Goal: Information Seeking & Learning: Learn about a topic

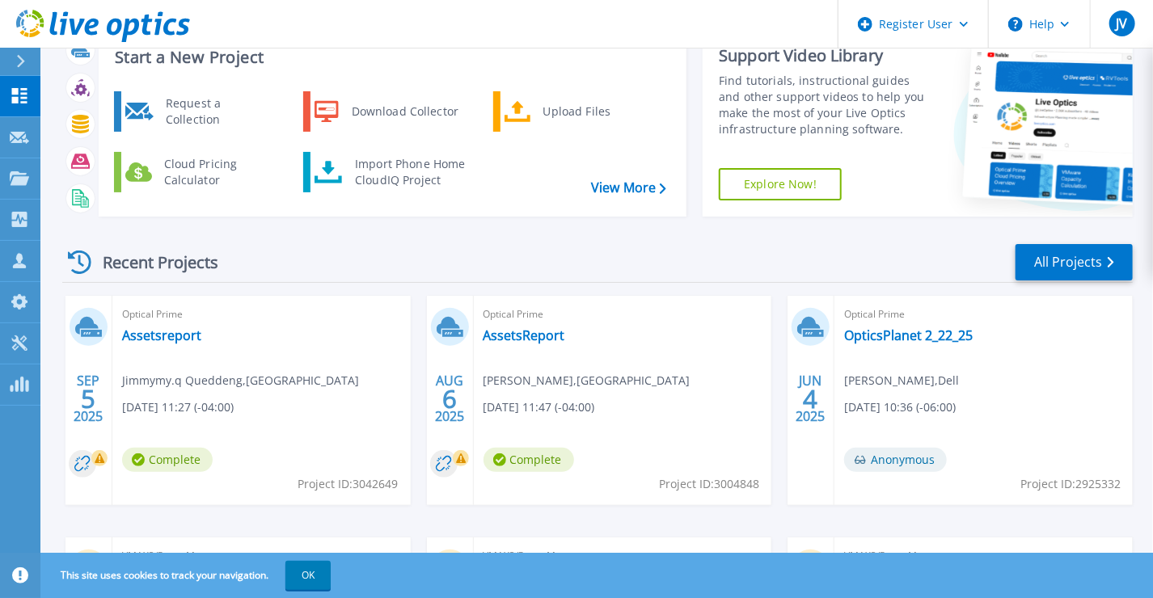
scroll to position [81, 0]
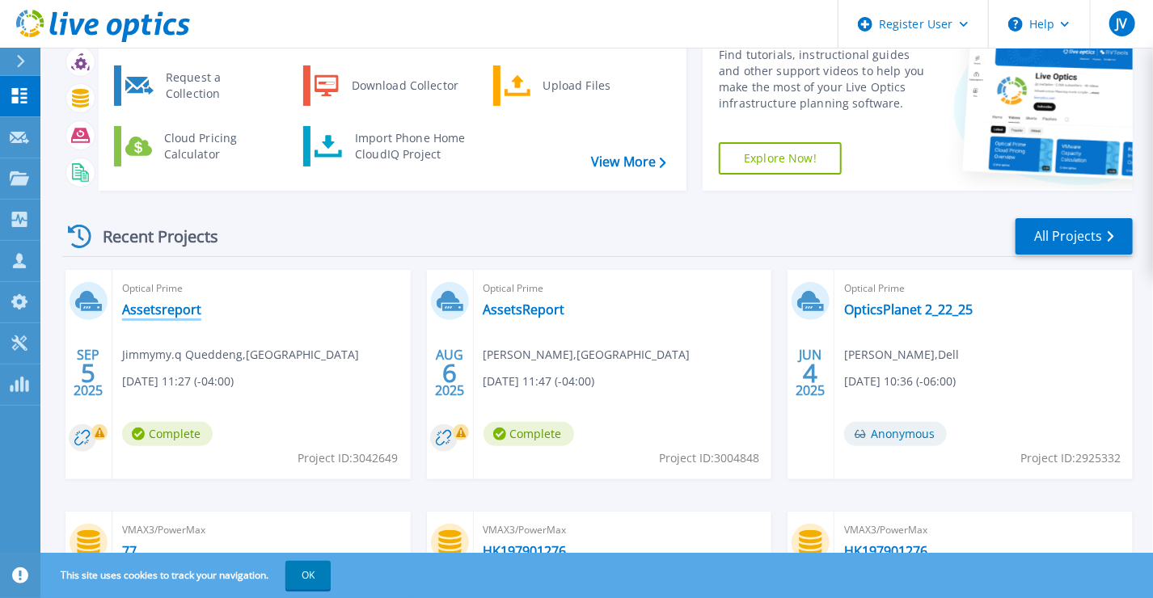
click at [135, 306] on link "Assetsreport" at bounding box center [161, 309] width 79 height 16
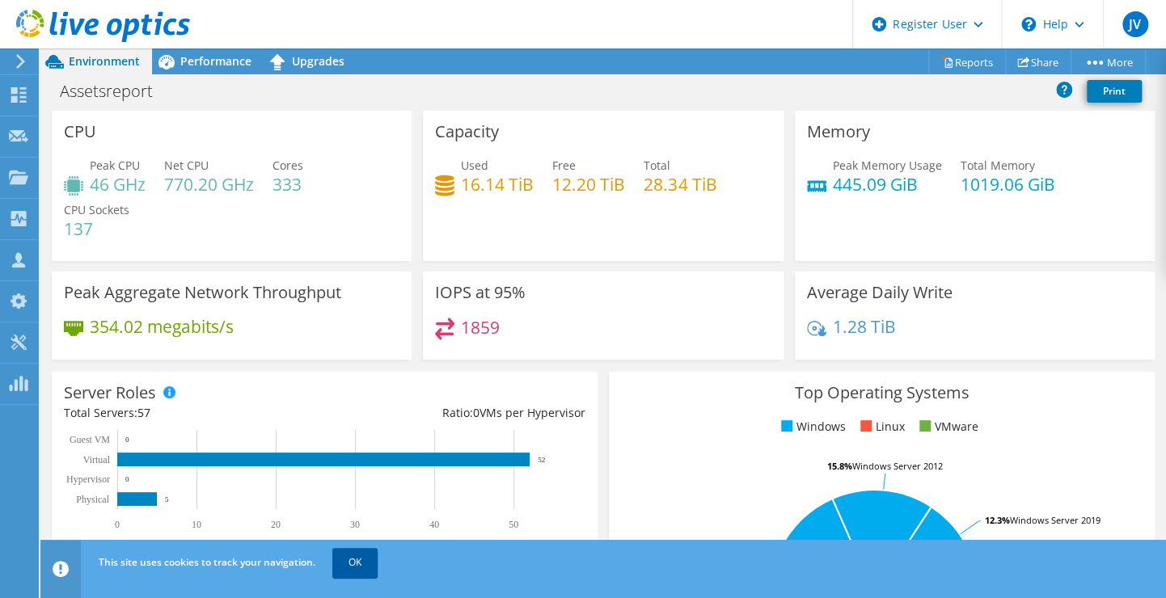
click at [362, 557] on link "OK" at bounding box center [354, 562] width 45 height 29
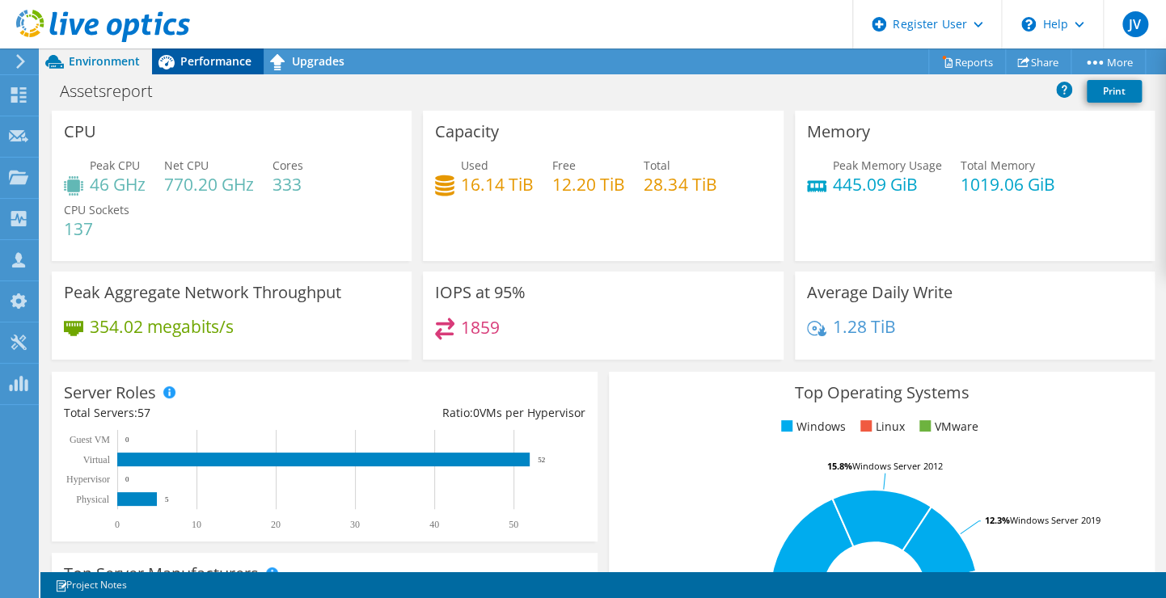
click at [198, 65] on span "Performance" at bounding box center [215, 60] width 71 height 15
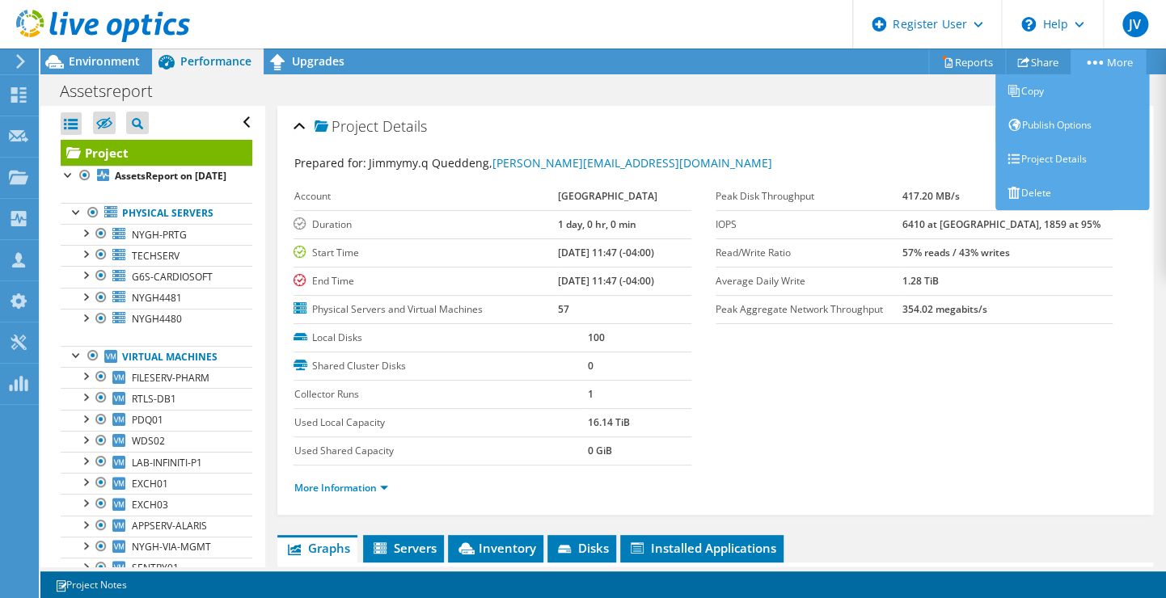
click at [1111, 68] on link "More" at bounding box center [1107, 61] width 75 height 25
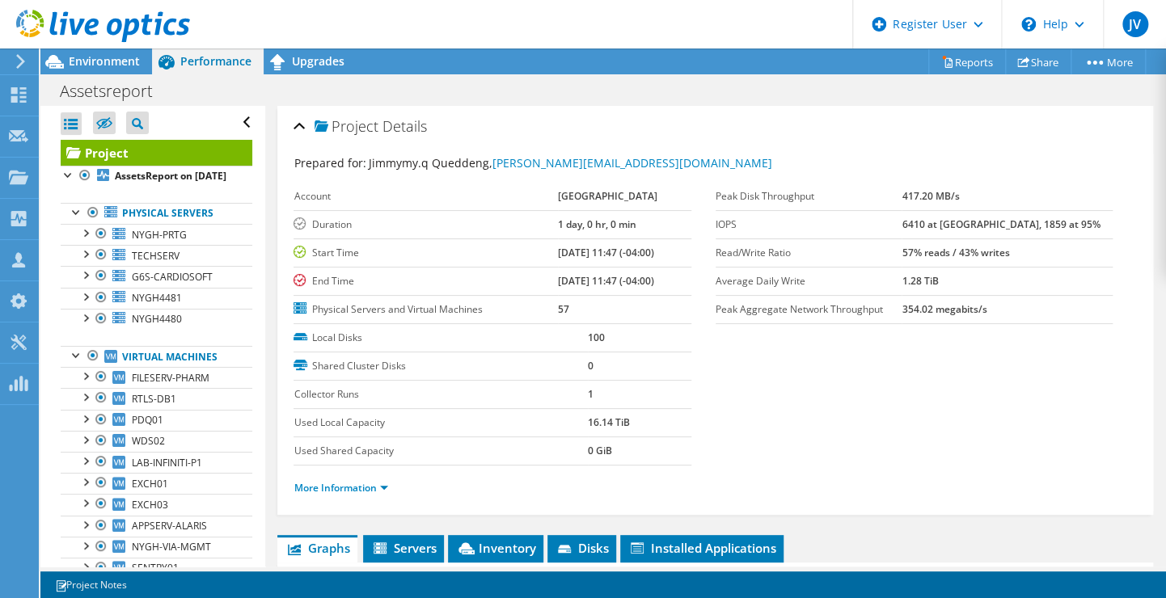
click at [934, 137] on div "Project Details" at bounding box center [714, 127] width 843 height 35
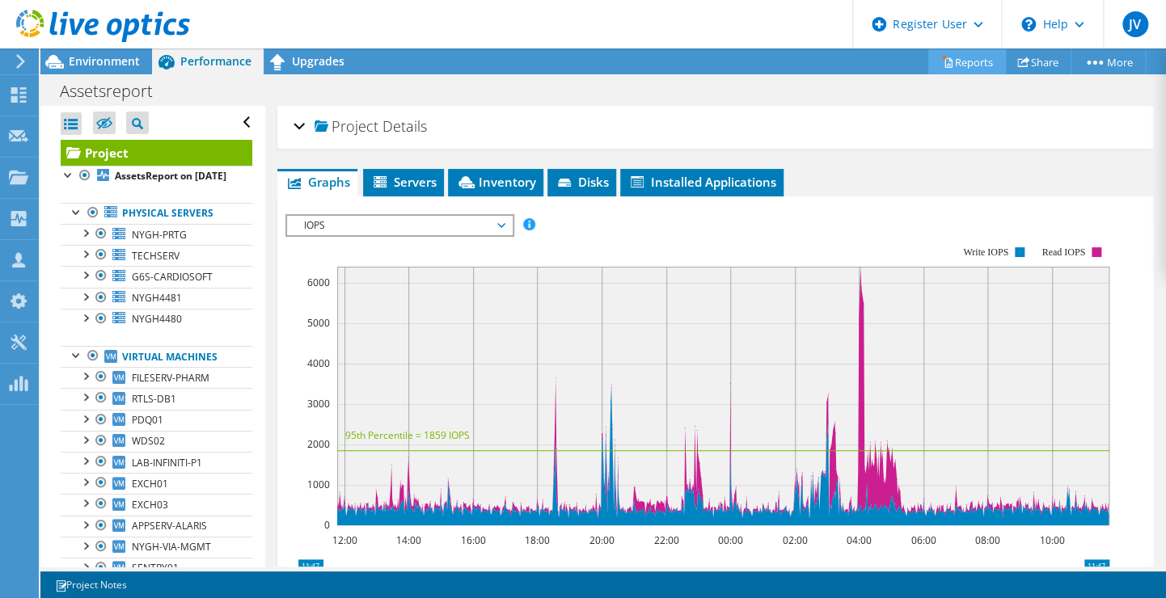
click at [955, 58] on link "Reports" at bounding box center [967, 61] width 78 height 25
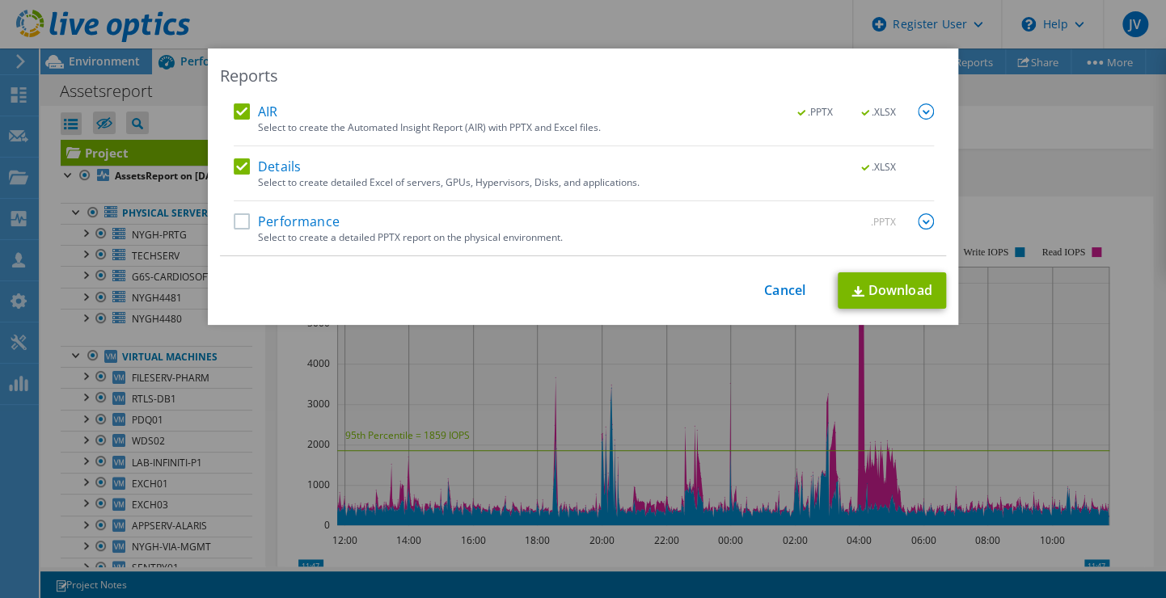
click at [242, 222] on label "Performance" at bounding box center [287, 221] width 106 height 16
click at [0, 0] on input "Performance" at bounding box center [0, 0] width 0 height 0
click at [245, 217] on label "Performance" at bounding box center [287, 221] width 106 height 16
click at [0, 0] on input "Performance" at bounding box center [0, 0] width 0 height 0
click at [869, 288] on link "Download" at bounding box center [891, 290] width 108 height 36
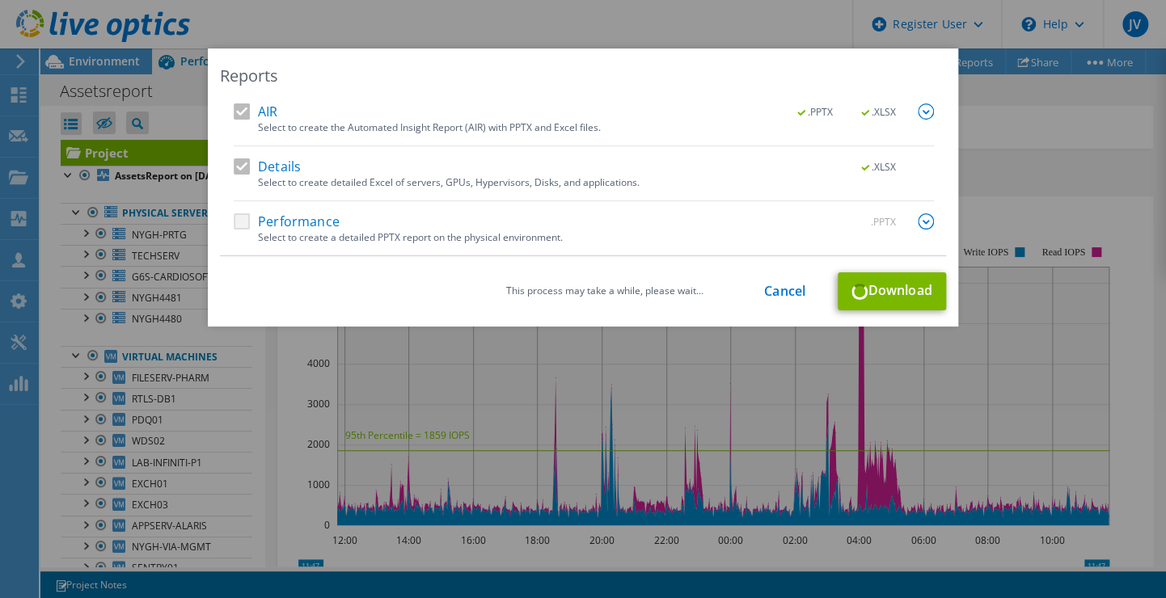
drag, startPoint x: 972, startPoint y: 199, endPoint x: 899, endPoint y: 191, distance: 74.0
click at [972, 199] on div "Reports AIR .PPTX .XLSX Select to create the Automated Insight Report (AIR) wit…" at bounding box center [583, 298] width 1166 height 501
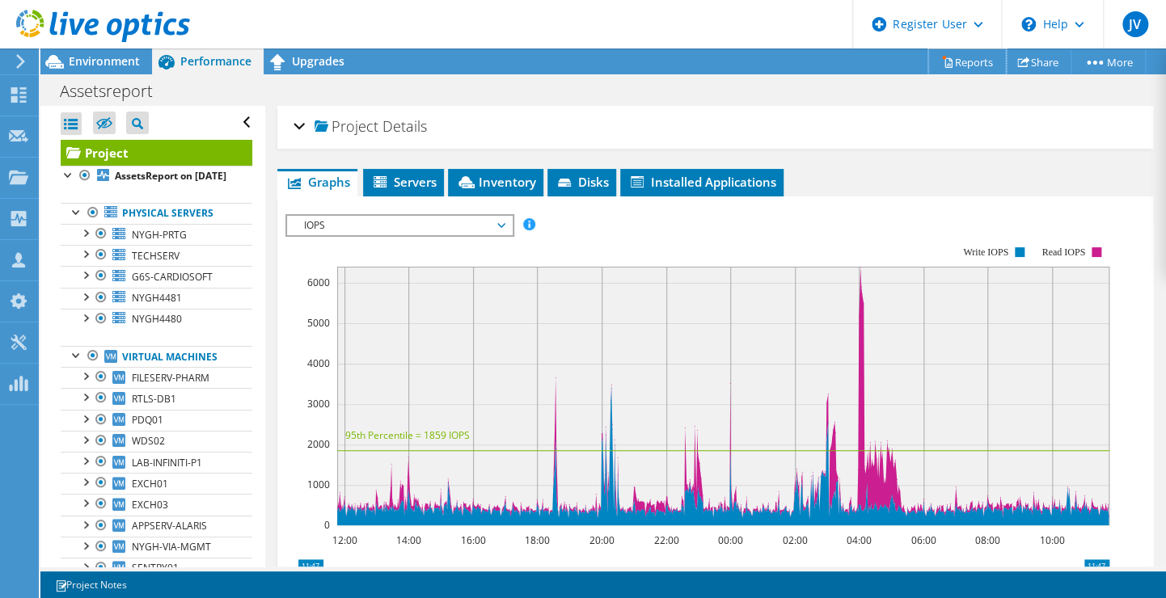
click at [972, 54] on link "Reports" at bounding box center [967, 61] width 78 height 25
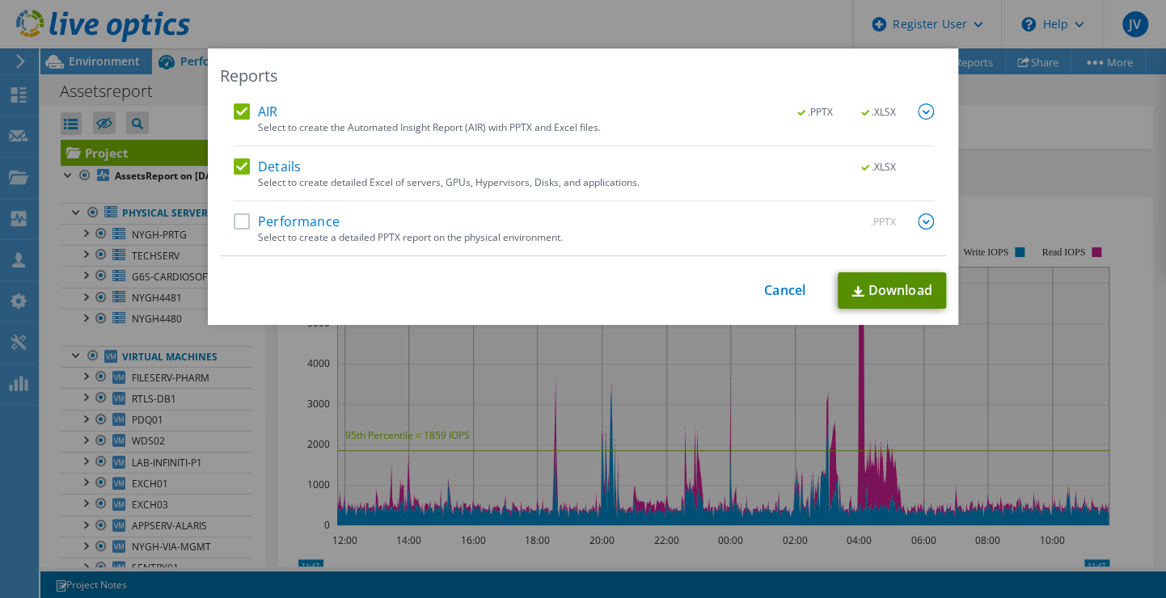
click at [883, 297] on link "Download" at bounding box center [891, 290] width 108 height 36
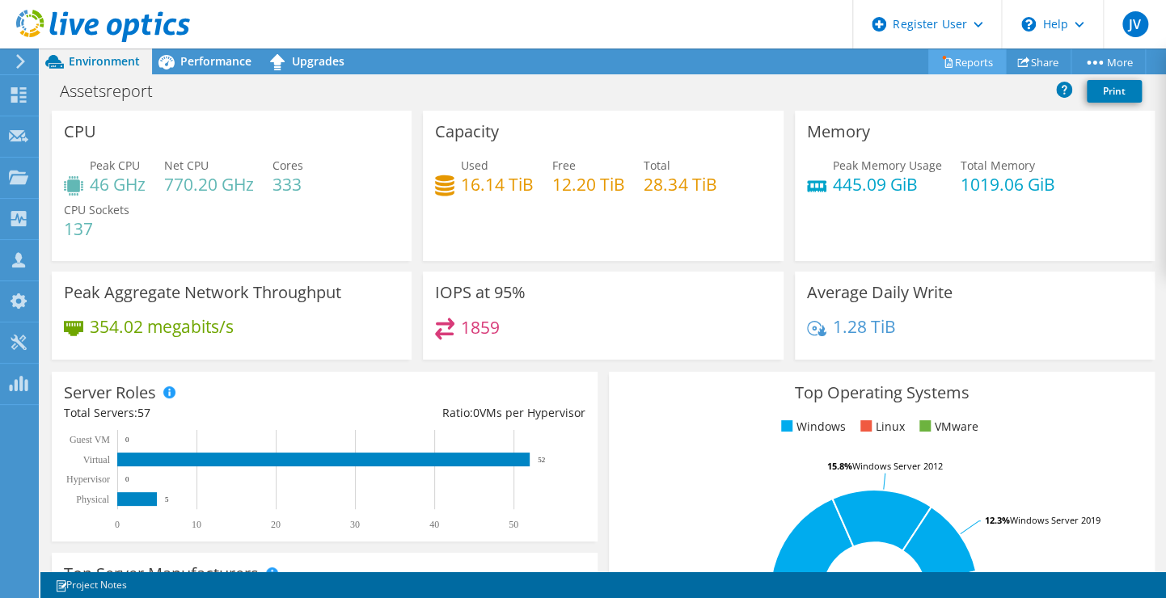
click at [976, 60] on link "Reports" at bounding box center [967, 61] width 78 height 25
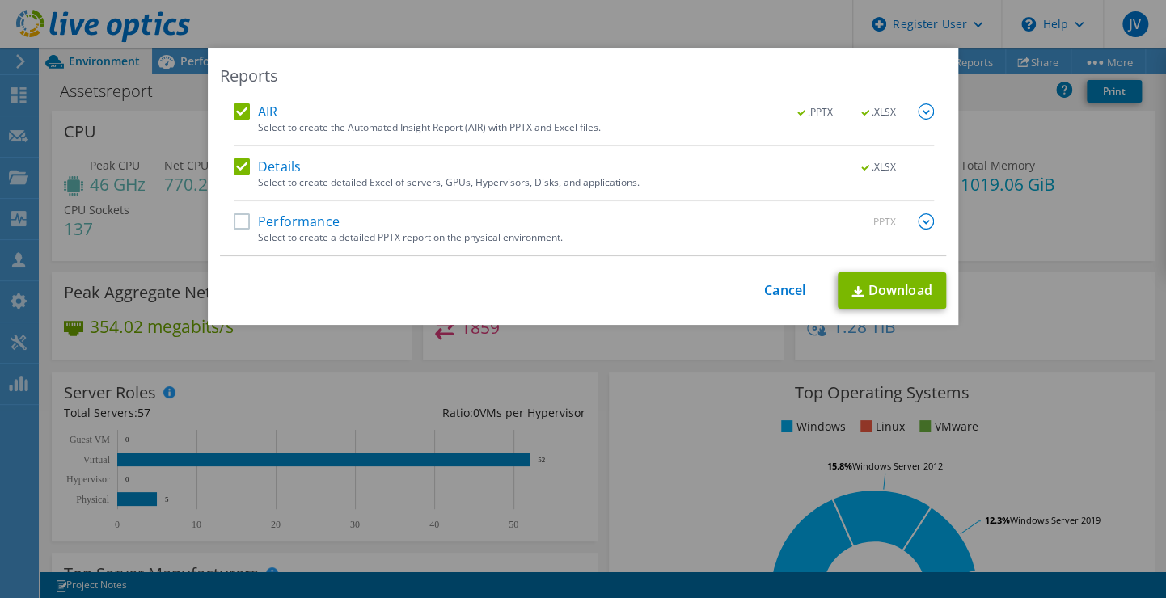
click at [241, 168] on label "Details" at bounding box center [267, 166] width 67 height 16
click at [0, 0] on input "Details" at bounding box center [0, 0] width 0 height 0
click at [900, 288] on link "Download" at bounding box center [891, 290] width 108 height 36
click at [265, 155] on div "AIR .PPTX .XLSX Select to create the Automated Insight Report (AIR) with PPTX a…" at bounding box center [584, 179] width 700 height 152
click at [247, 165] on label "Details" at bounding box center [267, 166] width 67 height 16
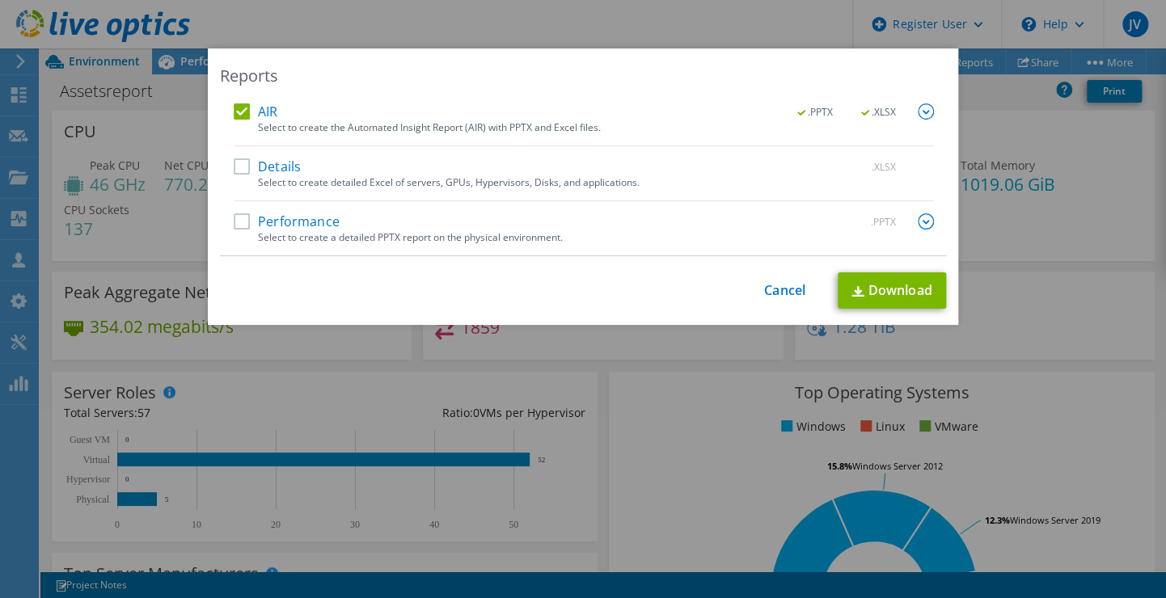
click at [0, 0] on input "Details" at bounding box center [0, 0] width 0 height 0
click at [238, 126] on div "AIR .PPTX .XLSX Select to create the Automated Insight Report (AIR) with PPTX a…" at bounding box center [584, 124] width 700 height 43
click at [237, 110] on label "AIR" at bounding box center [256, 111] width 44 height 16
click at [0, 0] on input "AIR" at bounding box center [0, 0] width 0 height 0
click at [881, 282] on link "Download" at bounding box center [891, 290] width 108 height 36
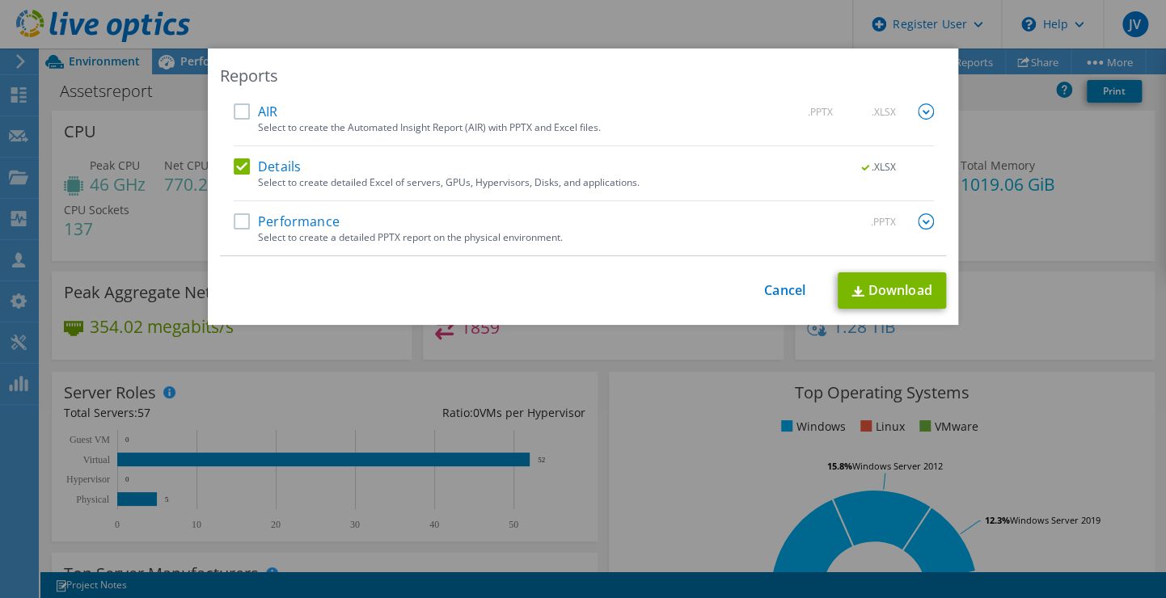
click at [693, 55] on div "Reports AIR .PPTX .XLSX Select to create the Automated Insight Report (AIR) wit…" at bounding box center [583, 186] width 750 height 276
click at [337, 131] on div "Select to create the Automated Insight Report (AIR) with PPTX and Excel files." at bounding box center [596, 127] width 676 height 11
click at [864, 286] on link "Download" at bounding box center [891, 290] width 108 height 36
drag, startPoint x: 465, startPoint y: 44, endPoint x: 441, endPoint y: 86, distance: 48.5
click at [465, 44] on div "Reports AIR .PPTX .XLSX Select to create the Automated Insight Report (AIR) wit…" at bounding box center [583, 299] width 1166 height 598
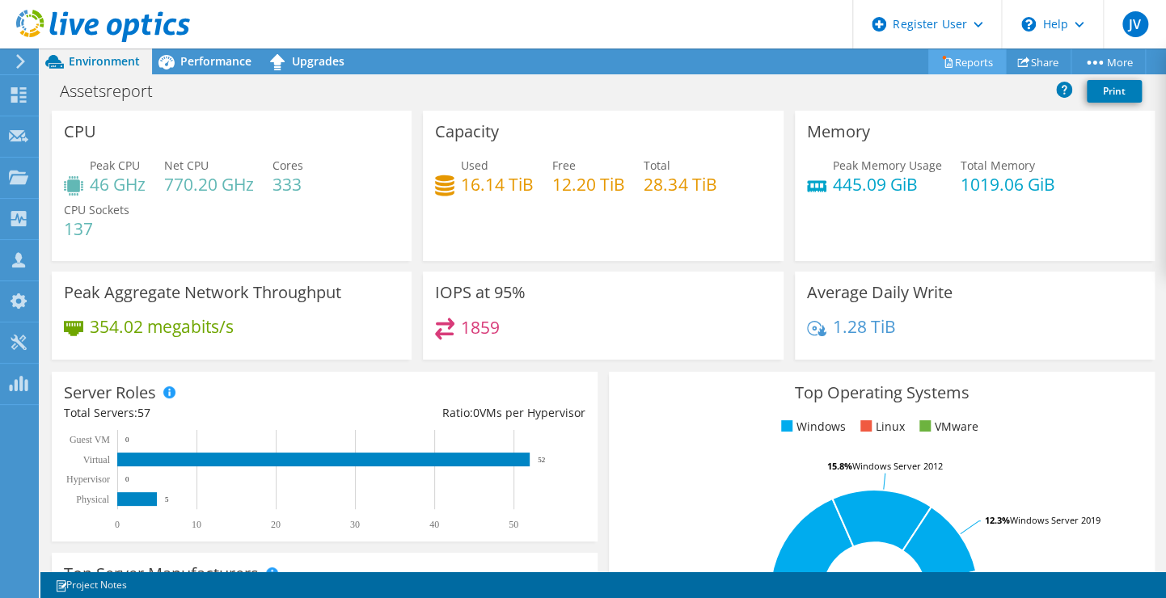
click at [961, 70] on link "Reports" at bounding box center [967, 61] width 78 height 25
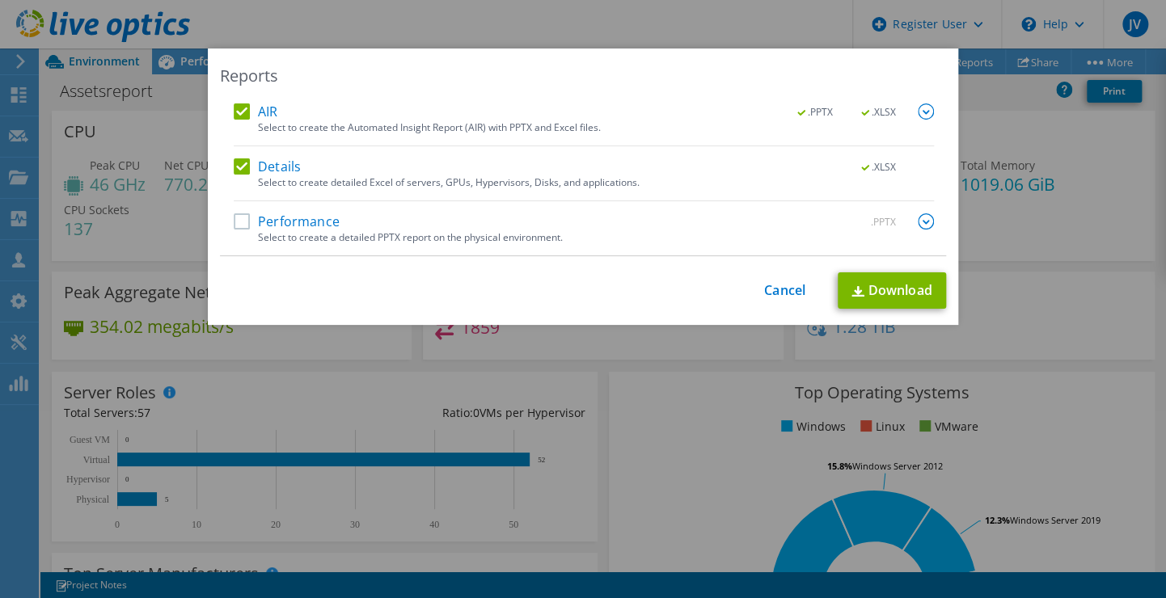
click at [240, 170] on label "Details" at bounding box center [267, 166] width 67 height 16
click at [0, 0] on input "Details" at bounding box center [0, 0] width 0 height 0
click at [875, 288] on link "Download" at bounding box center [891, 290] width 108 height 36
click at [981, 210] on div "Reports AIR .PPTX .XLSX Select to create the Automated Insight Report (AIR) wit…" at bounding box center [583, 298] width 1166 height 501
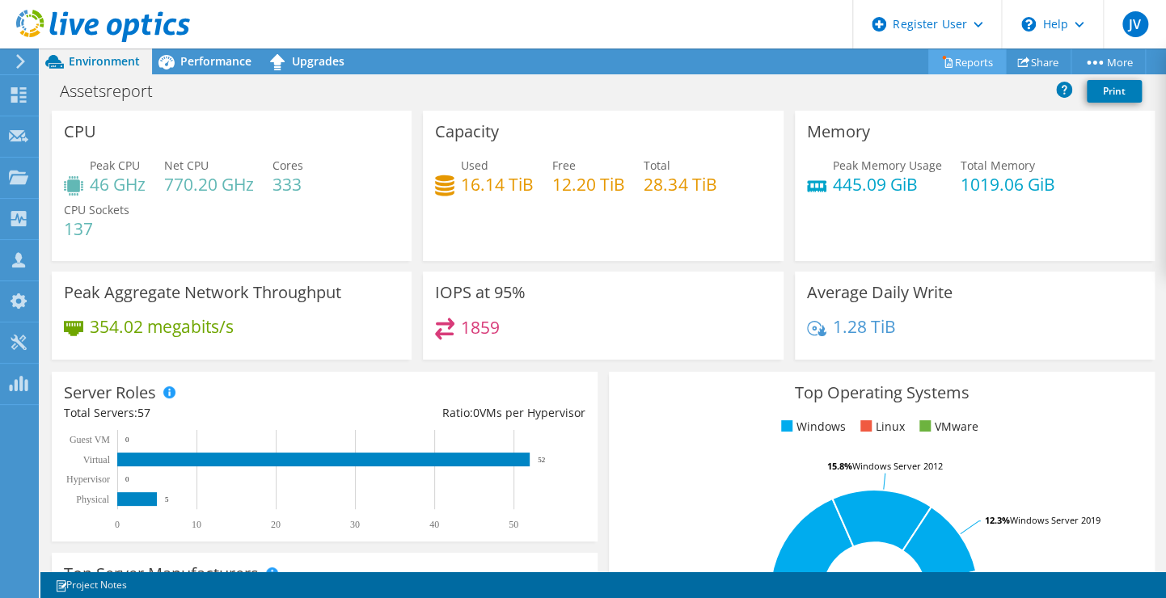
click at [941, 56] on icon at bounding box center [947, 62] width 12 height 12
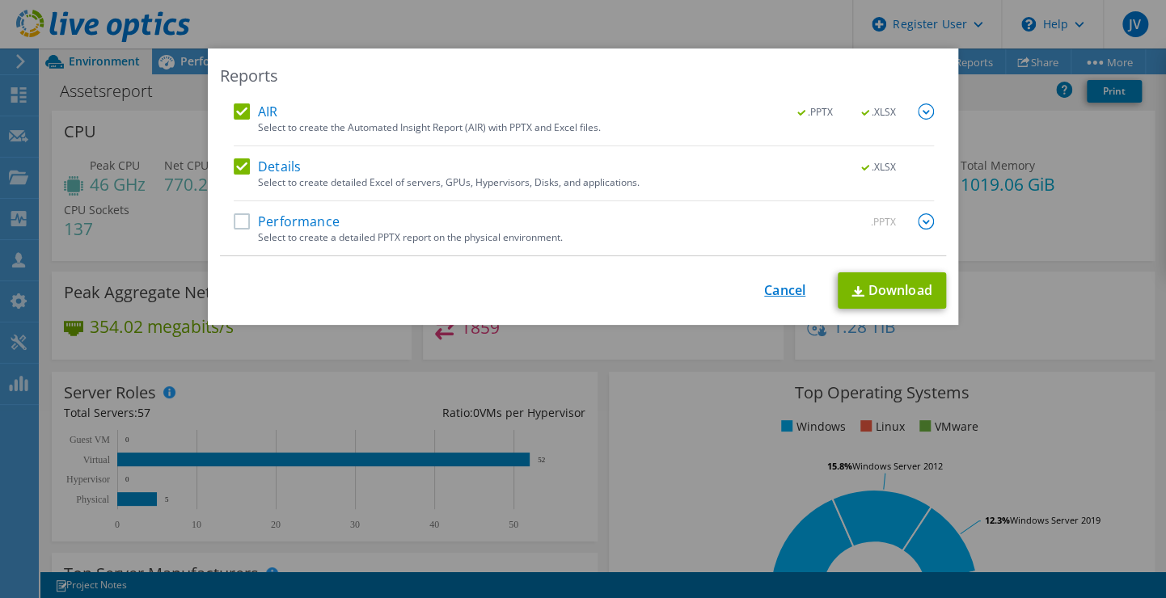
click at [777, 297] on link "Cancel" at bounding box center [784, 290] width 41 height 15
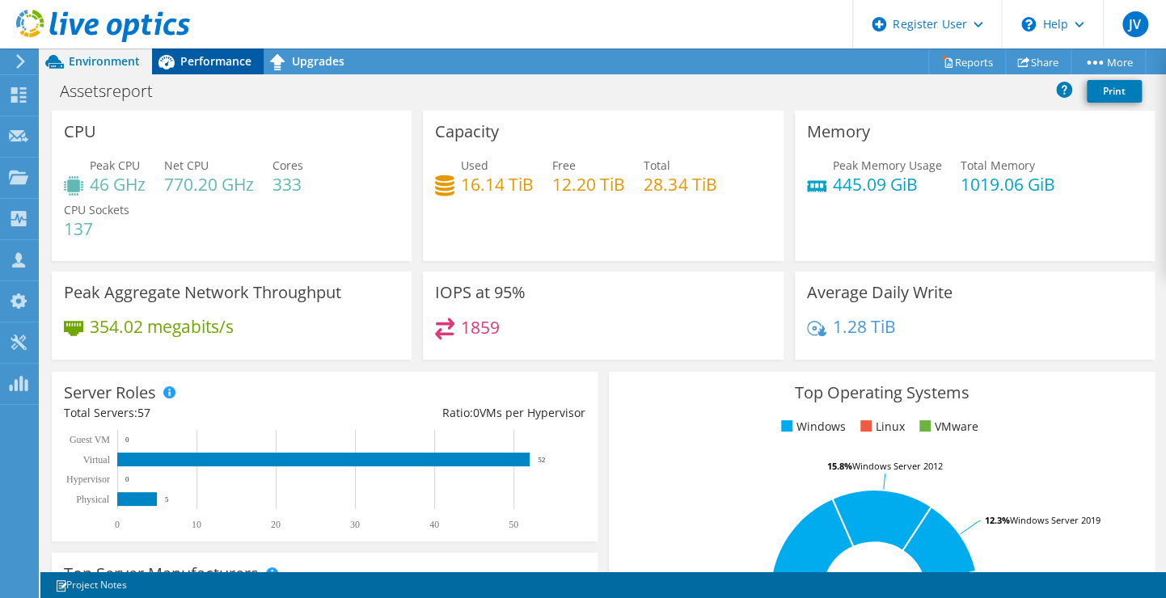
click at [194, 71] on div "Performance" at bounding box center [208, 61] width 112 height 26
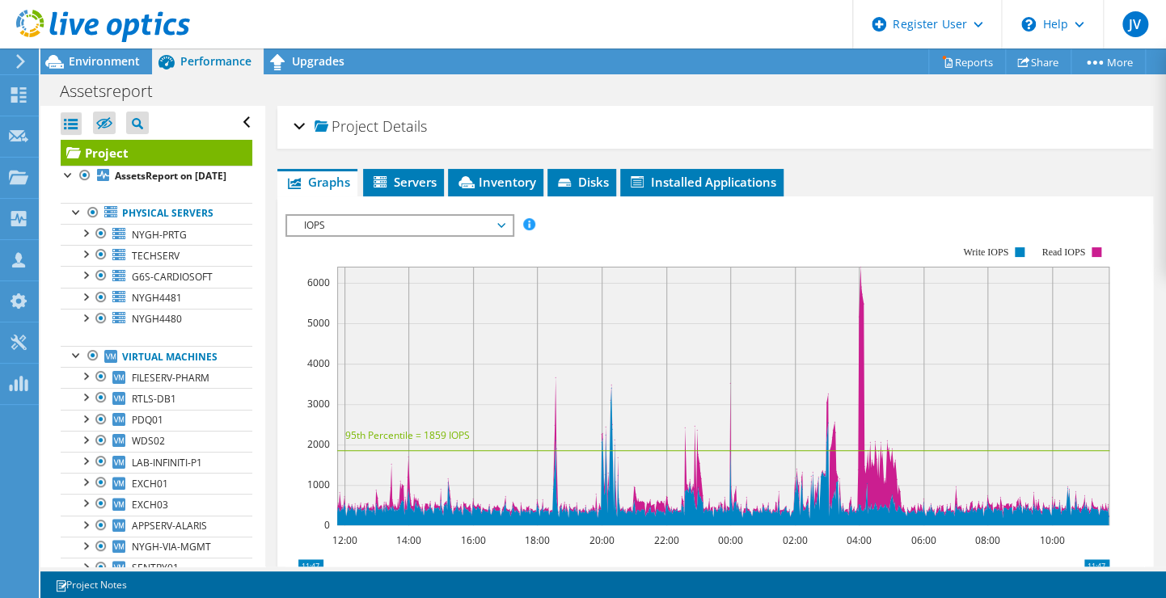
click at [323, 126] on span "Project" at bounding box center [345, 127] width 63 height 16
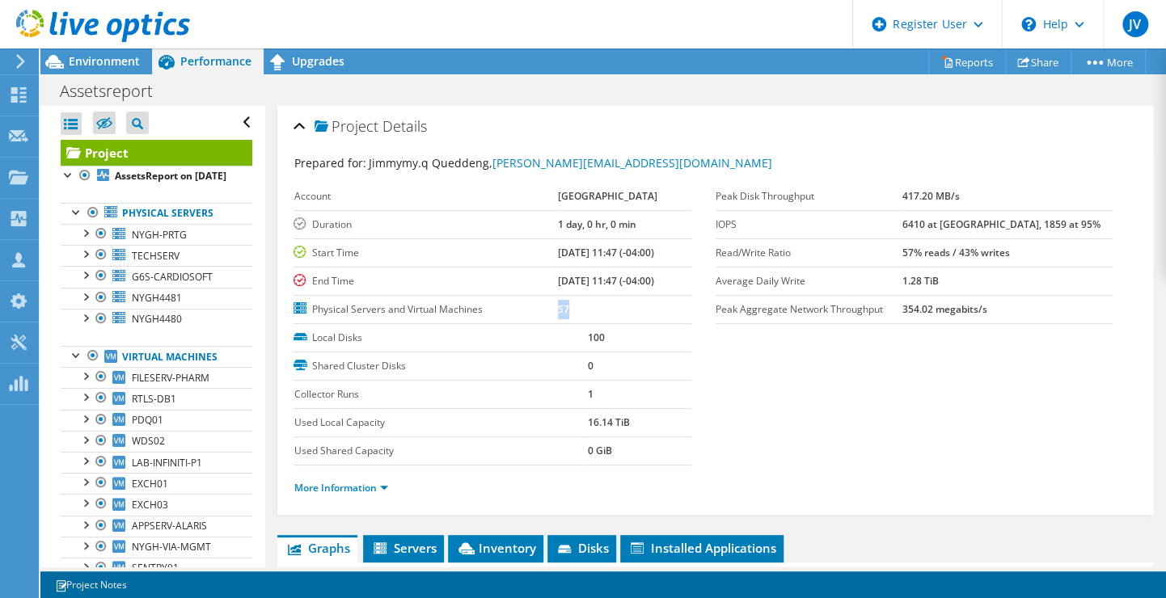
drag, startPoint x: 550, startPoint y: 304, endPoint x: 509, endPoint y: 310, distance: 41.6
click at [509, 310] on tr "Physical Servers and Virtual Machines 57" at bounding box center [491, 309] width 397 height 28
click at [67, 55] on icon at bounding box center [54, 62] width 28 height 28
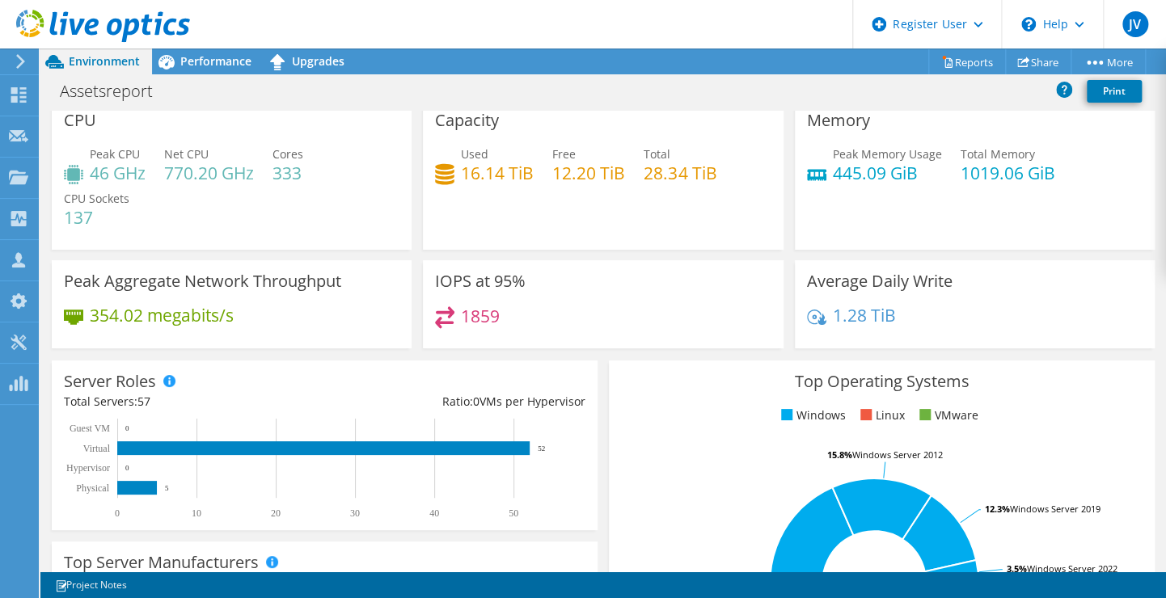
scroll to position [32, 0]
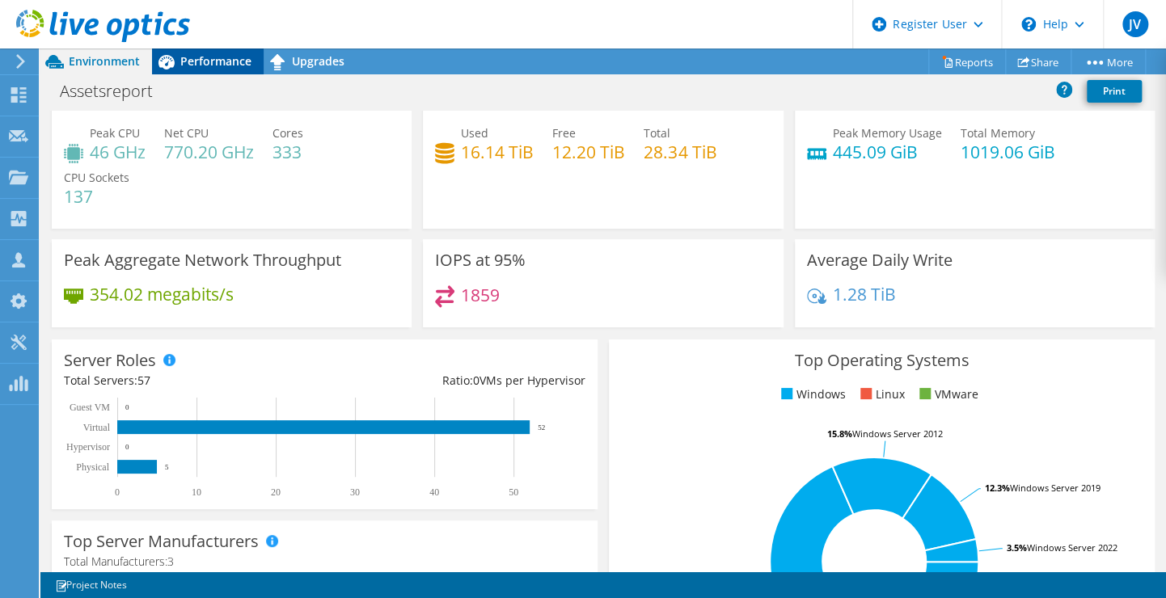
click at [202, 74] on div "Performance" at bounding box center [208, 61] width 112 height 26
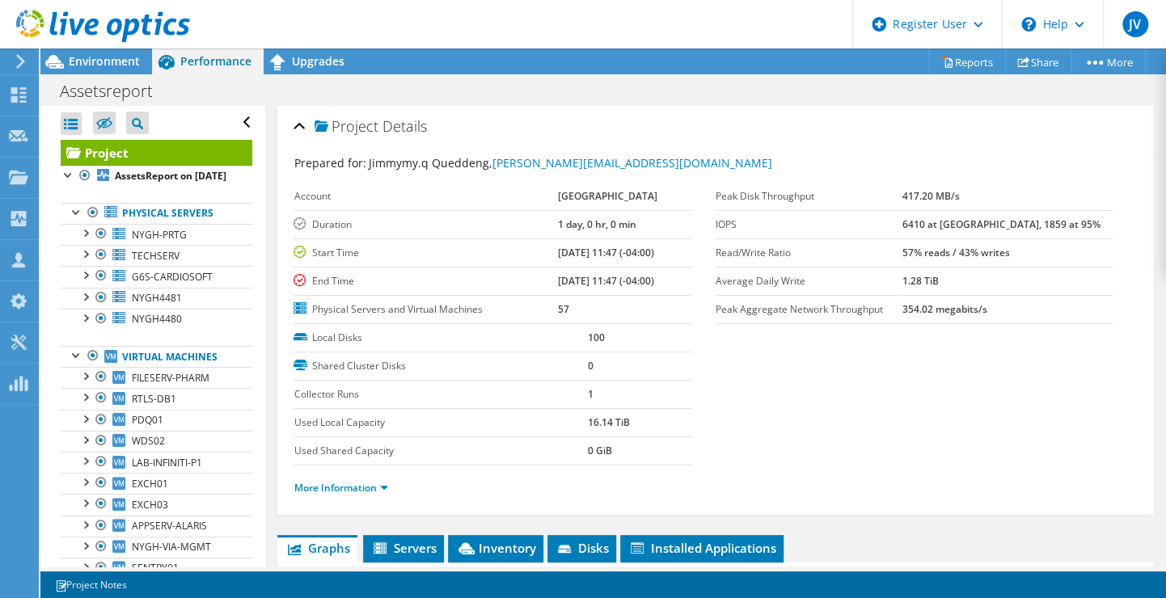
scroll to position [0, 0]
click at [82, 240] on div at bounding box center [85, 232] width 16 height 16
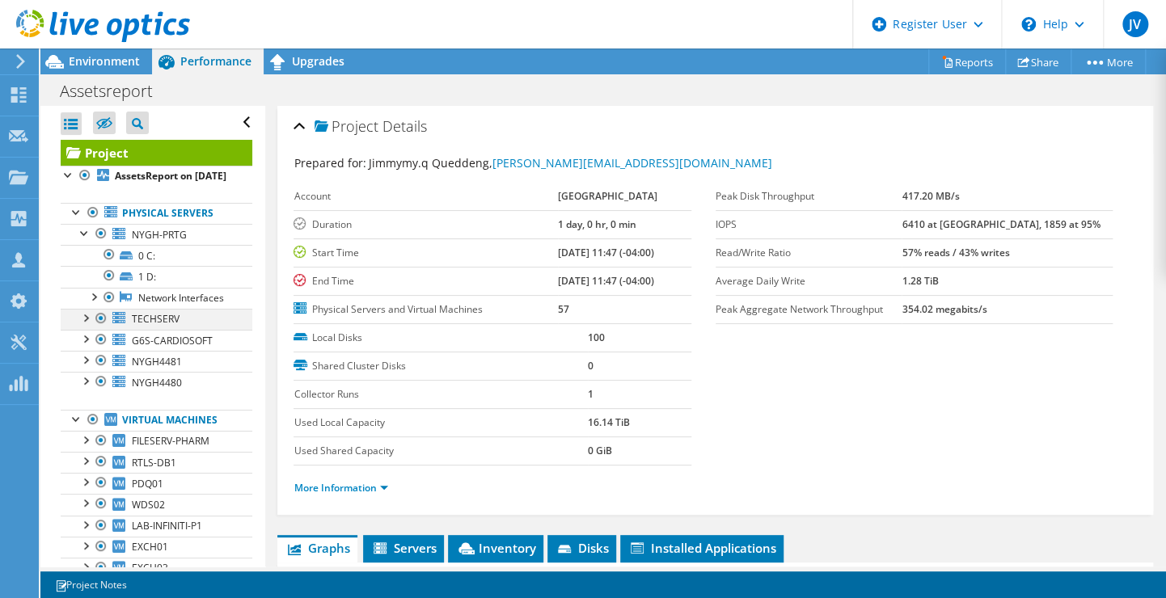
click at [82, 325] on div at bounding box center [85, 317] width 16 height 16
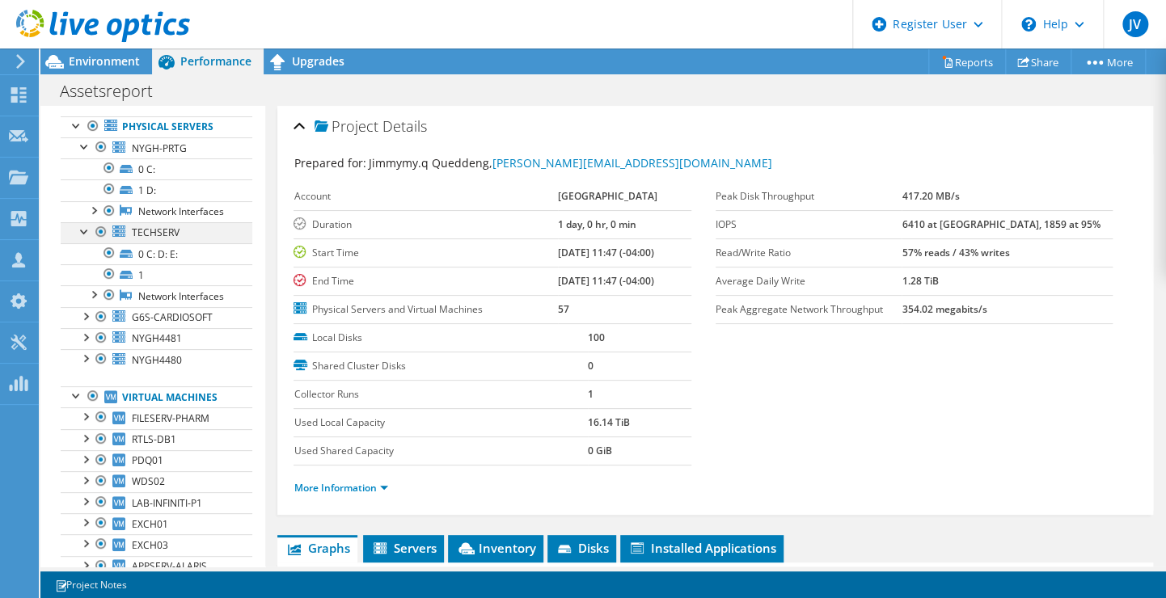
scroll to position [107, 0]
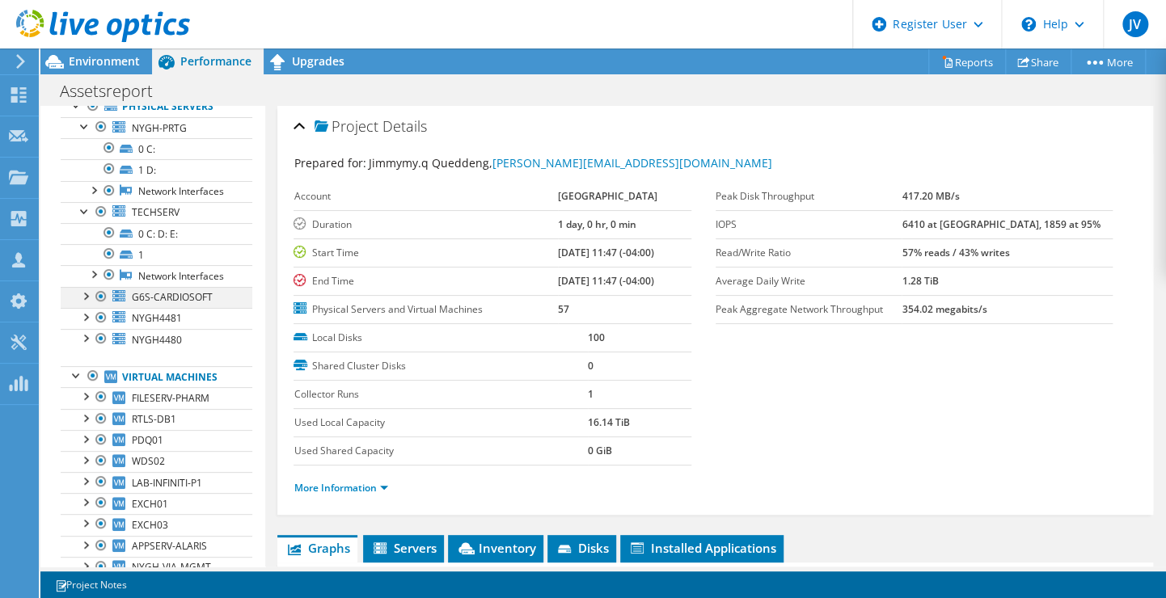
click at [85, 303] on div at bounding box center [85, 295] width 16 height 16
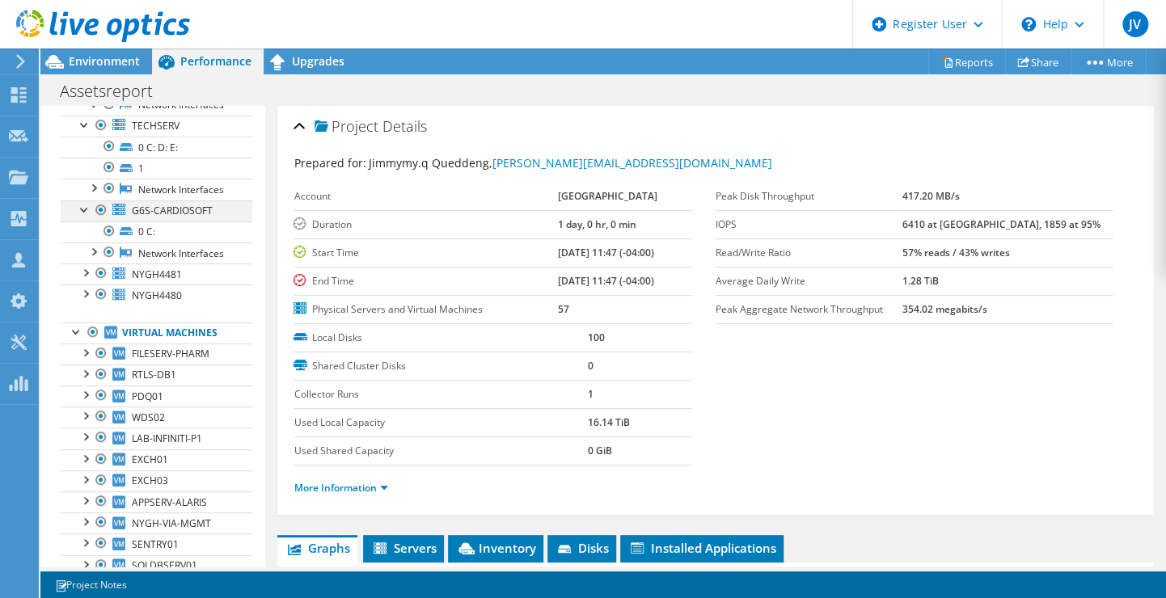
scroll to position [194, 0]
click at [85, 279] on div at bounding box center [85, 271] width 16 height 16
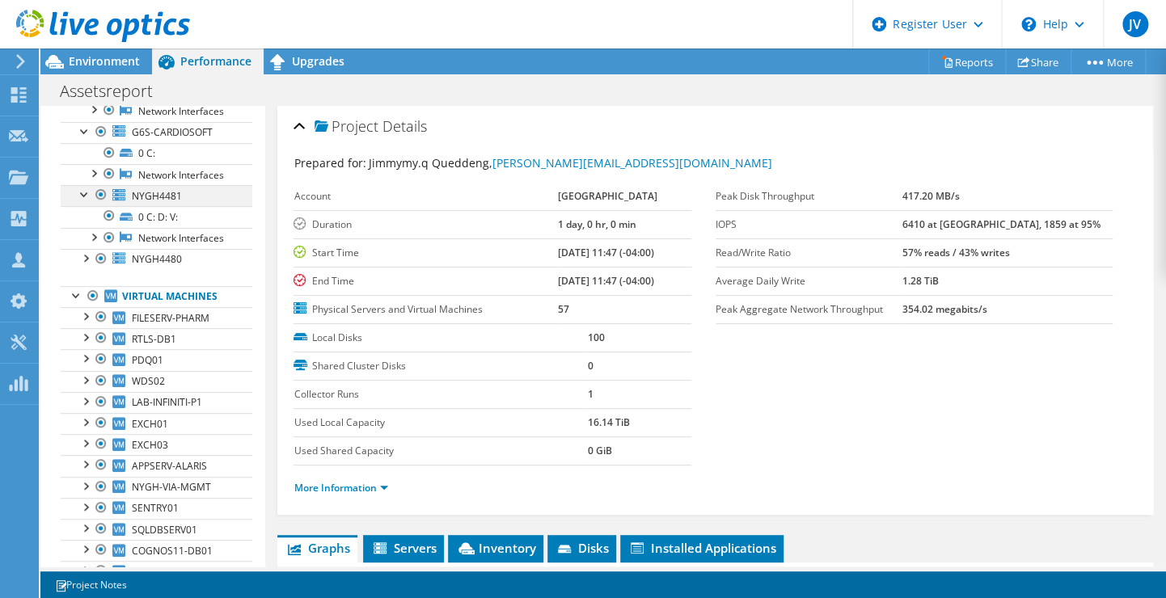
scroll to position [280, 0]
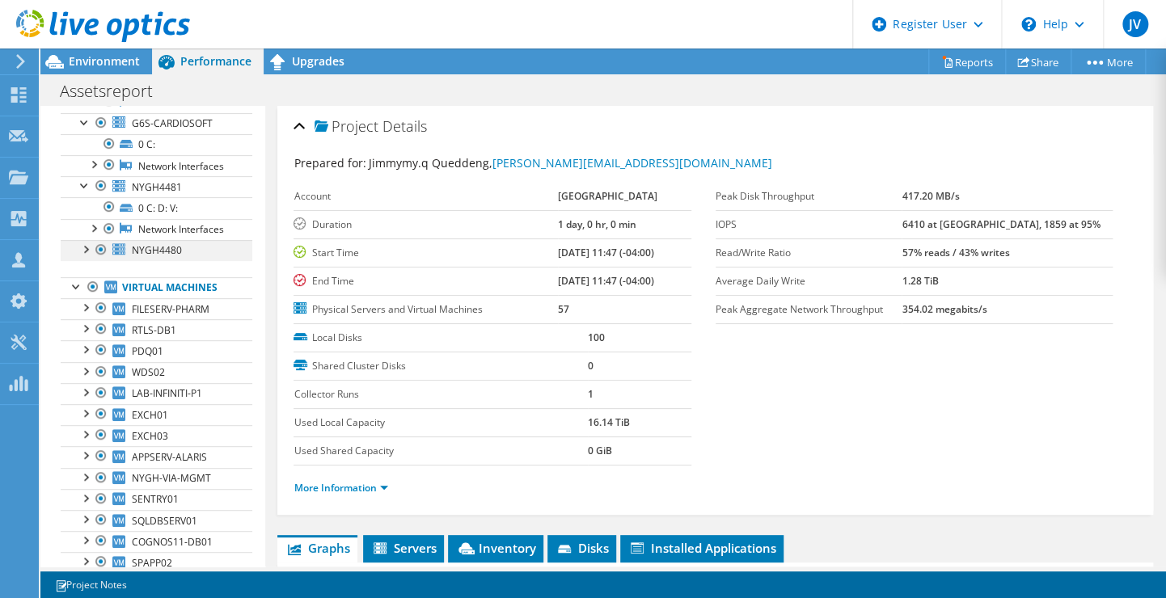
click at [86, 256] on div at bounding box center [85, 248] width 16 height 16
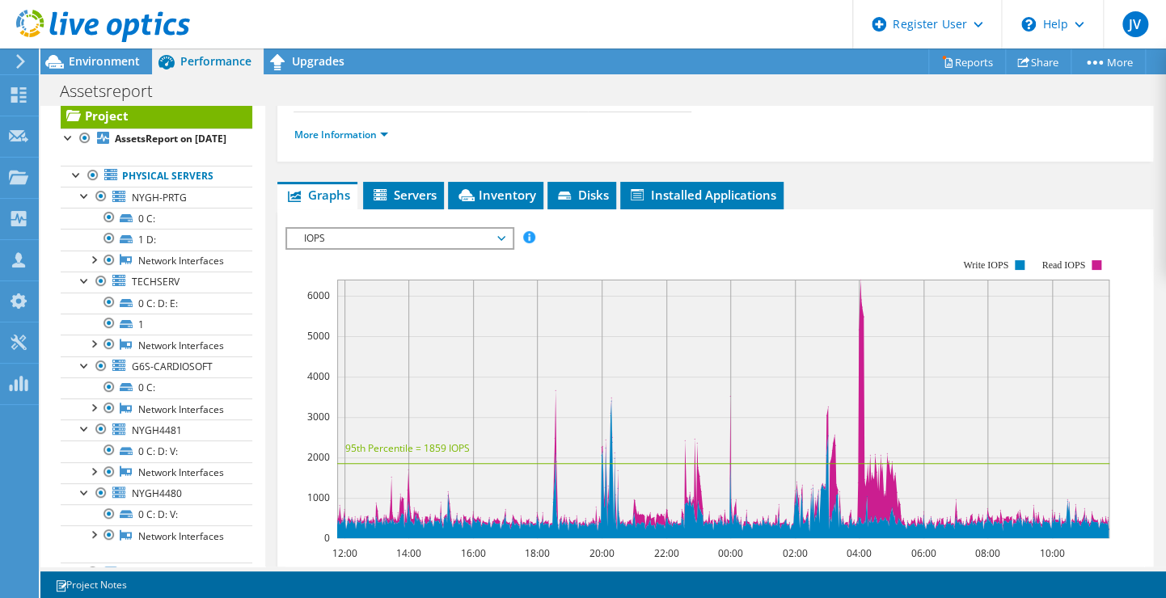
scroll to position [356, 0]
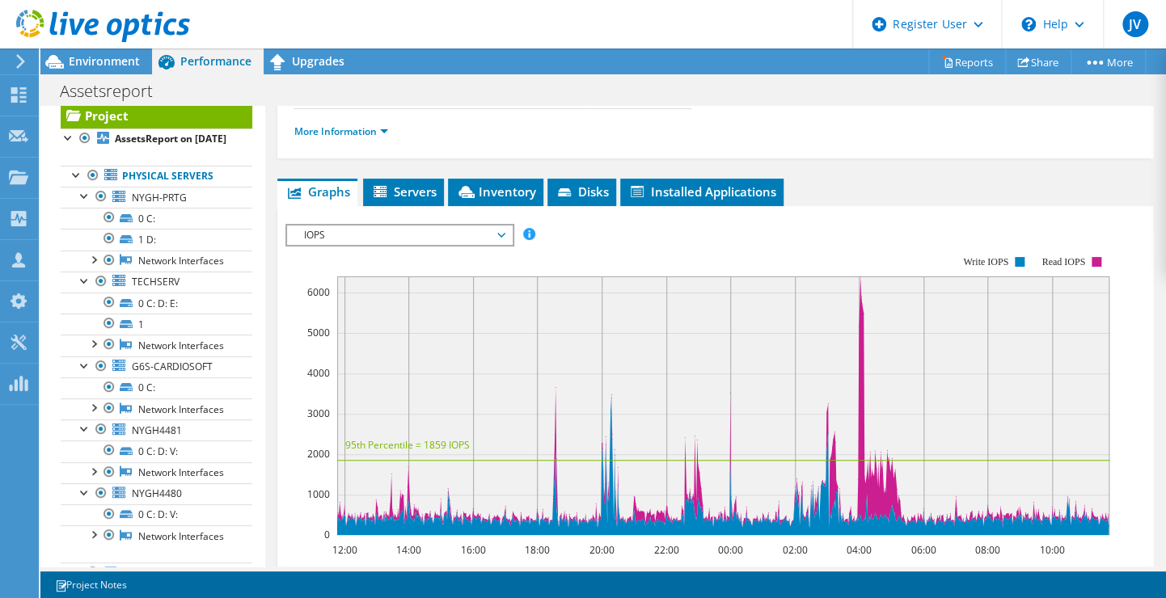
click at [473, 224] on div "IOPS IOPS Disk Throughput IO Size Latency Queue Depth CPU Percentage Memory Pag…" at bounding box center [399, 235] width 228 height 23
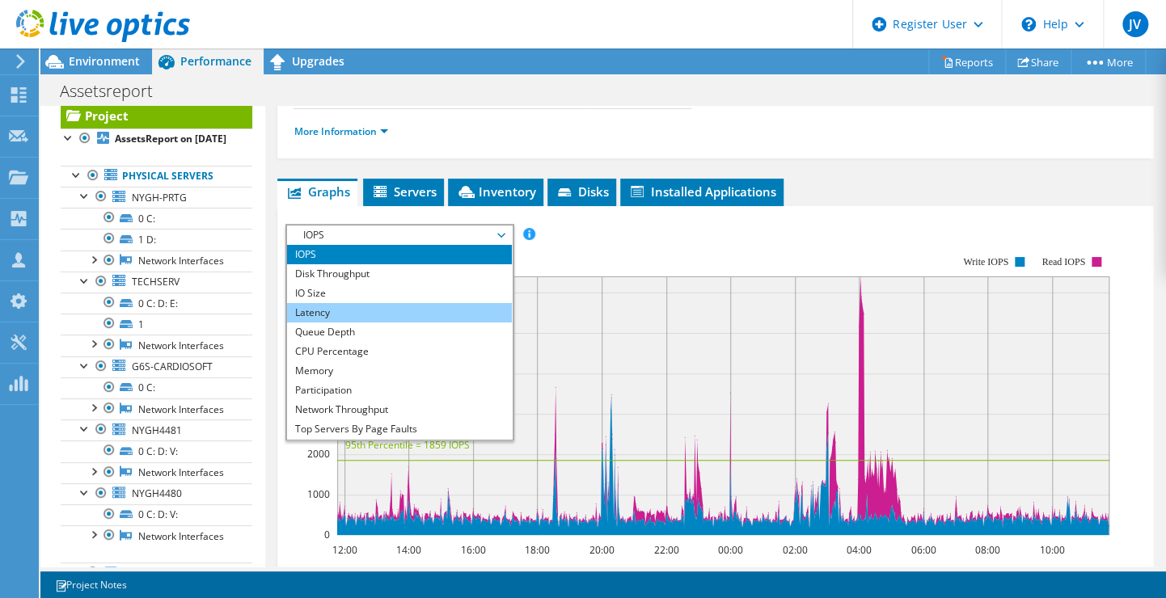
click at [407, 310] on li "Latency" at bounding box center [399, 312] width 224 height 19
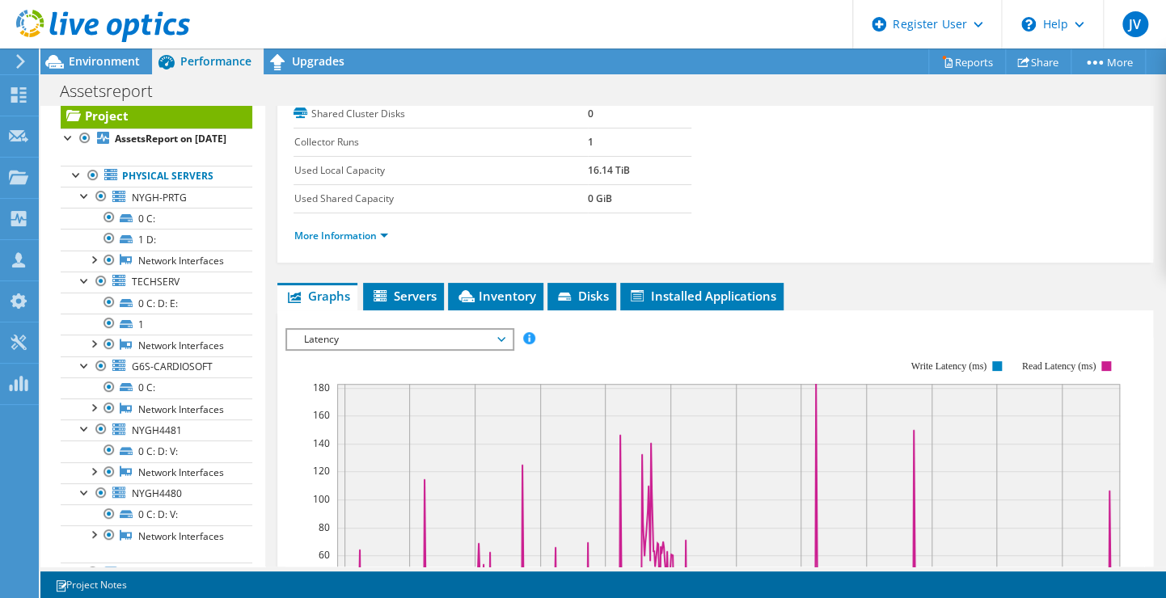
scroll to position [251, 0]
click at [438, 338] on span "Latency" at bounding box center [399, 340] width 208 height 19
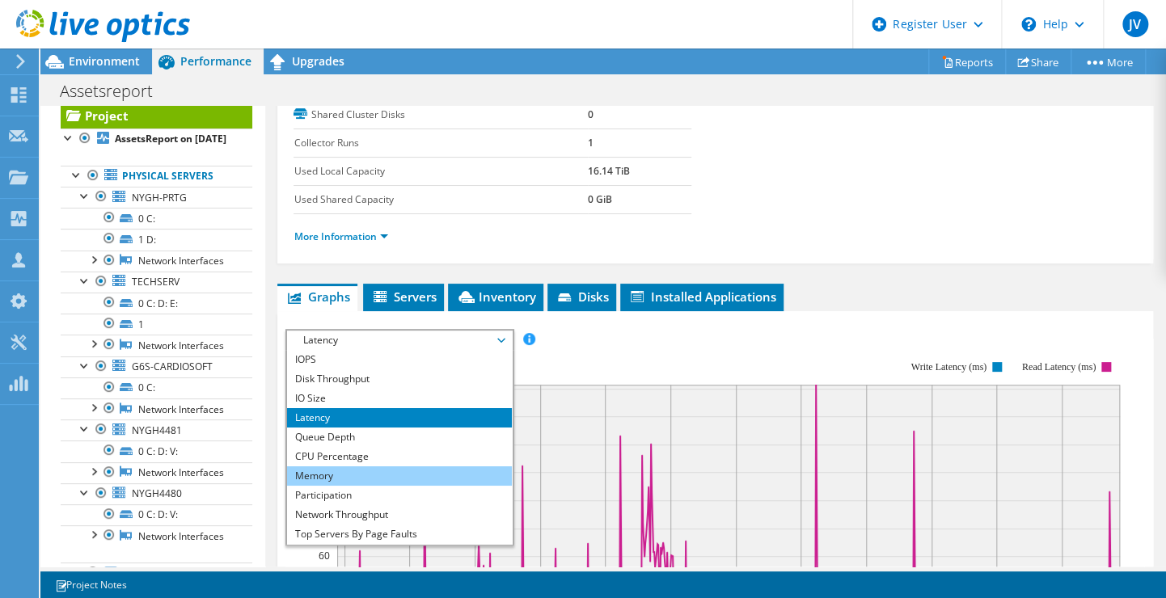
scroll to position [58, 0]
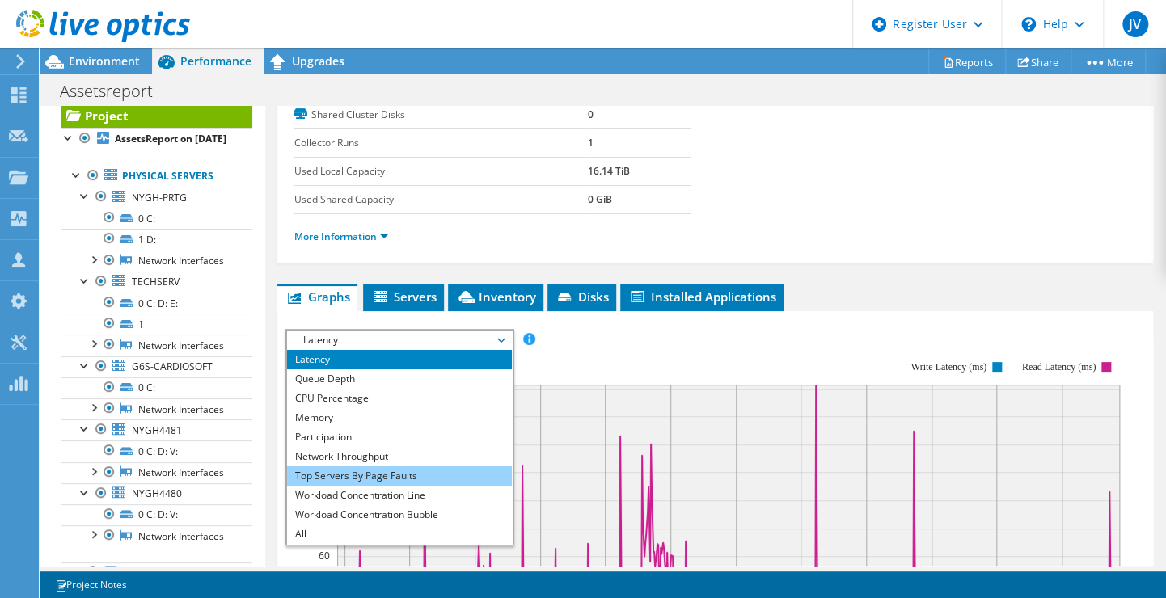
click at [372, 475] on li "Top Servers By Page Faults" at bounding box center [399, 475] width 224 height 19
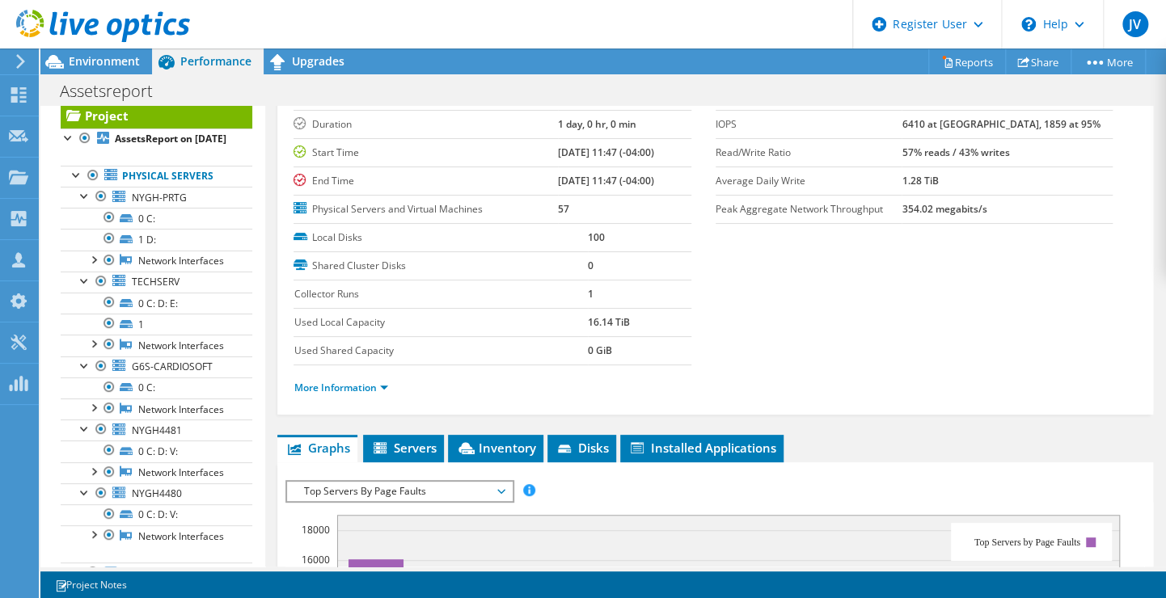
scroll to position [36, 0]
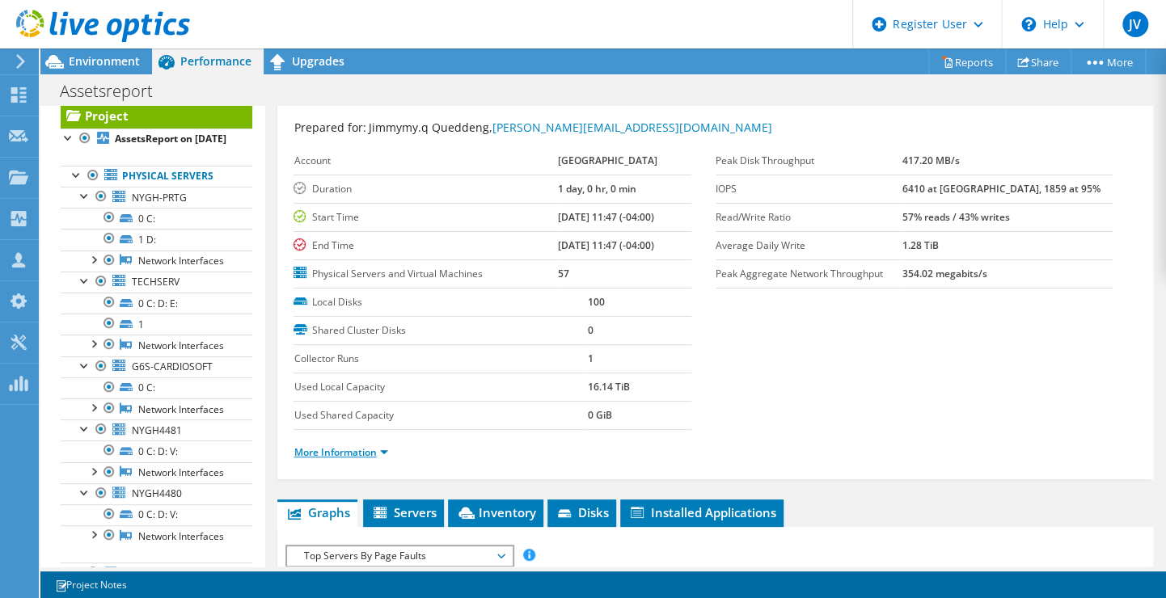
click at [358, 448] on link "More Information" at bounding box center [340, 452] width 95 height 14
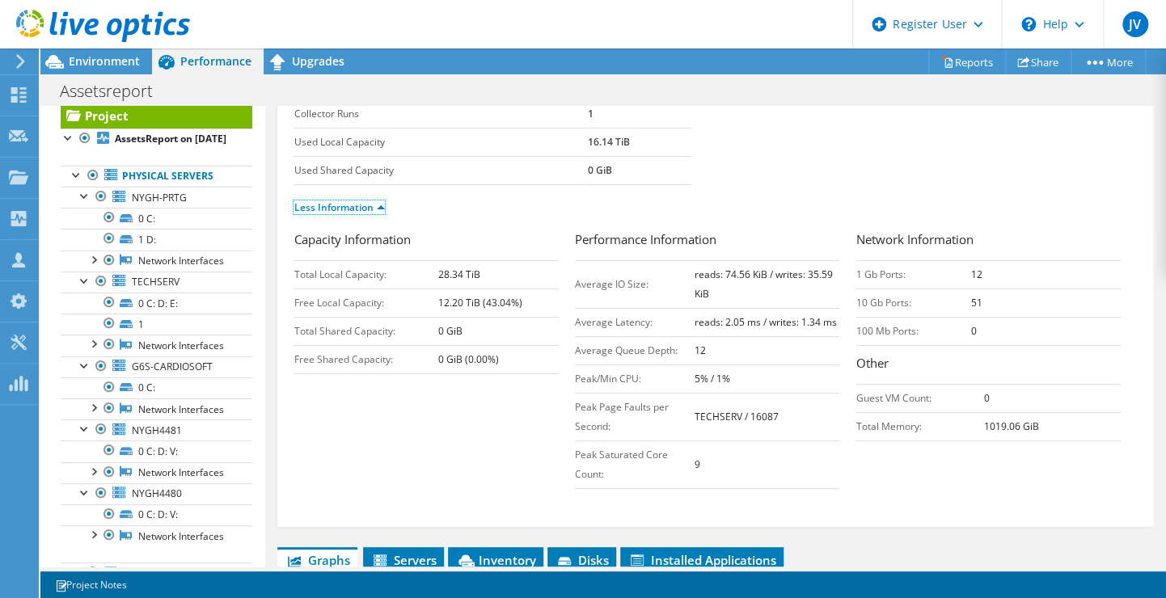
scroll to position [0, 0]
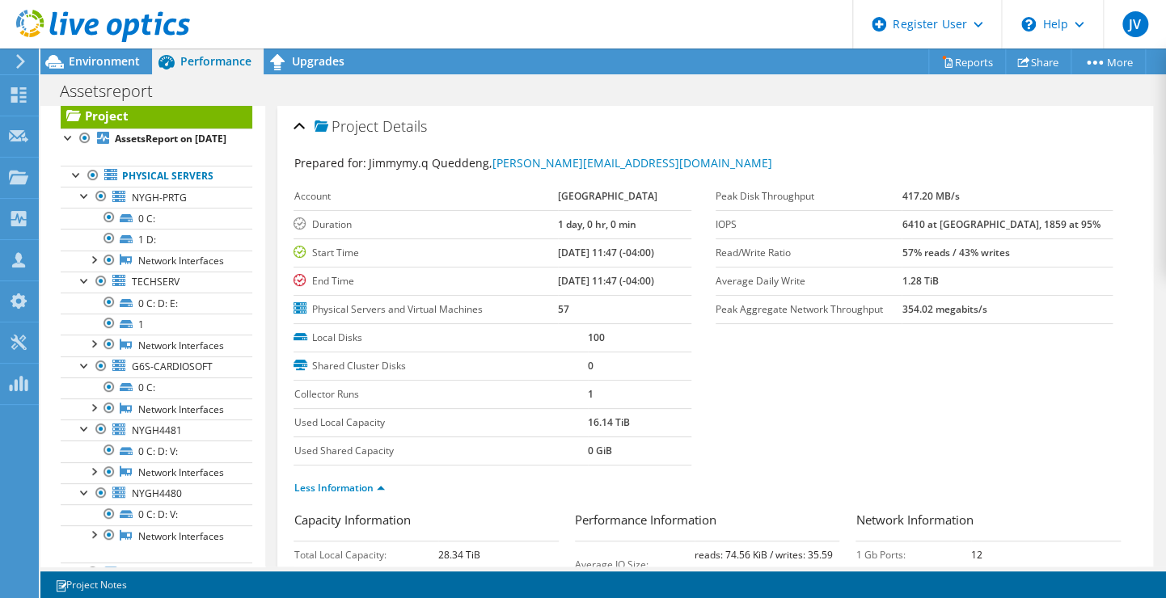
drag, startPoint x: 933, startPoint y: 310, endPoint x: 1032, endPoint y: 318, distance: 99.7
click at [1032, 318] on tr "Peak Aggregate Network Throughput 354.02 megabits/s" at bounding box center [913, 309] width 397 height 28
drag, startPoint x: 1032, startPoint y: 318, endPoint x: 959, endPoint y: 385, distance: 98.4
click at [959, 385] on section "Prepared for: Jimmymy.q Queddeng, Jimmy.Queddeng@nygh.on.ca Account NORTH YORK …" at bounding box center [714, 332] width 843 height 356
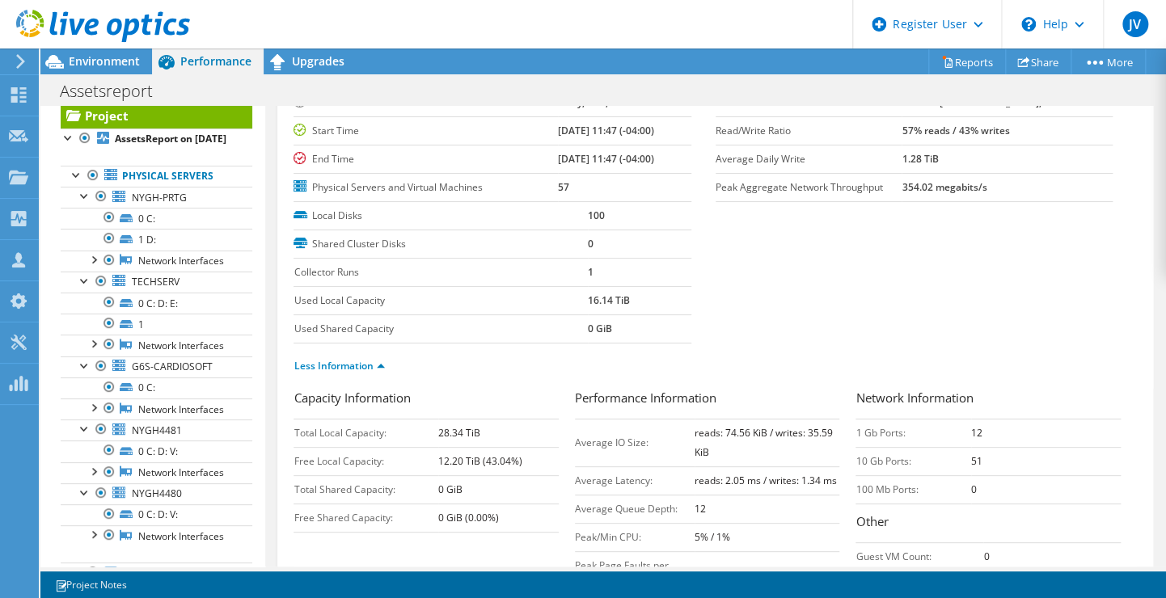
scroll to position [103, 0]
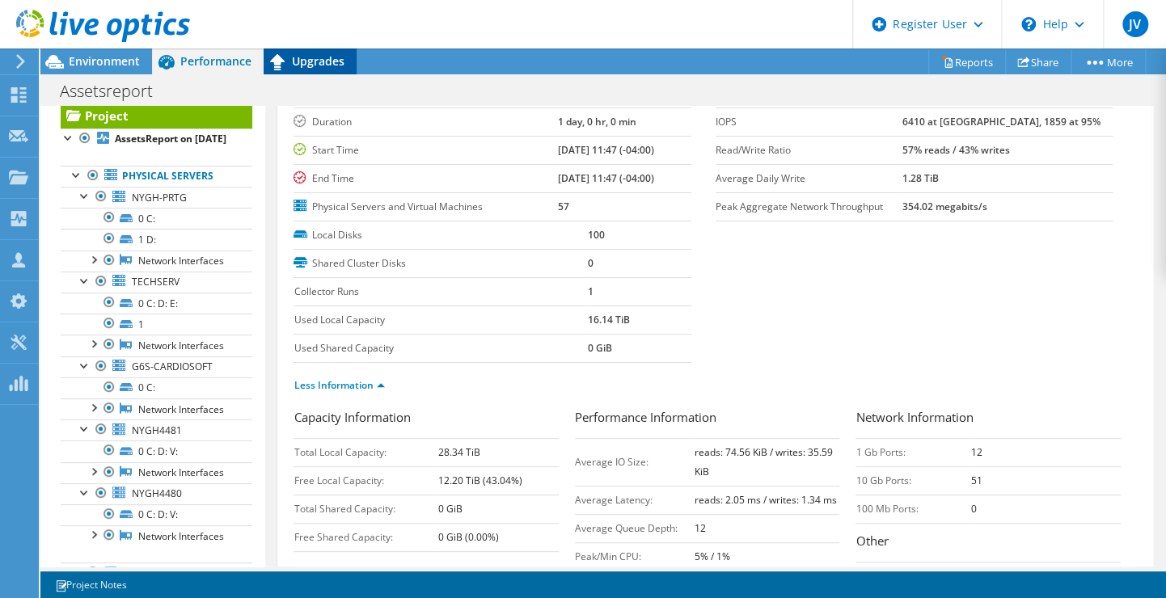
click at [297, 55] on span "Upgrades" at bounding box center [318, 60] width 53 height 15
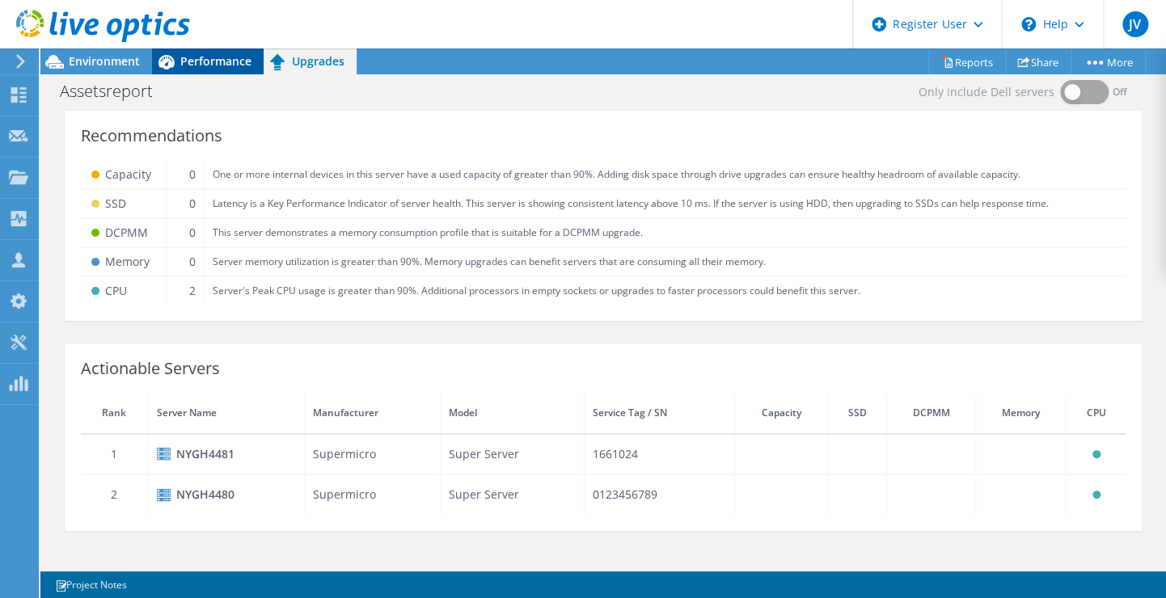
click at [209, 55] on span "Performance" at bounding box center [215, 60] width 71 height 15
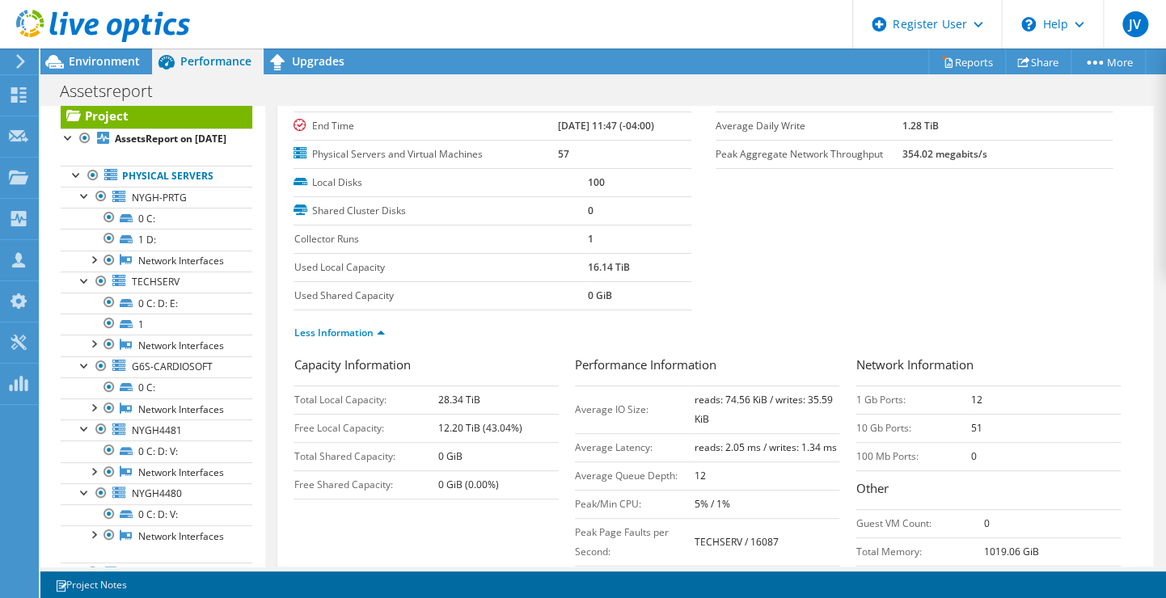
scroll to position [0, 0]
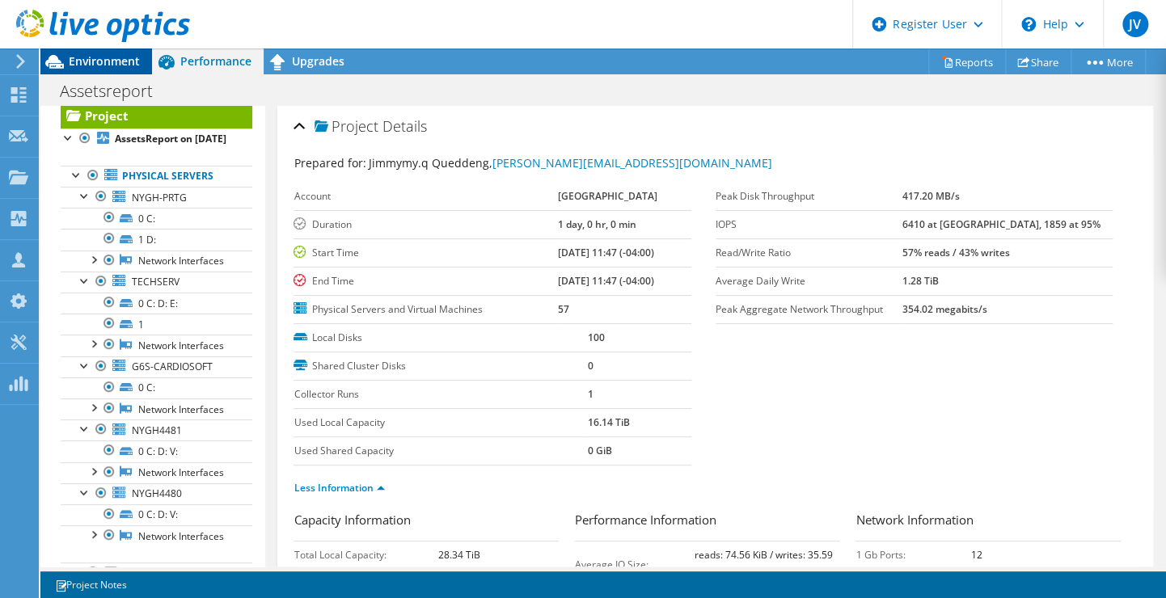
click at [120, 61] on span "Environment" at bounding box center [104, 60] width 71 height 15
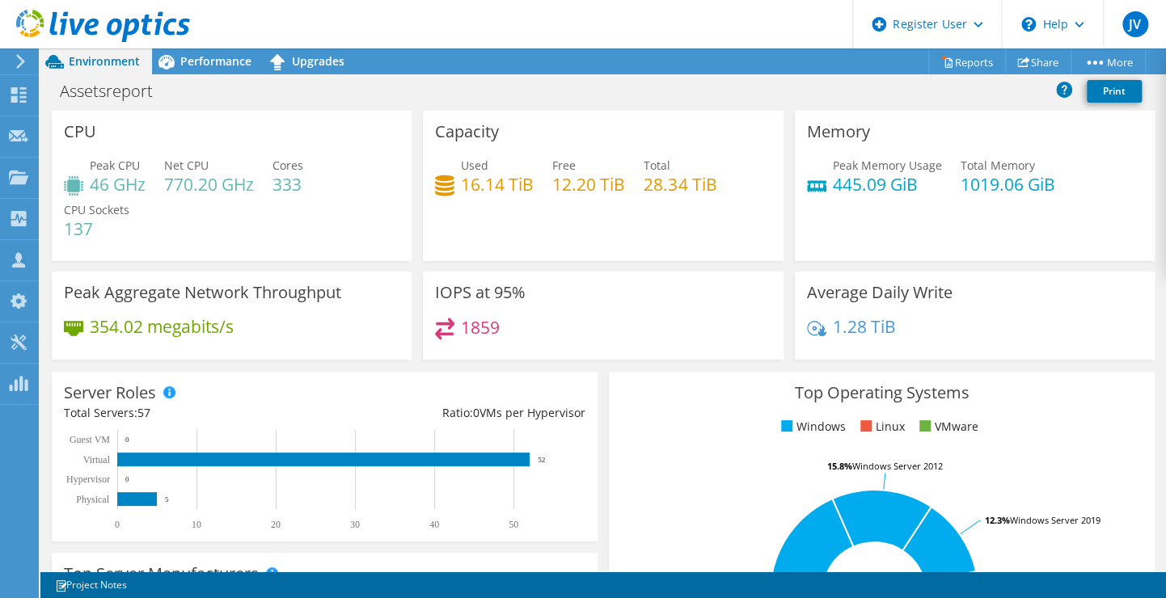
click at [897, 182] on h4 "445.09 GiB" at bounding box center [887, 184] width 109 height 18
click at [181, 51] on div at bounding box center [95, 27] width 190 height 54
click at [196, 65] on span "Performance" at bounding box center [215, 60] width 71 height 15
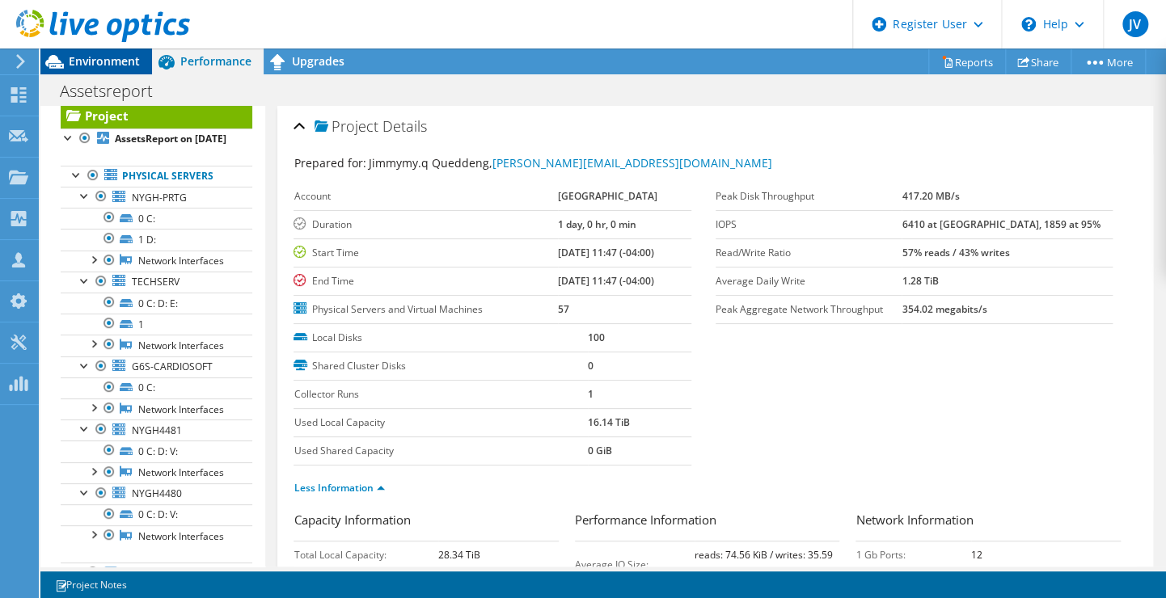
click at [108, 74] on div "Environment" at bounding box center [96, 61] width 112 height 26
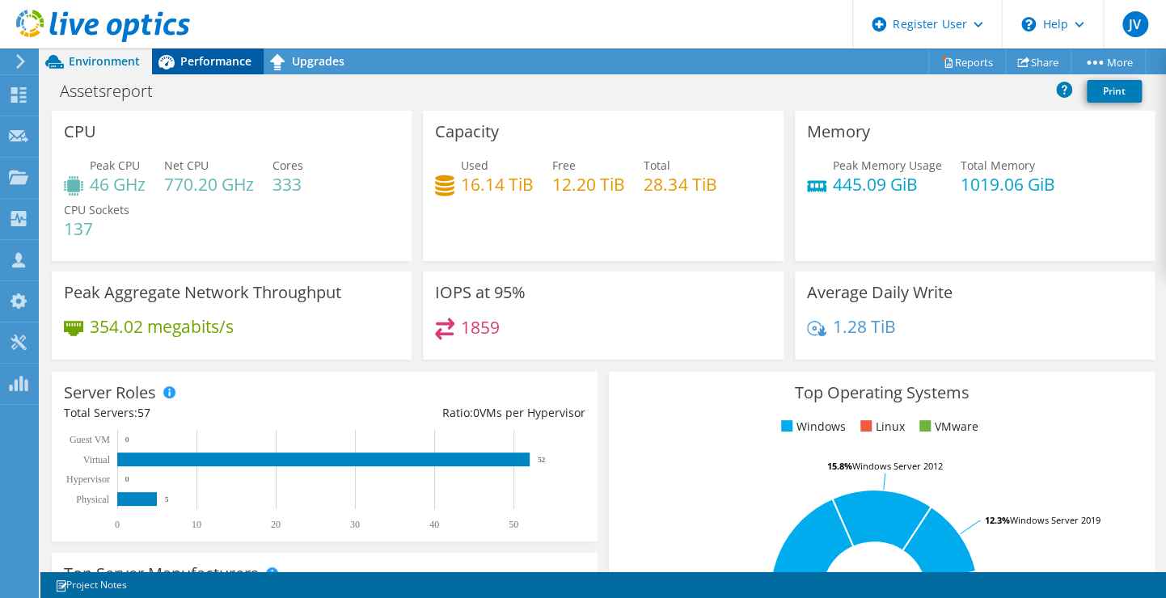
click at [209, 61] on span "Performance" at bounding box center [215, 60] width 71 height 15
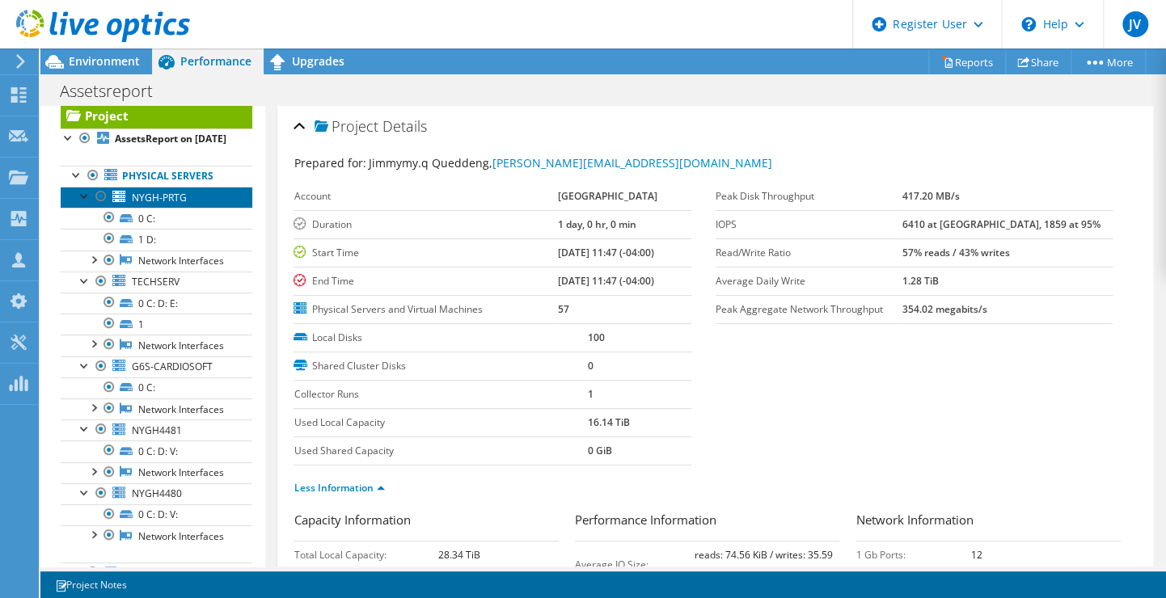
click at [137, 204] on span "NYGH-PRTG" at bounding box center [159, 198] width 55 height 14
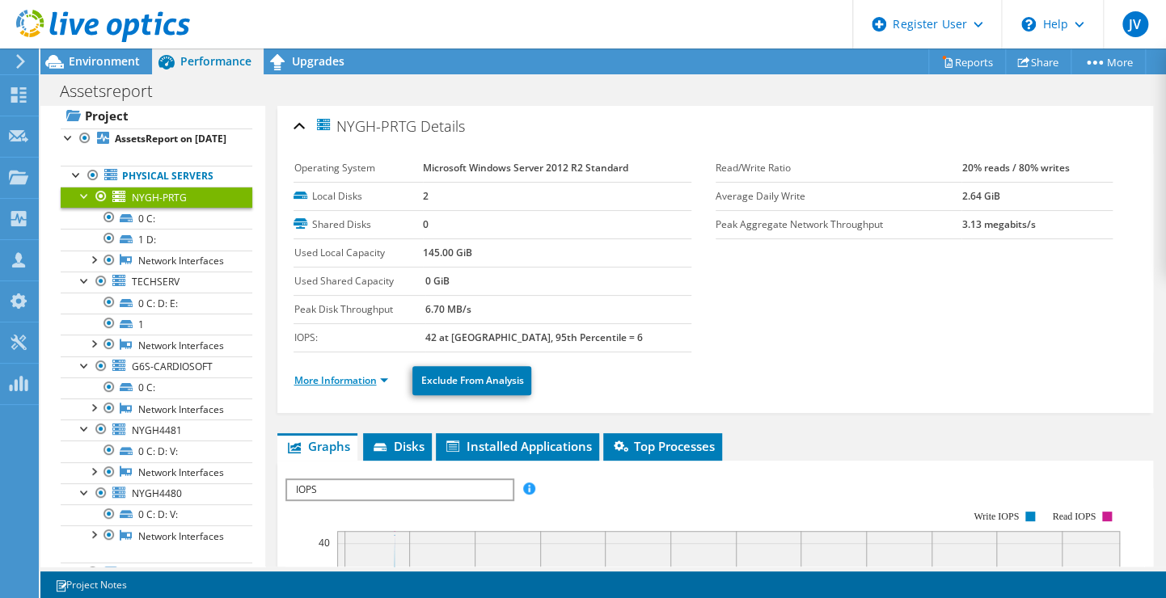
click at [369, 378] on link "More Information" at bounding box center [340, 380] width 95 height 14
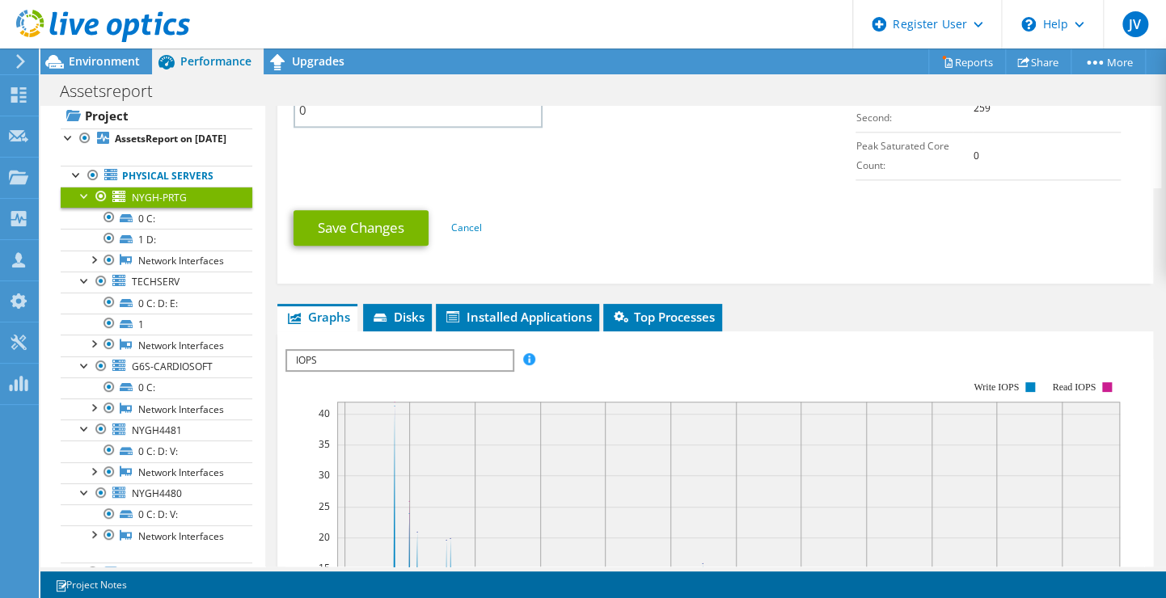
scroll to position [955, 0]
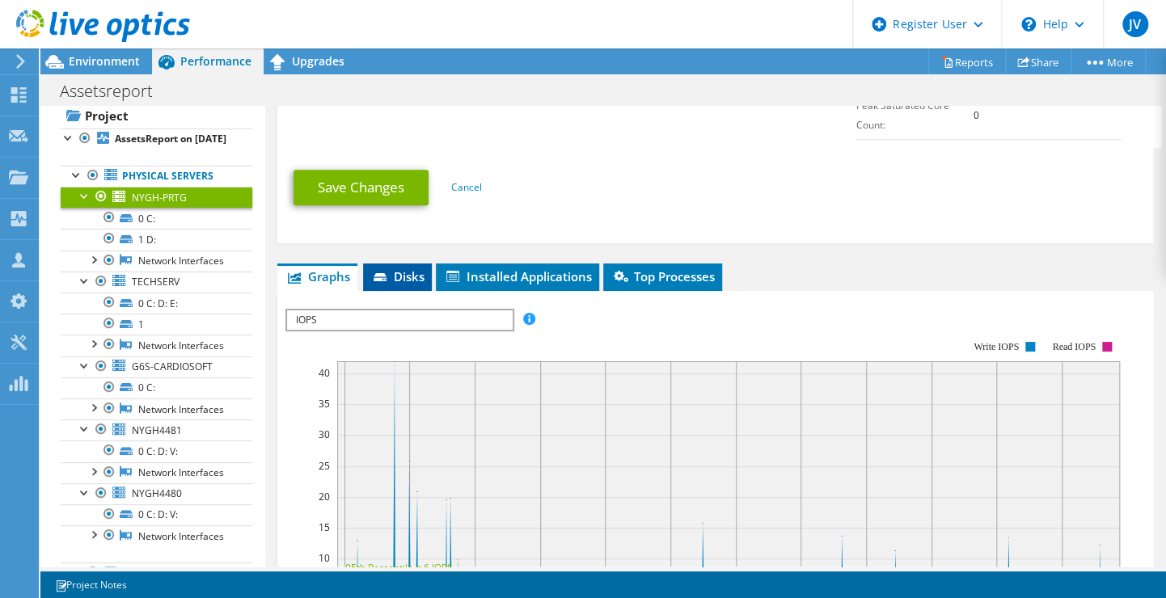
click at [386, 268] on span "Disks" at bounding box center [397, 276] width 53 height 16
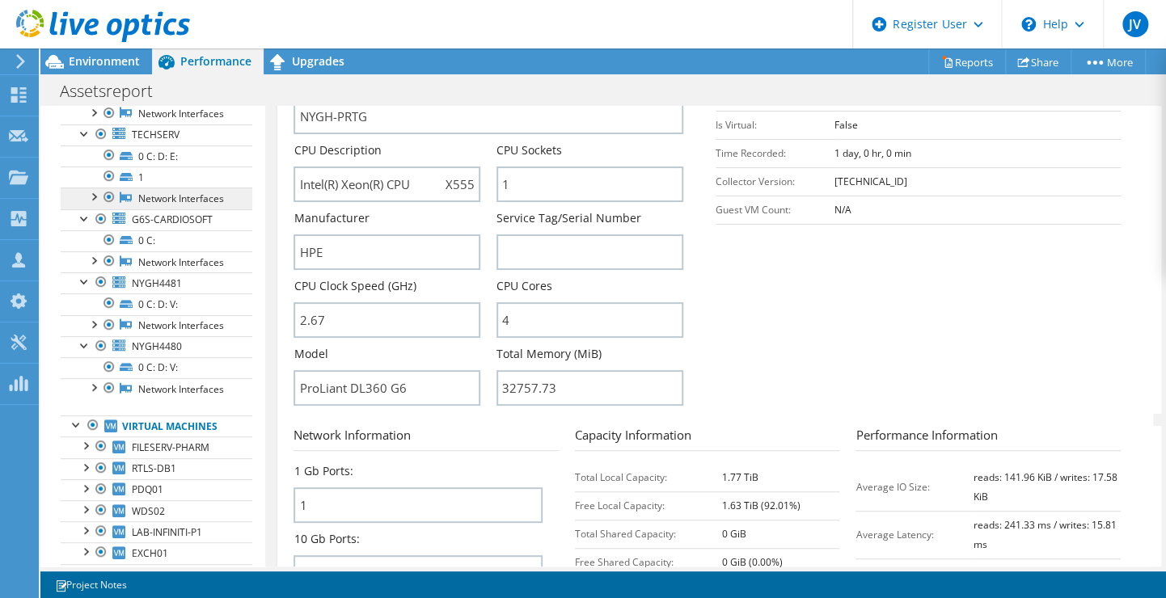
scroll to position [188, 0]
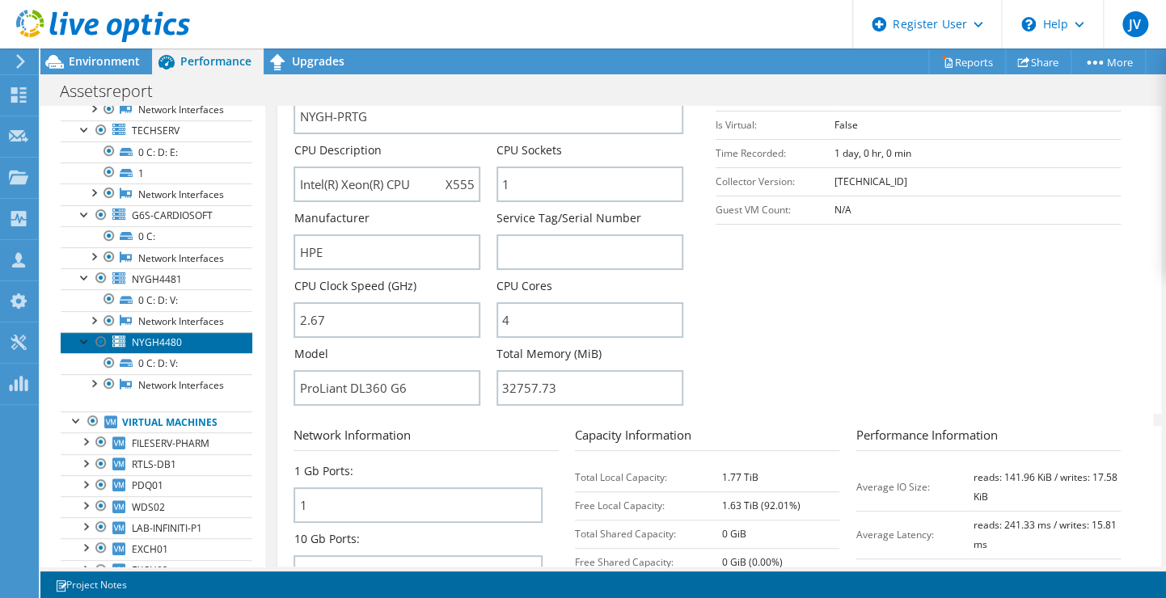
click at [151, 349] on span "NYGH4480" at bounding box center [157, 342] width 50 height 14
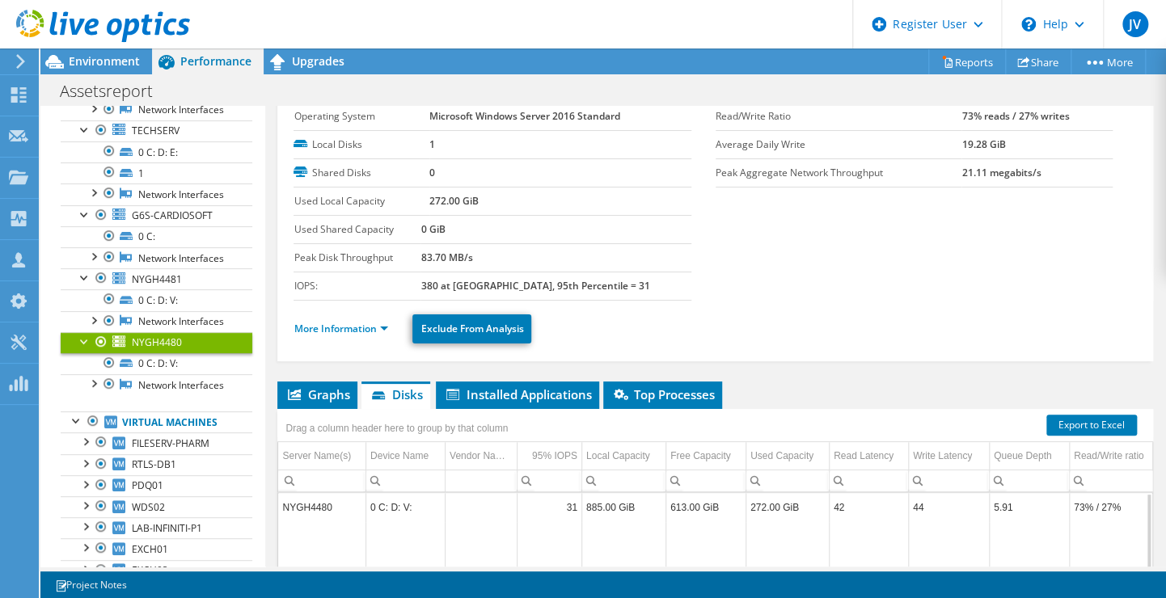
scroll to position [51, 0]
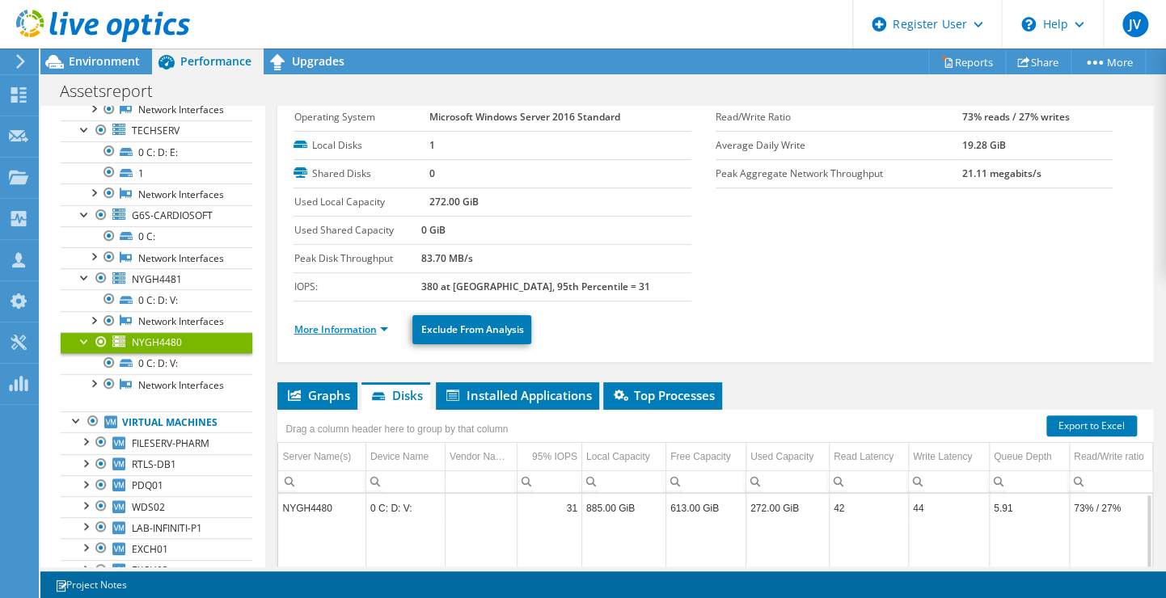
click at [380, 331] on link "More Information" at bounding box center [340, 330] width 95 height 14
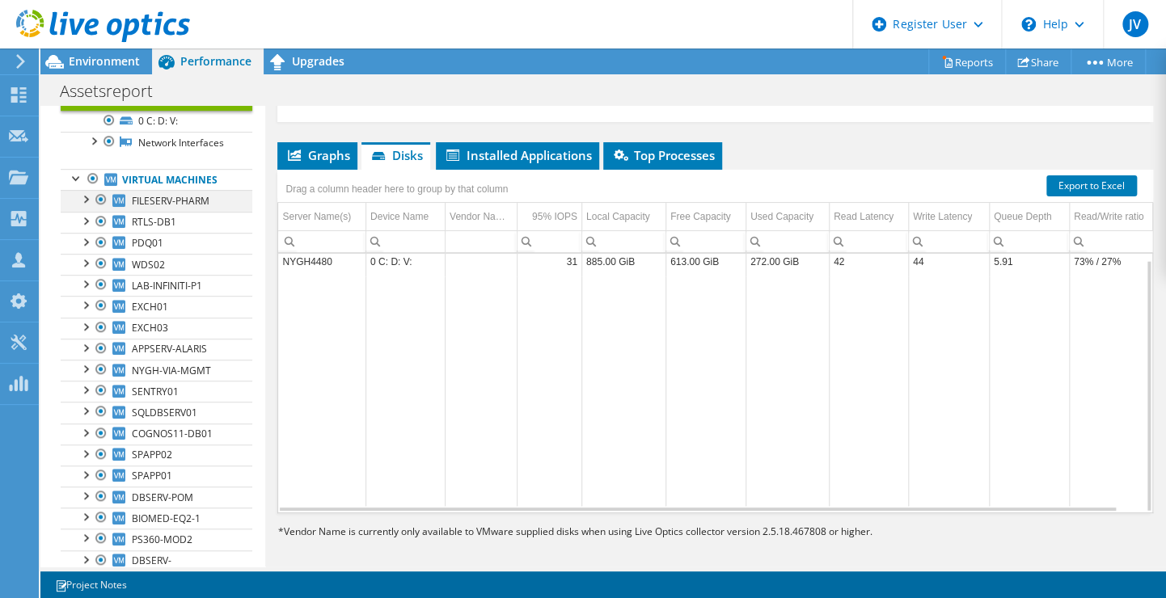
scroll to position [430, 0]
click at [84, 207] on div at bounding box center [85, 199] width 16 height 16
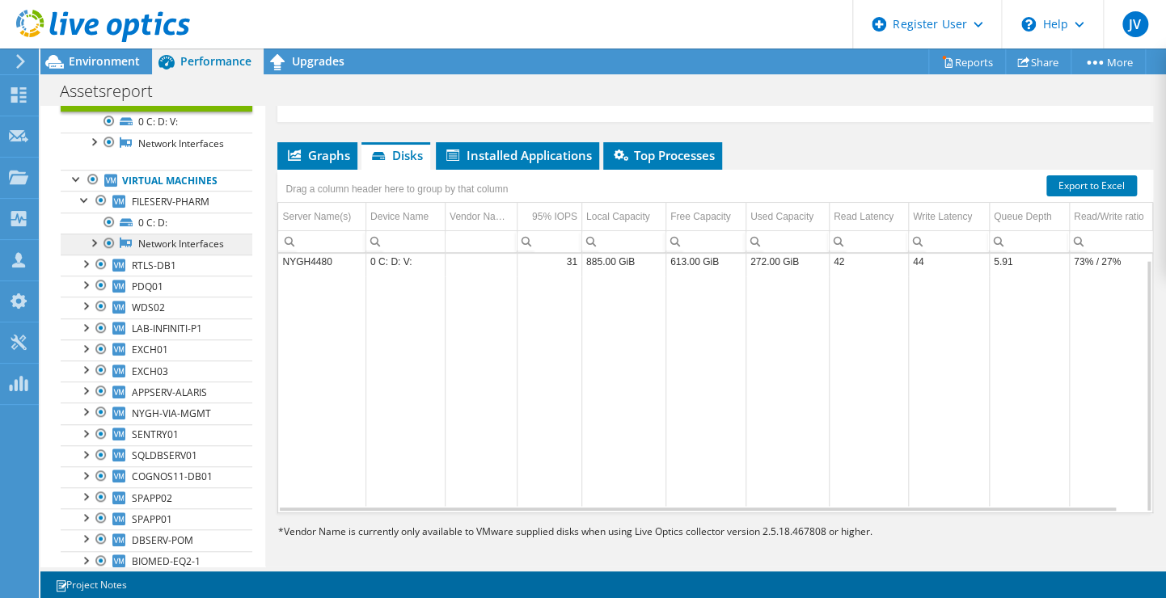
scroll to position [453, 0]
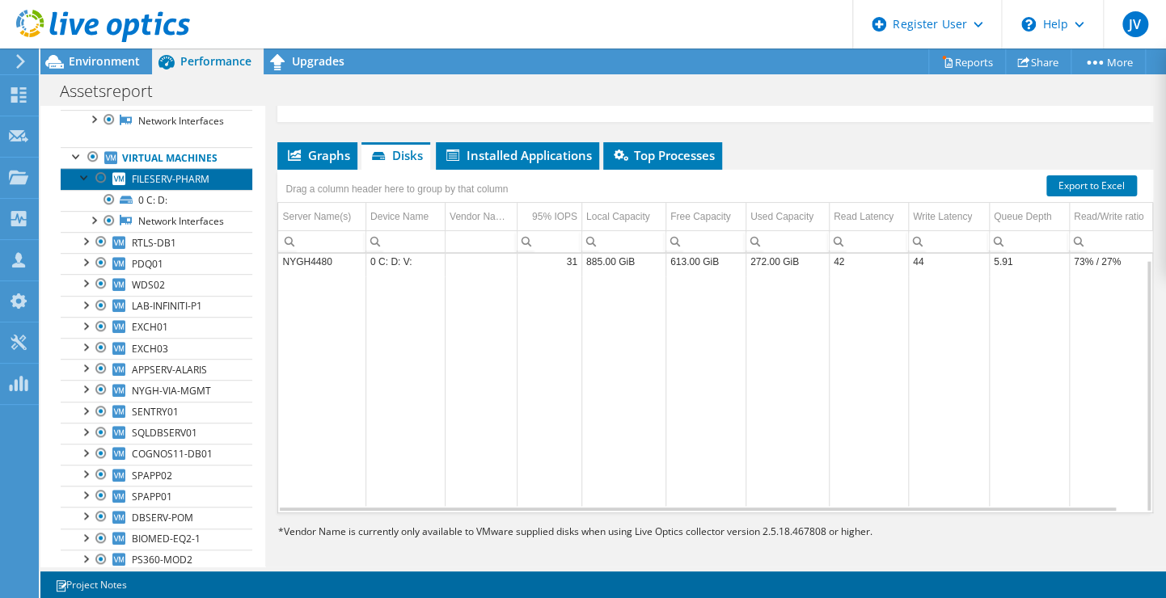
click at [154, 186] on span "FILESERV-PHARM" at bounding box center [171, 179] width 78 height 14
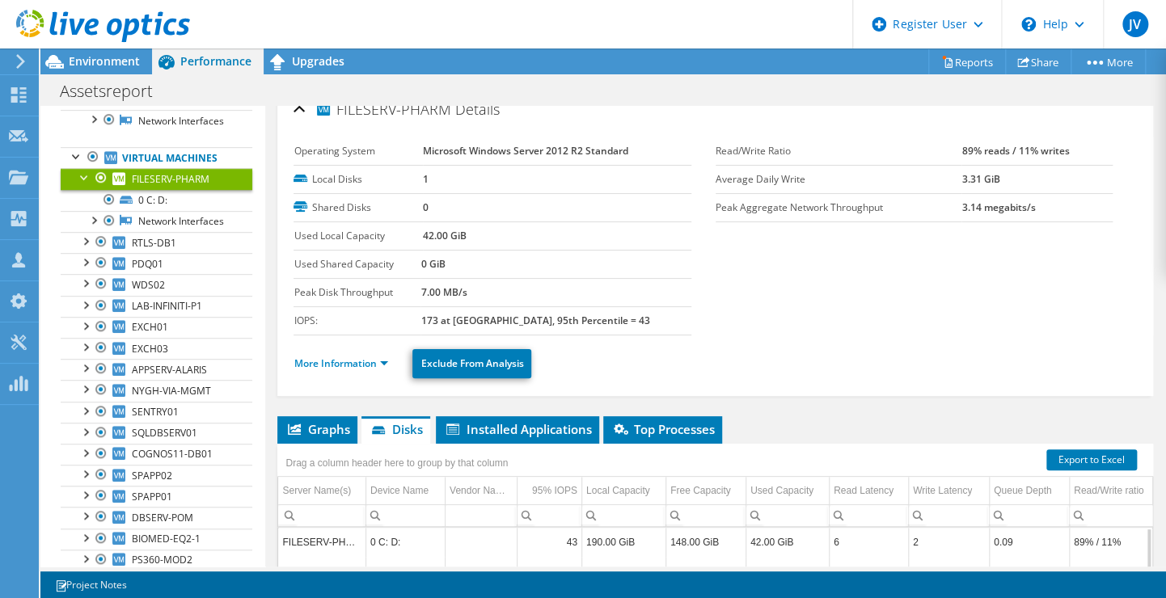
scroll to position [15, 0]
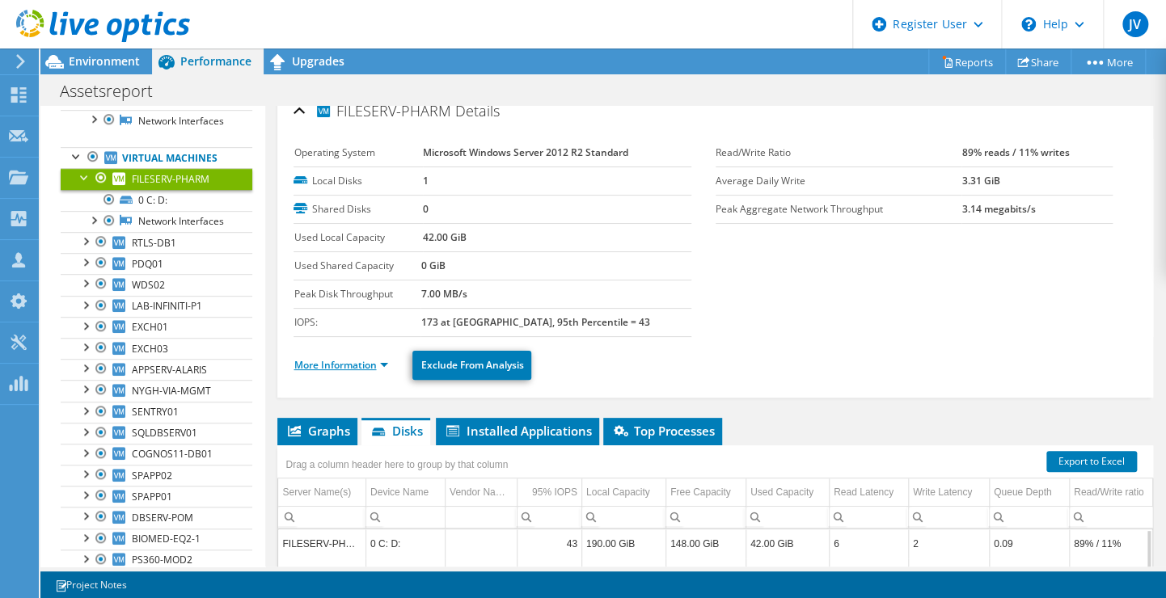
click at [375, 364] on link "More Information" at bounding box center [340, 365] width 95 height 14
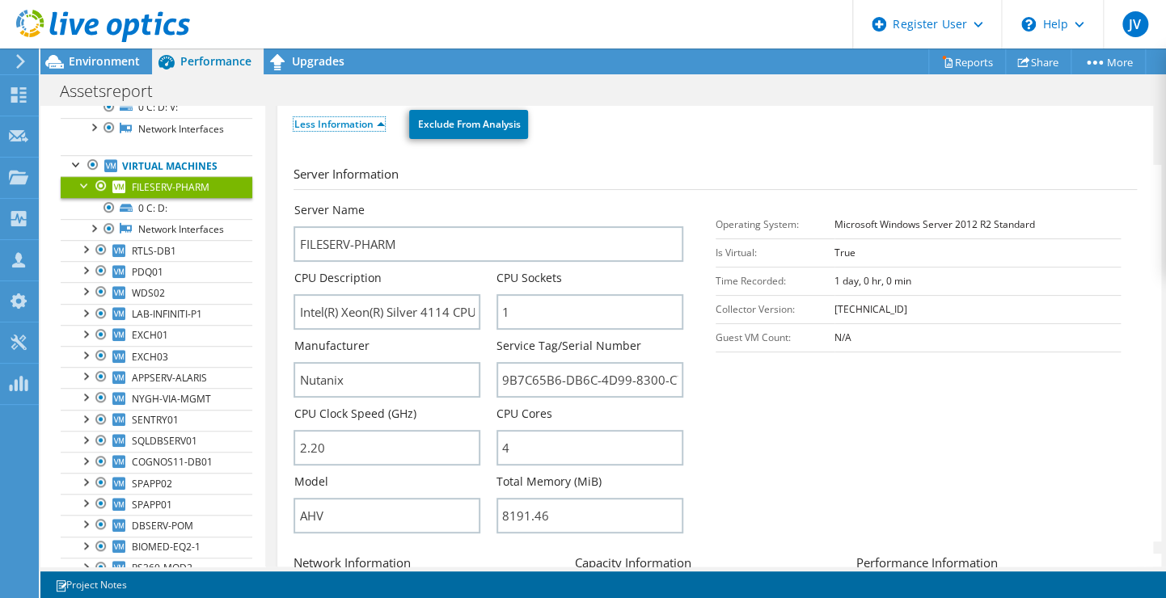
scroll to position [443, 0]
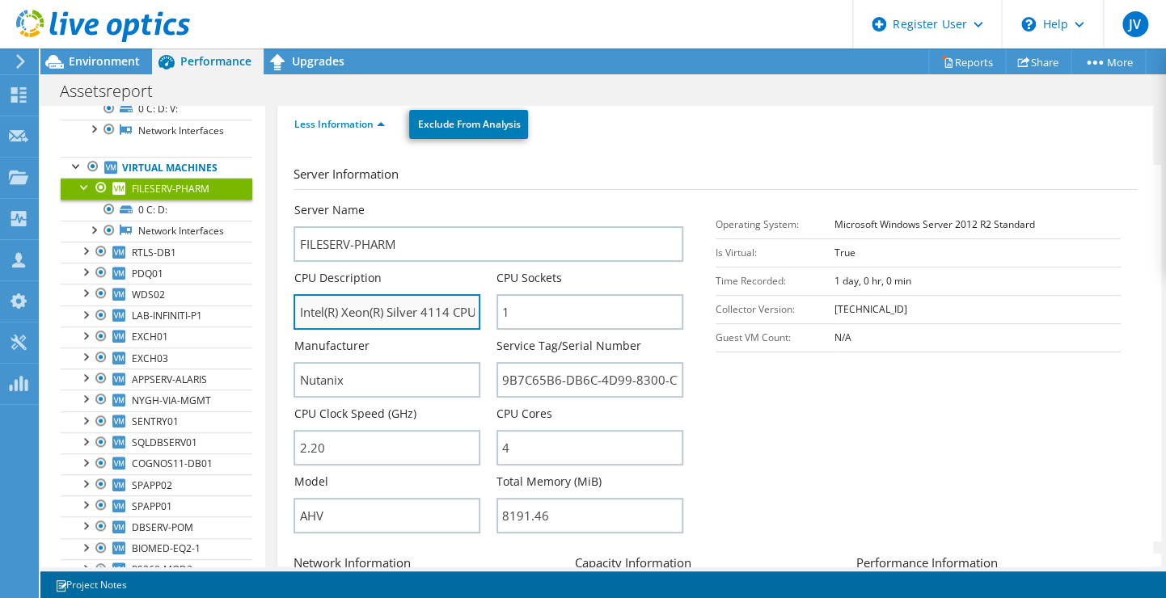
click at [419, 307] on input "Intel(R) Xeon(R) Silver 4114 CPU @ 2.20GHz" at bounding box center [386, 312] width 187 height 36
click at [449, 204] on div "Server Name FILESERV-PHARM" at bounding box center [487, 232] width 389 height 60
click at [74, 173] on div at bounding box center [77, 165] width 16 height 16
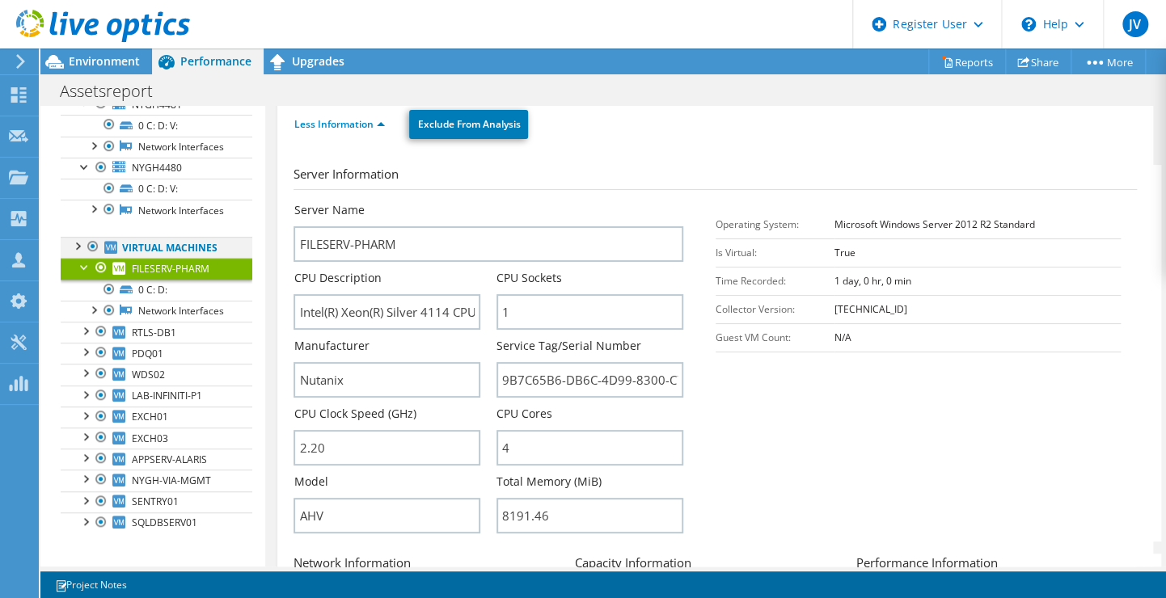
scroll to position [175, 0]
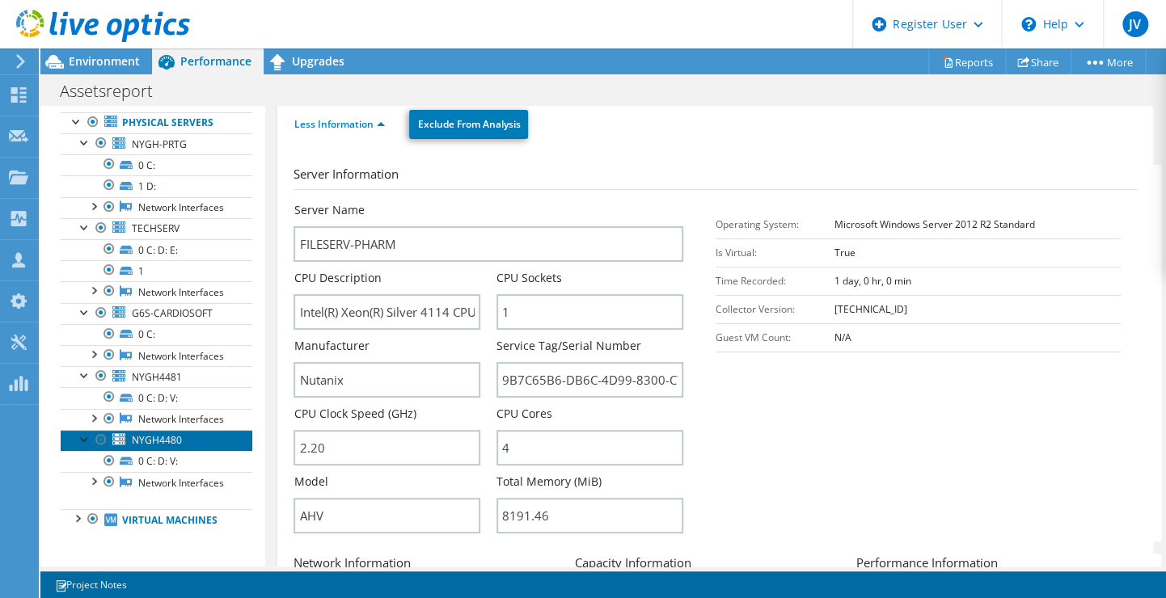
click at [86, 433] on link "NYGH4480" at bounding box center [157, 440] width 192 height 21
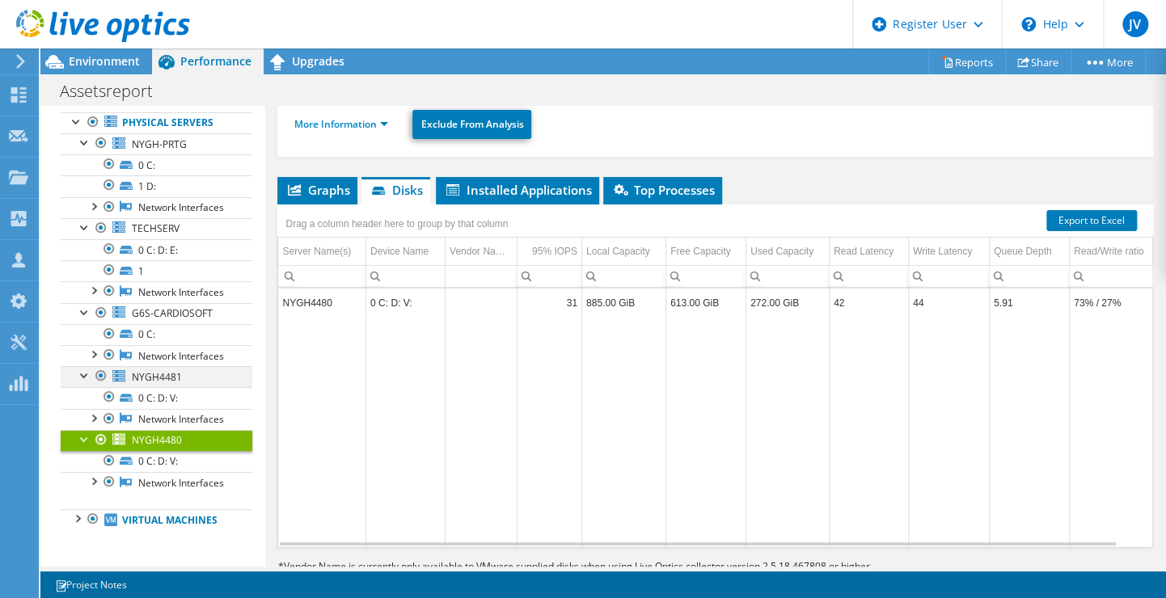
click at [81, 366] on div at bounding box center [85, 374] width 16 height 16
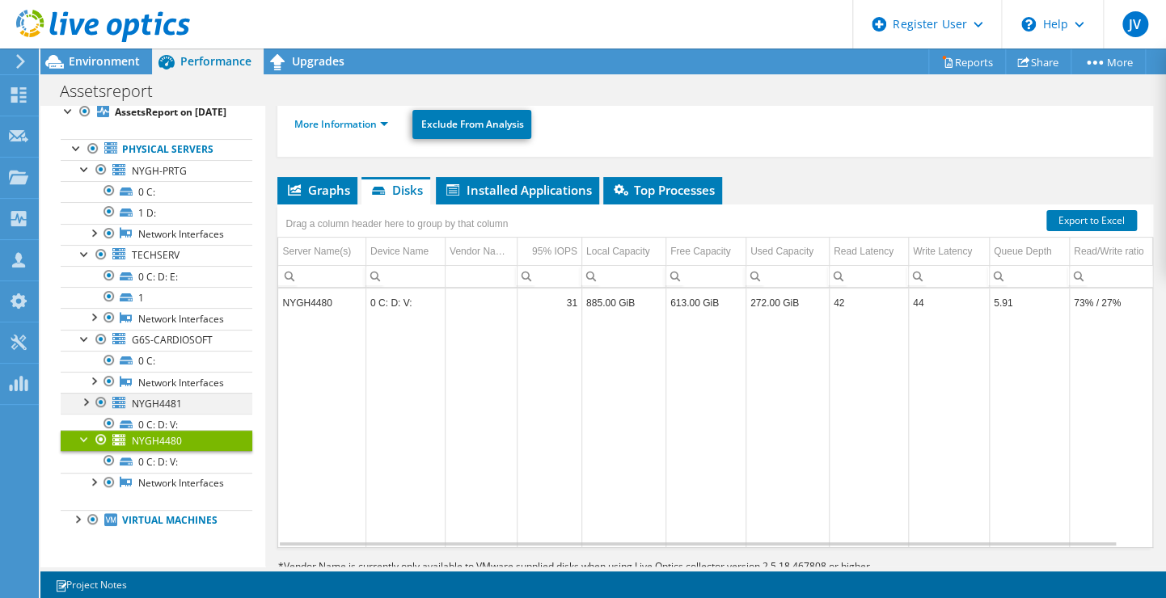
scroll to position [117, 0]
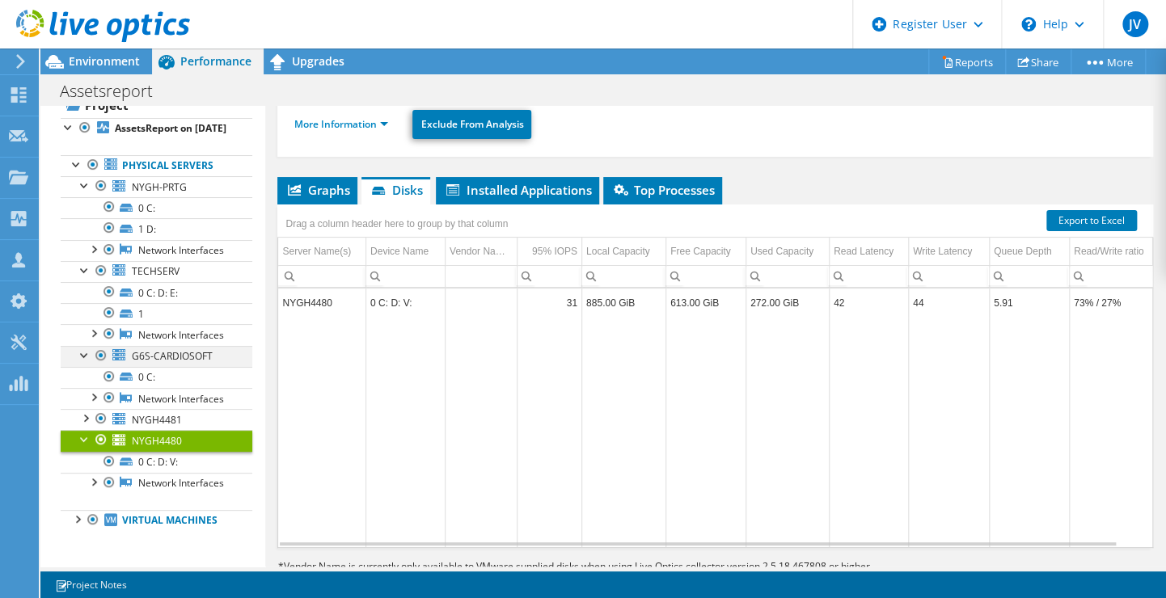
click at [86, 346] on div at bounding box center [85, 354] width 16 height 16
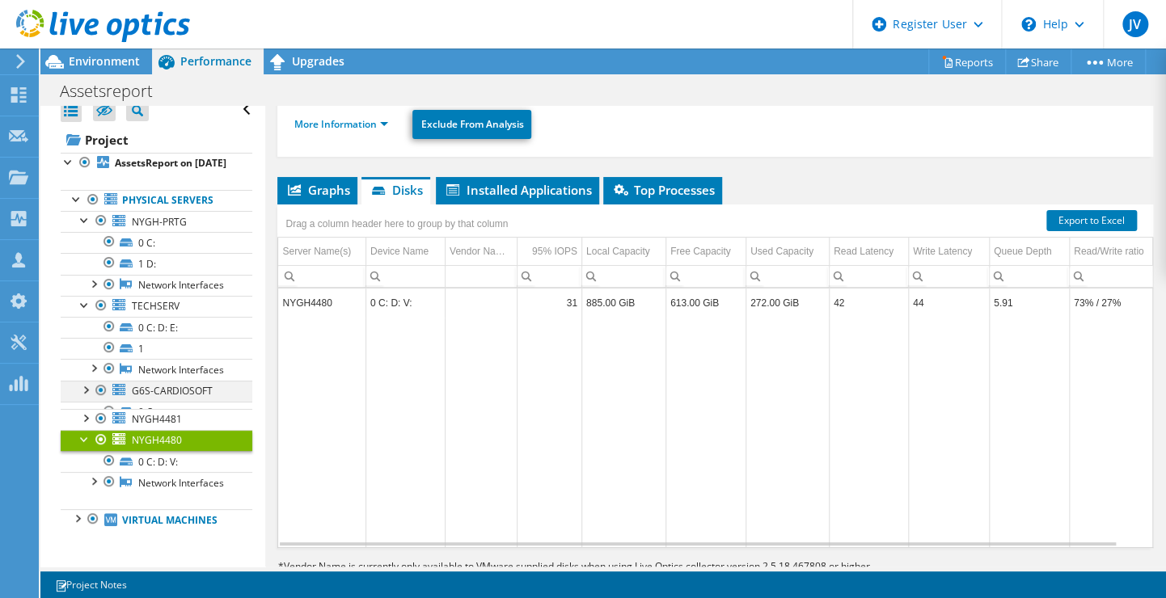
scroll to position [61, 0]
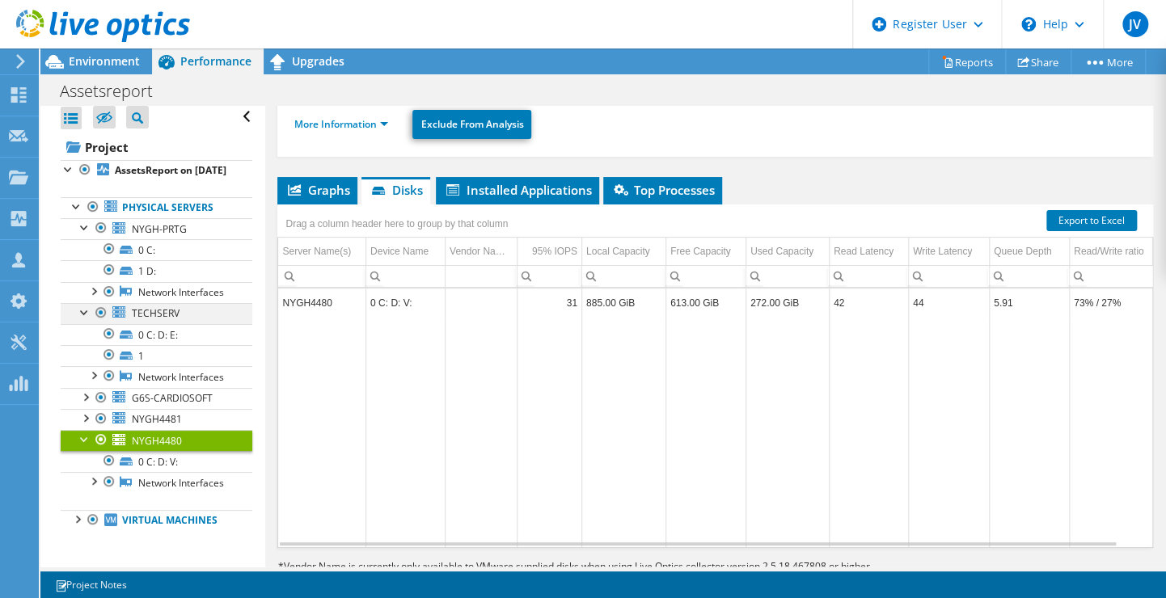
click at [83, 303] on div at bounding box center [85, 311] width 16 height 16
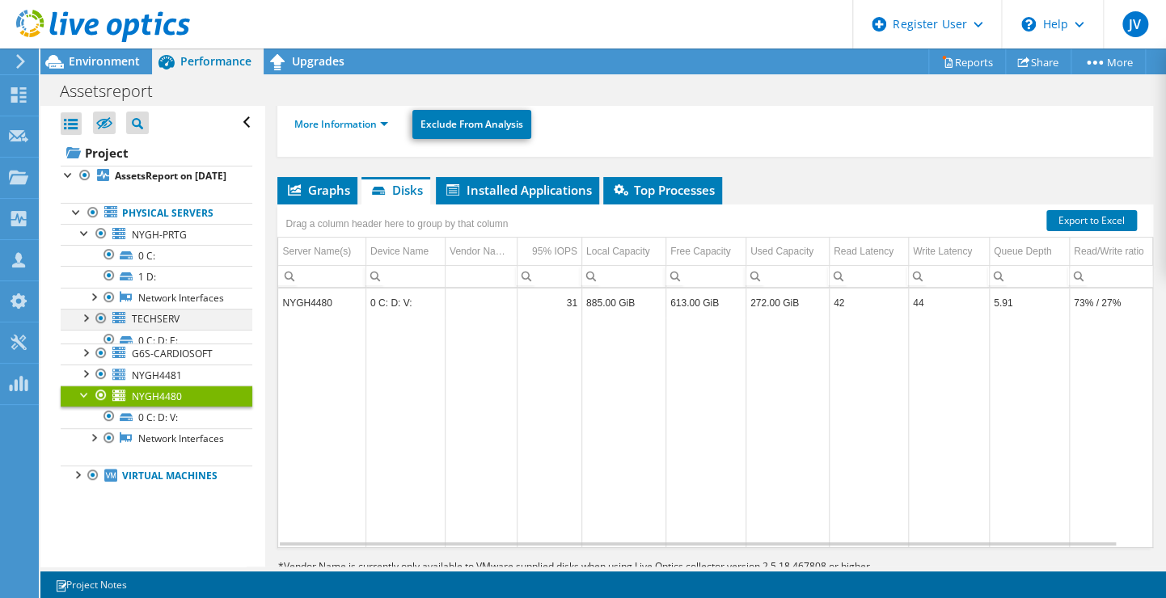
scroll to position [0, 0]
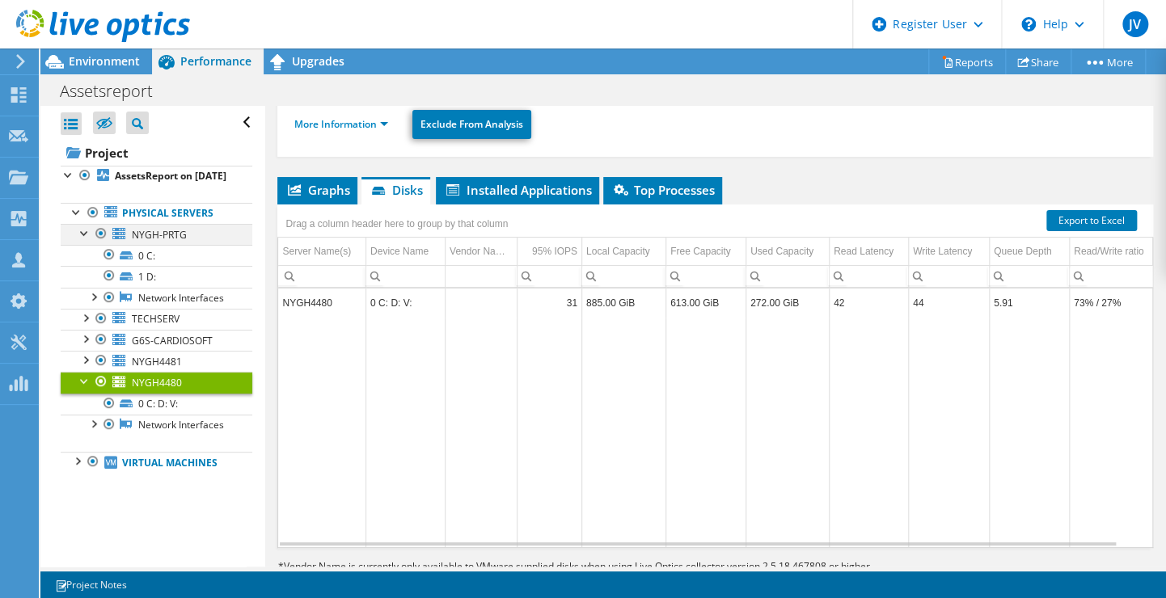
click at [82, 240] on div at bounding box center [85, 232] width 16 height 16
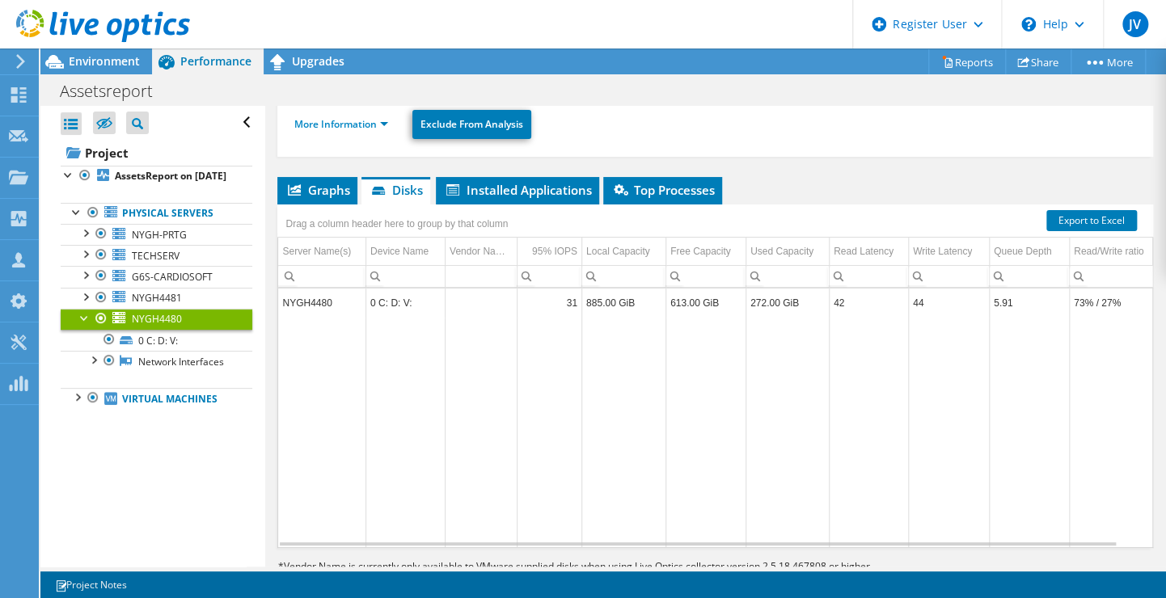
click at [82, 325] on div at bounding box center [85, 317] width 16 height 16
click at [93, 222] on div at bounding box center [93, 212] width 16 height 19
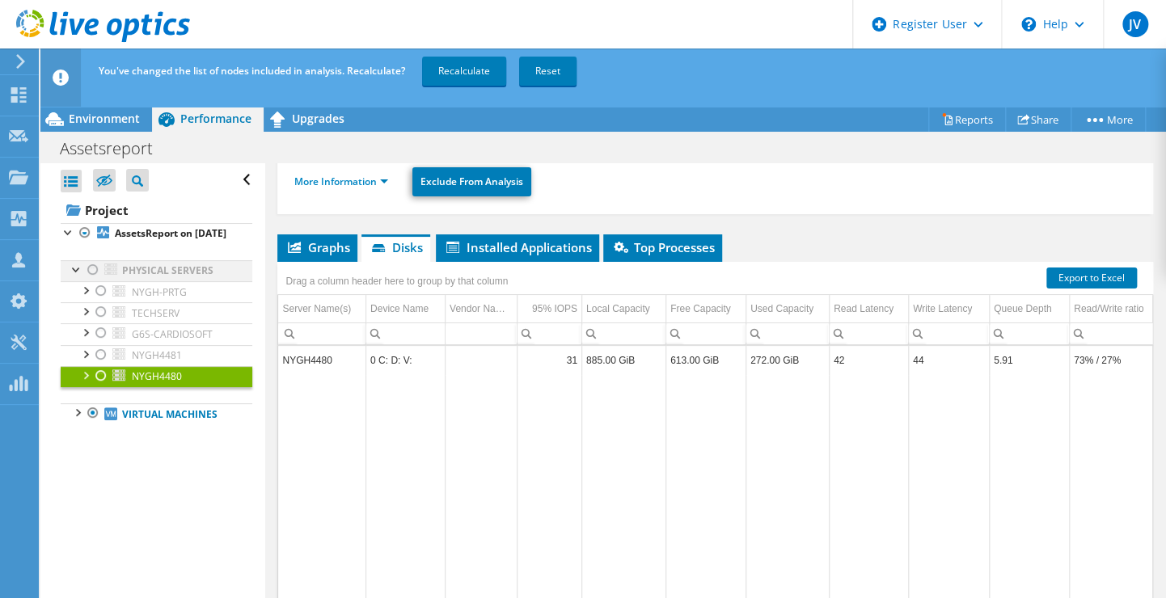
click at [88, 280] on div at bounding box center [93, 269] width 16 height 19
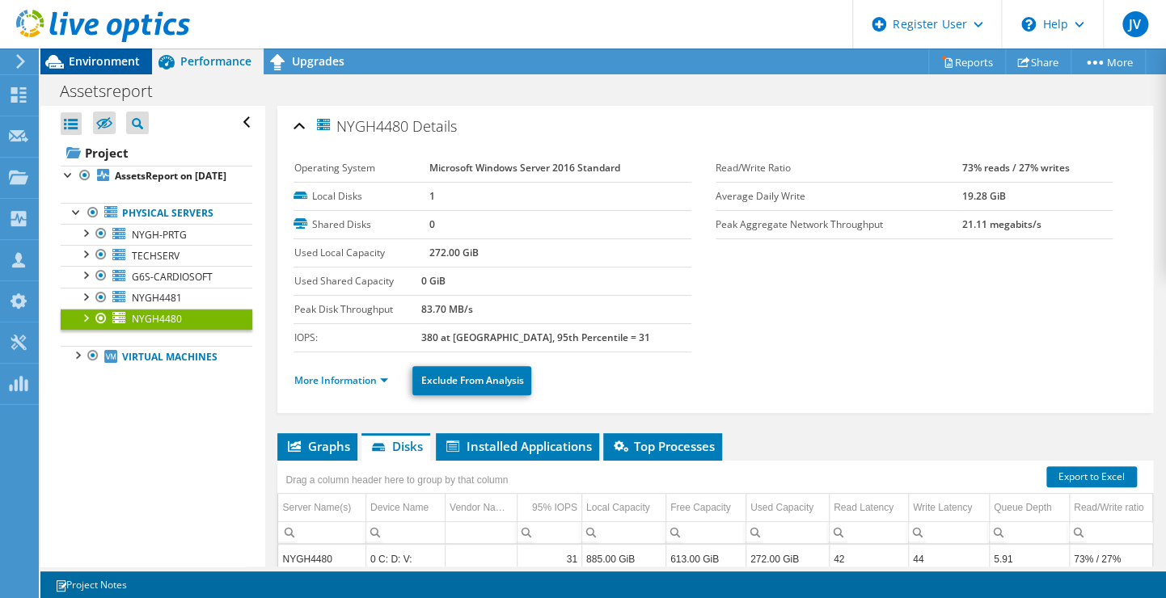
click at [98, 61] on span "Environment" at bounding box center [104, 60] width 71 height 15
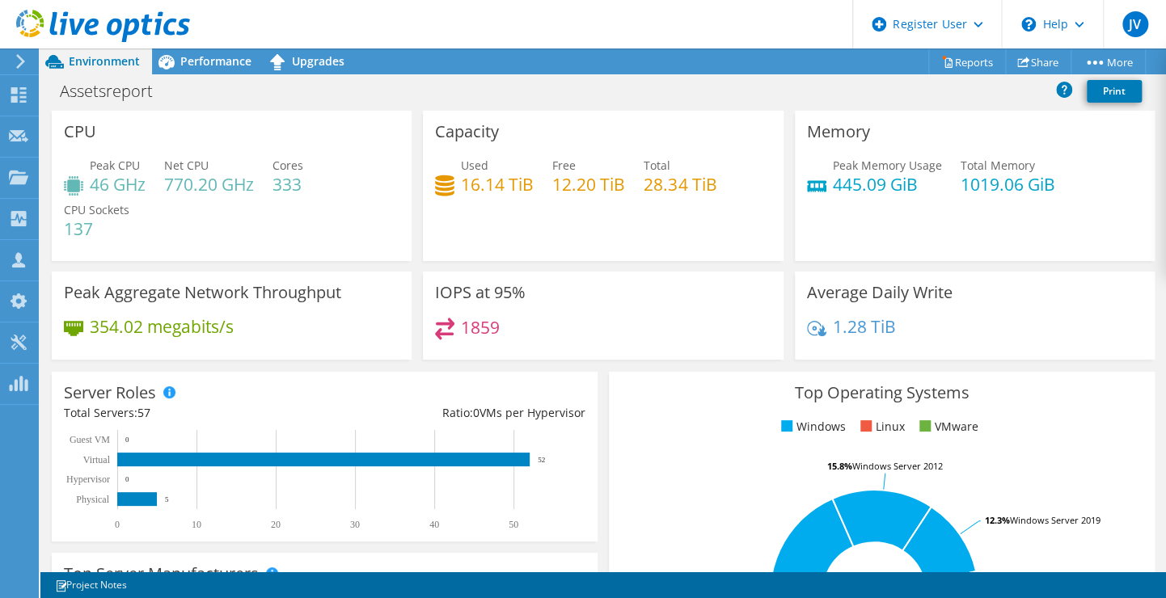
drag, startPoint x: 278, startPoint y: 463, endPoint x: 398, endPoint y: 230, distance: 262.4
drag, startPoint x: 298, startPoint y: 184, endPoint x: 272, endPoint y: 184, distance: 26.7
click at [272, 184] on div "Peak CPU 46 GHz Net CPU 770.20 GHz Cores 333 CPU Sockets 137" at bounding box center [231, 205] width 335 height 97
drag, startPoint x: 272, startPoint y: 184, endPoint x: 284, endPoint y: 213, distance: 31.5
click at [284, 213] on div "Peak CPU 46 GHz Net CPU 770.20 GHz Cores 333 CPU Sockets 137" at bounding box center [231, 205] width 335 height 97
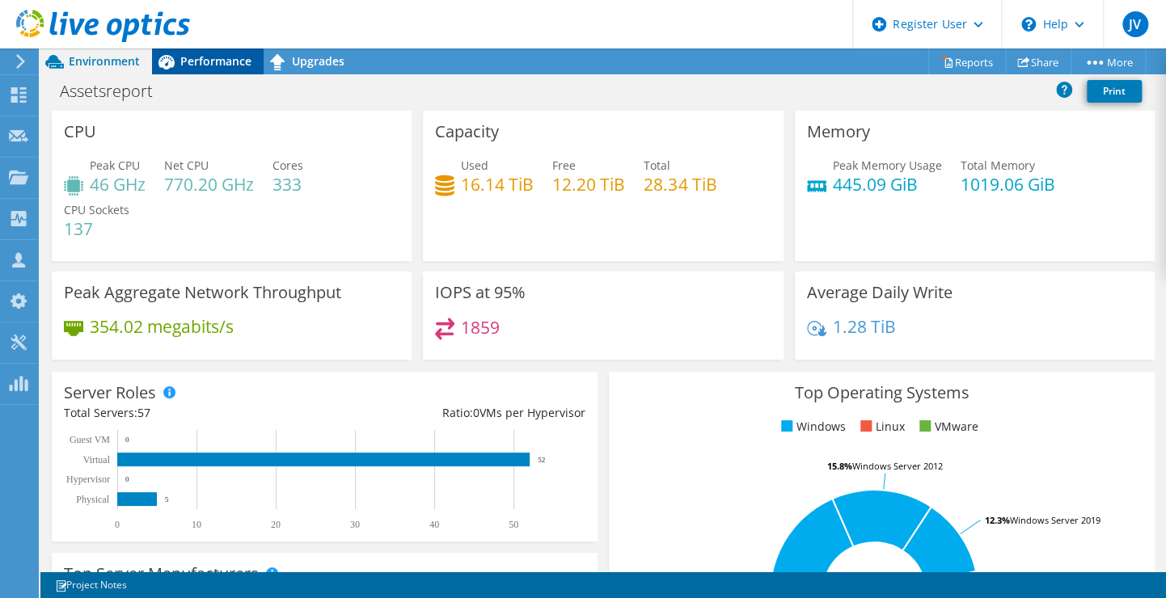
click at [232, 61] on span "Performance" at bounding box center [215, 60] width 71 height 15
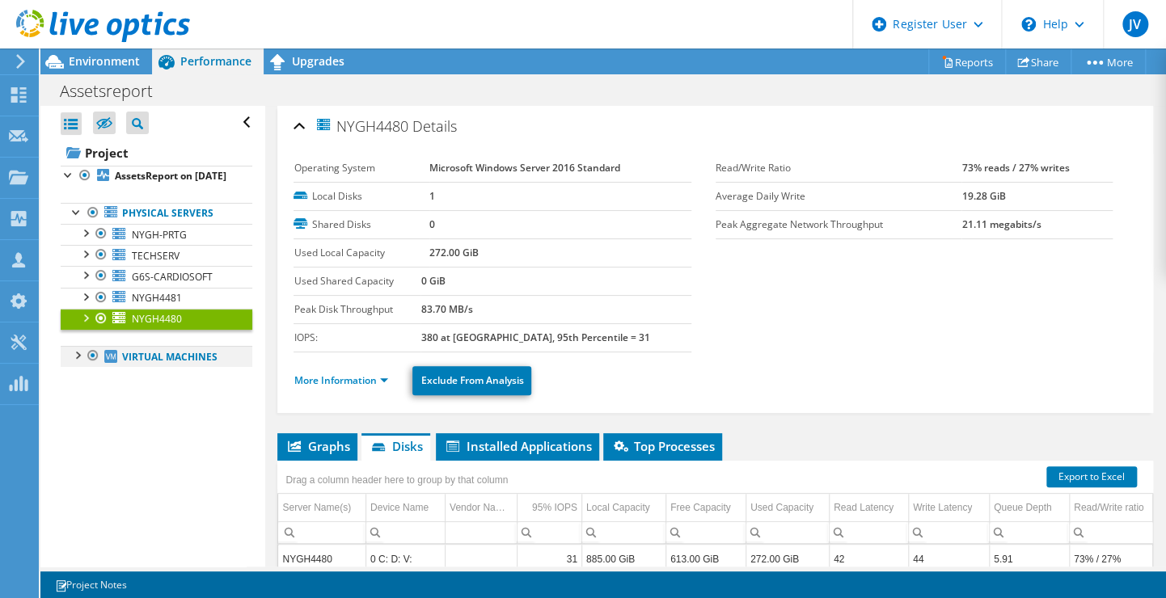
click at [78, 362] on div at bounding box center [77, 354] width 16 height 16
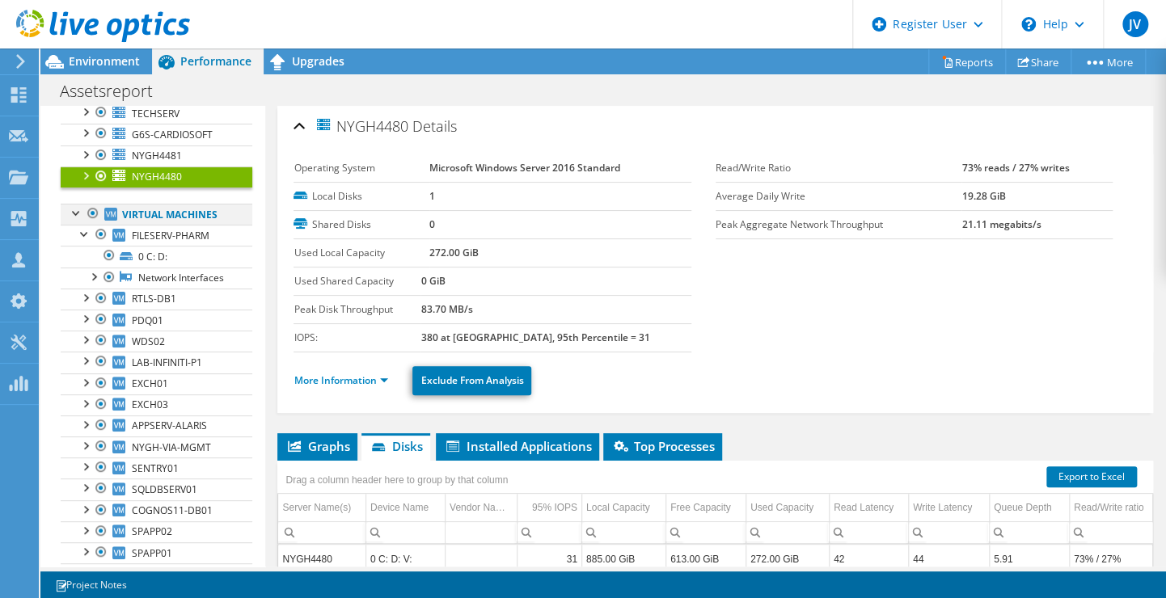
scroll to position [149, 0]
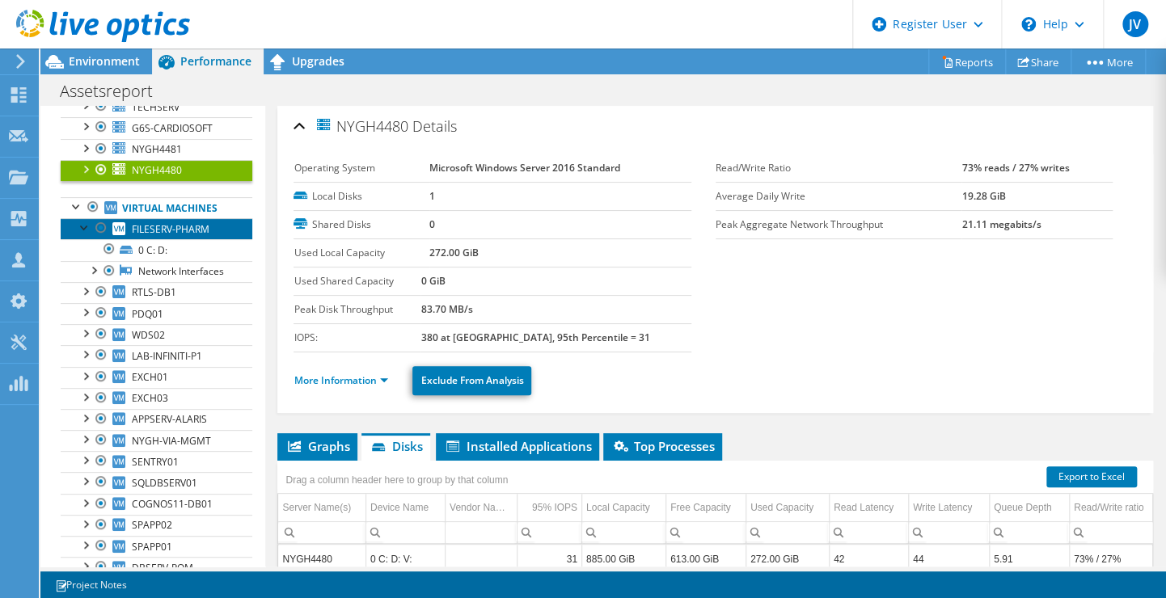
click at [145, 234] on span "FILESERV-PHARM" at bounding box center [171, 229] width 78 height 14
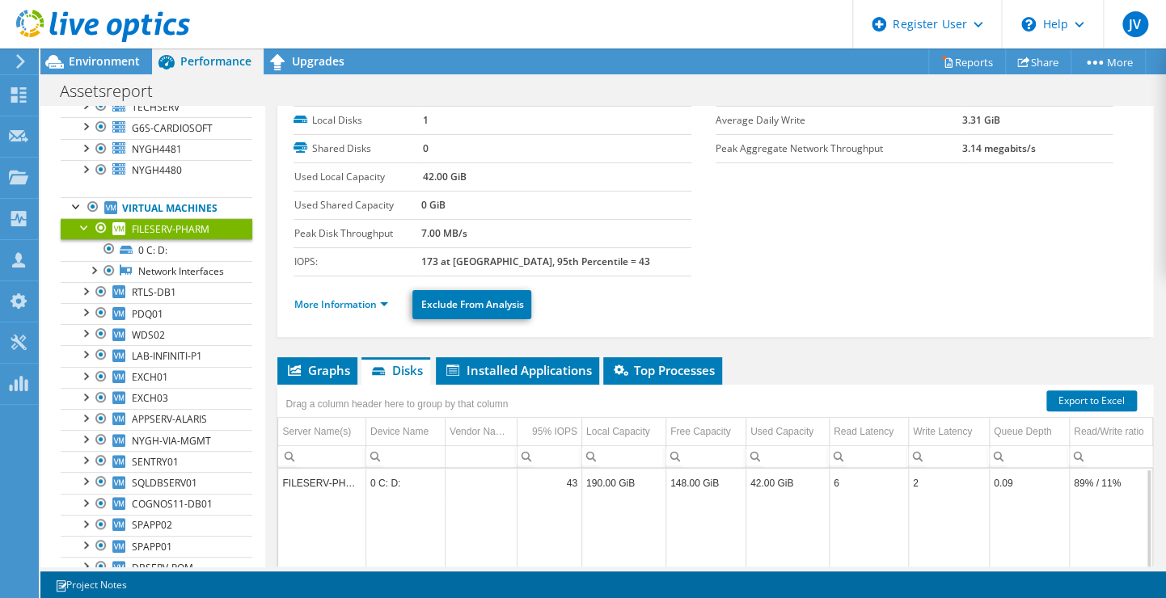
scroll to position [73, 0]
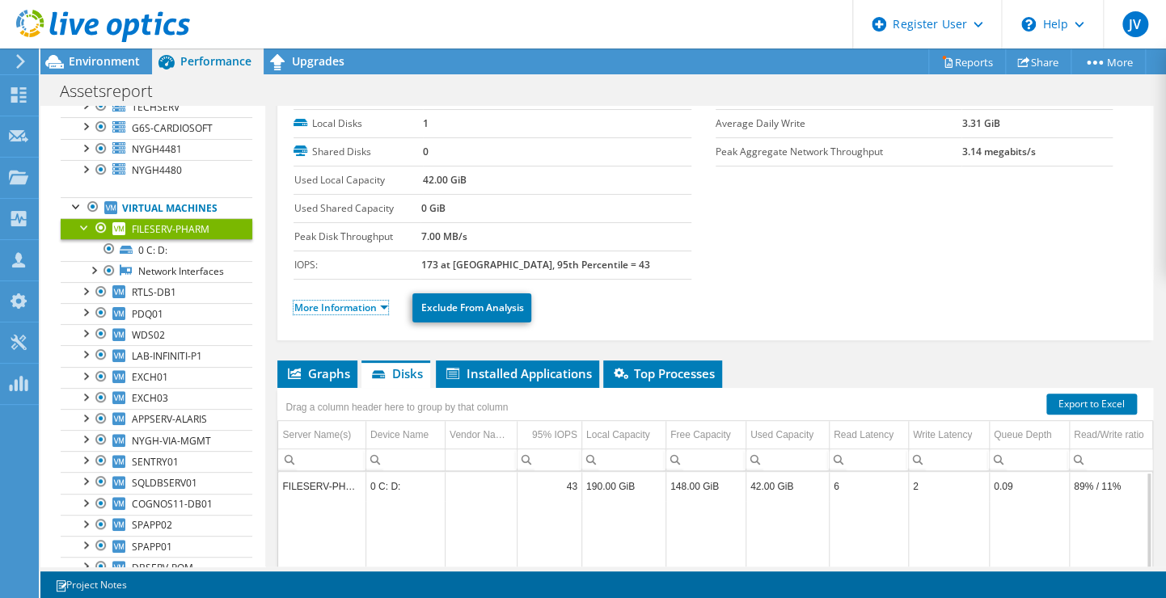
click at [376, 310] on link "More Information" at bounding box center [340, 308] width 95 height 14
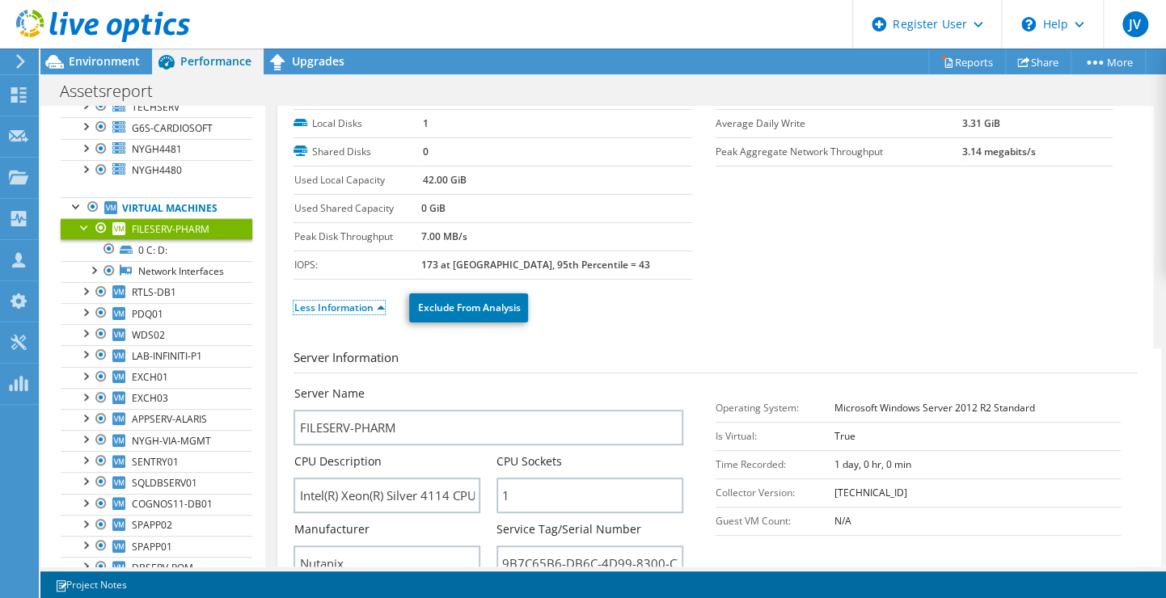
scroll to position [123, 0]
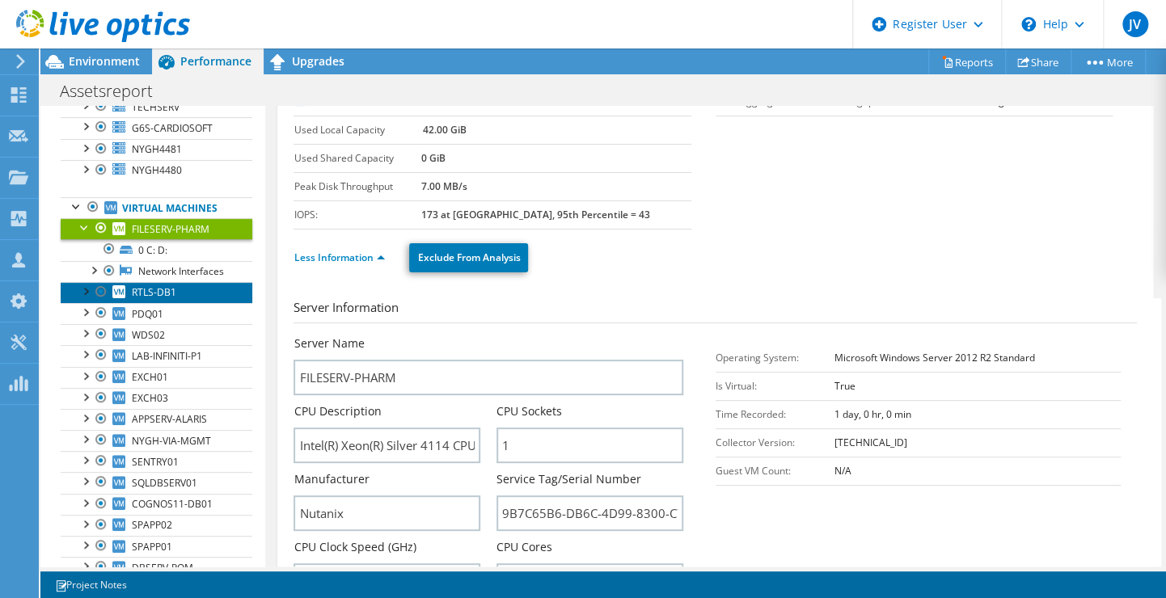
click at [148, 299] on span "RTLS-DB1" at bounding box center [154, 292] width 44 height 14
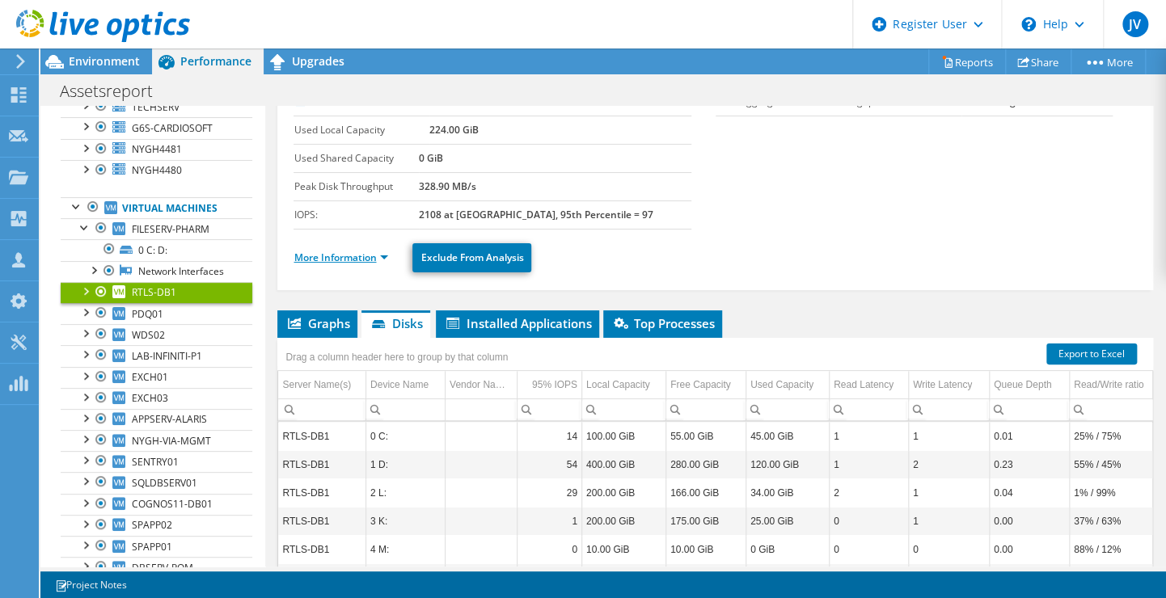
click at [370, 258] on link "More Information" at bounding box center [340, 258] width 95 height 14
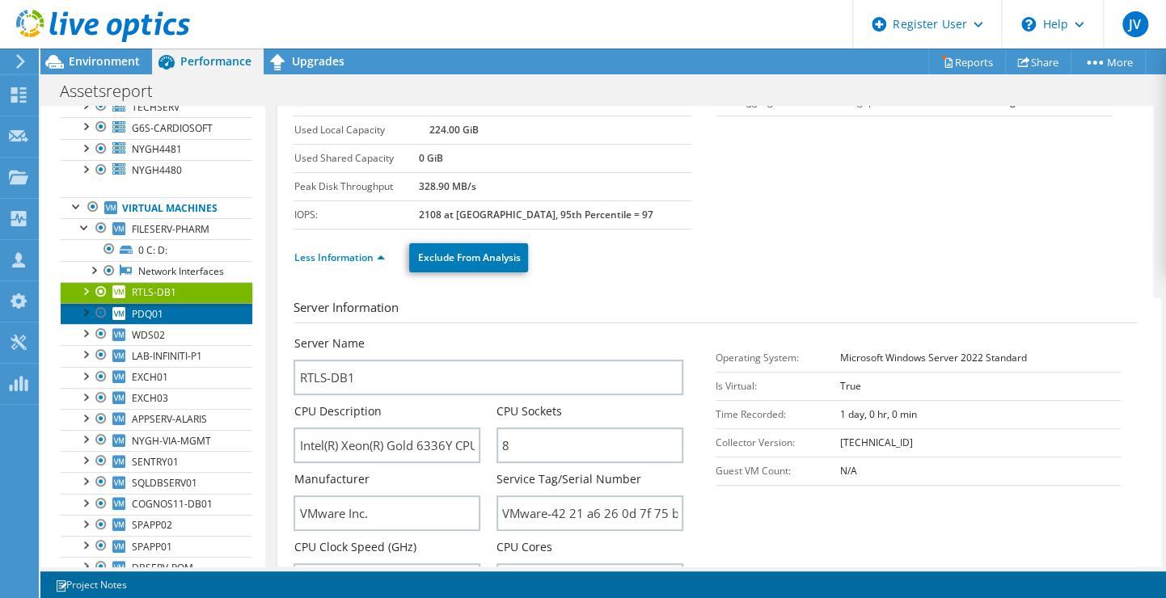
click at [161, 321] on span "PDQ01" at bounding box center [148, 314] width 32 height 14
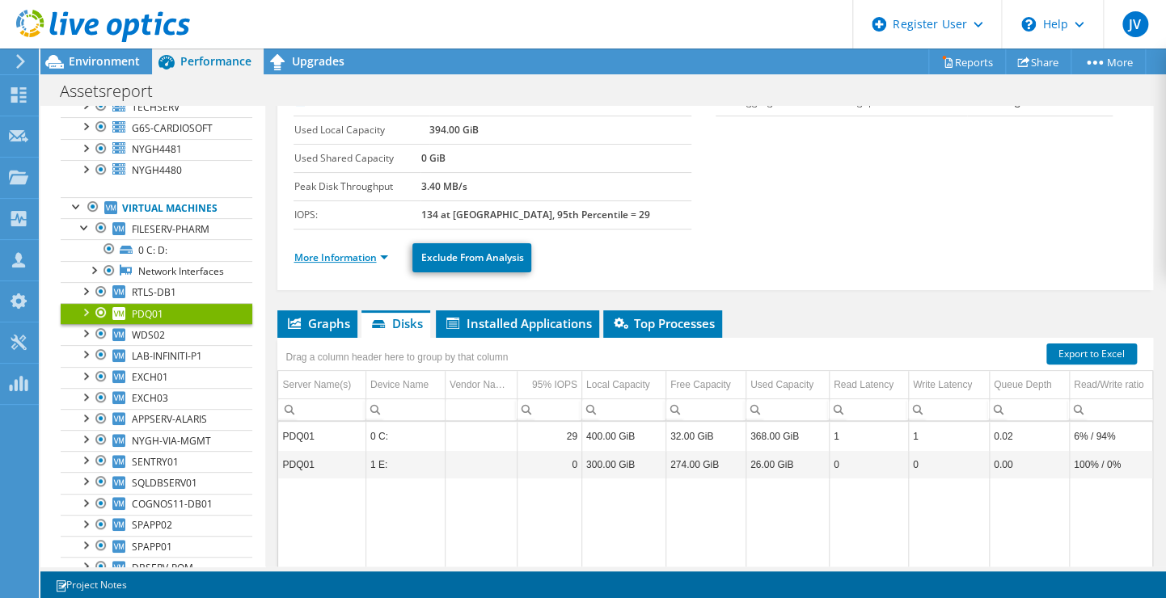
click at [388, 254] on link "More Information" at bounding box center [340, 258] width 95 height 14
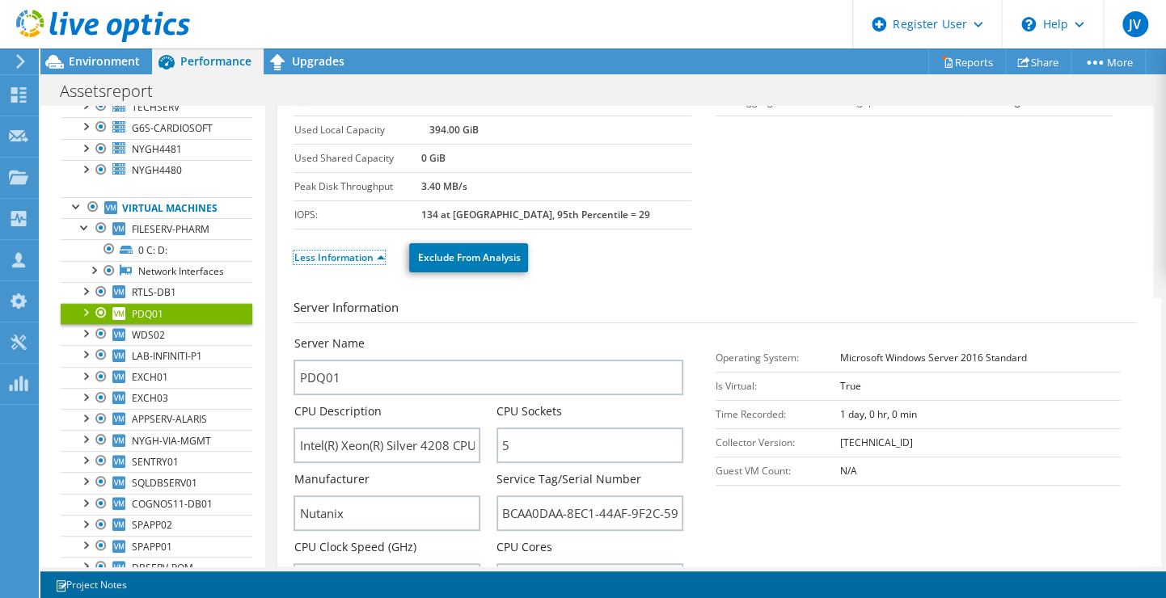
scroll to position [0, 0]
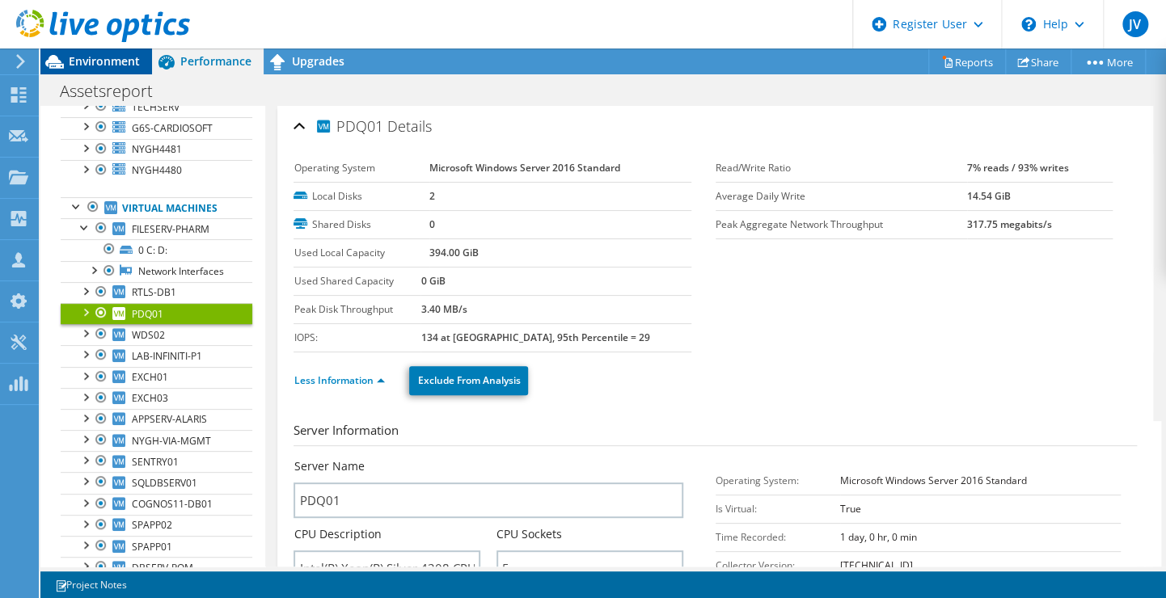
click at [69, 63] on span "Environment" at bounding box center [104, 60] width 71 height 15
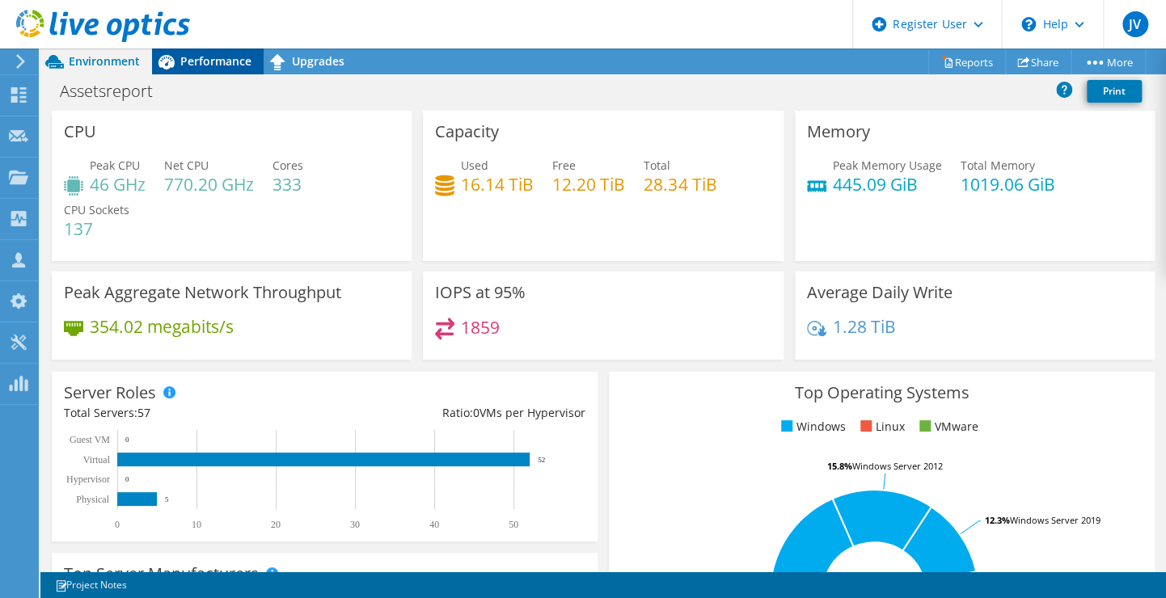
click at [183, 58] on span "Performance" at bounding box center [215, 60] width 71 height 15
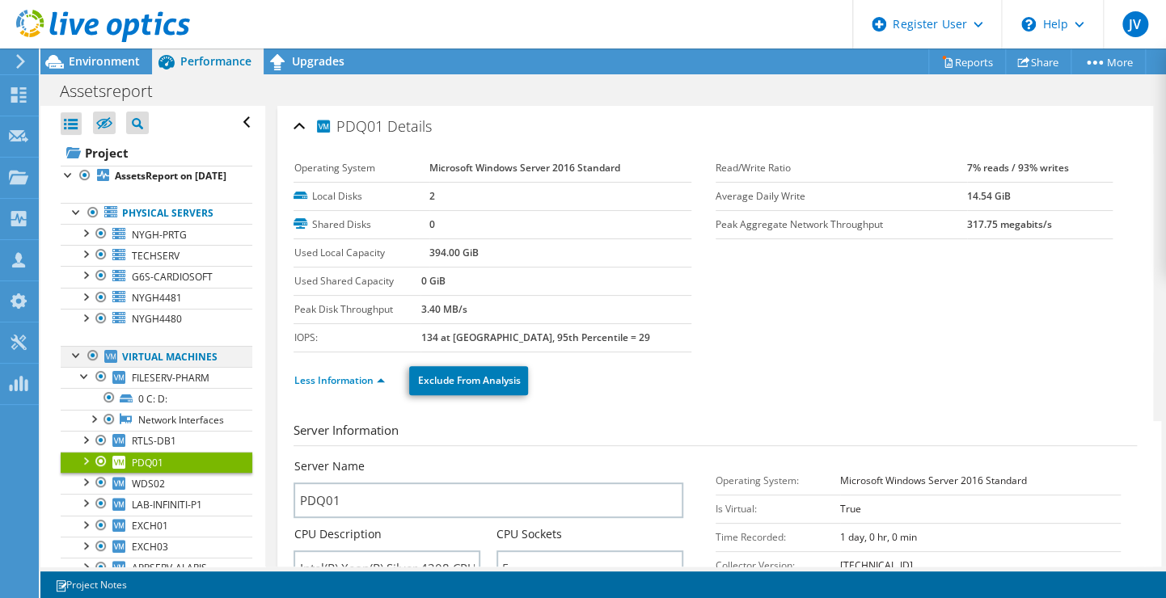
click at [73, 362] on div at bounding box center [77, 354] width 16 height 16
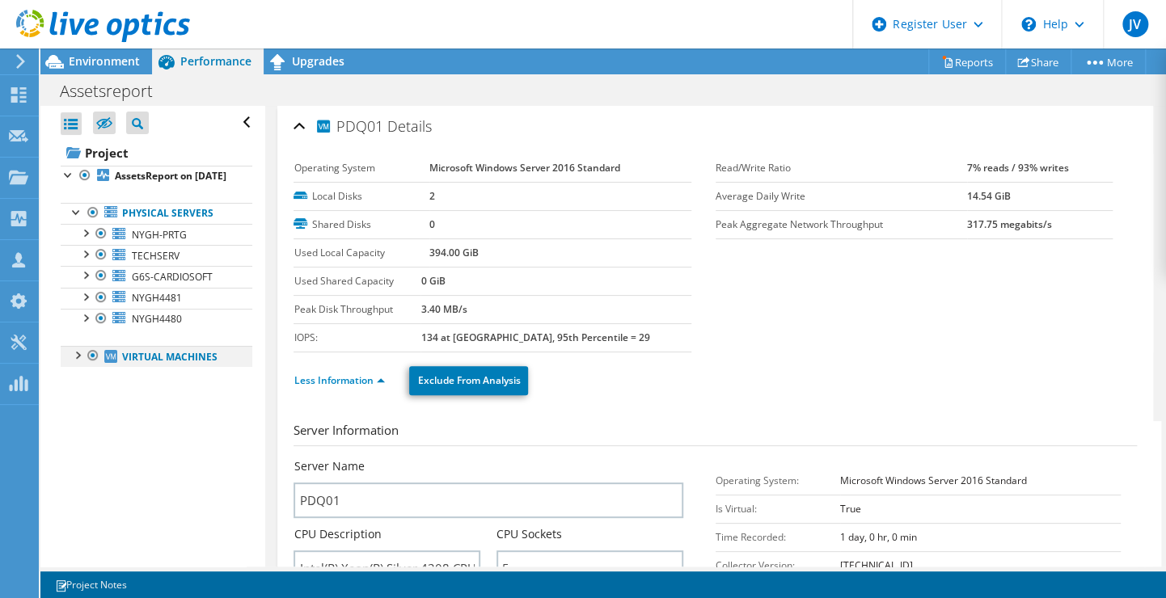
click at [73, 362] on div at bounding box center [77, 354] width 16 height 16
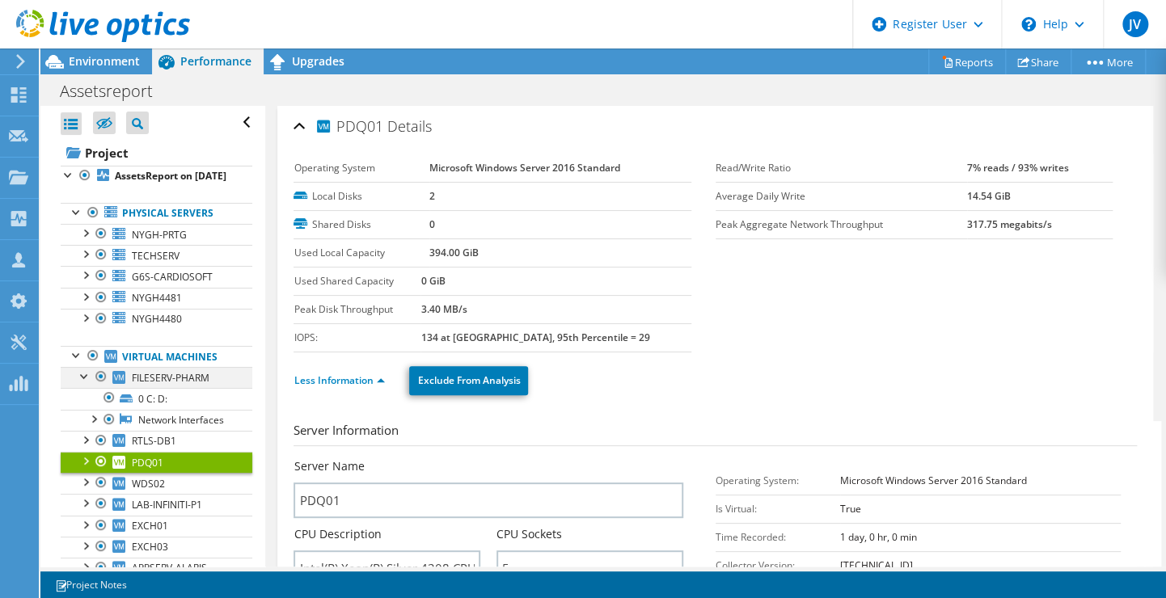
click at [84, 383] on div at bounding box center [85, 375] width 16 height 16
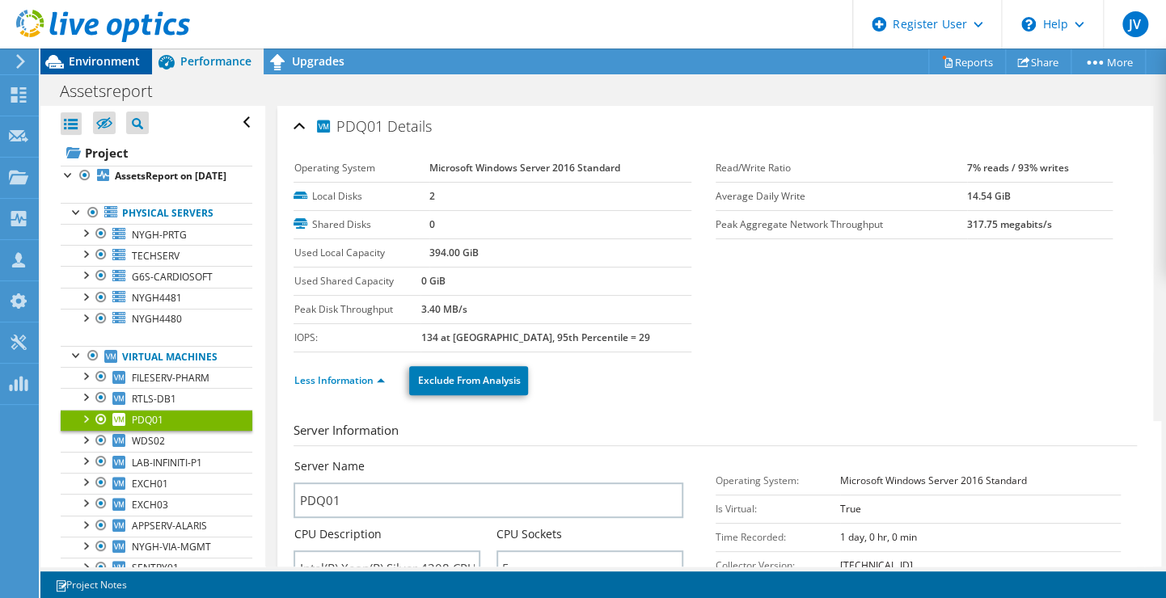
click at [83, 64] on span "Environment" at bounding box center [104, 60] width 71 height 15
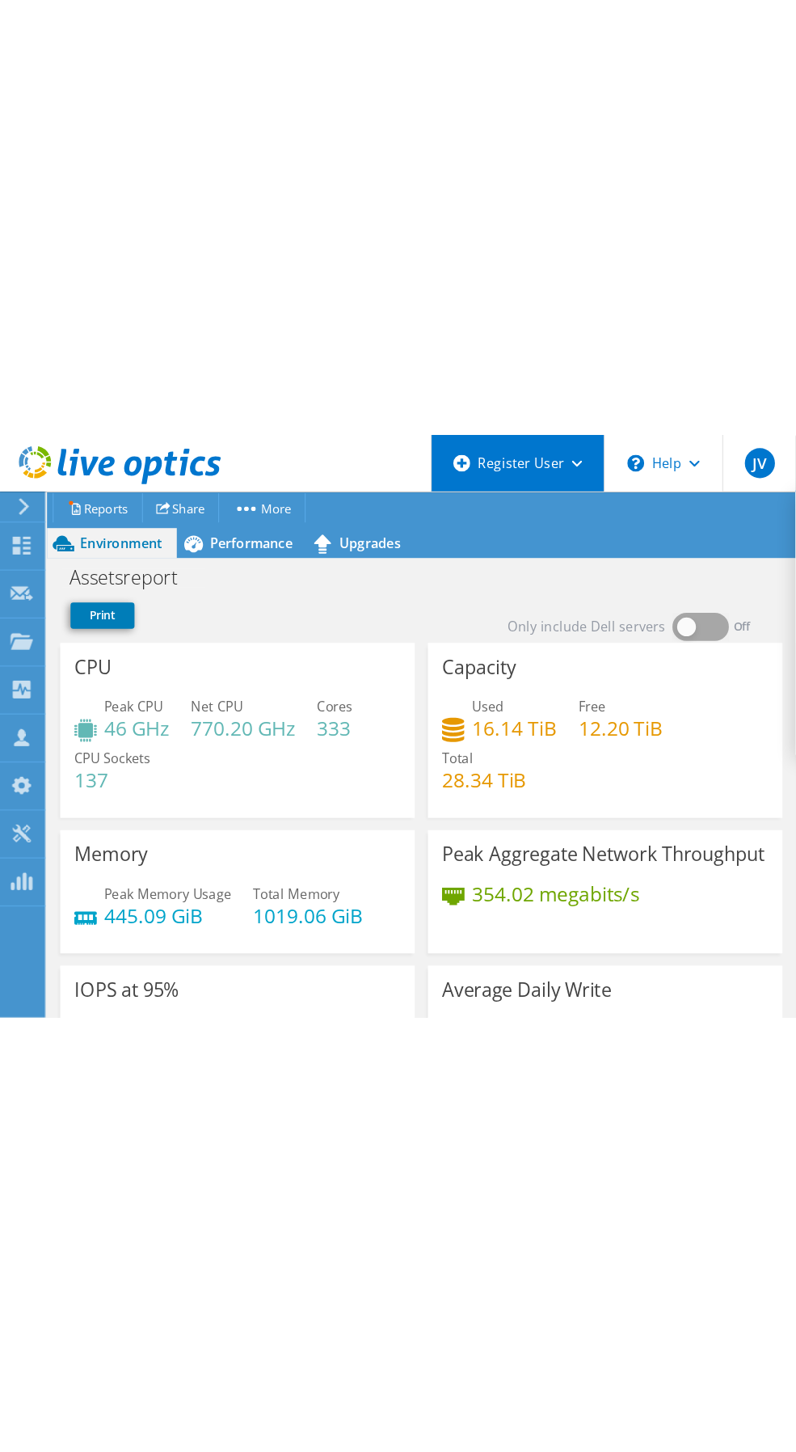
scroll to position [58, 0]
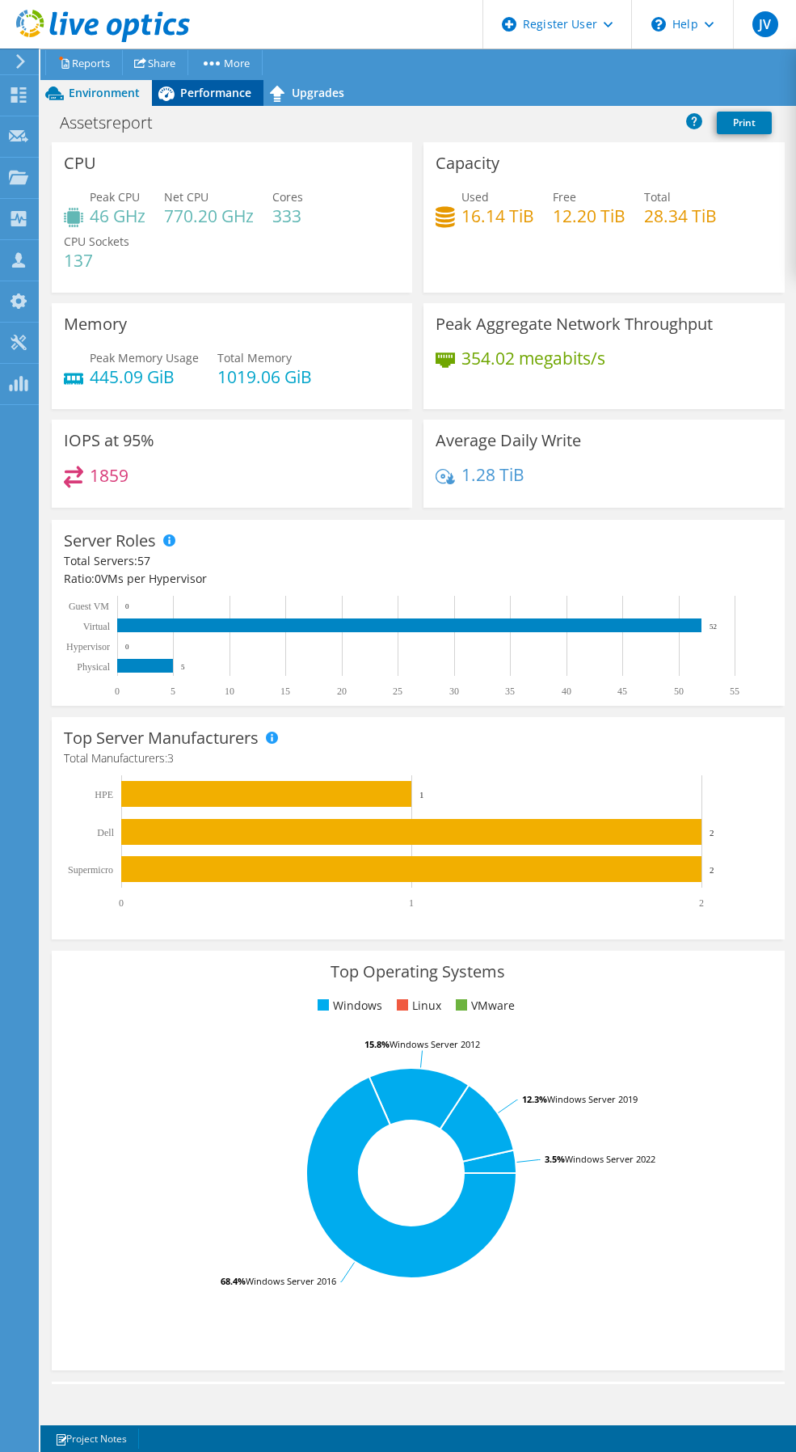
click at [212, 94] on span "Performance" at bounding box center [215, 92] width 71 height 15
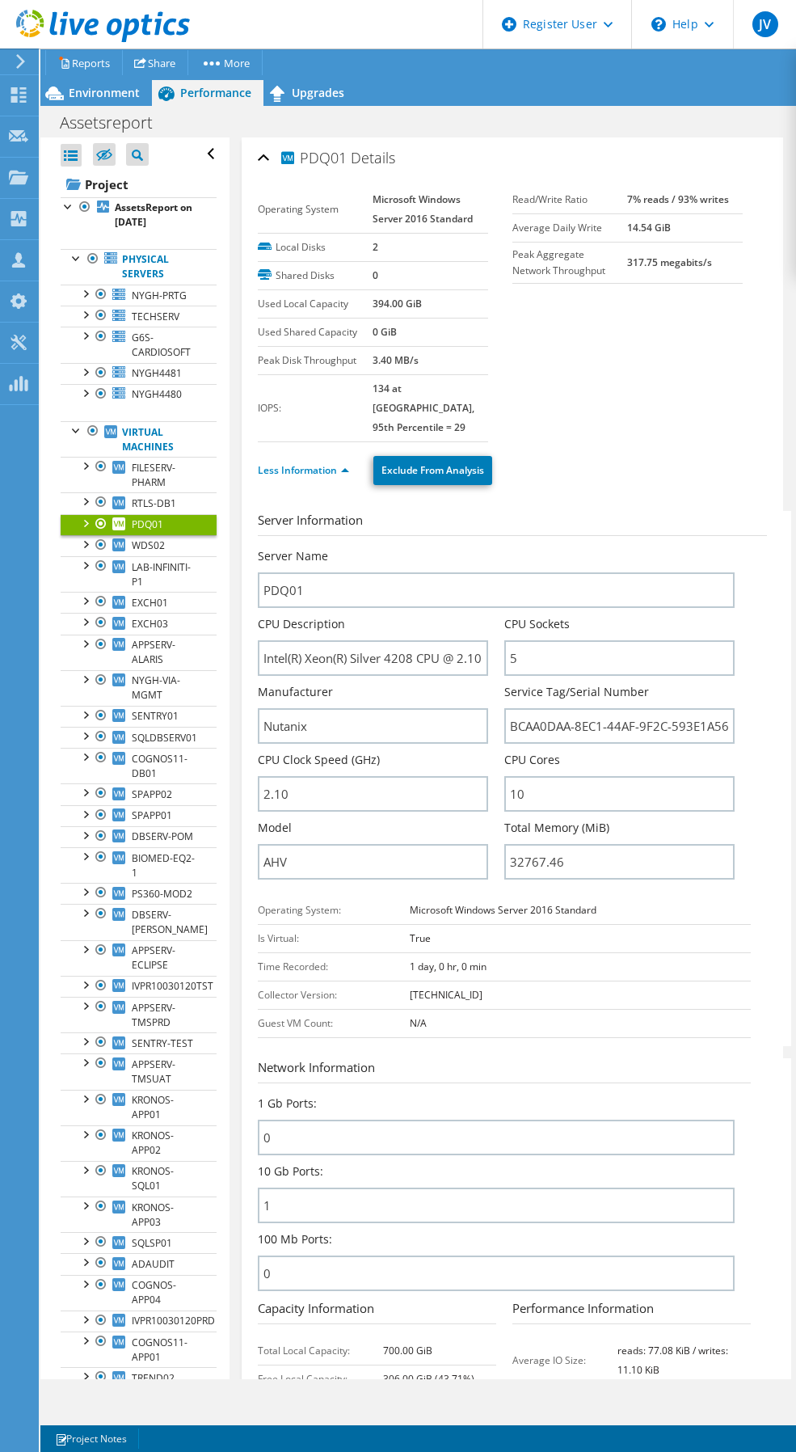
click at [59, 209] on div "Open All Close All Hide Excluded Nodes Project Tree Filter" at bounding box center [134, 1025] width 188 height 1776
click at [64, 204] on div at bounding box center [69, 205] width 16 height 16
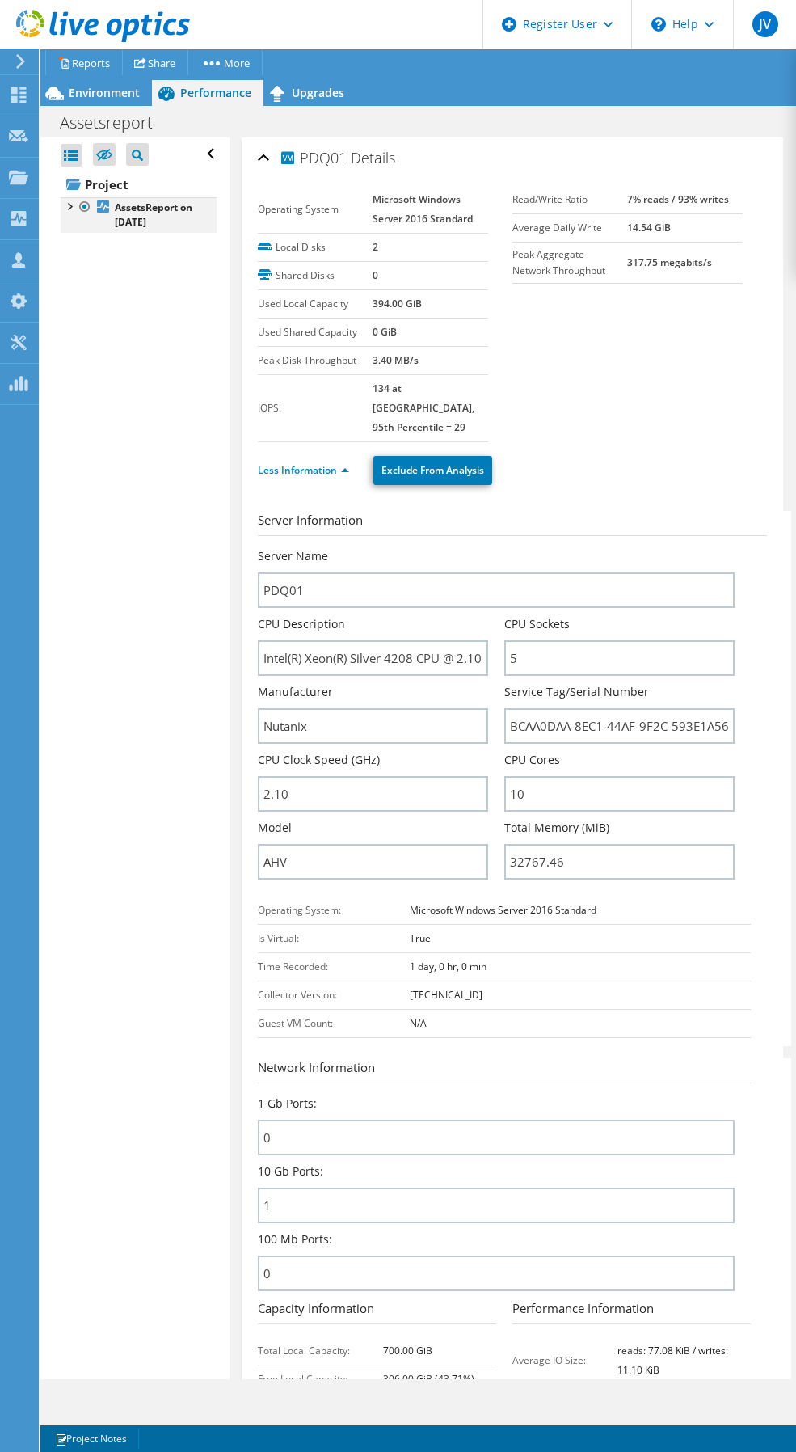
click at [75, 206] on div at bounding box center [69, 205] width 16 height 16
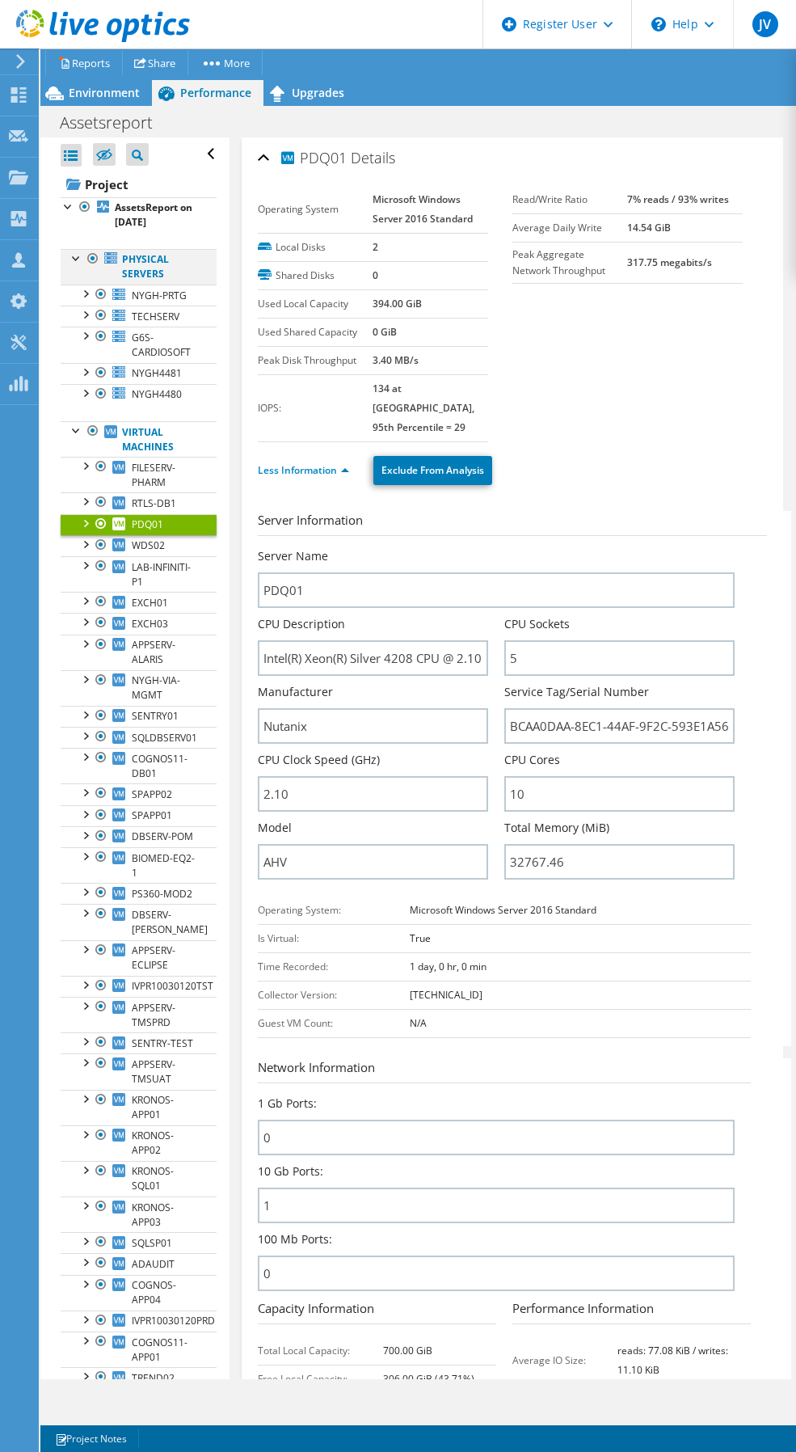
click at [75, 256] on div at bounding box center [77, 257] width 16 height 16
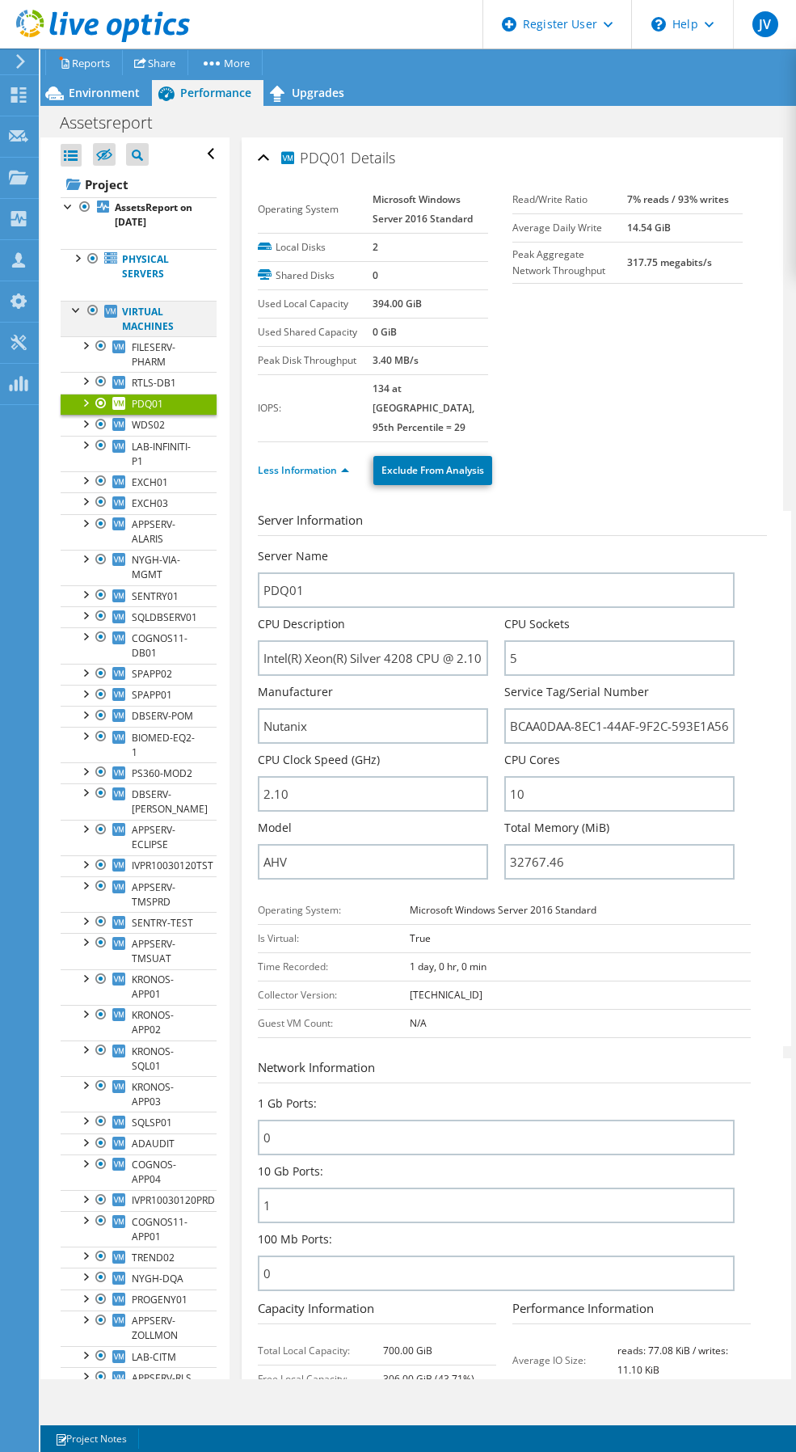
click at [71, 307] on div at bounding box center [77, 309] width 16 height 16
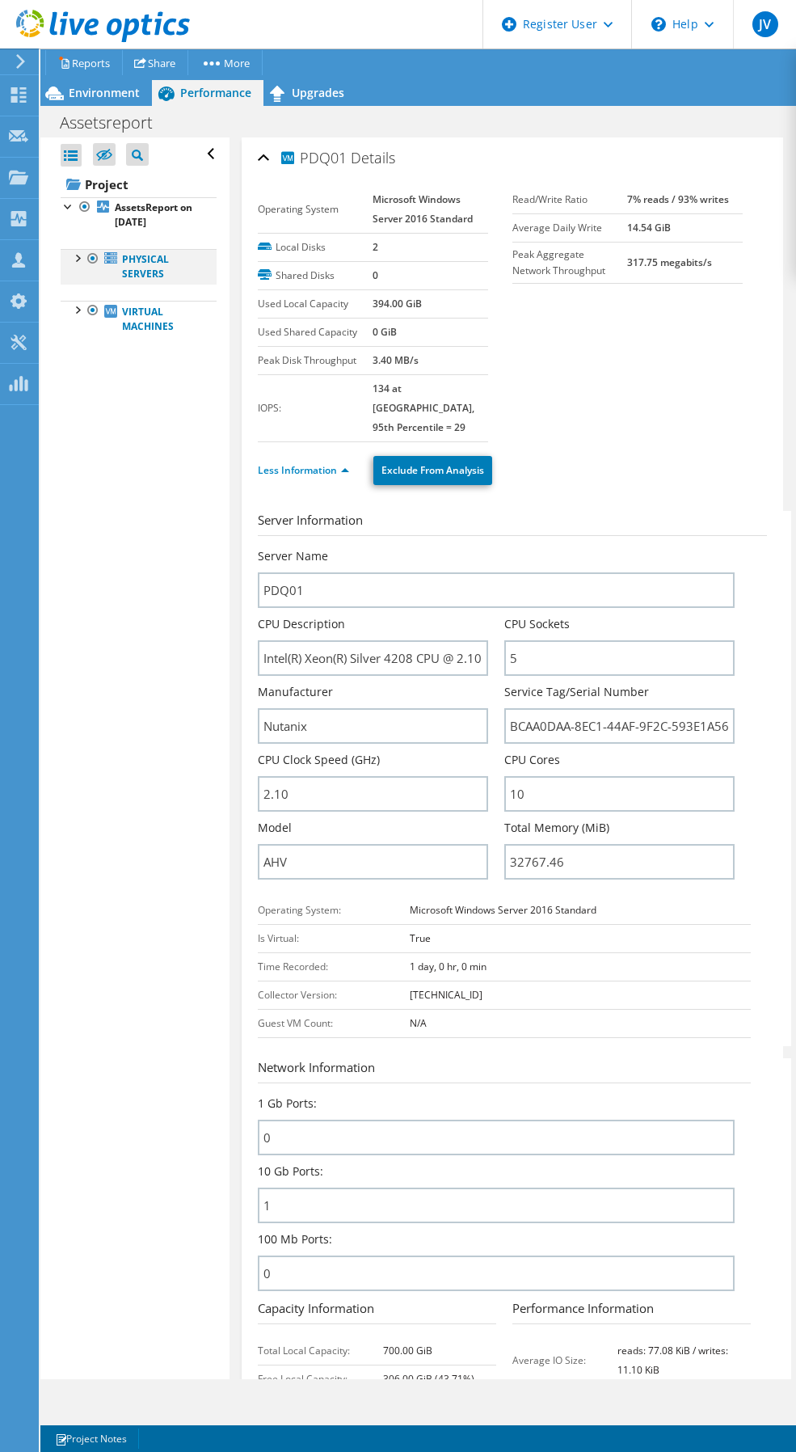
click at [72, 260] on div at bounding box center [77, 257] width 16 height 16
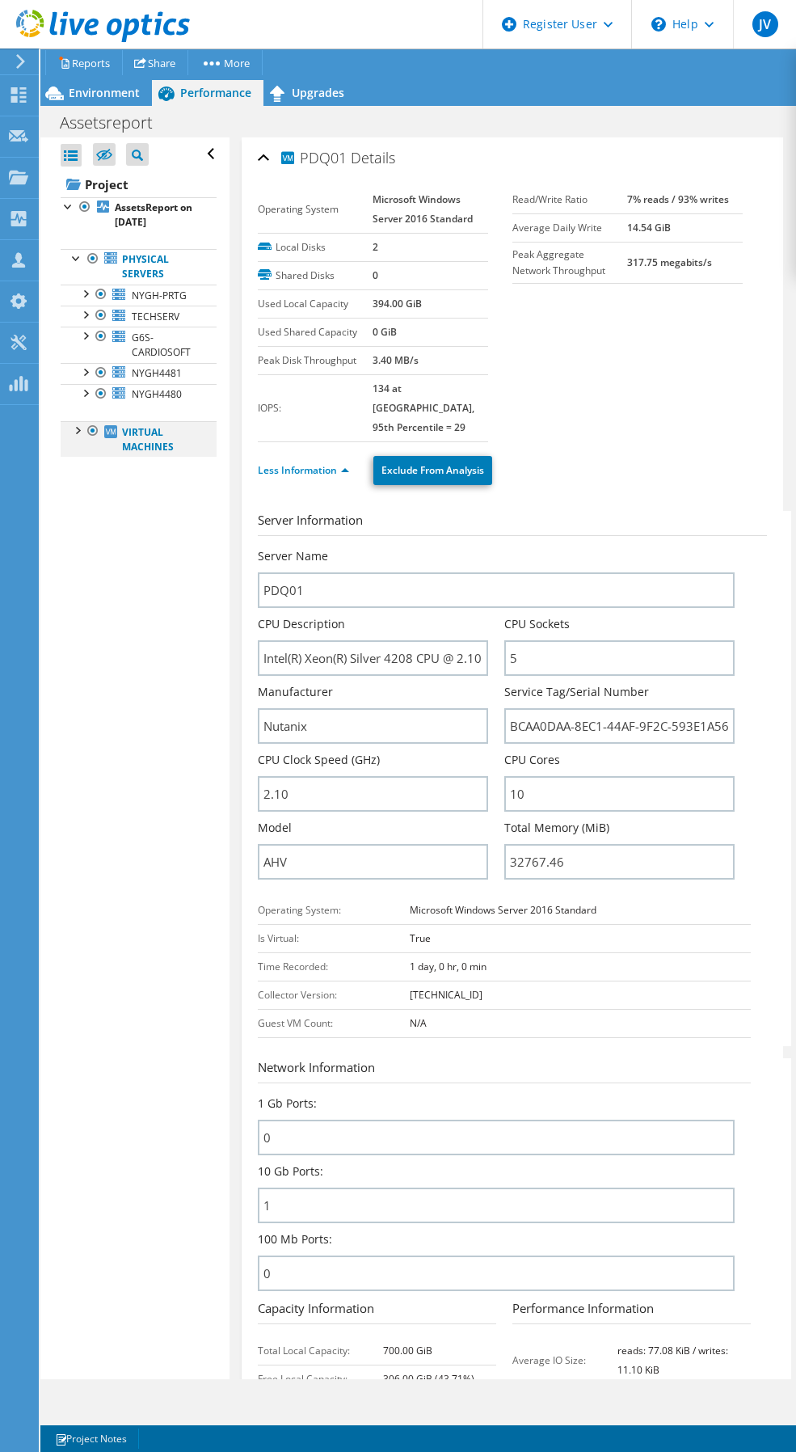
click at [81, 437] on div at bounding box center [77, 429] width 16 height 16
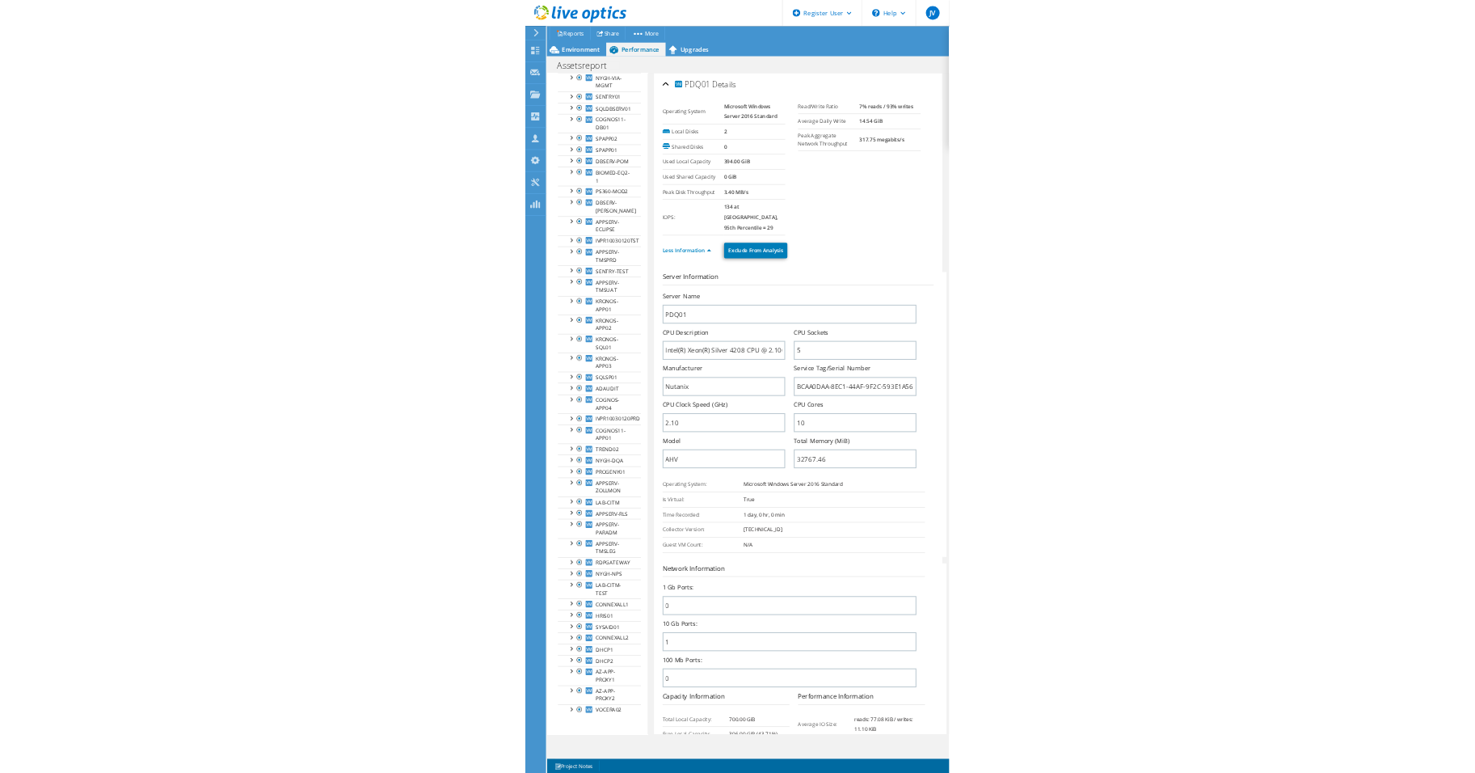
scroll to position [0, 0]
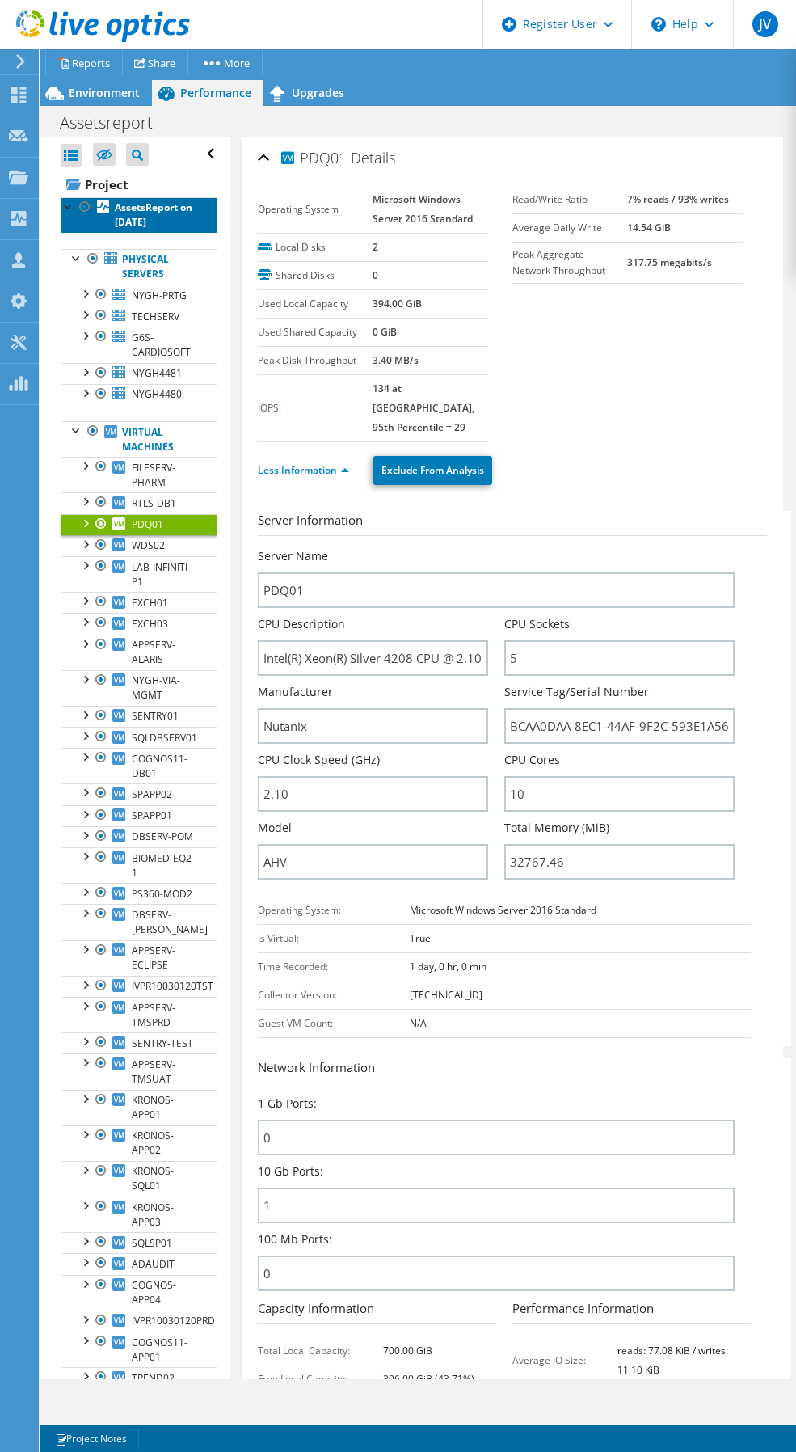
click at [137, 205] on b "AssetsReport on [DATE]" at bounding box center [154, 214] width 78 height 28
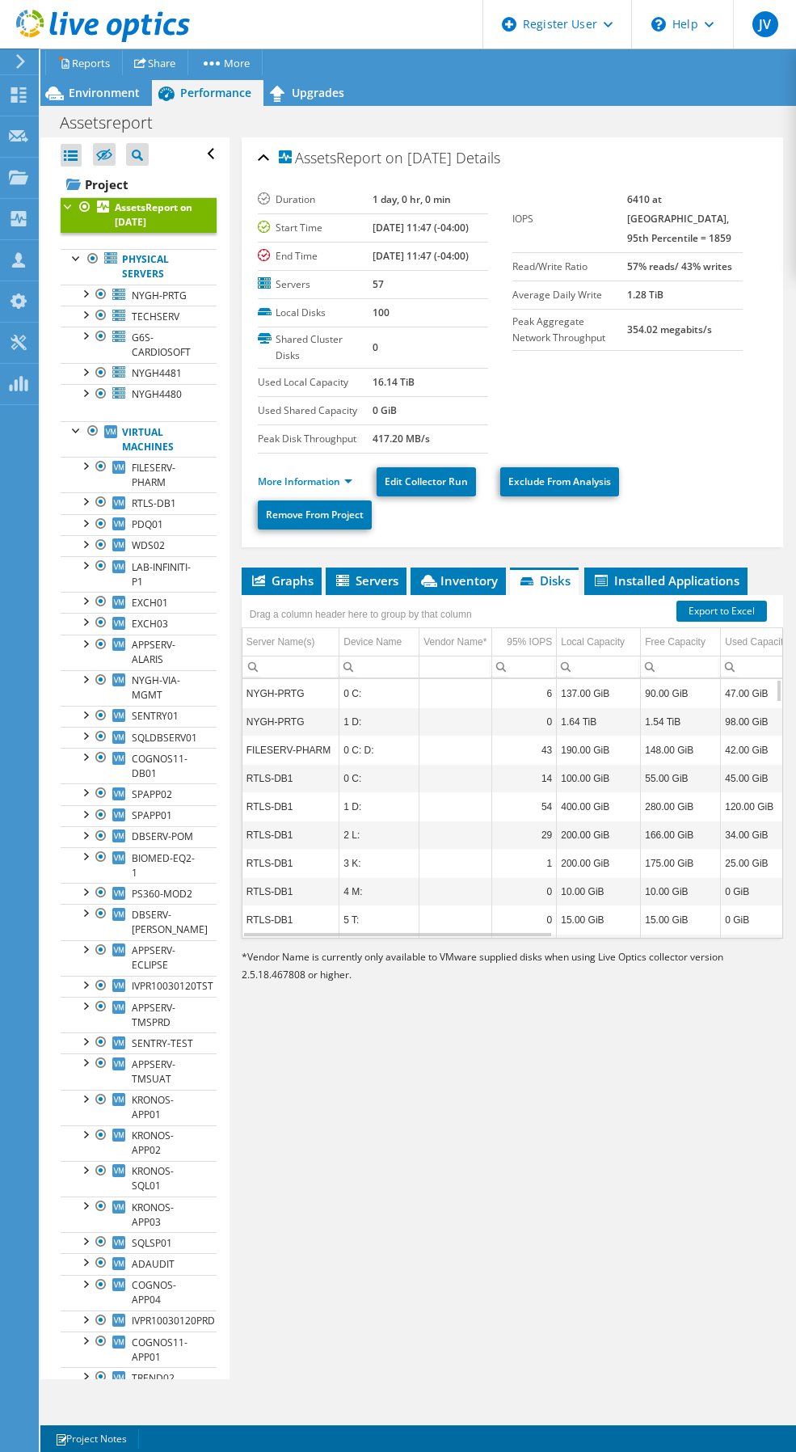
click at [70, 204] on div at bounding box center [69, 205] width 16 height 16
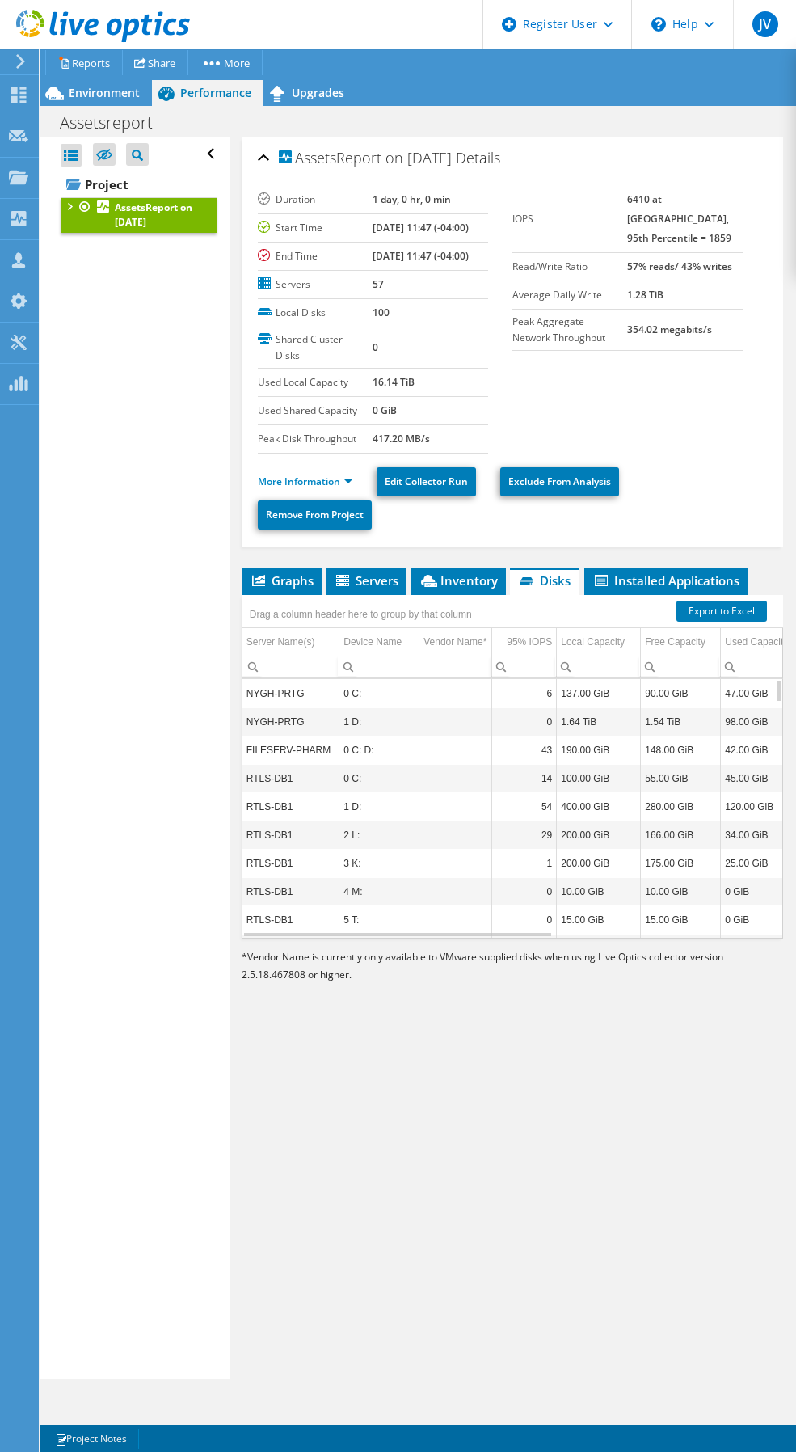
click at [70, 204] on div at bounding box center [69, 205] width 16 height 16
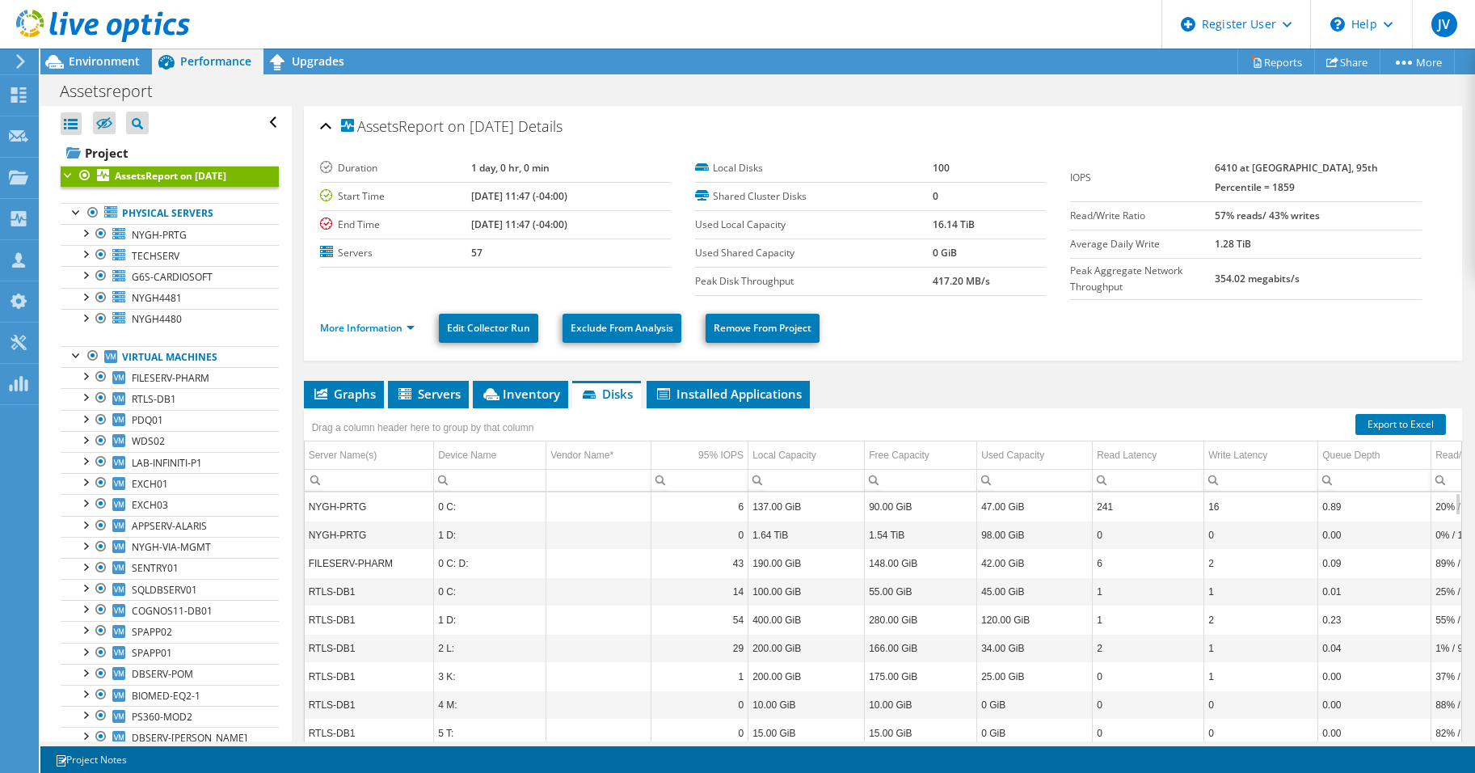
click at [226, 170] on b "AssetsReport on [DATE]" at bounding box center [171, 176] width 112 height 14
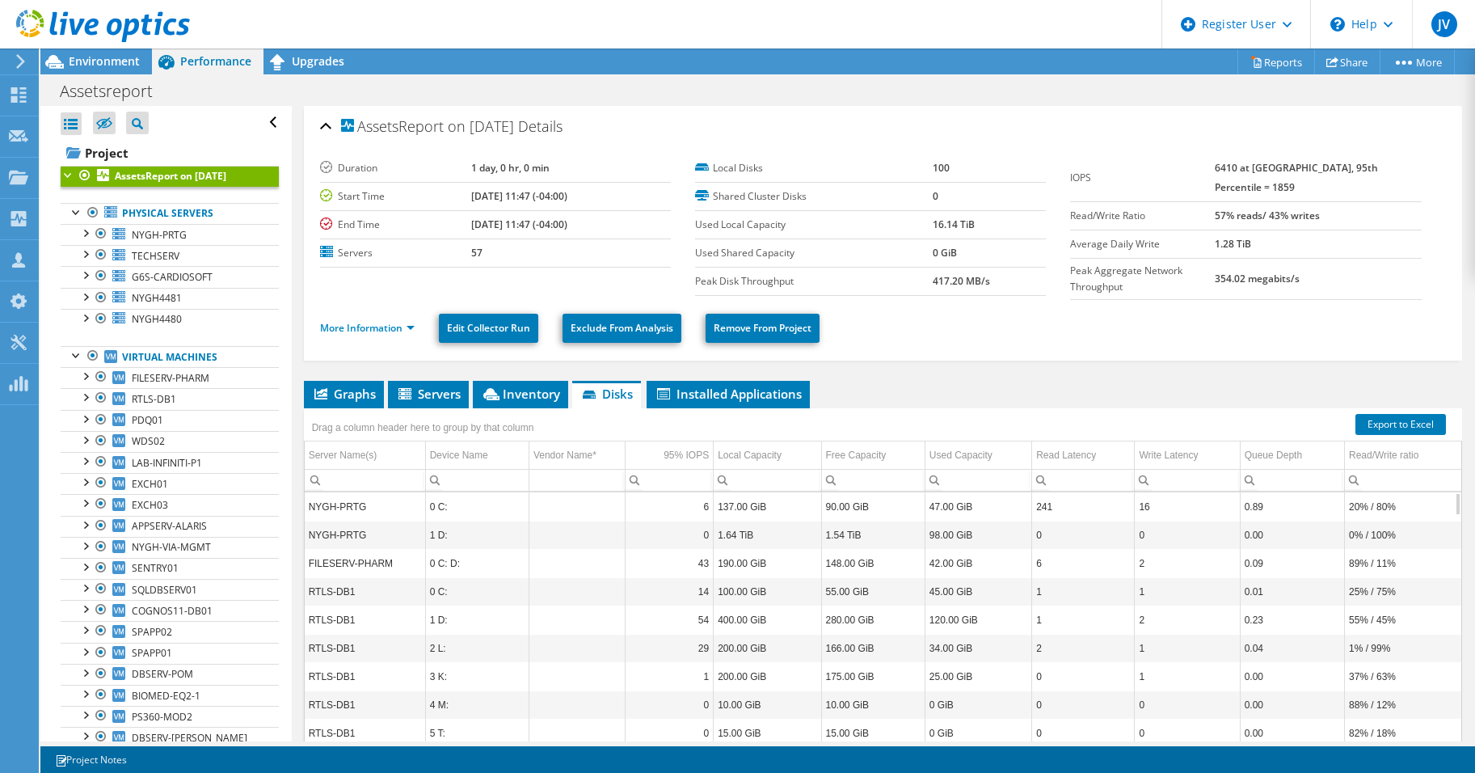
click at [226, 170] on b "AssetsReport on [DATE]" at bounding box center [171, 176] width 112 height 14
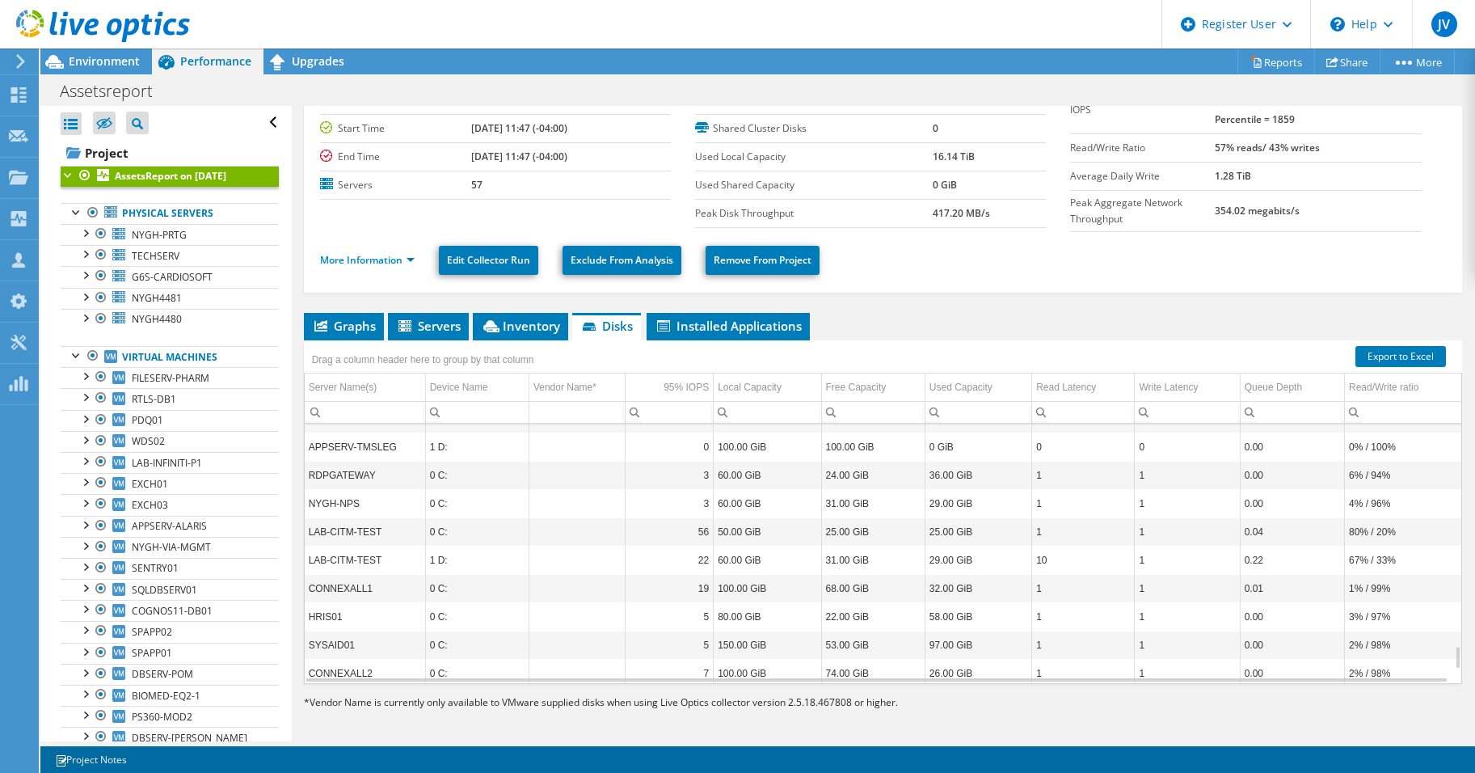
scroll to position [2578, 0]
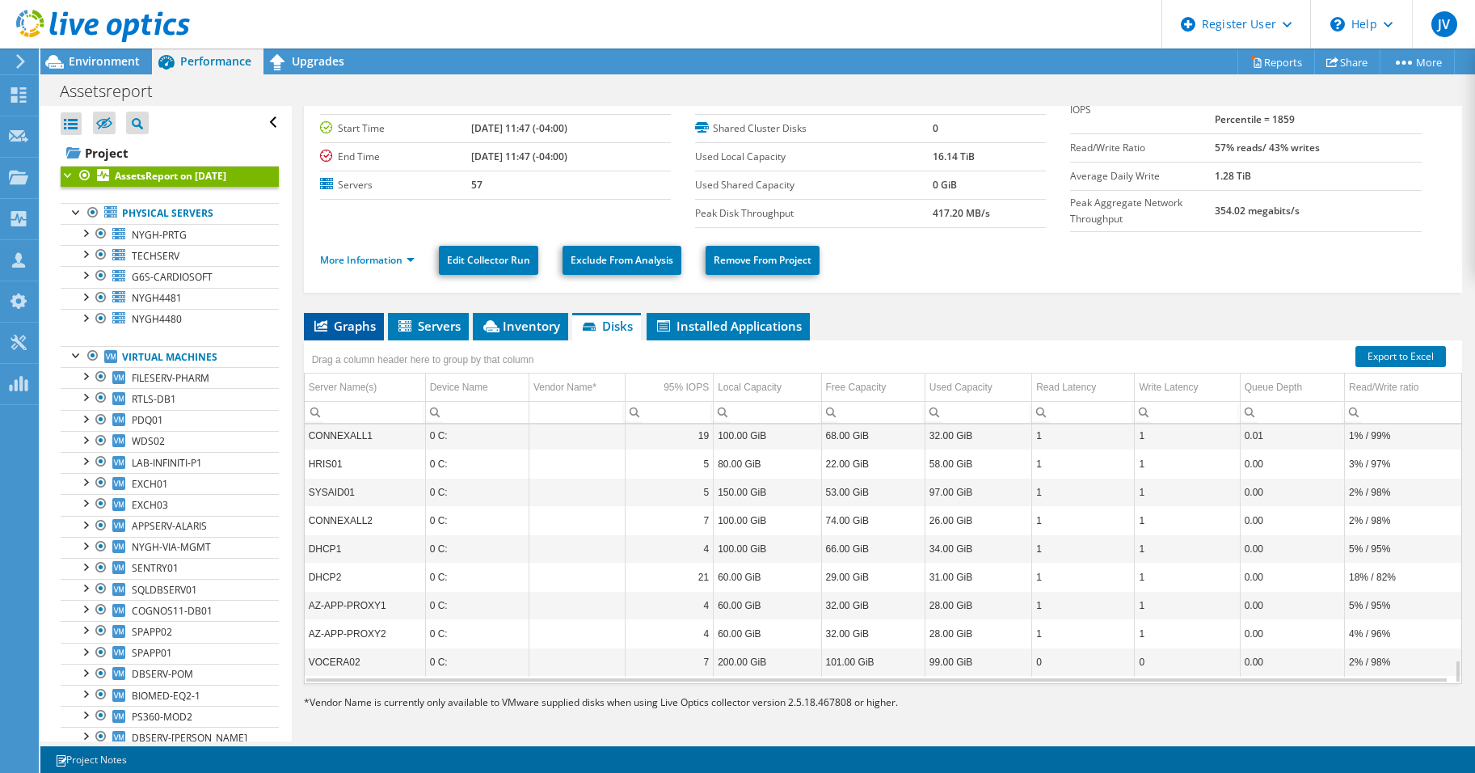
click at [358, 318] on span "Graphs" at bounding box center [344, 326] width 64 height 16
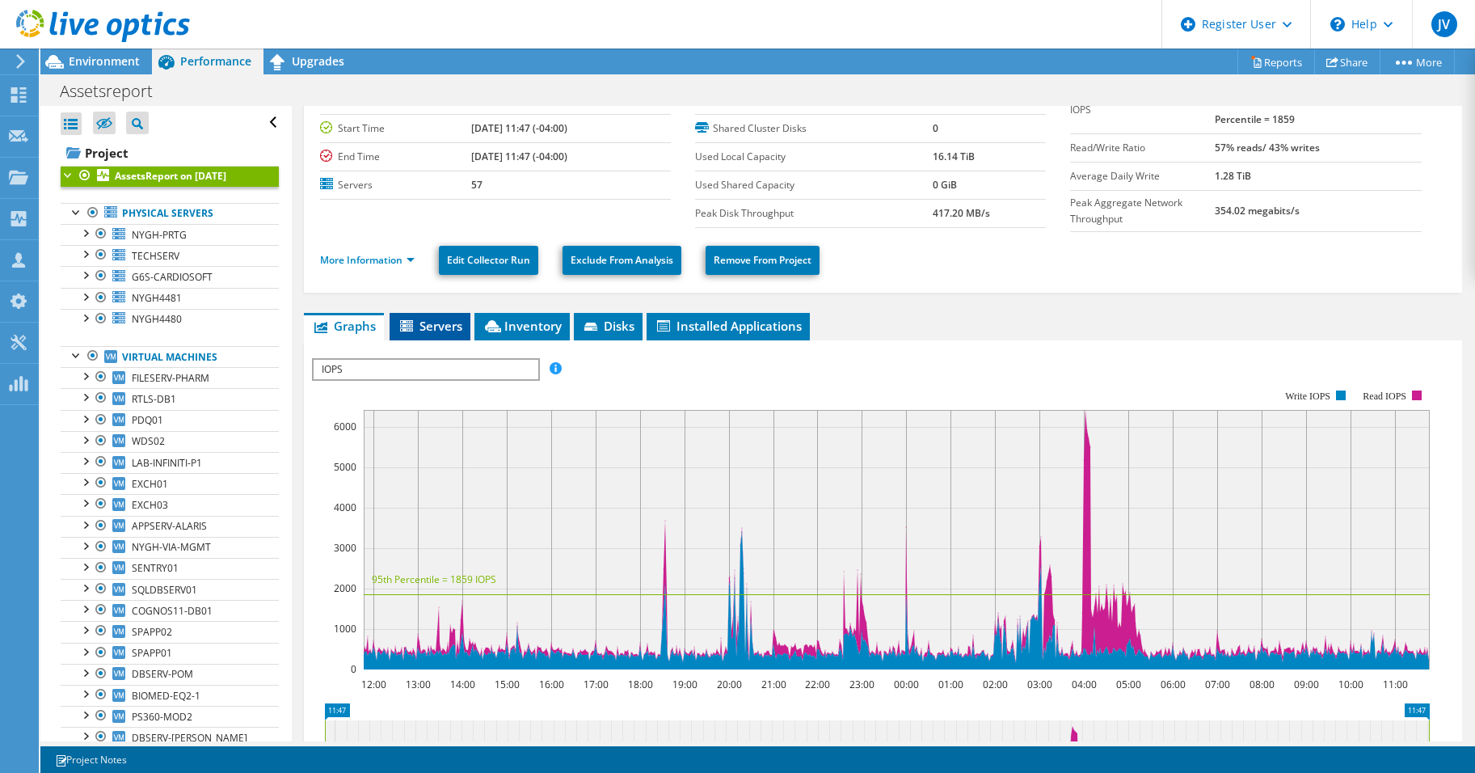
click at [415, 320] on icon at bounding box center [408, 327] width 16 height 14
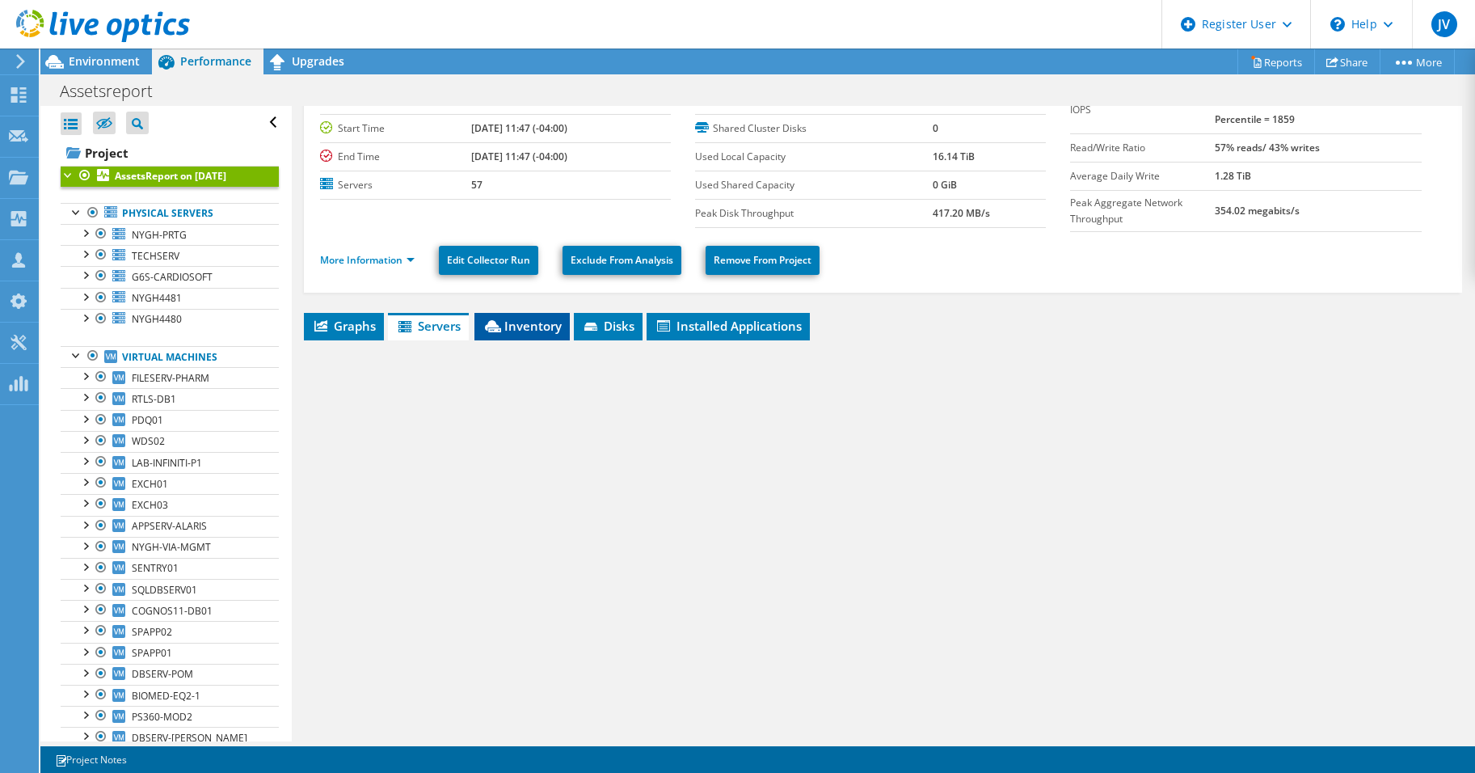
click at [481, 315] on li "Inventory" at bounding box center [521, 326] width 95 height 27
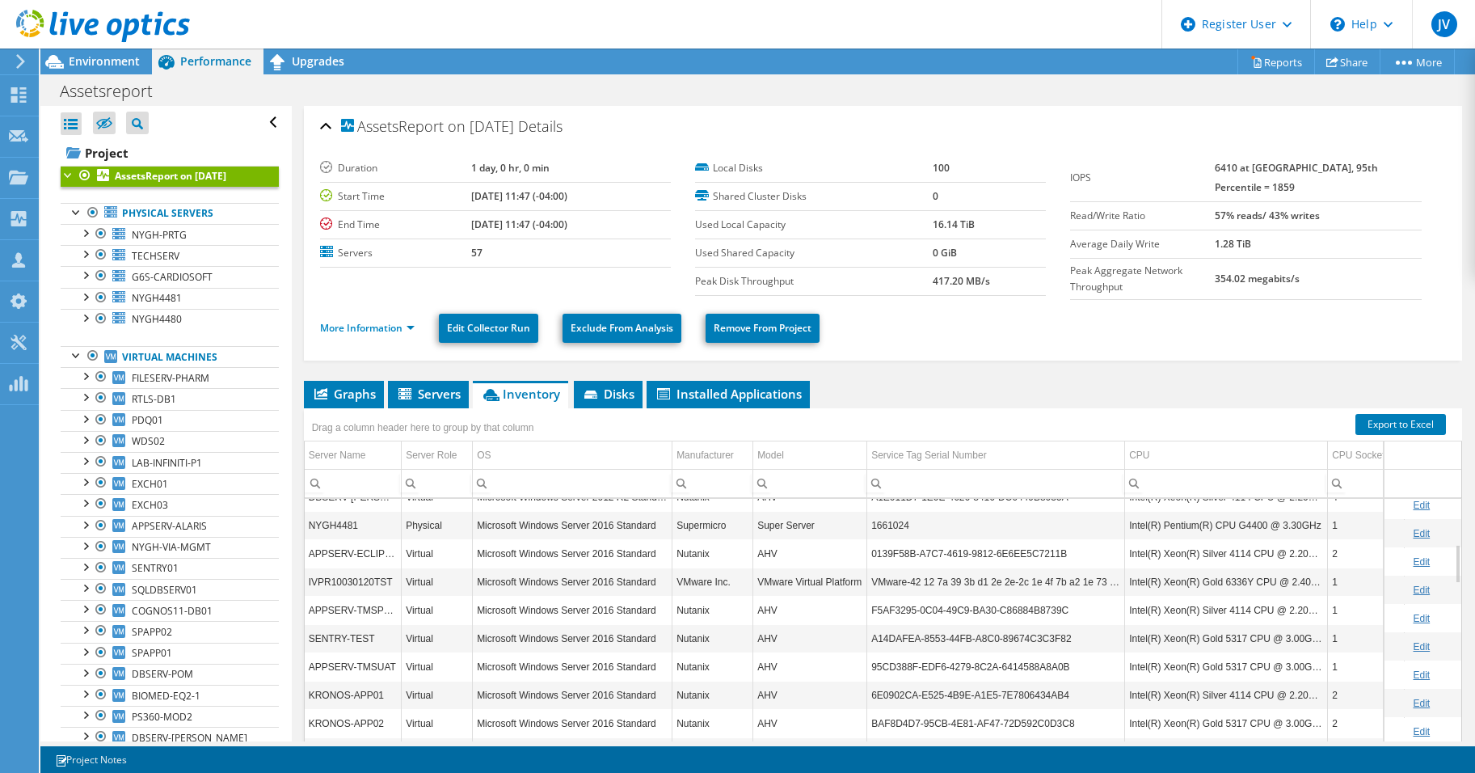
scroll to position [97, 0]
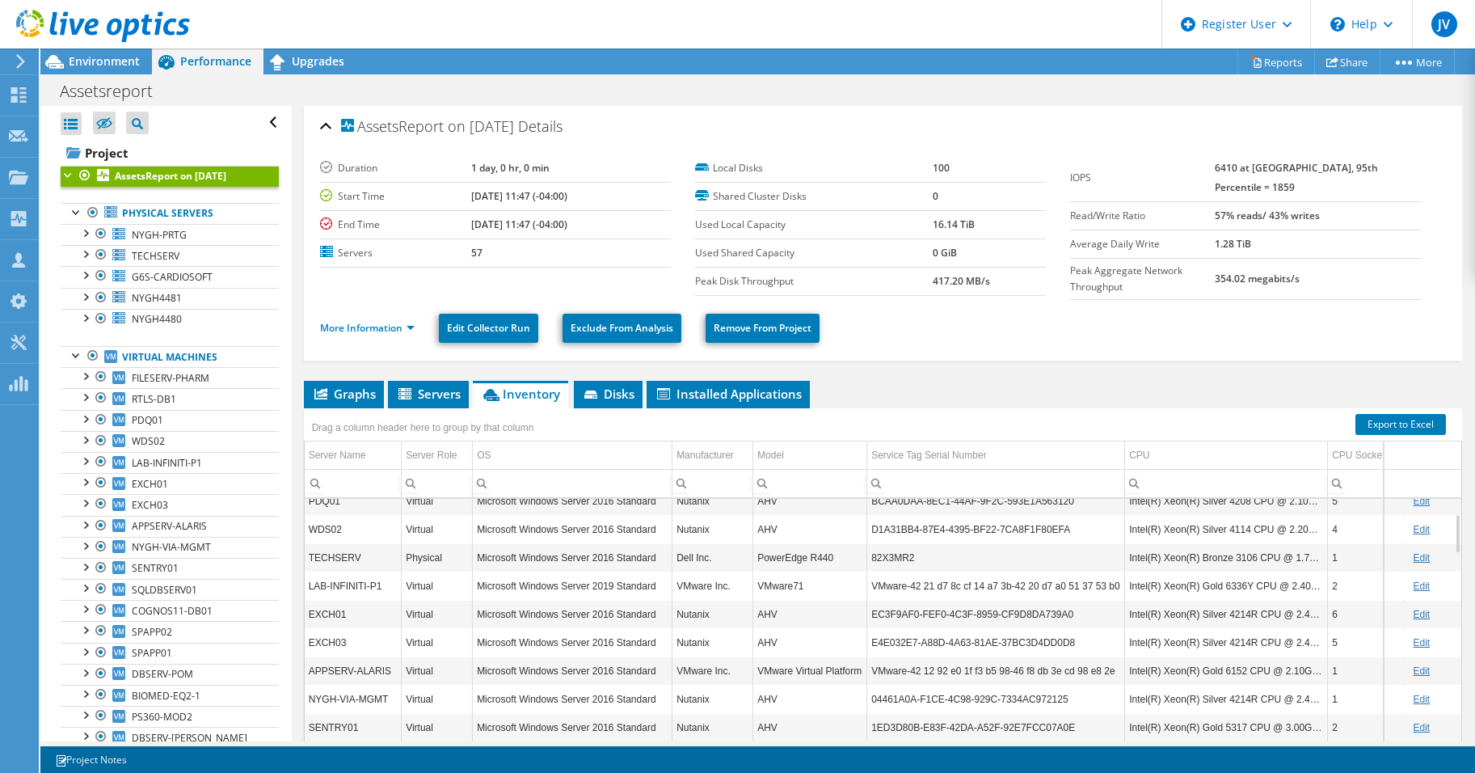
click at [162, 175] on b "AssetsReport on [DATE]" at bounding box center [171, 176] width 112 height 14
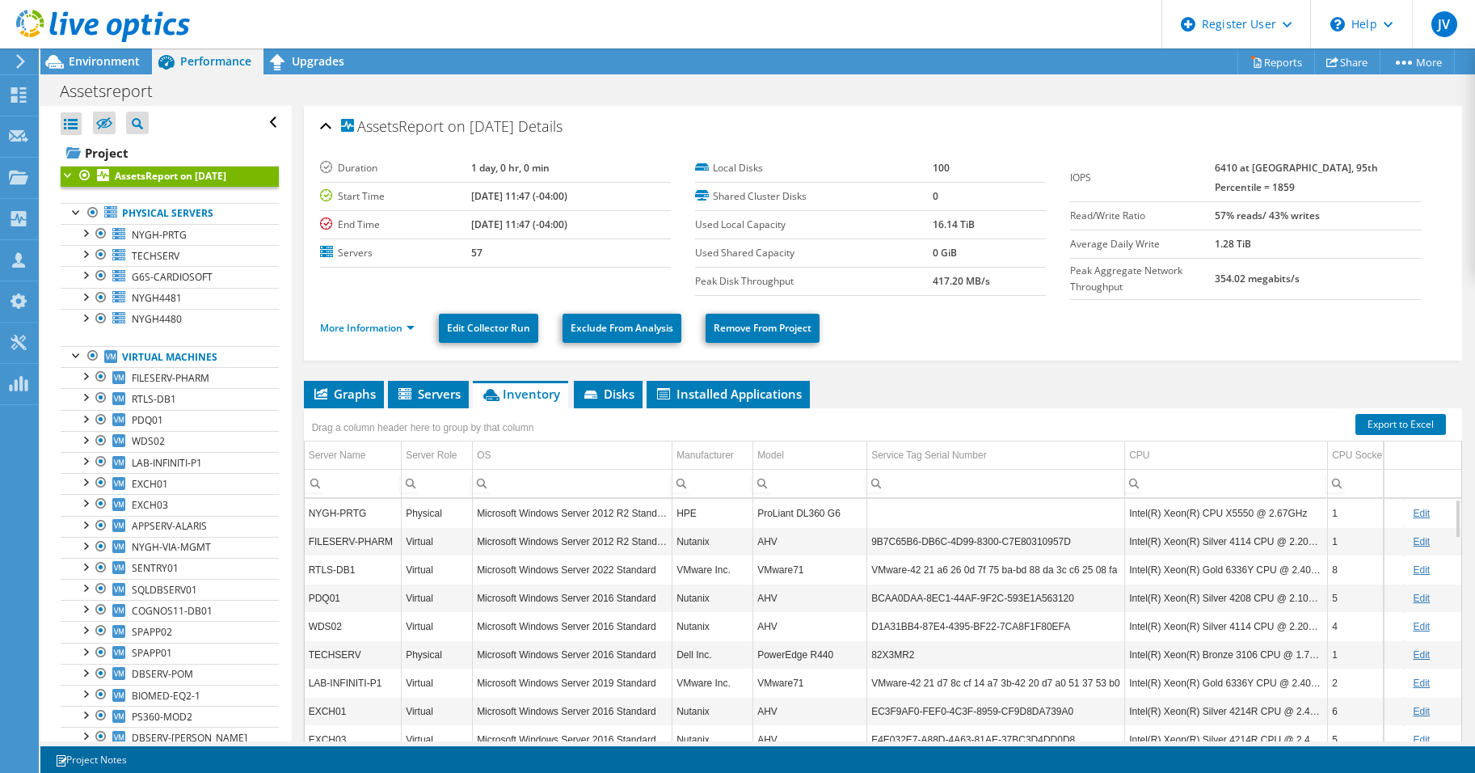
click at [162, 175] on b "AssetsReport on [DATE]" at bounding box center [171, 176] width 112 height 14
click at [362, 386] on span "Graphs" at bounding box center [344, 394] width 64 height 16
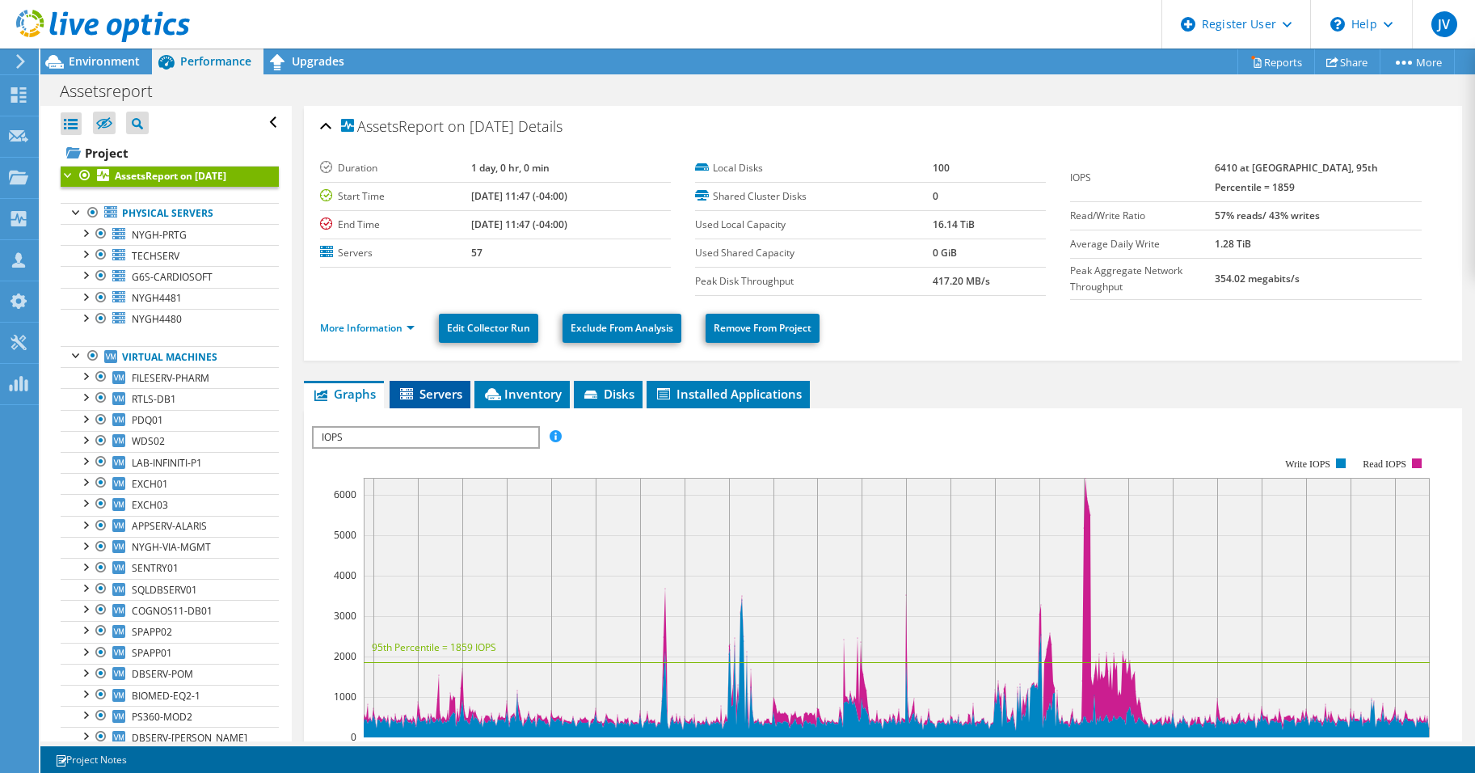
click at [408, 390] on icon at bounding box center [406, 393] width 13 height 11
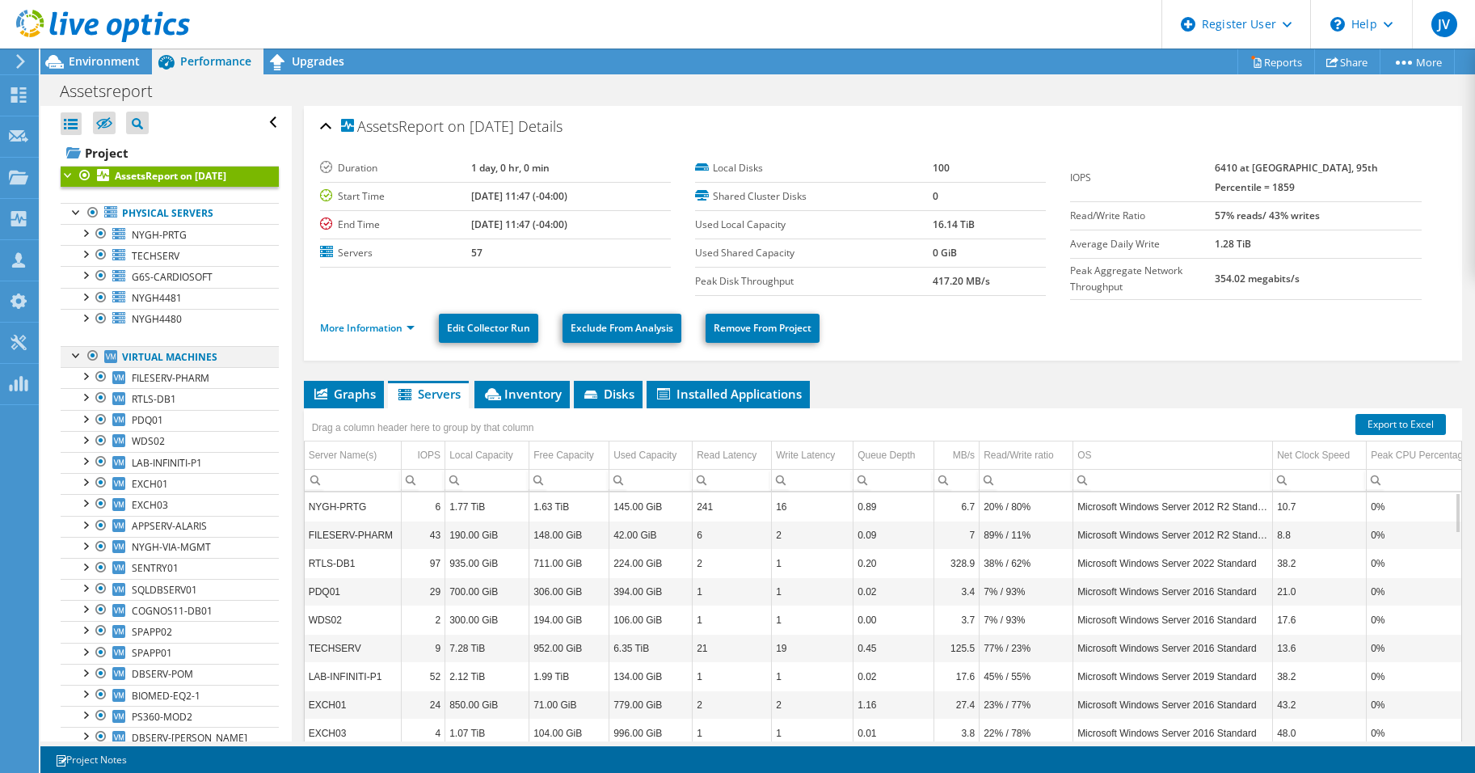
click at [79, 352] on div at bounding box center [77, 354] width 16 height 16
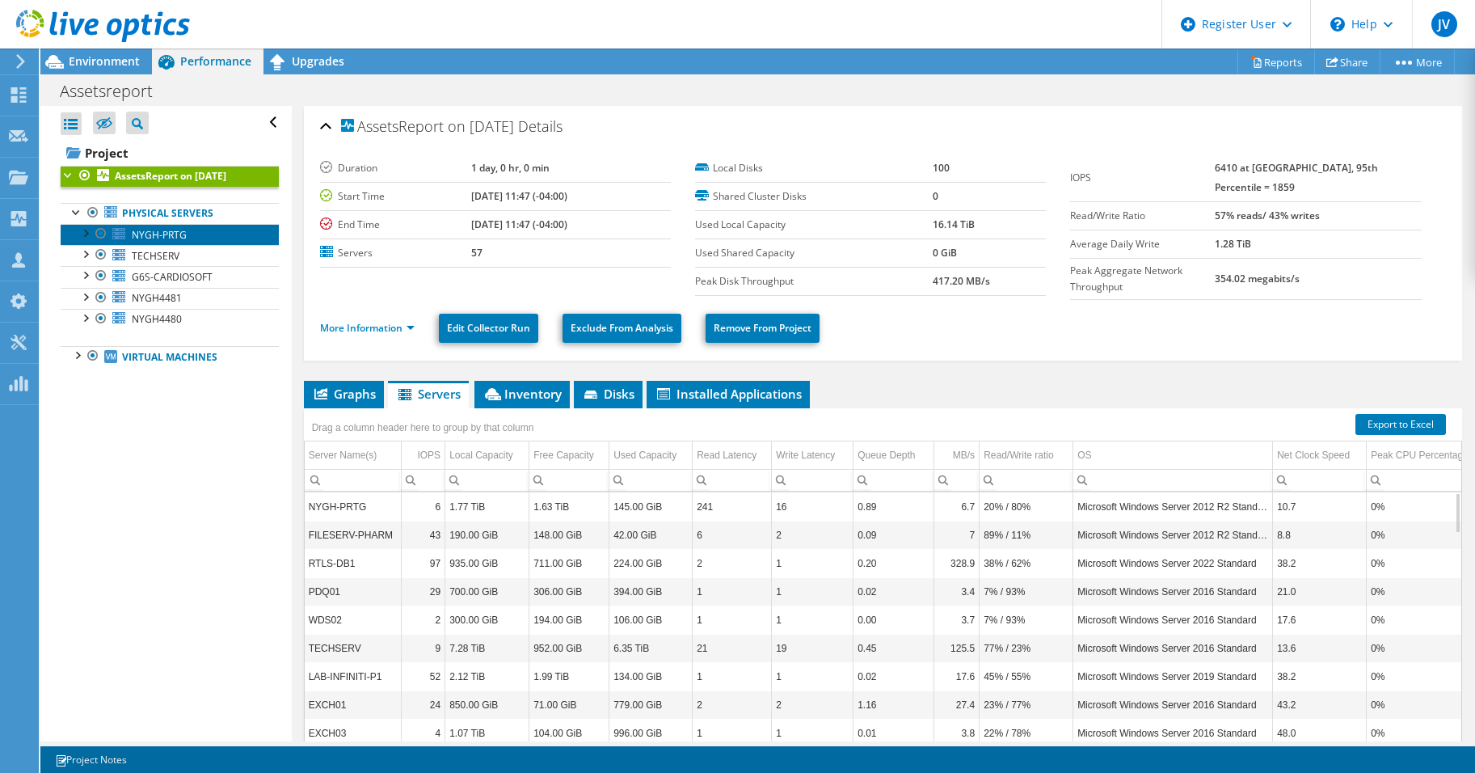
click at [141, 230] on span "NYGH-PRTG" at bounding box center [159, 235] width 55 height 14
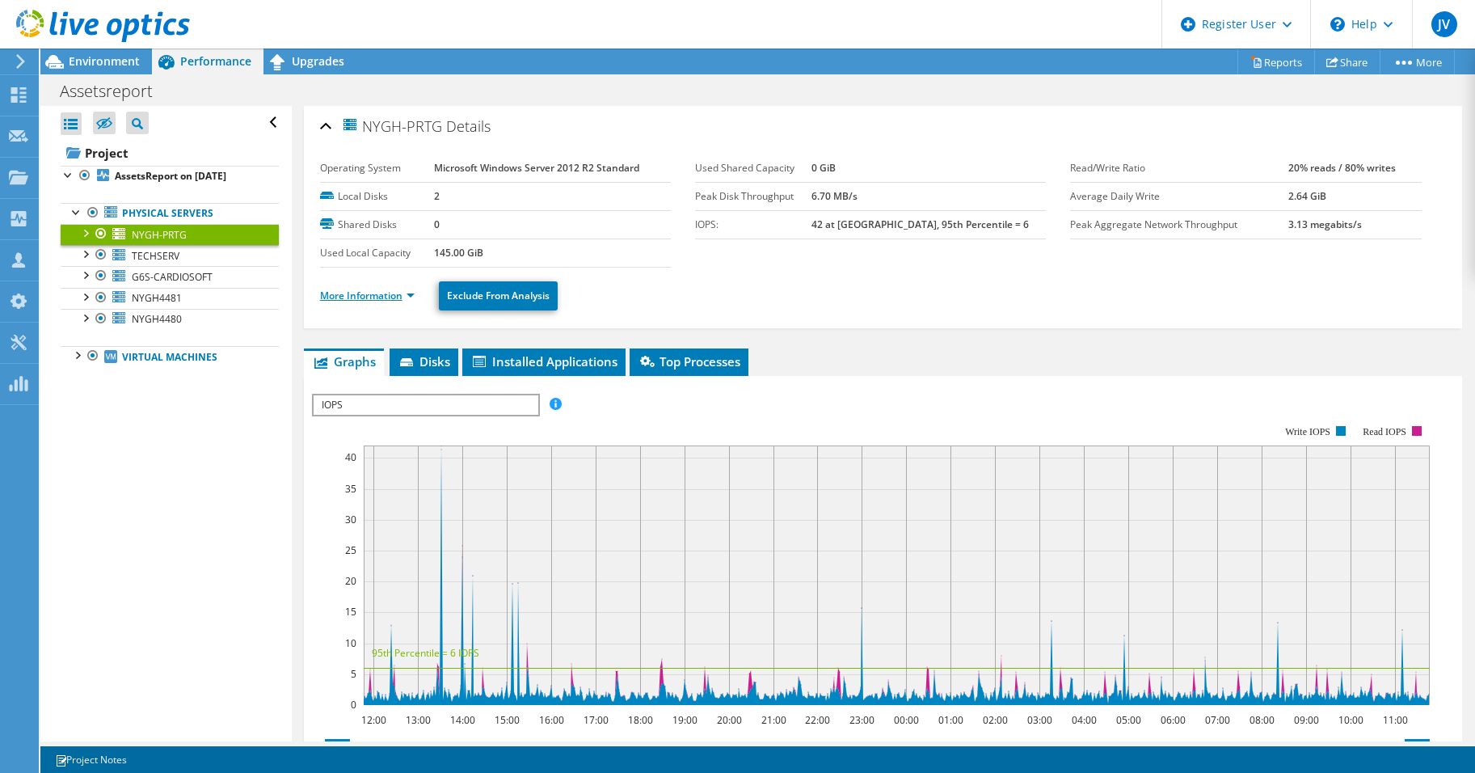
click at [389, 291] on link "More Information" at bounding box center [367, 296] width 95 height 14
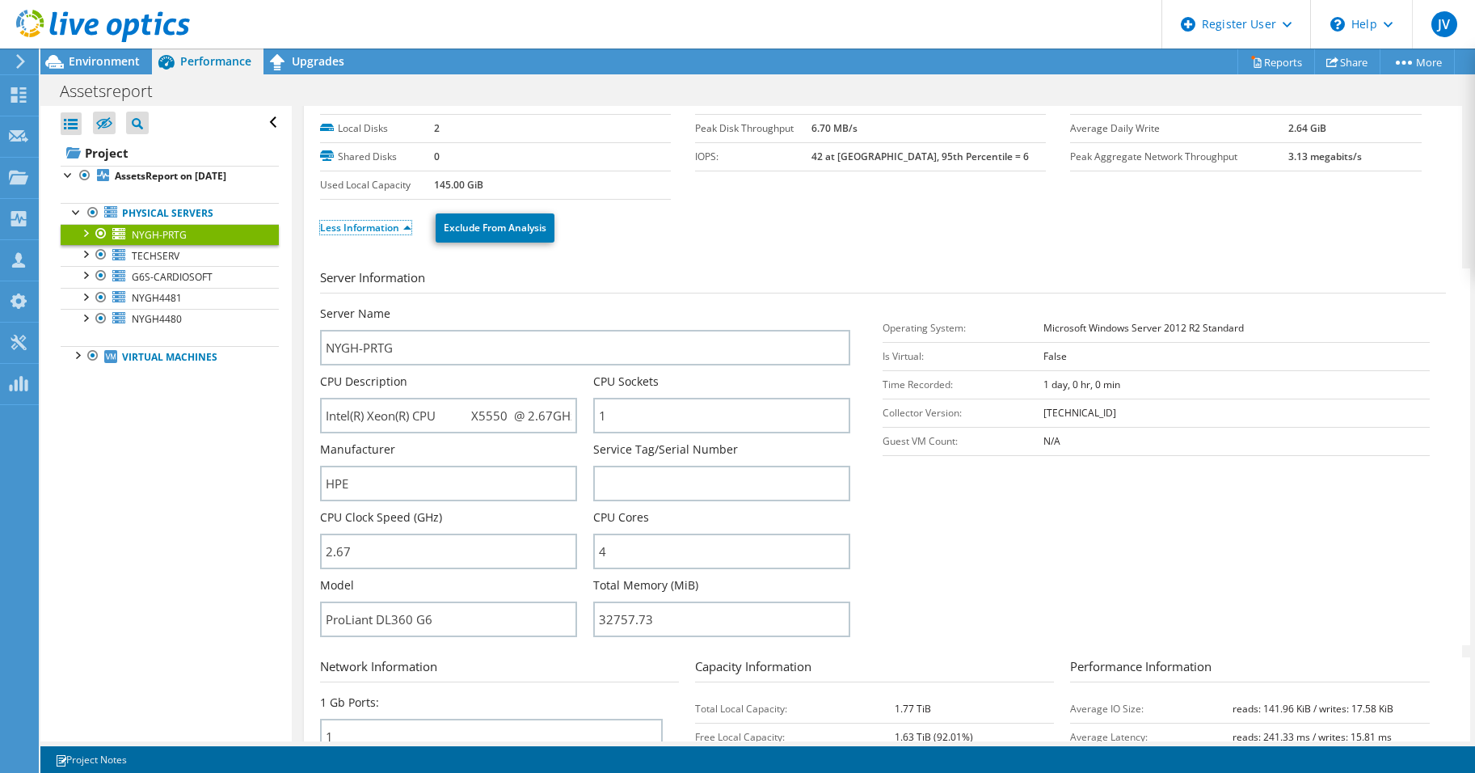
scroll to position [162, 0]
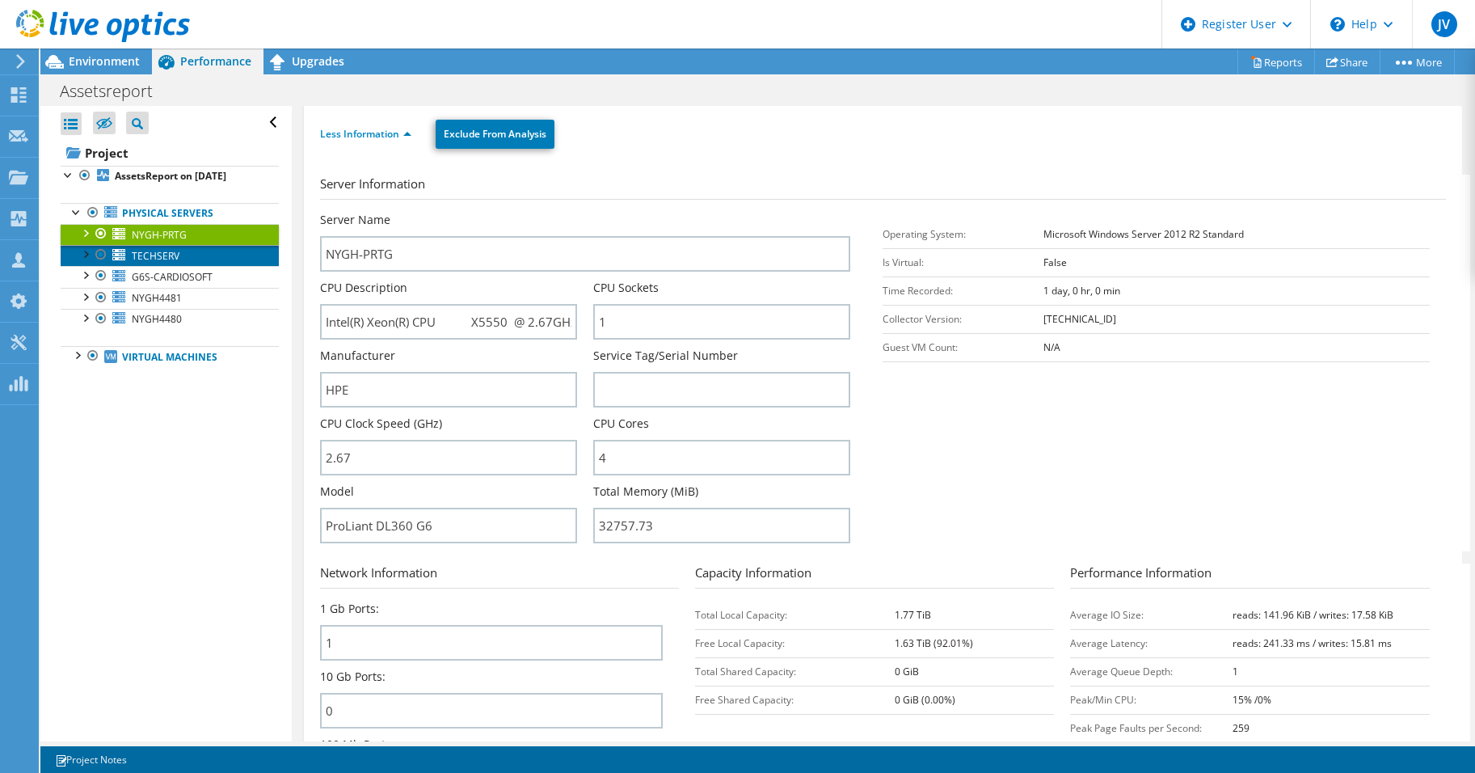
click at [168, 261] on span "TECHSERV" at bounding box center [156, 256] width 48 height 14
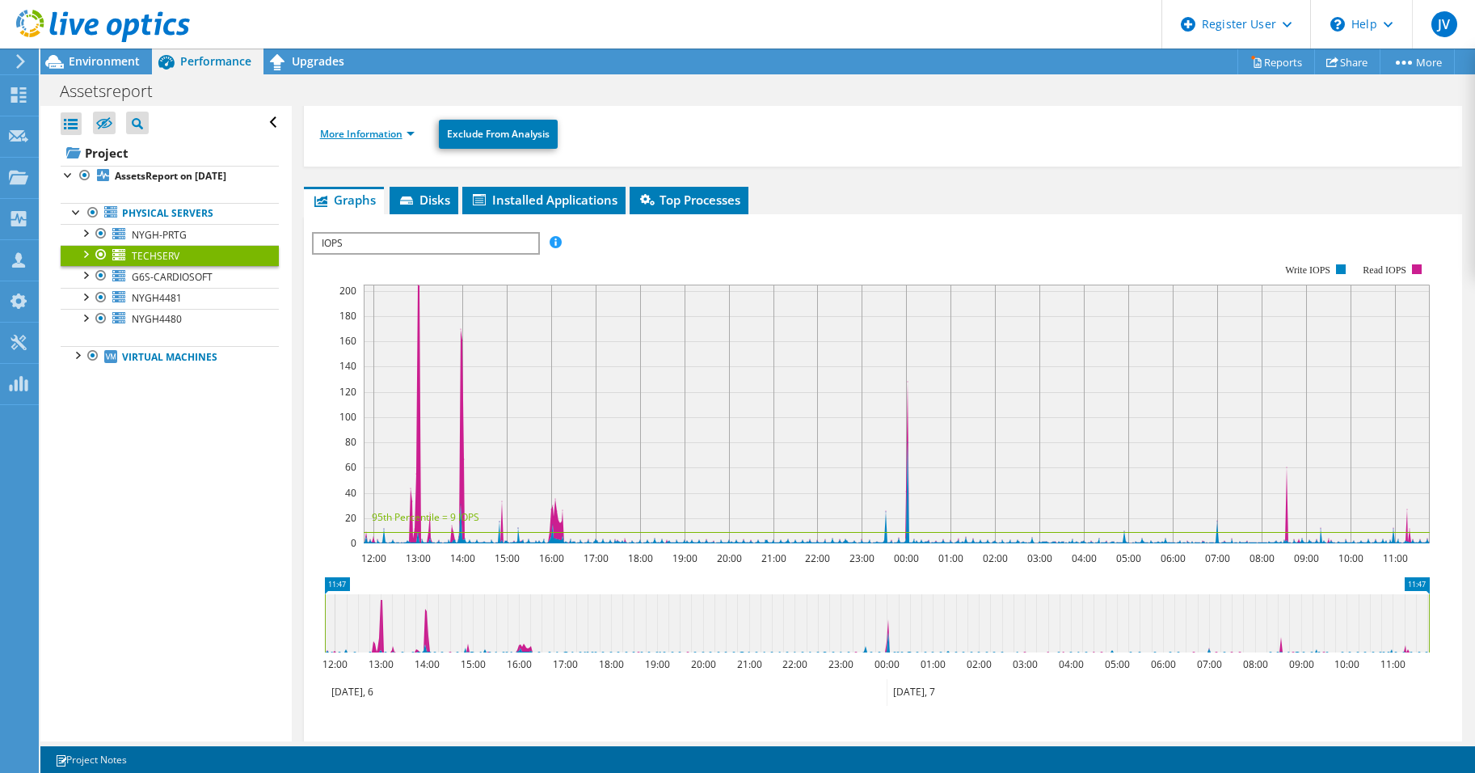
click at [376, 133] on link "More Information" at bounding box center [367, 134] width 95 height 14
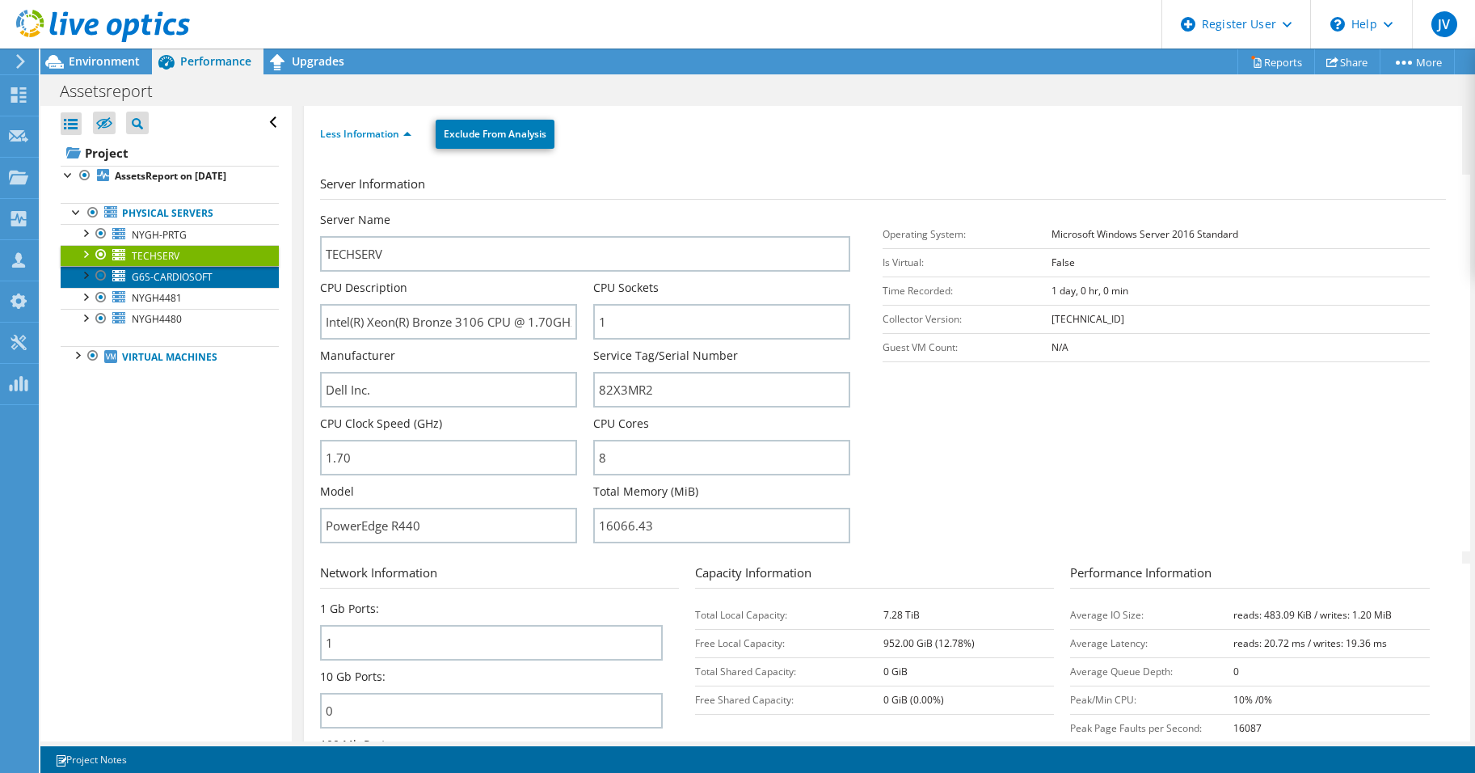
click at [205, 278] on span "G6S-CARDIOSOFT" at bounding box center [172, 277] width 81 height 14
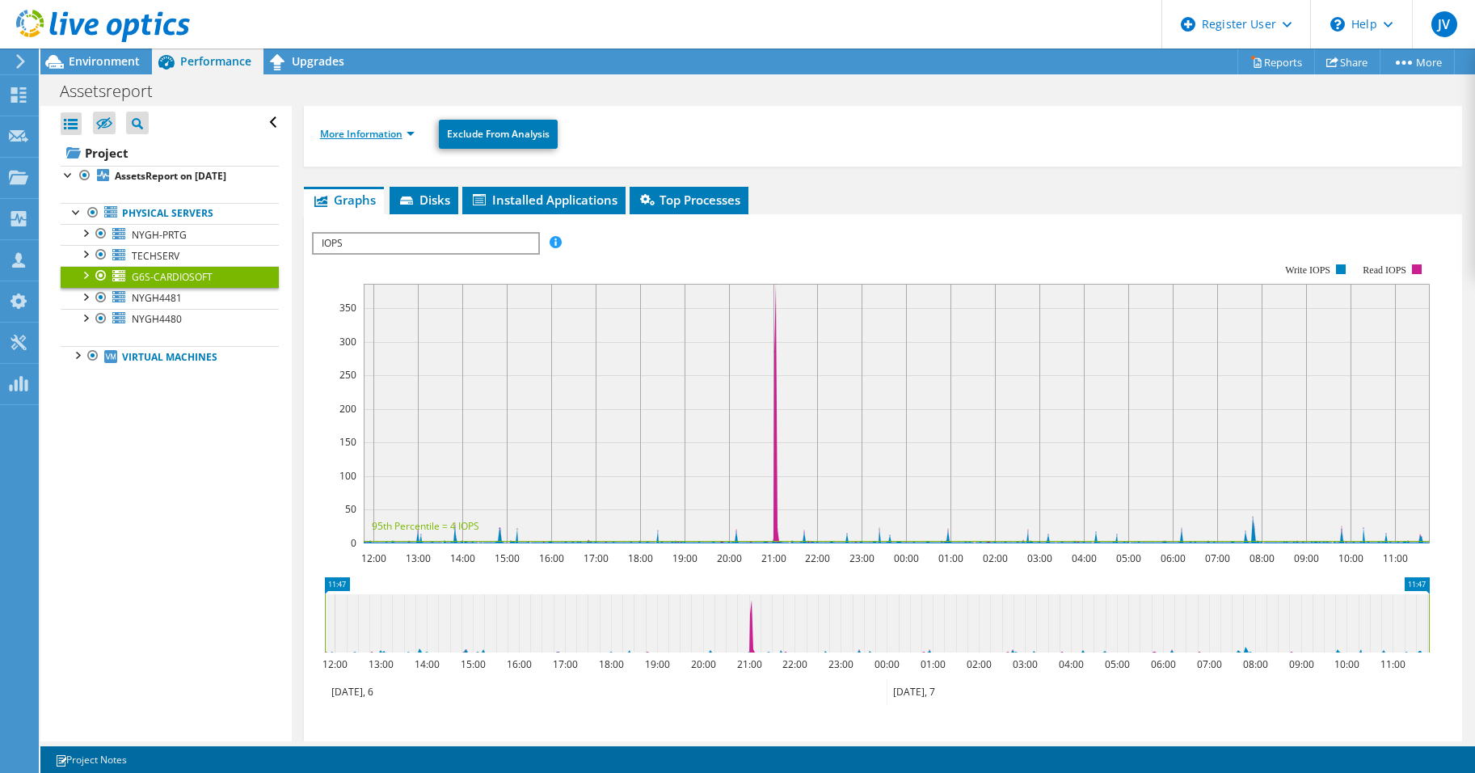
click at [407, 137] on link "More Information" at bounding box center [367, 134] width 95 height 14
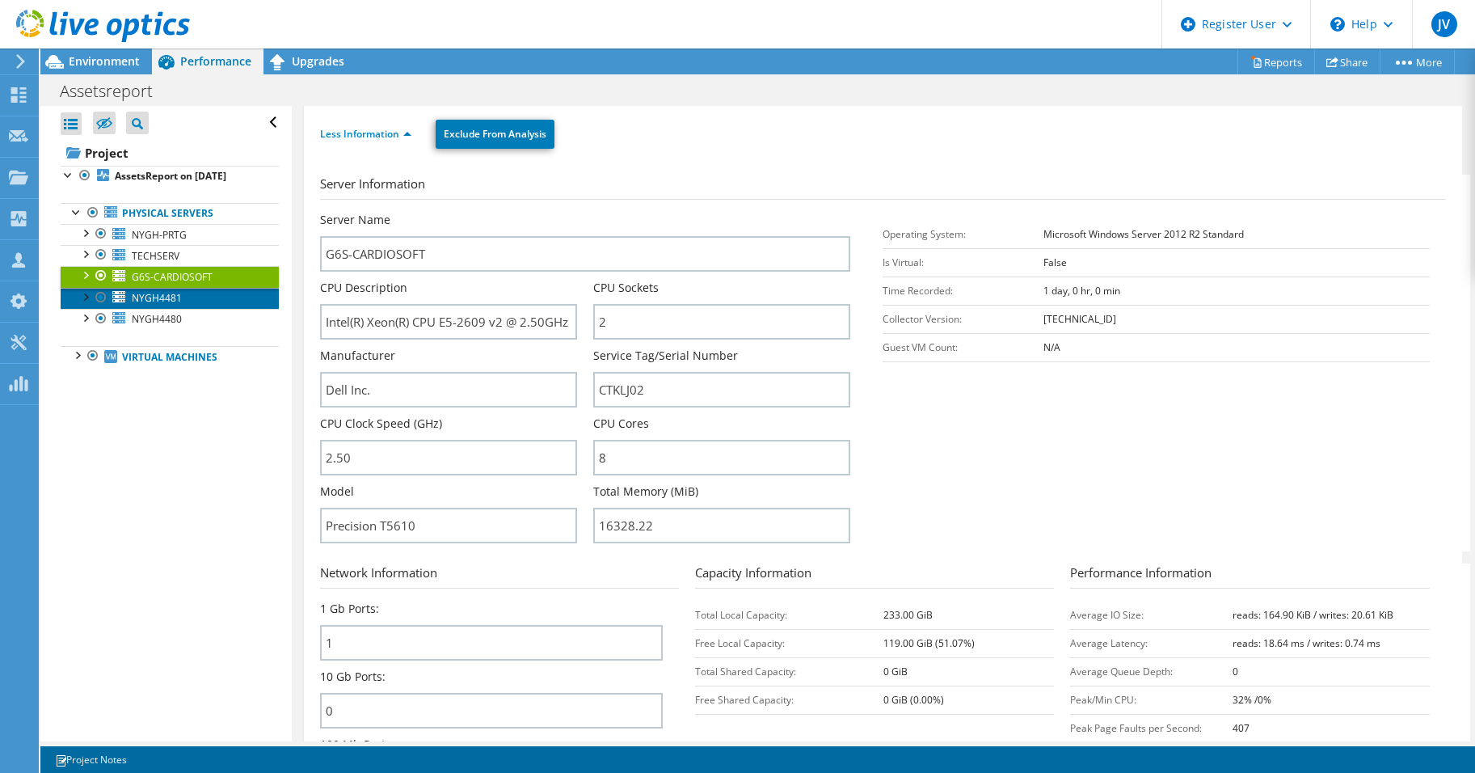
click at [197, 298] on link "NYGH4481" at bounding box center [170, 298] width 218 height 21
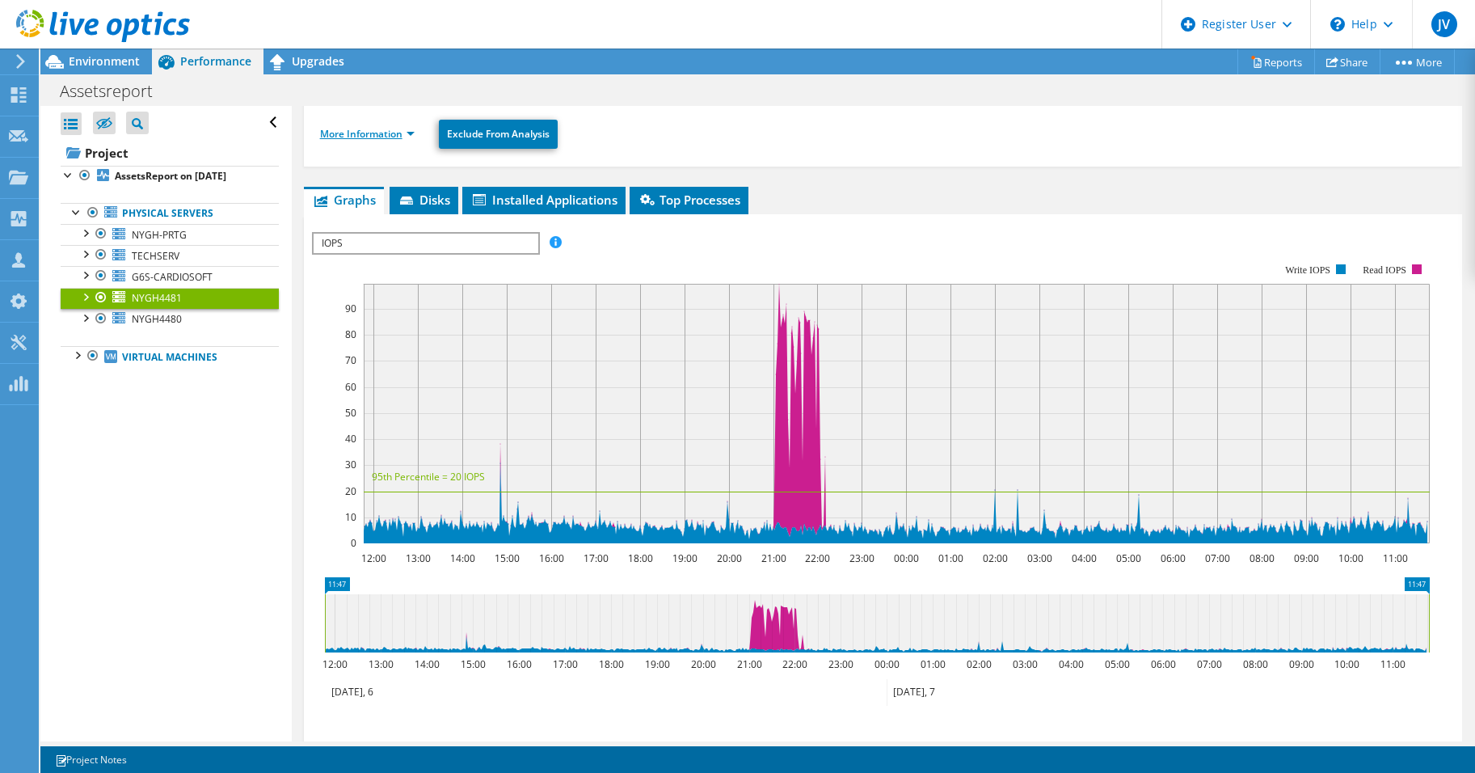
click at [365, 140] on link "More Information" at bounding box center [367, 134] width 95 height 14
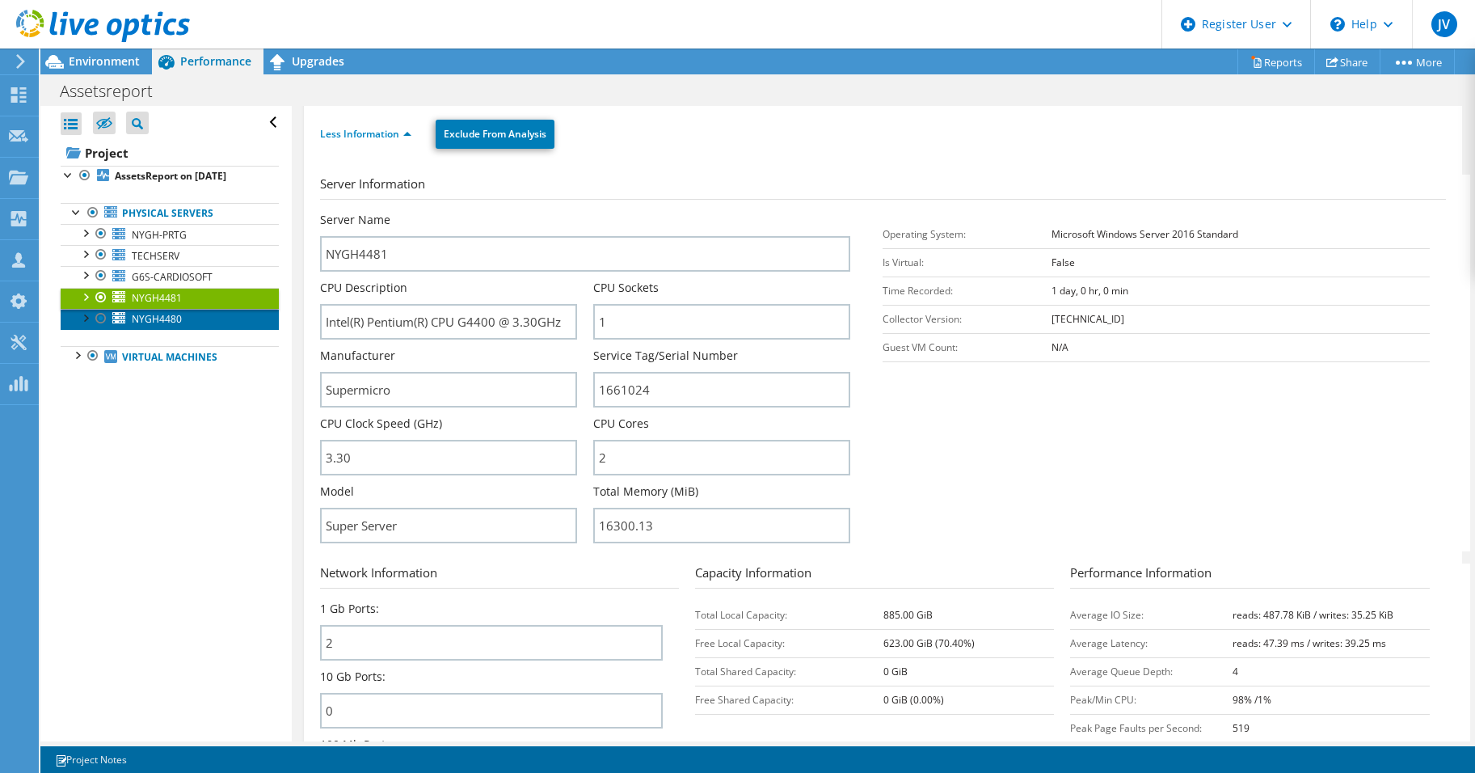
click at [185, 323] on link "NYGH4480" at bounding box center [170, 319] width 218 height 21
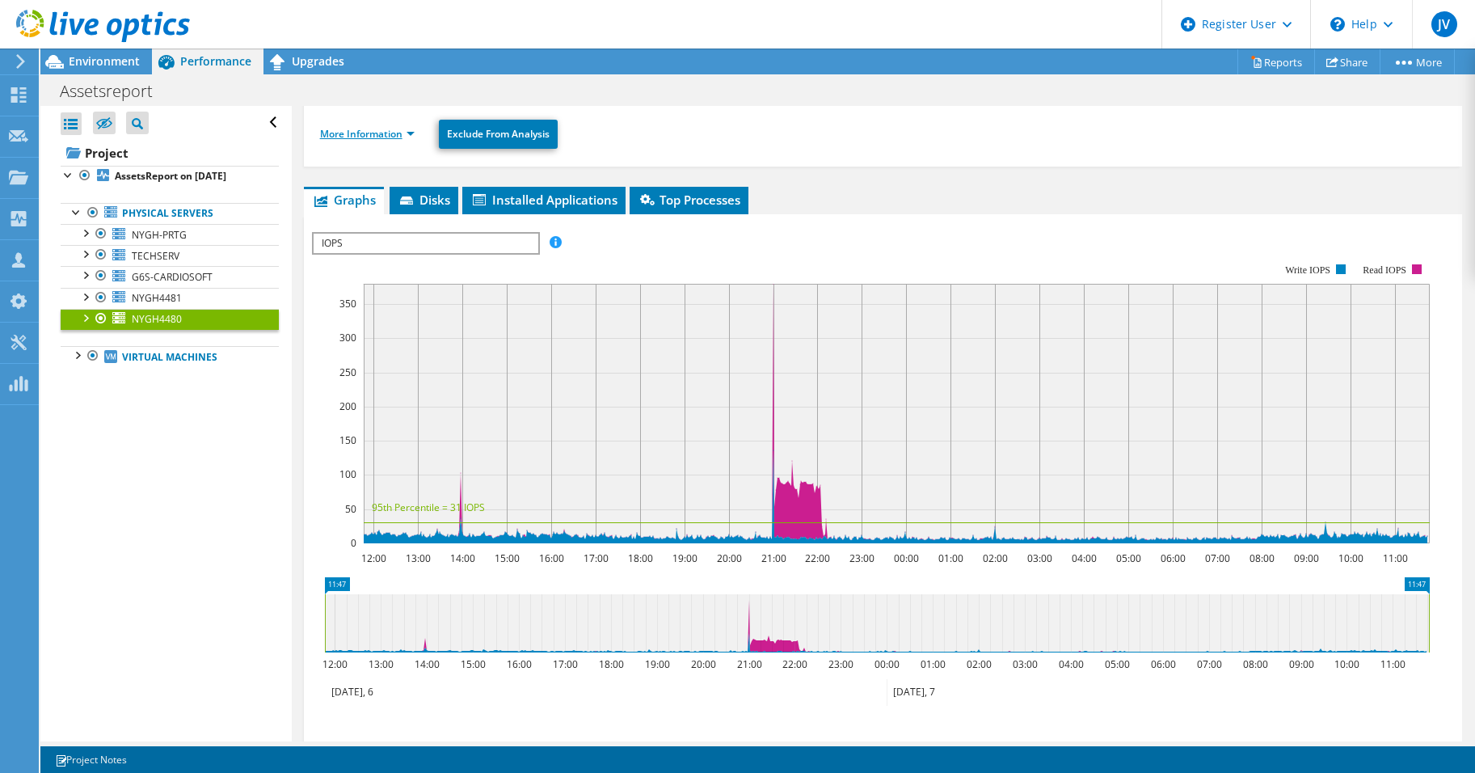
click at [385, 137] on link "More Information" at bounding box center [367, 134] width 95 height 14
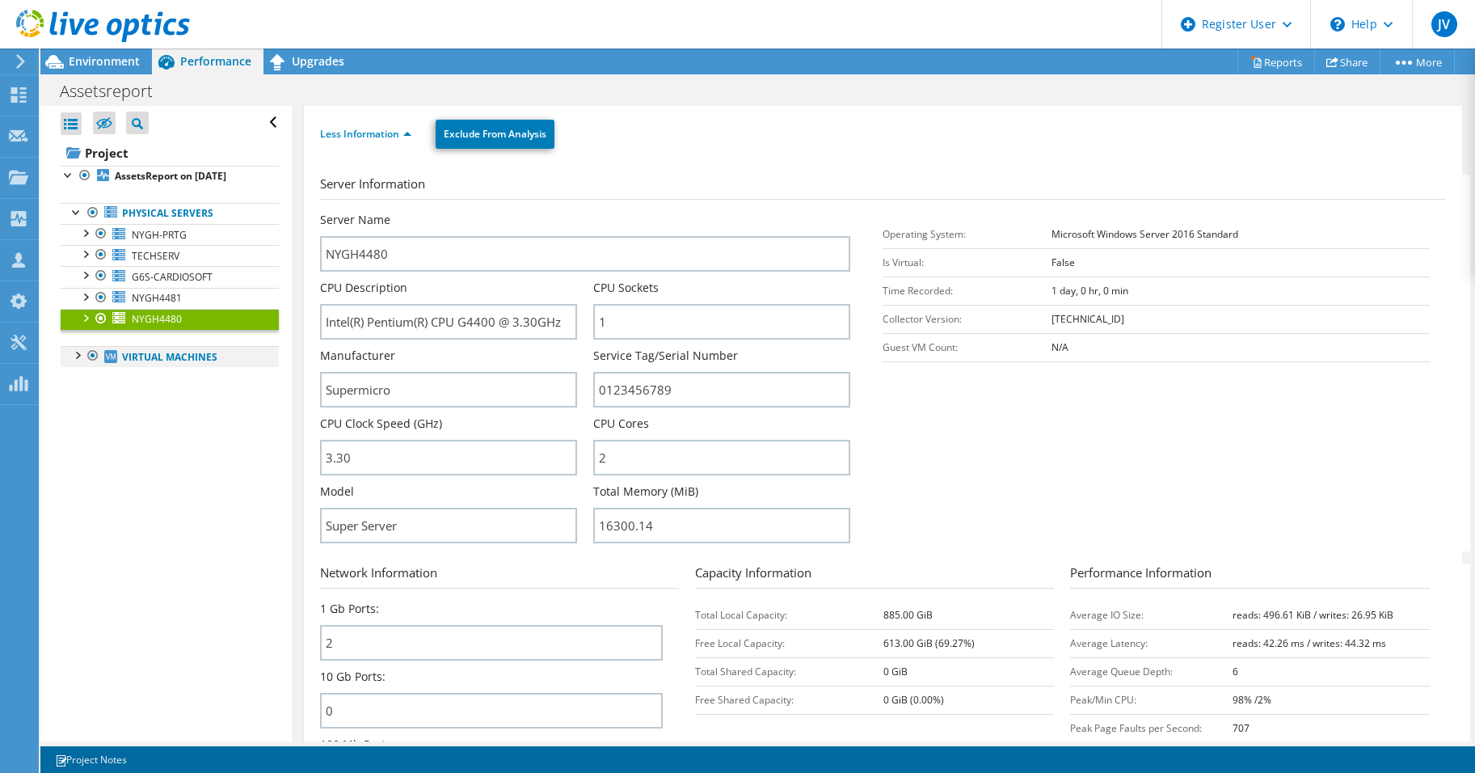
click at [88, 363] on div at bounding box center [93, 355] width 16 height 19
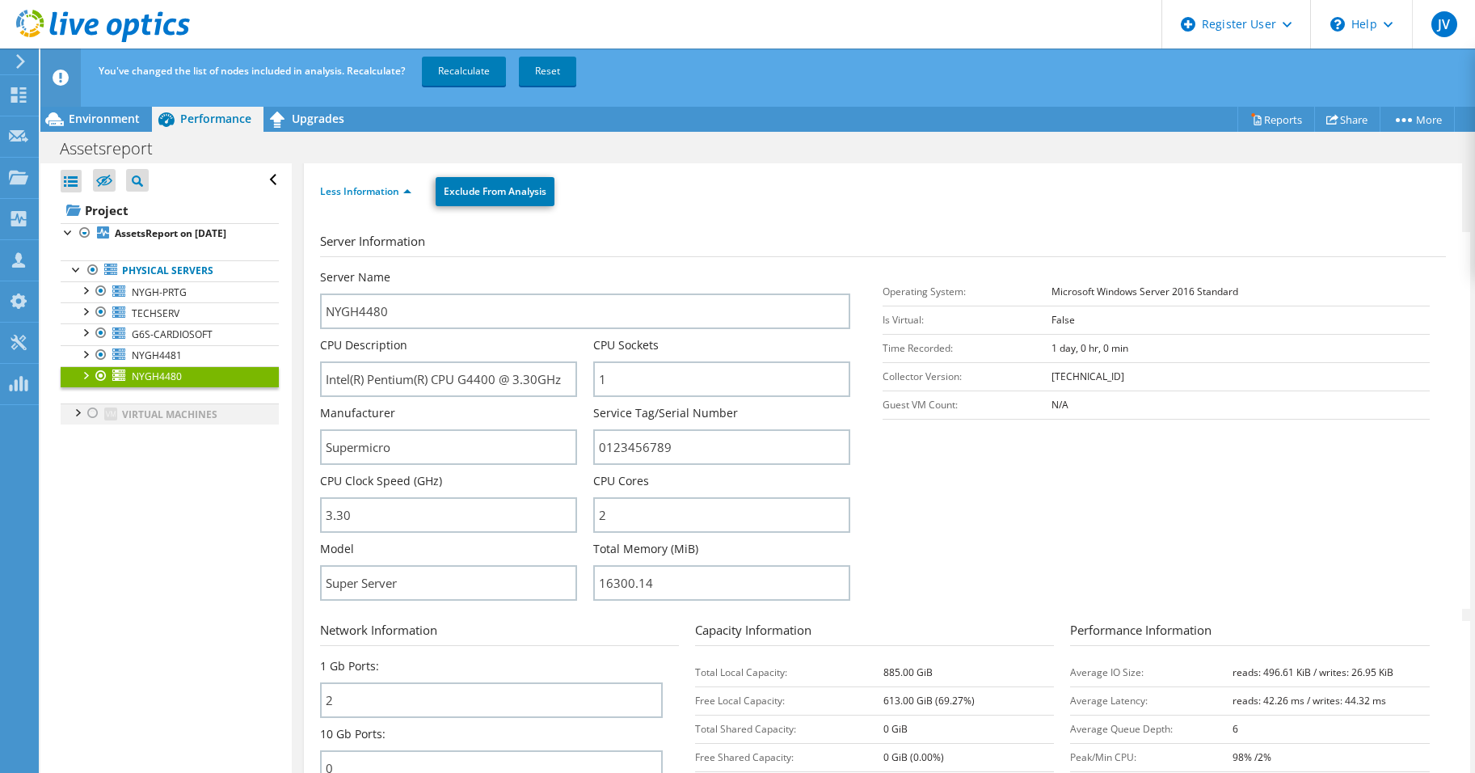
click at [96, 415] on div at bounding box center [93, 412] width 16 height 19
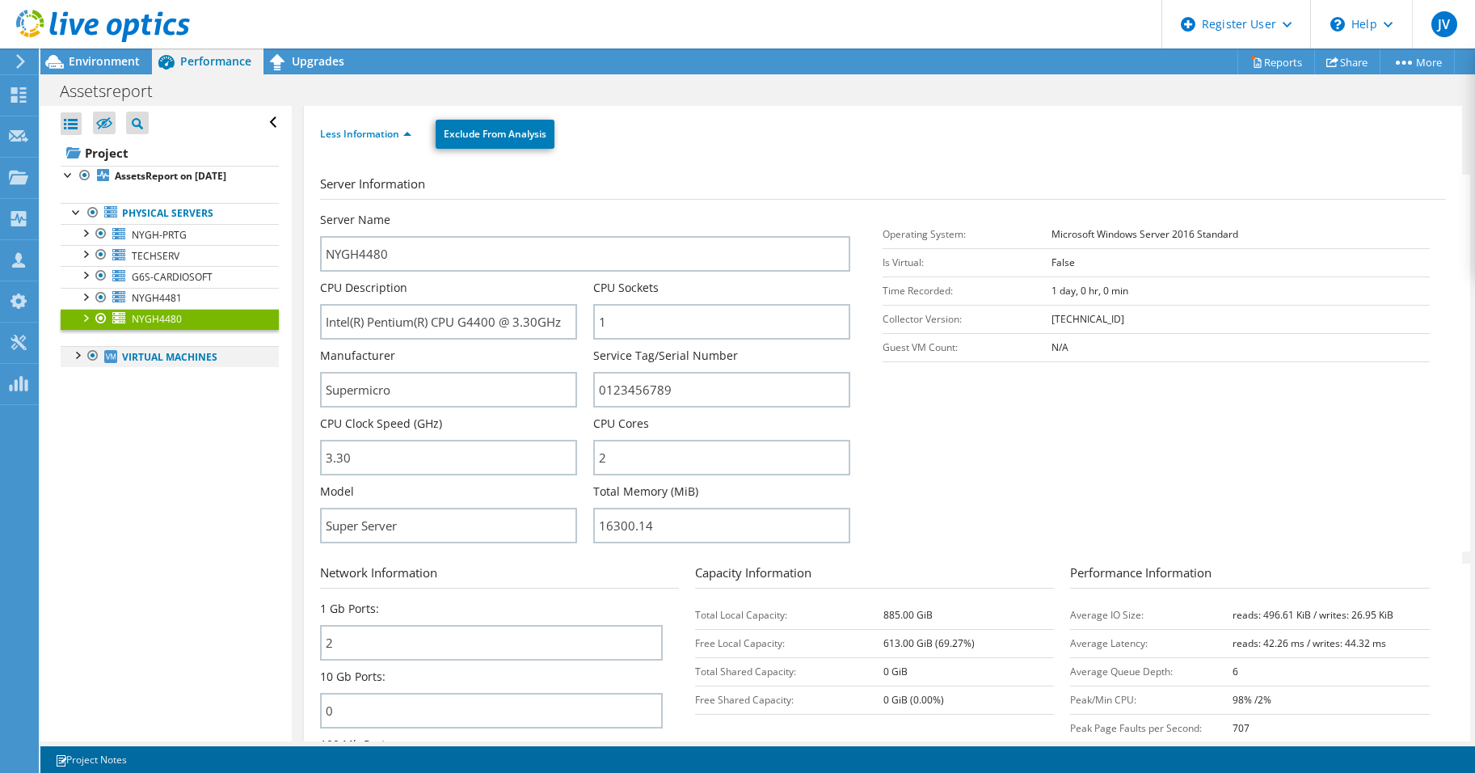
click at [74, 356] on div at bounding box center [77, 354] width 16 height 16
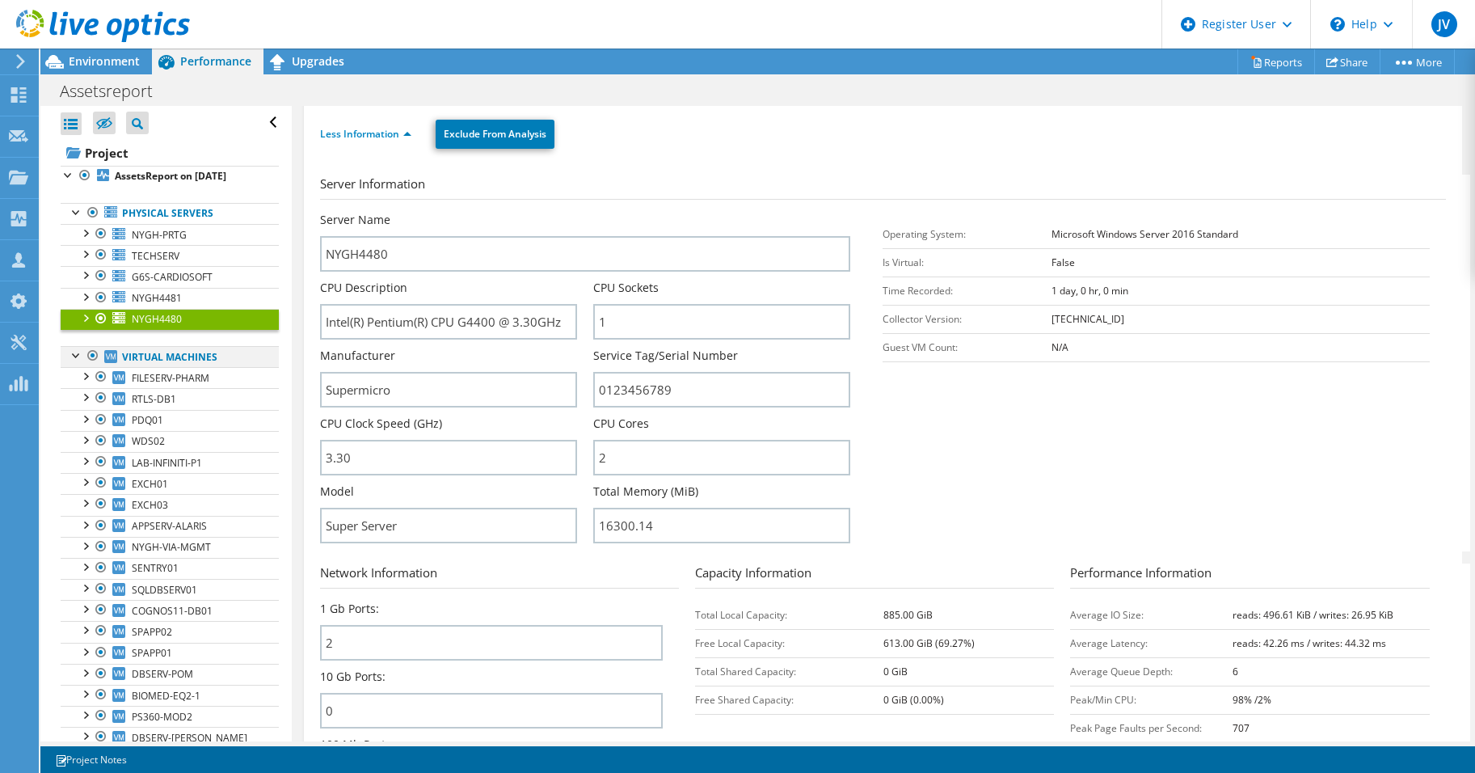
click at [91, 357] on div at bounding box center [93, 355] width 16 height 19
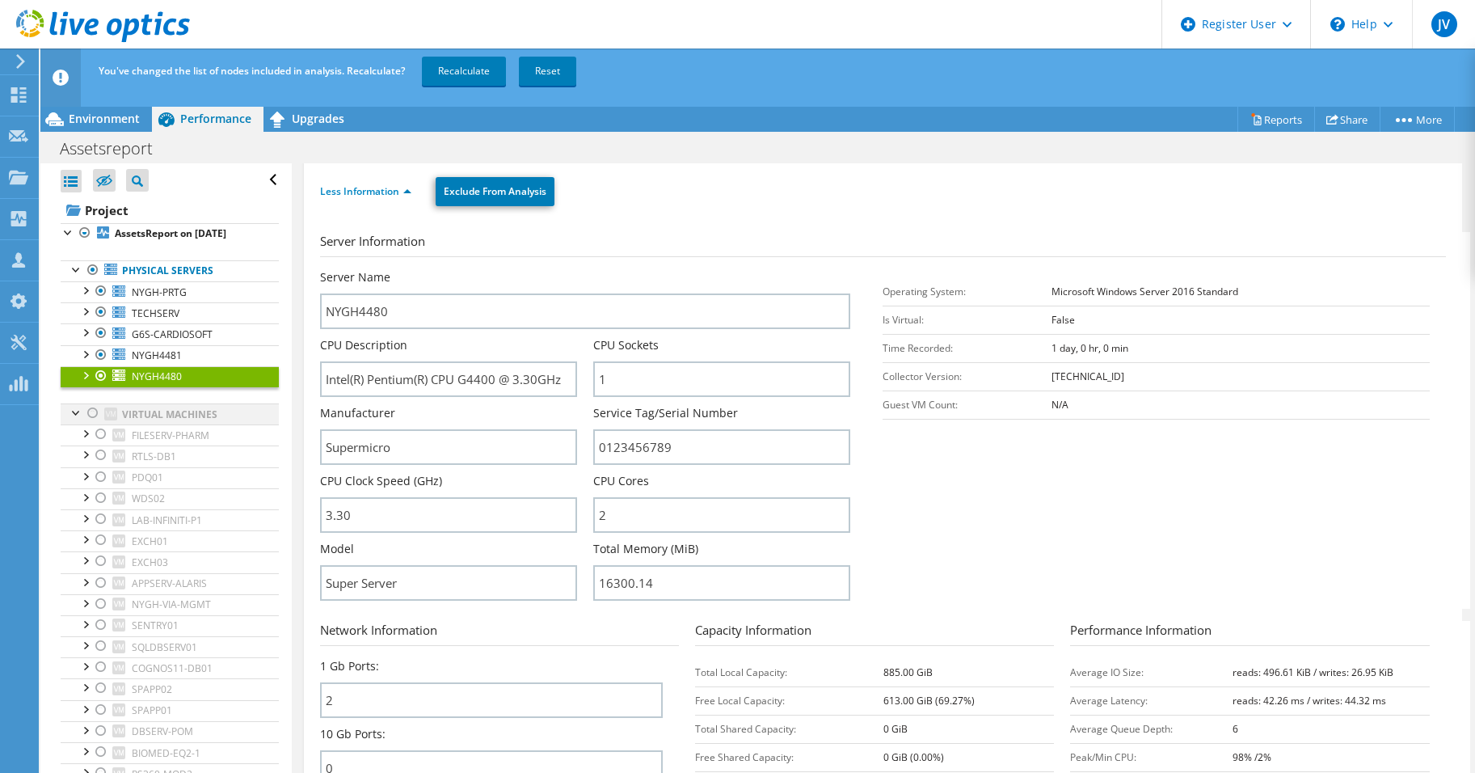
click at [91, 413] on div at bounding box center [93, 412] width 16 height 19
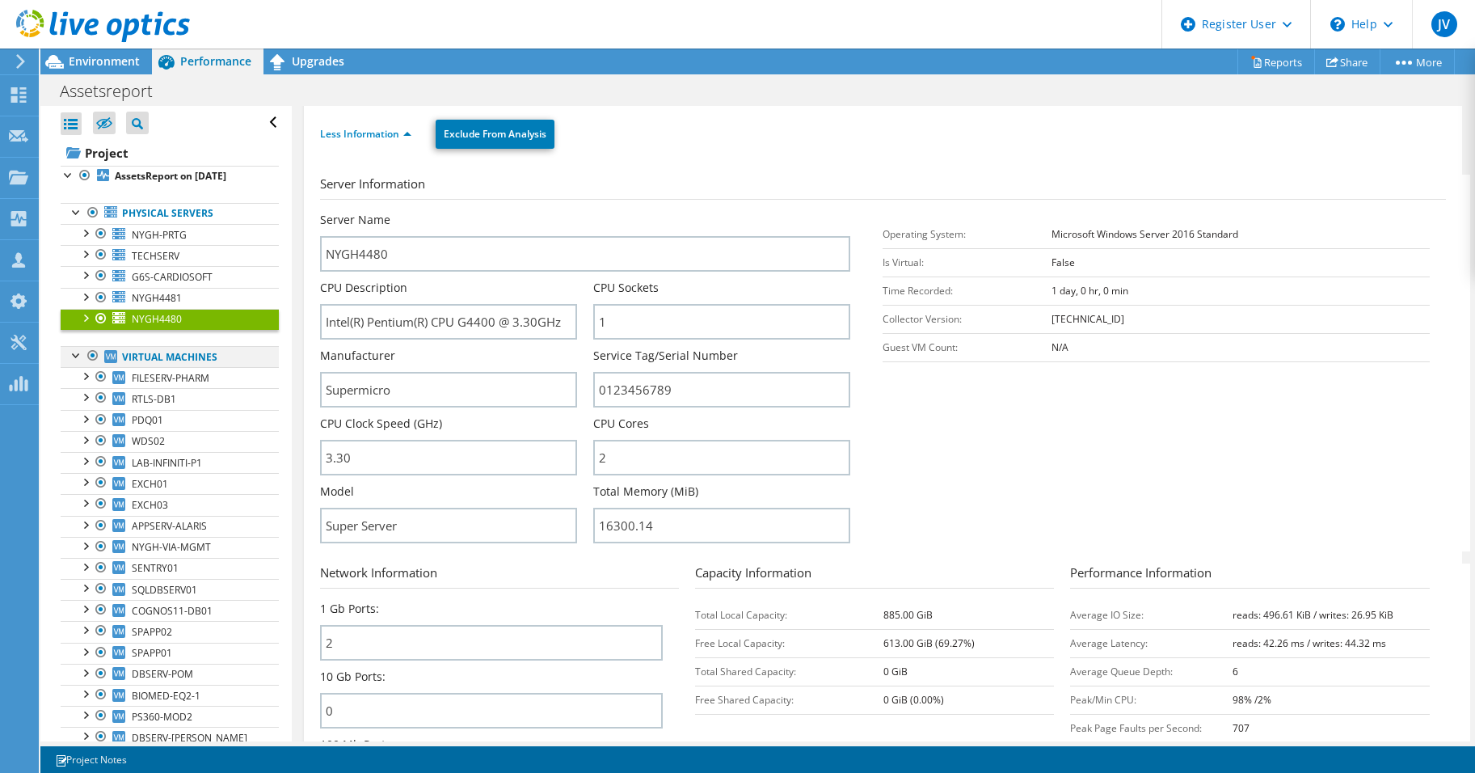
click at [73, 359] on div at bounding box center [77, 354] width 16 height 16
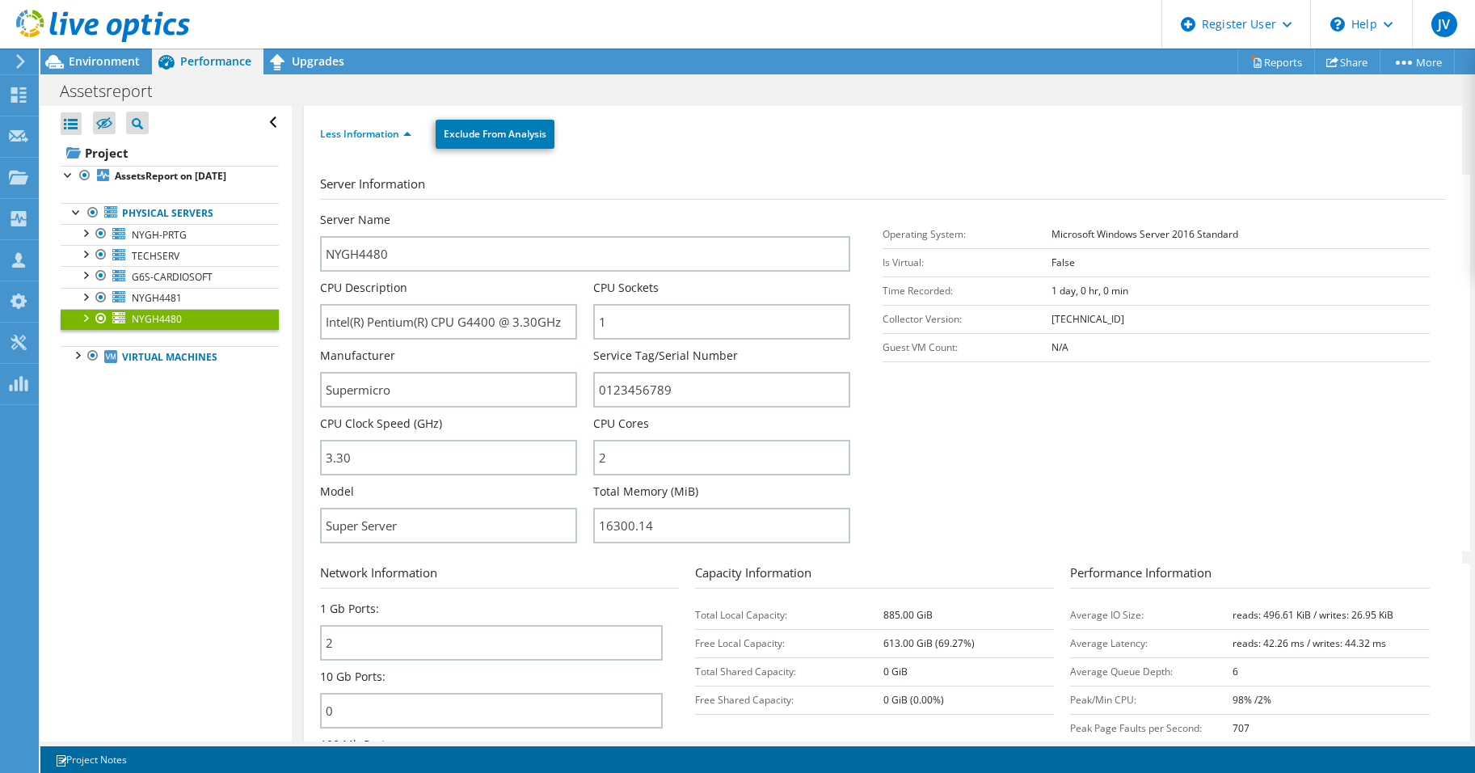
click at [139, 188] on ul "Physical Servers NYGH-PRTG 0 C: 1 D:" at bounding box center [170, 285] width 218 height 196
click at [144, 183] on link "AssetsReport on [DATE]" at bounding box center [170, 176] width 218 height 21
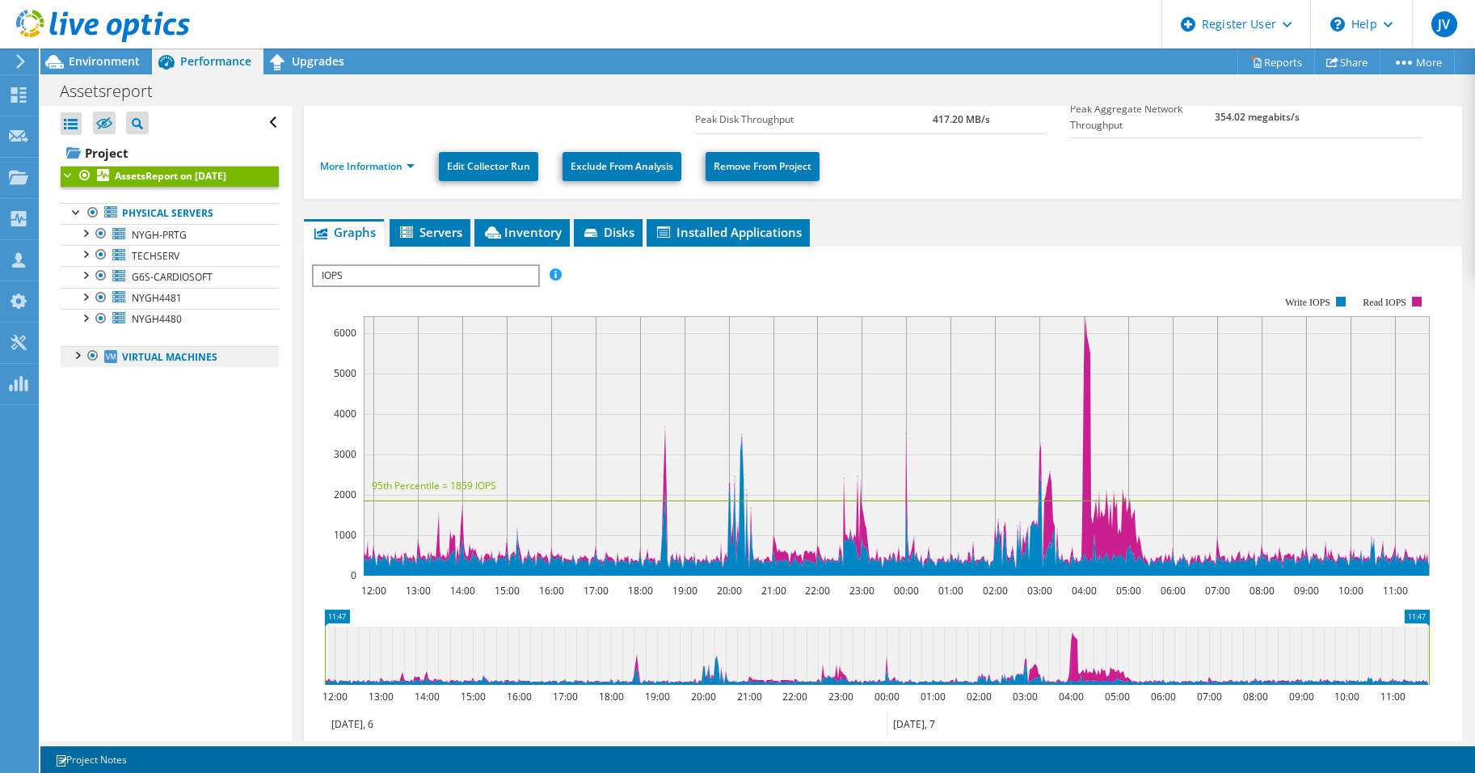
click at [78, 365] on link "Virtual Machines" at bounding box center [170, 356] width 218 height 21
click at [78, 356] on div at bounding box center [77, 354] width 16 height 16
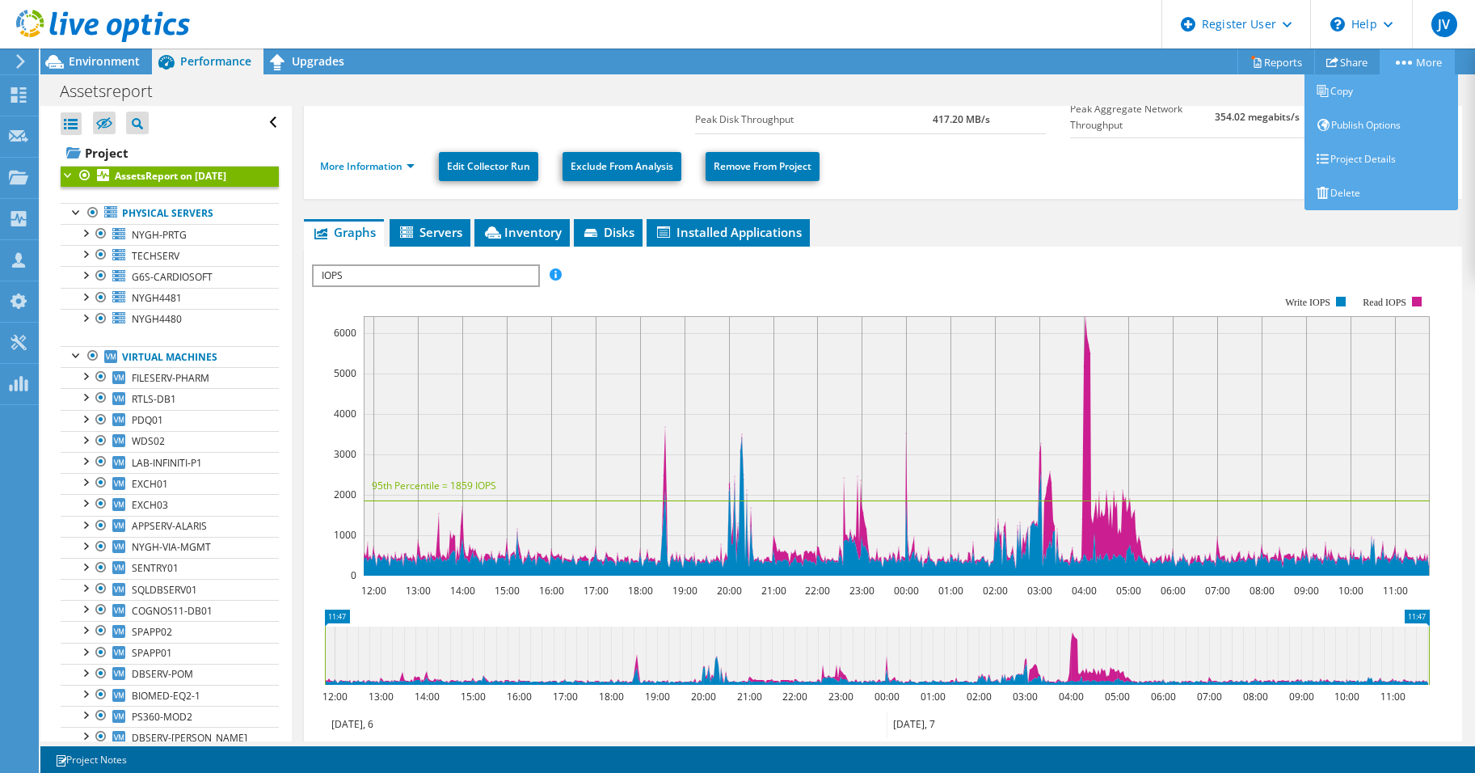
click at [1165, 65] on link "More" at bounding box center [1417, 61] width 75 height 25
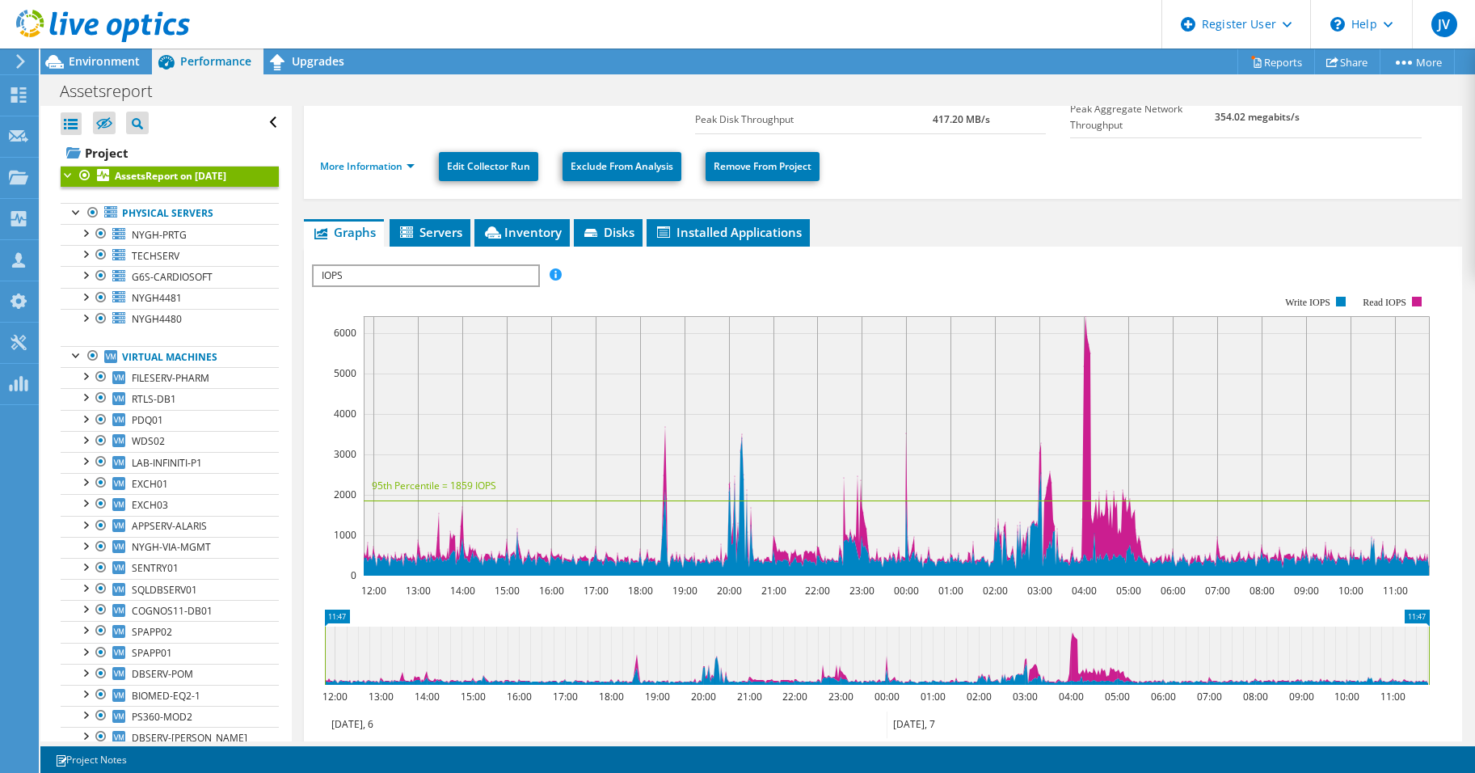
click at [1165, 112] on section "Duration 1 day, 0 hr, 0 min Start Time 08/06/2025, 11:47 (-04:00) End Time 08/0…" at bounding box center [883, 65] width 1126 height 145
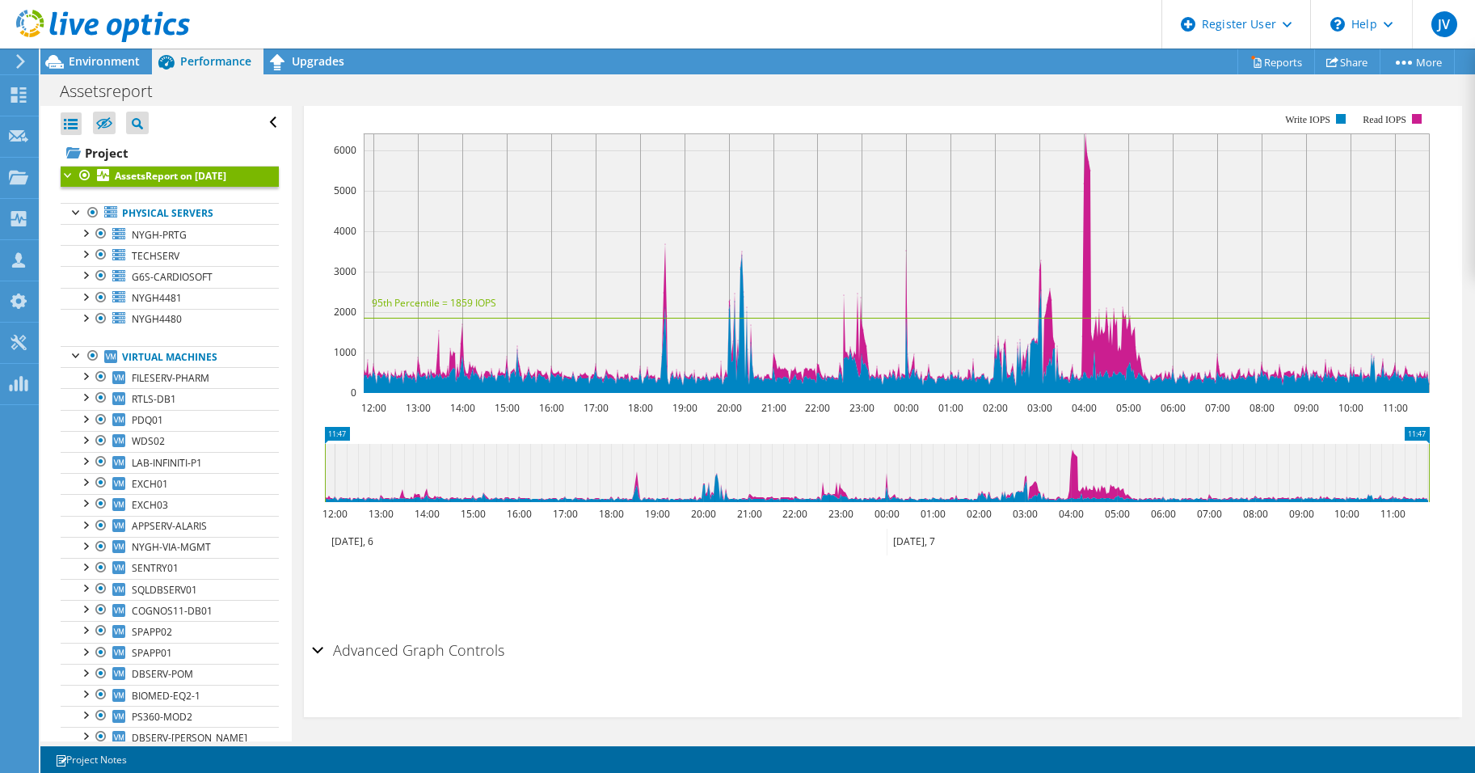
click at [336, 597] on h2 "Advanced Graph Controls" at bounding box center [408, 650] width 192 height 32
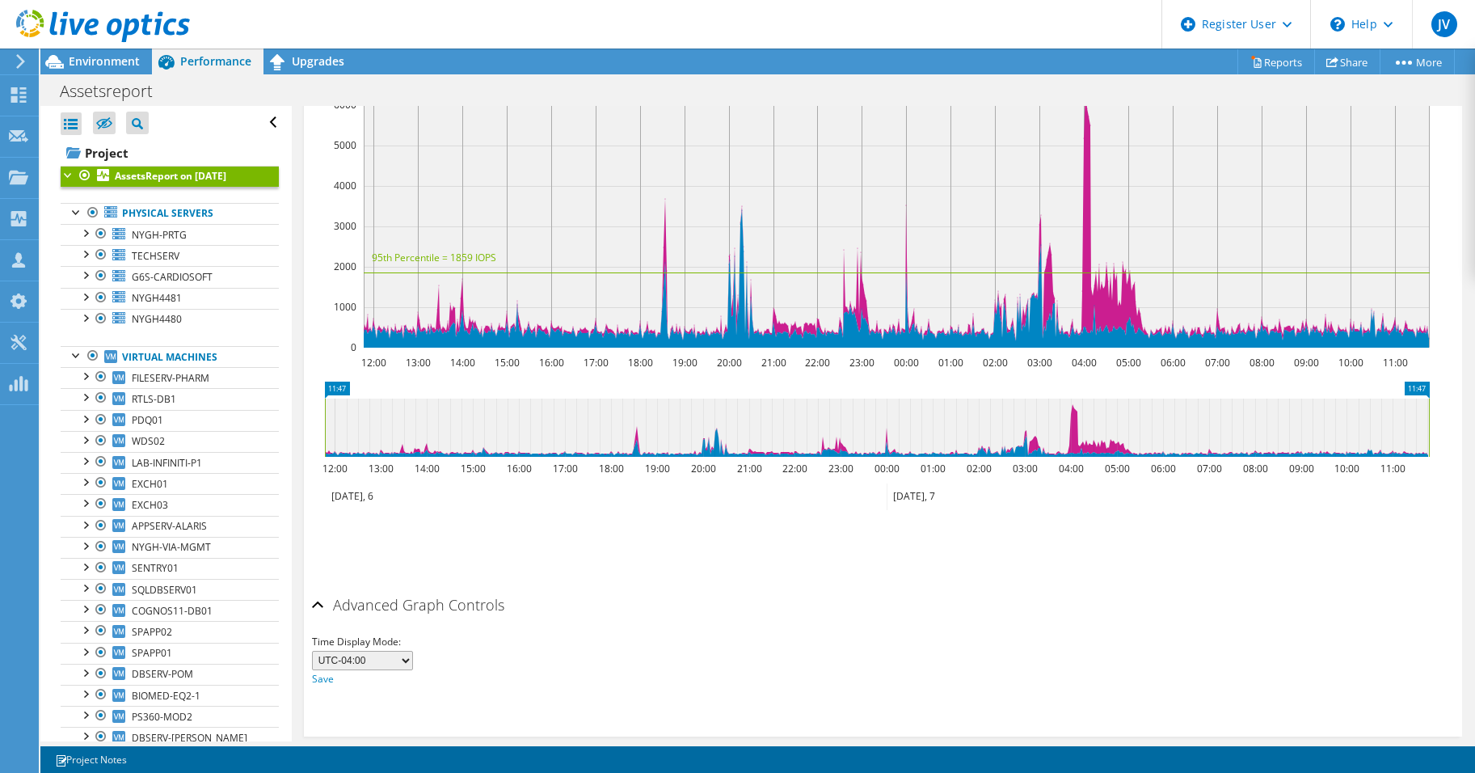
scroll to position [409, 0]
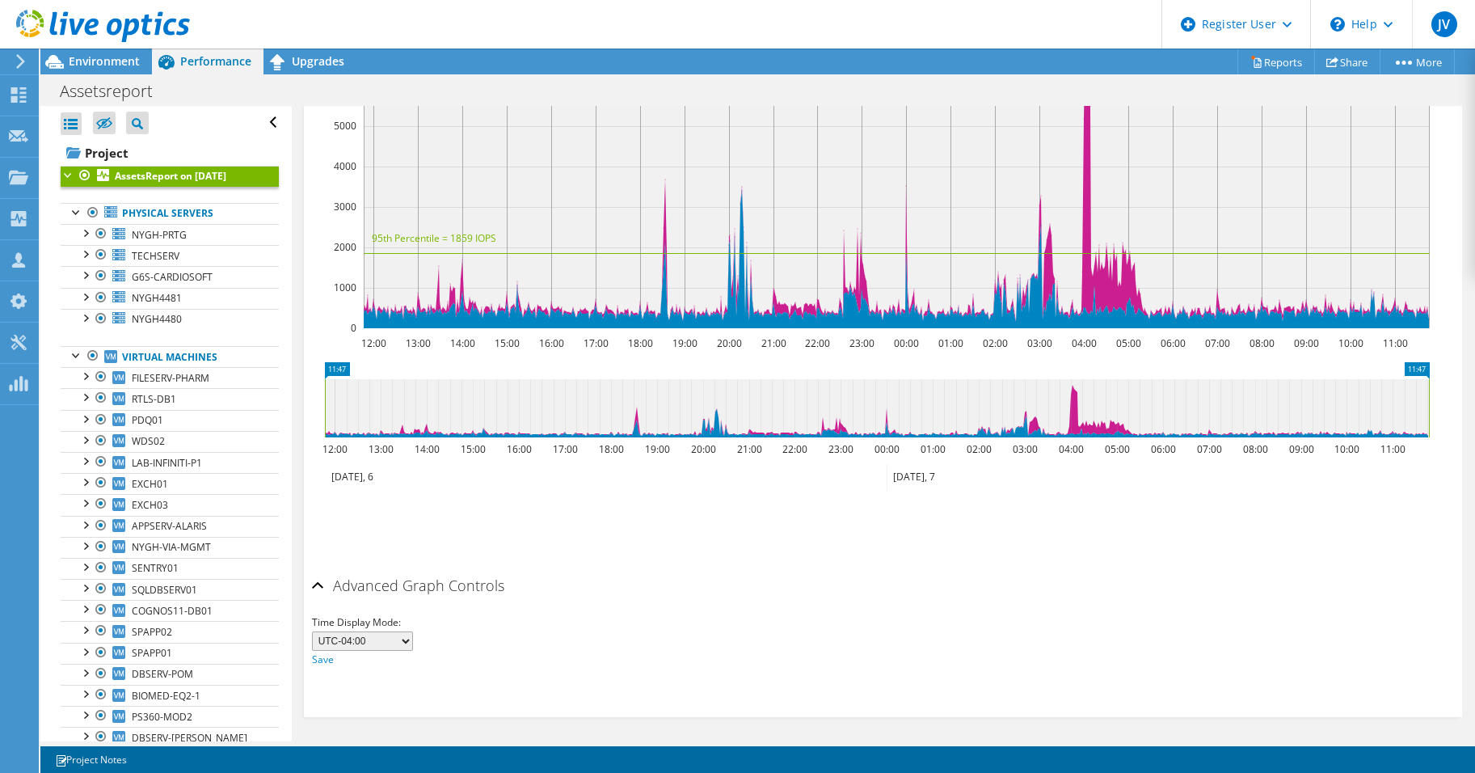
click at [383, 597] on select "UTC-12:00 UTC-11:00 UTC-10:00 UTC-09:30 UTC-09:00 UTC-08:00 UTC-07:00 UTC-06:00…" at bounding box center [362, 640] width 101 height 19
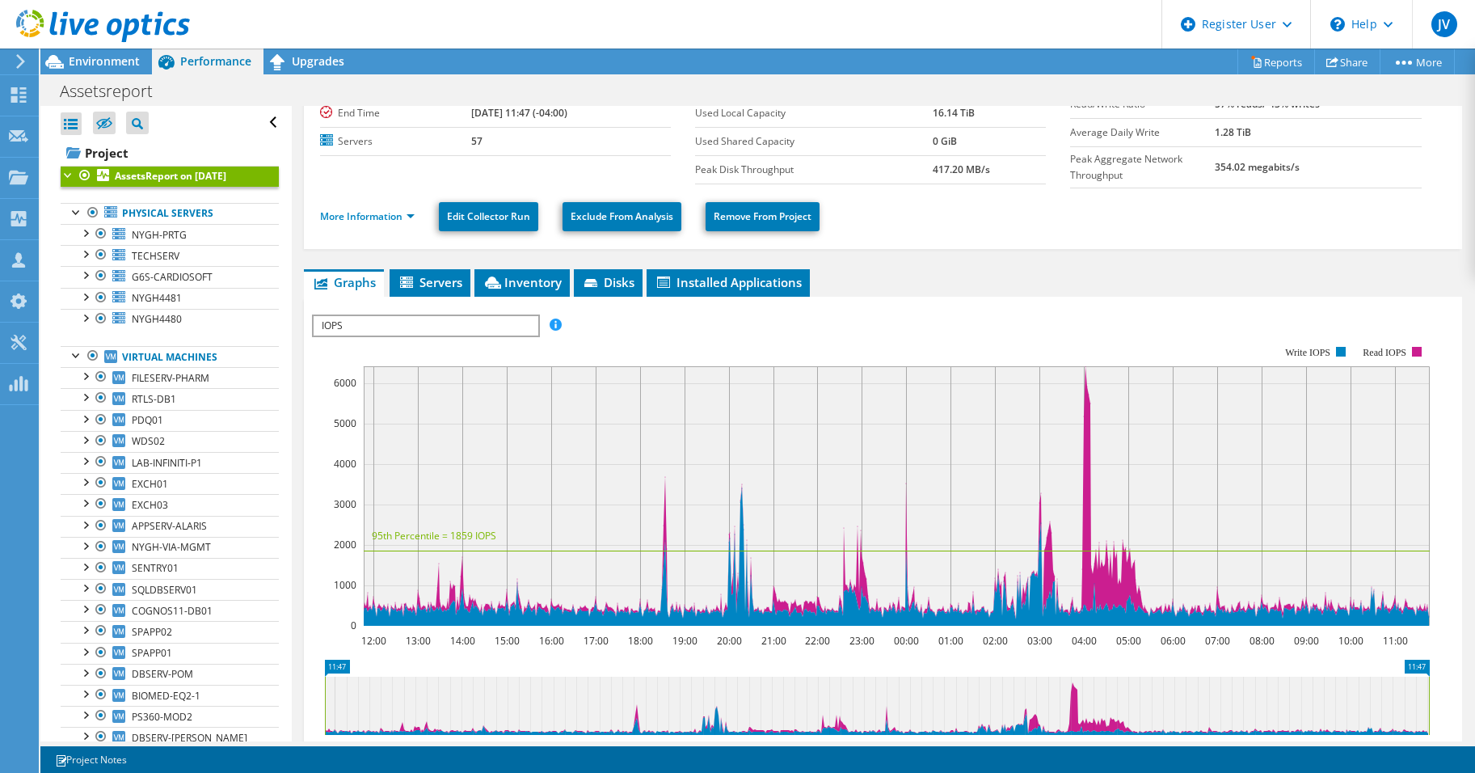
scroll to position [0, 0]
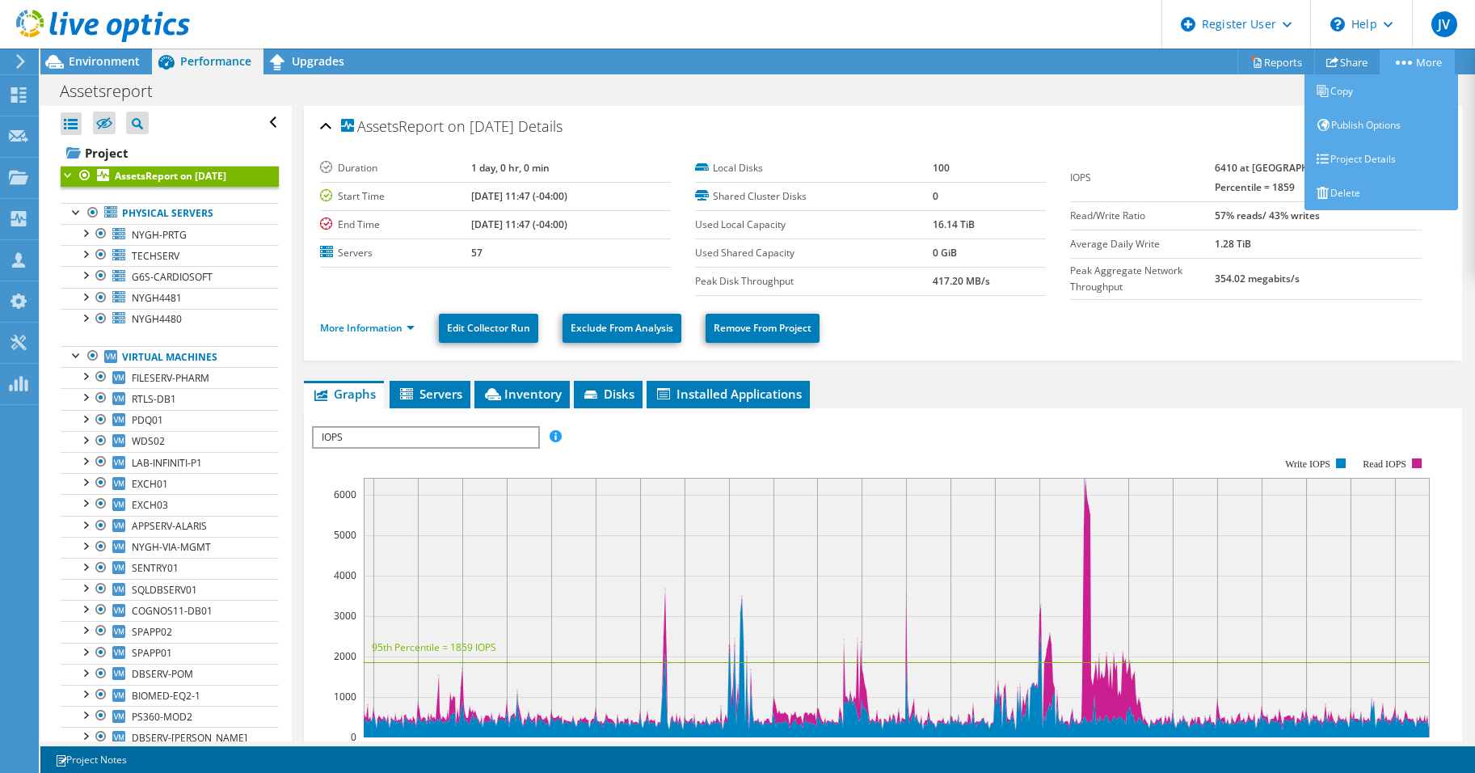
click at [1165, 61] on link "More" at bounding box center [1417, 61] width 75 height 25
click at [1165, 81] on link "Copy" at bounding box center [1382, 91] width 154 height 34
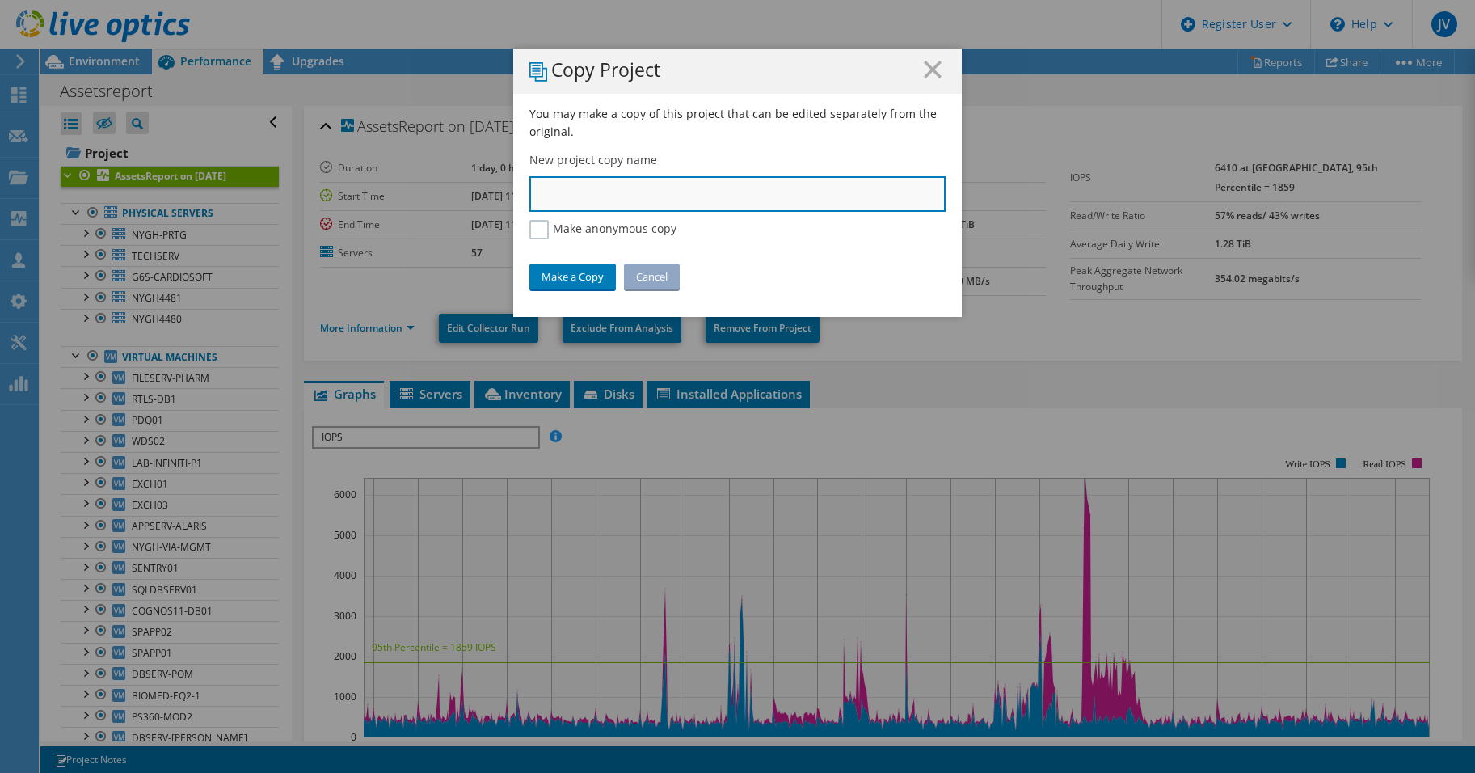
click at [682, 194] on input "text" at bounding box center [737, 194] width 416 height 36
type input "NYGH_Analysis"
click at [543, 229] on label "Make anonymous copy" at bounding box center [602, 229] width 147 height 19
click at [0, 0] on input "Make anonymous copy" at bounding box center [0, 0] width 0 height 0
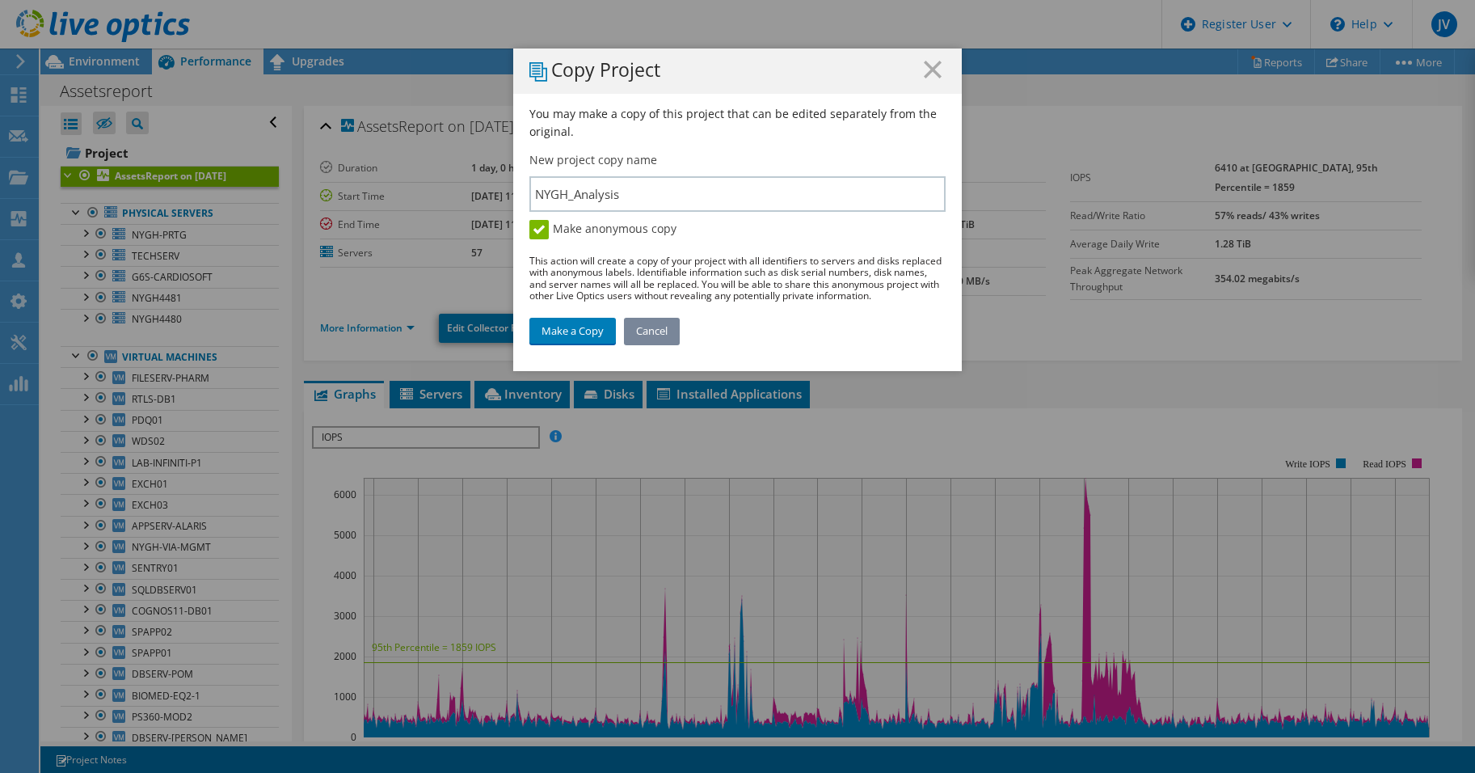
click at [624, 331] on link "Cancel" at bounding box center [652, 331] width 56 height 26
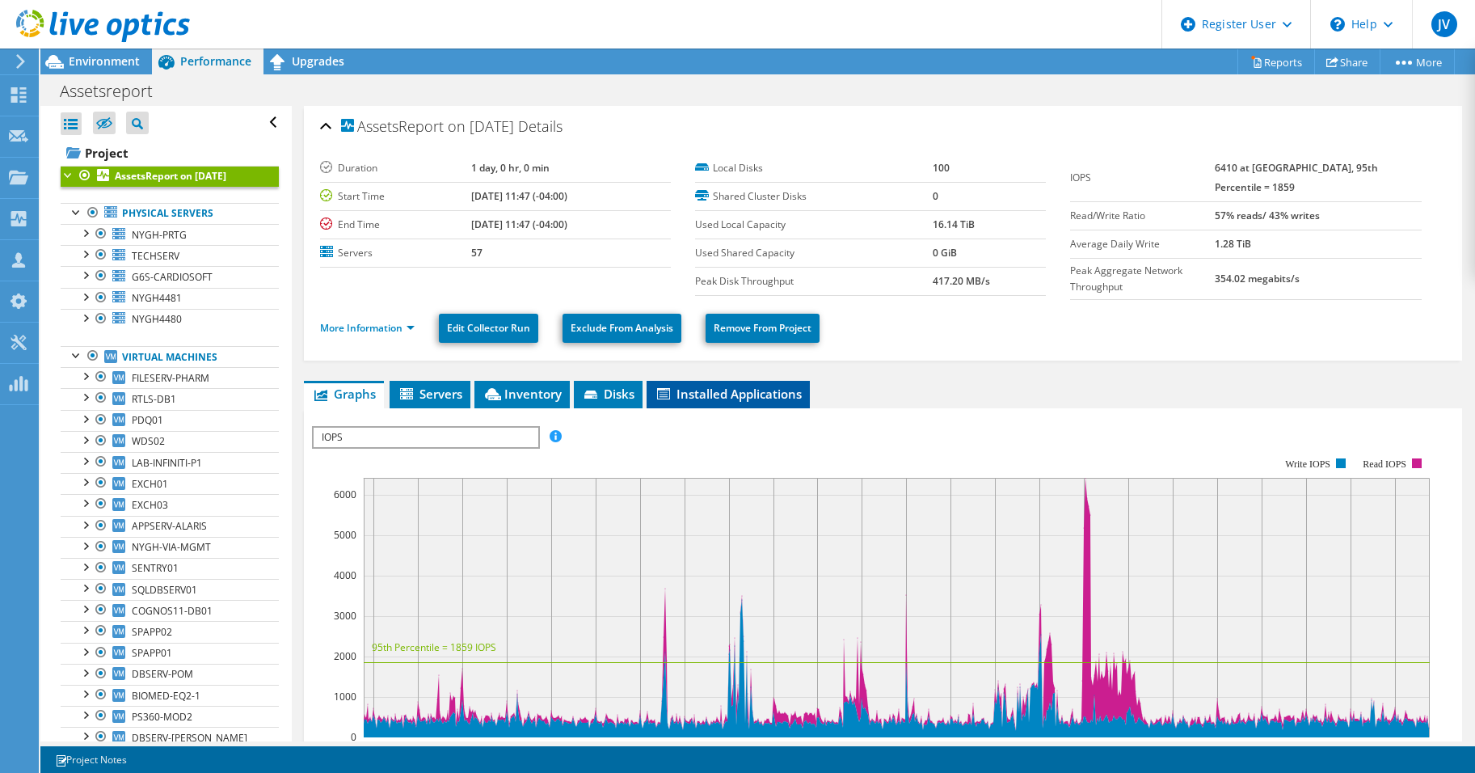
click at [680, 390] on span "Installed Applications" at bounding box center [728, 394] width 147 height 16
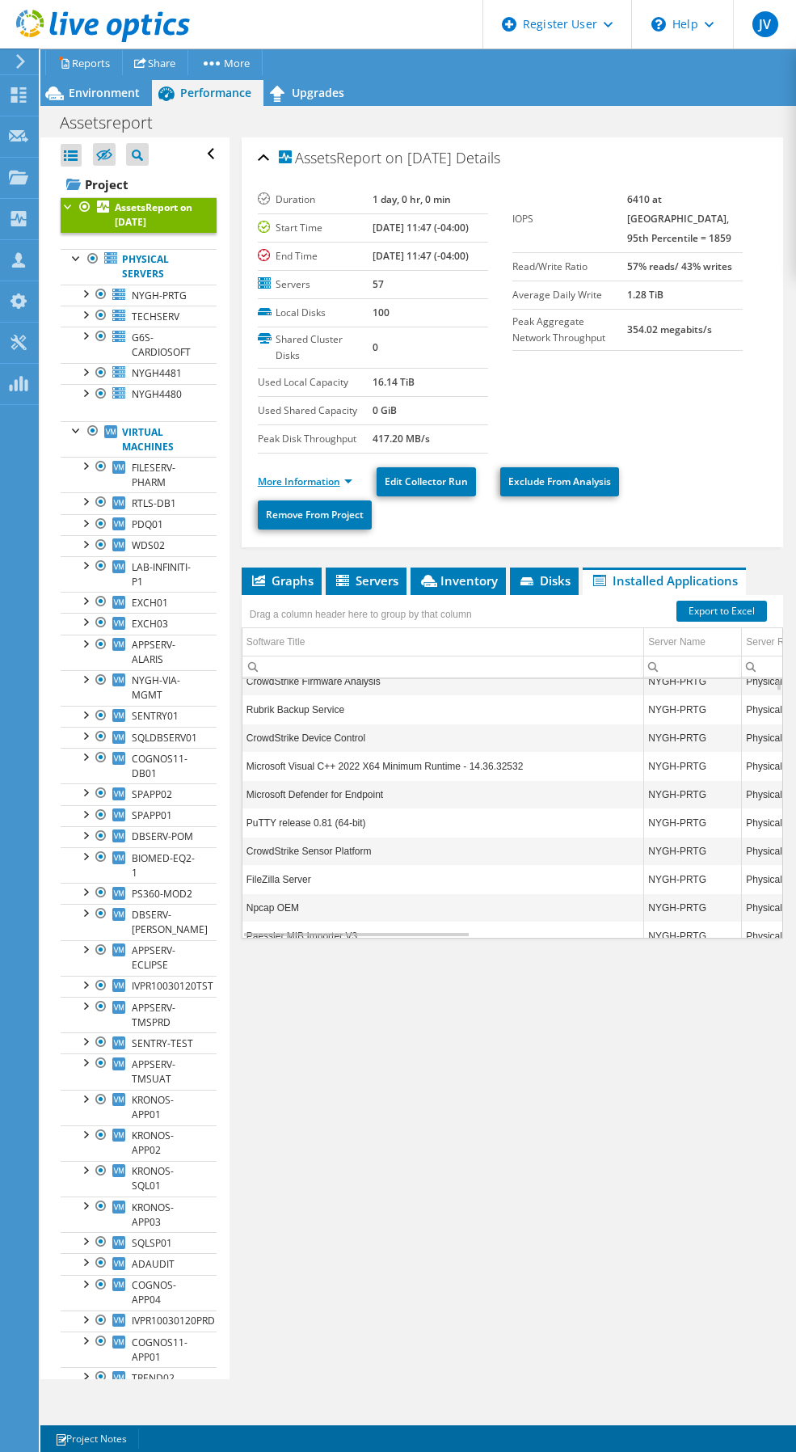
click at [324, 488] on link "More Information" at bounding box center [305, 481] width 95 height 14
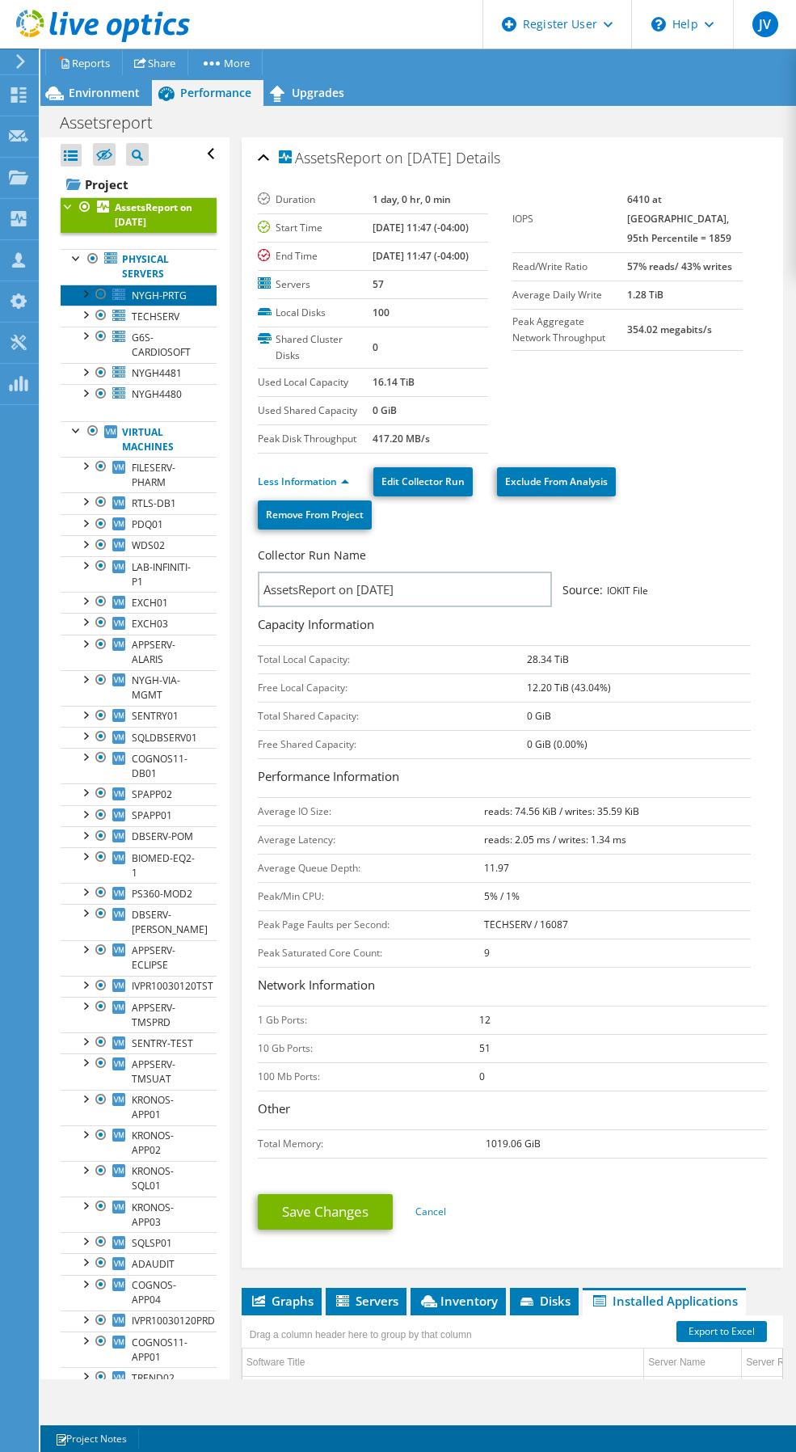
click at [154, 302] on span "NYGH-PRTG" at bounding box center [159, 296] width 55 height 14
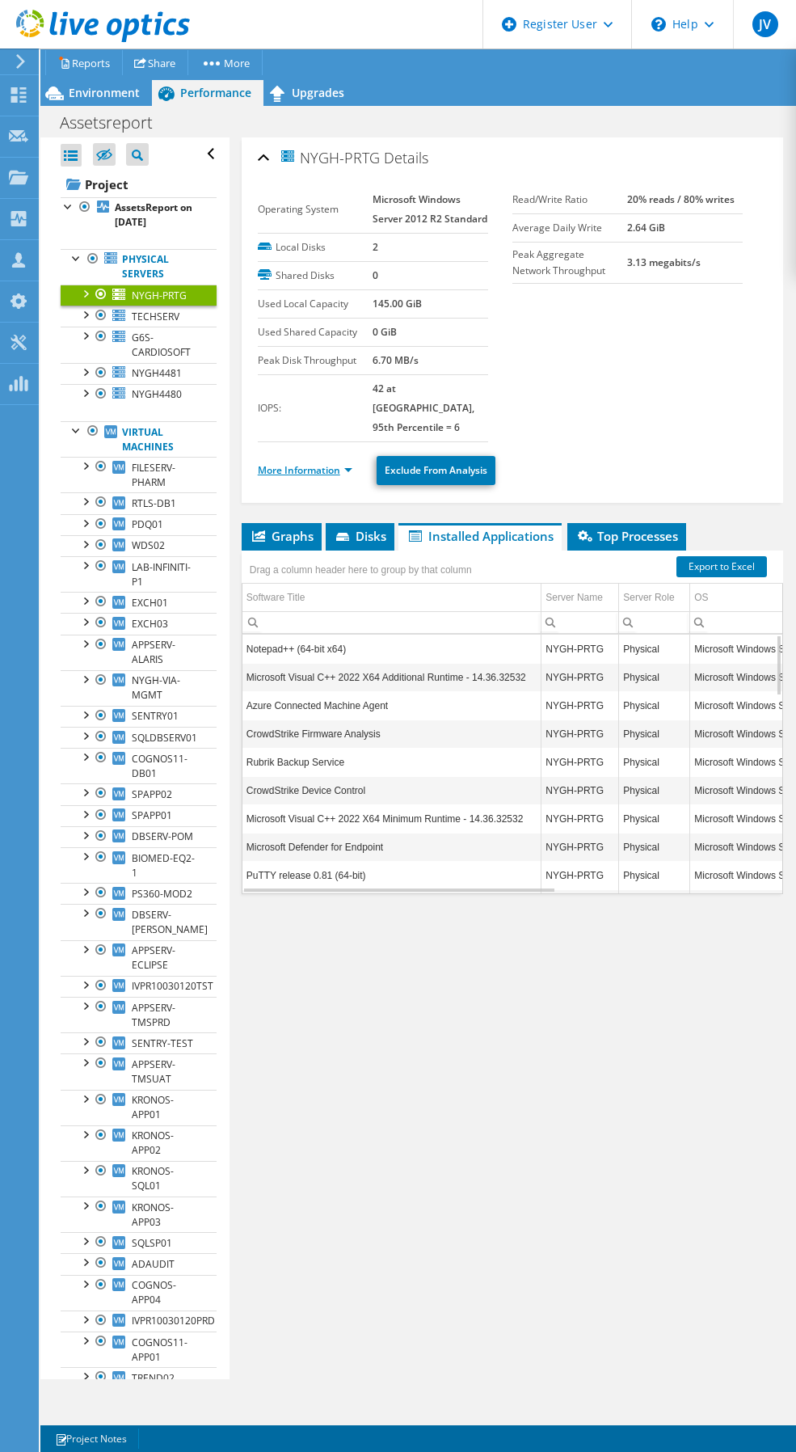
click at [348, 473] on link "More Information" at bounding box center [305, 470] width 95 height 14
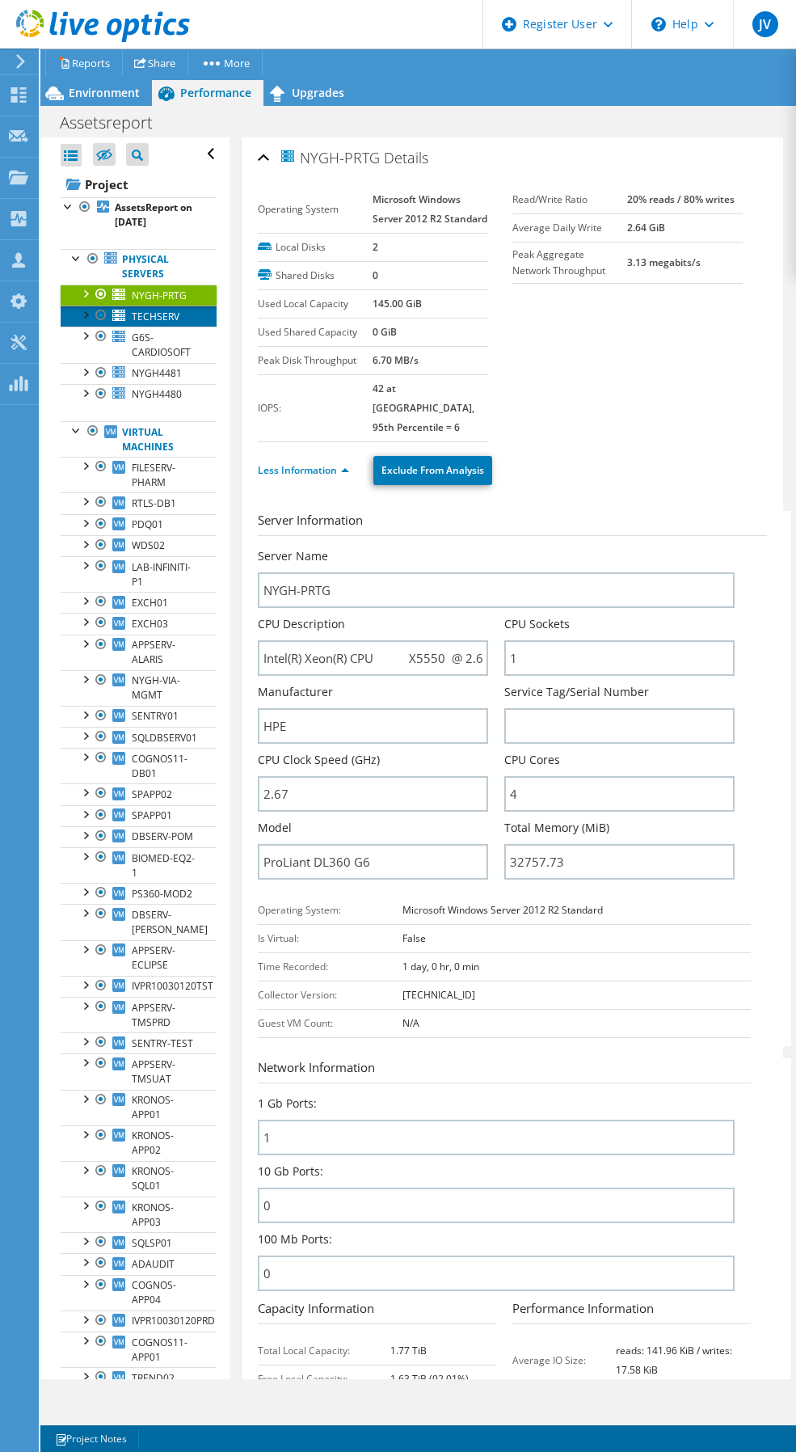
click at [137, 323] on span "TECHSERV" at bounding box center [156, 317] width 48 height 14
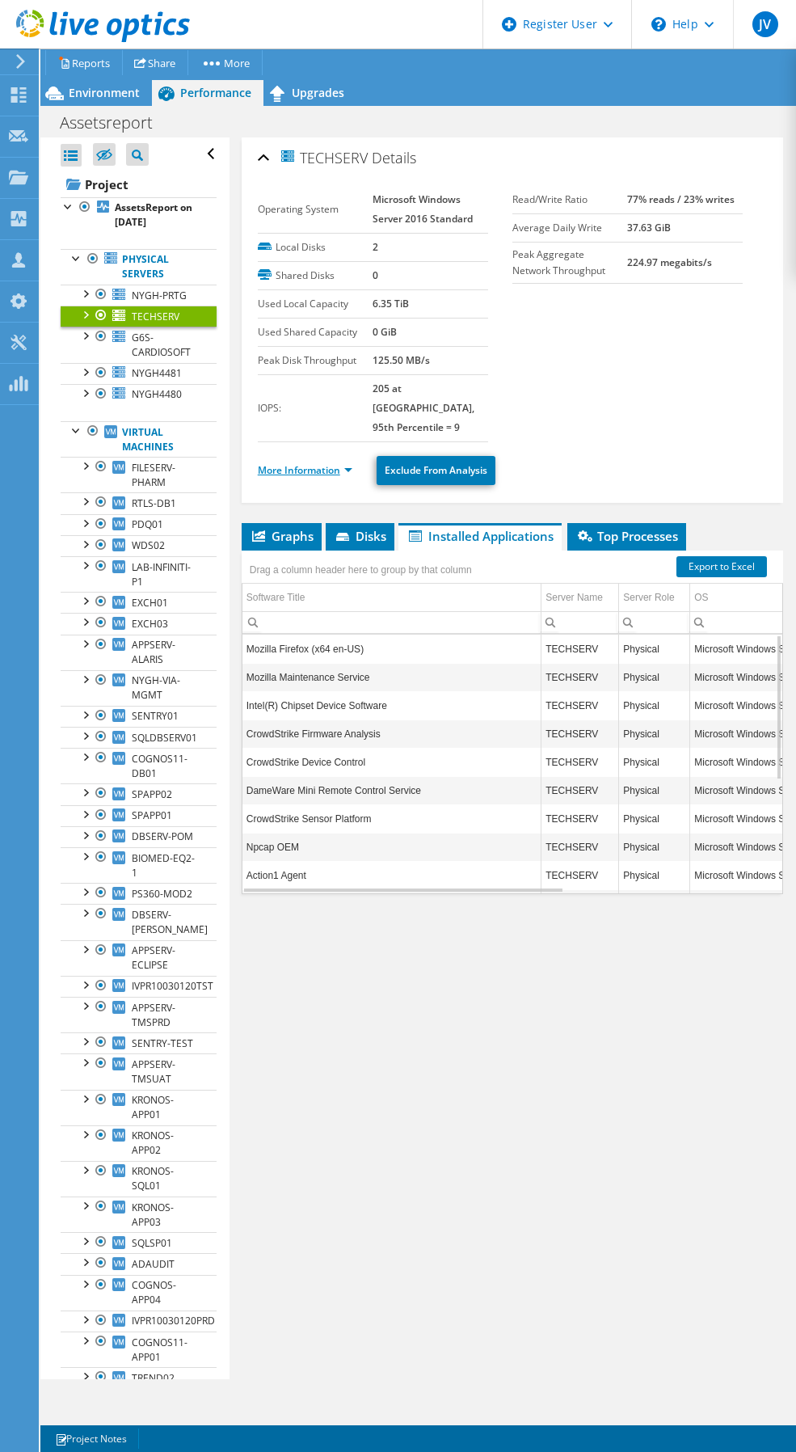
click at [341, 463] on link "More Information" at bounding box center [305, 470] width 95 height 14
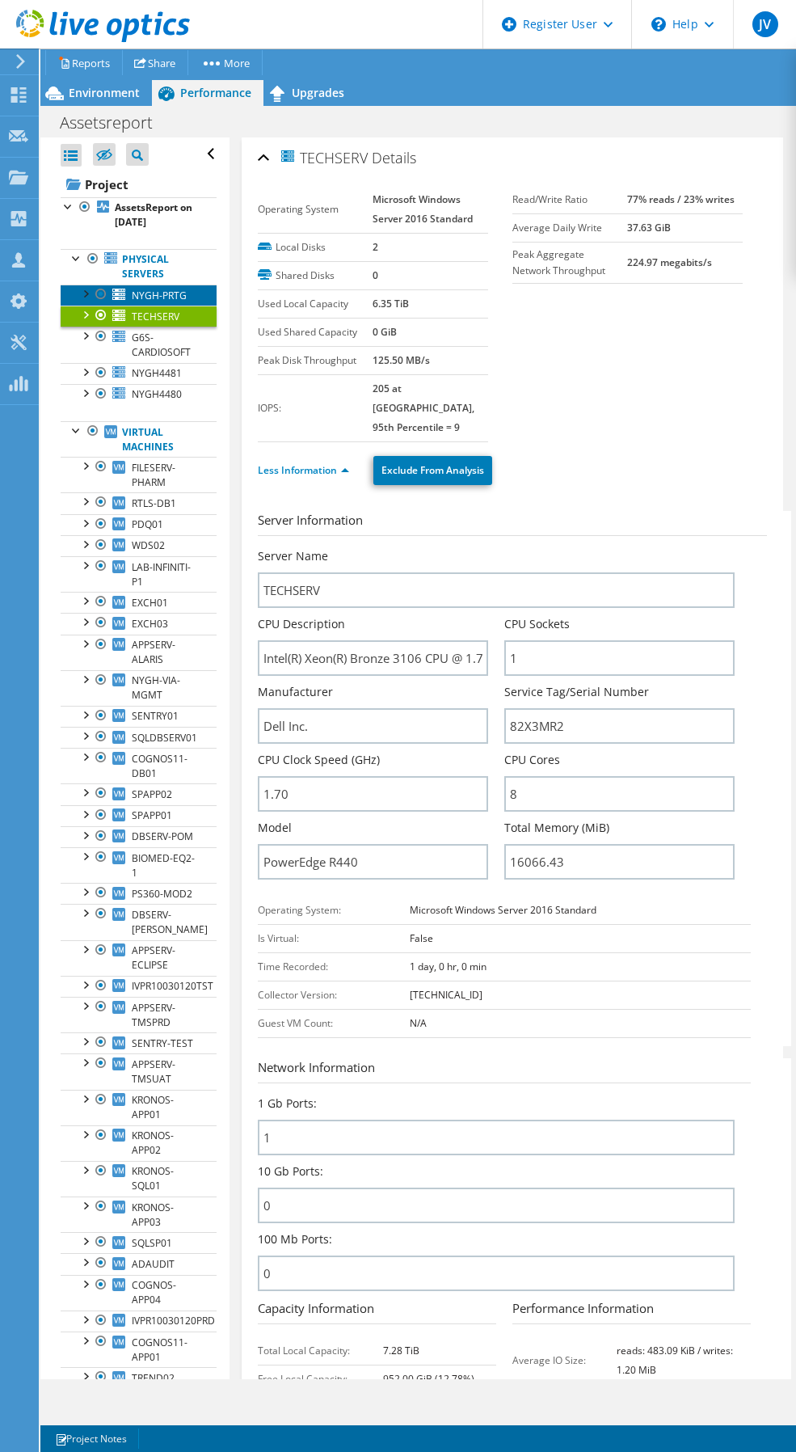
click at [143, 301] on span "NYGH-PRTG" at bounding box center [159, 296] width 55 height 14
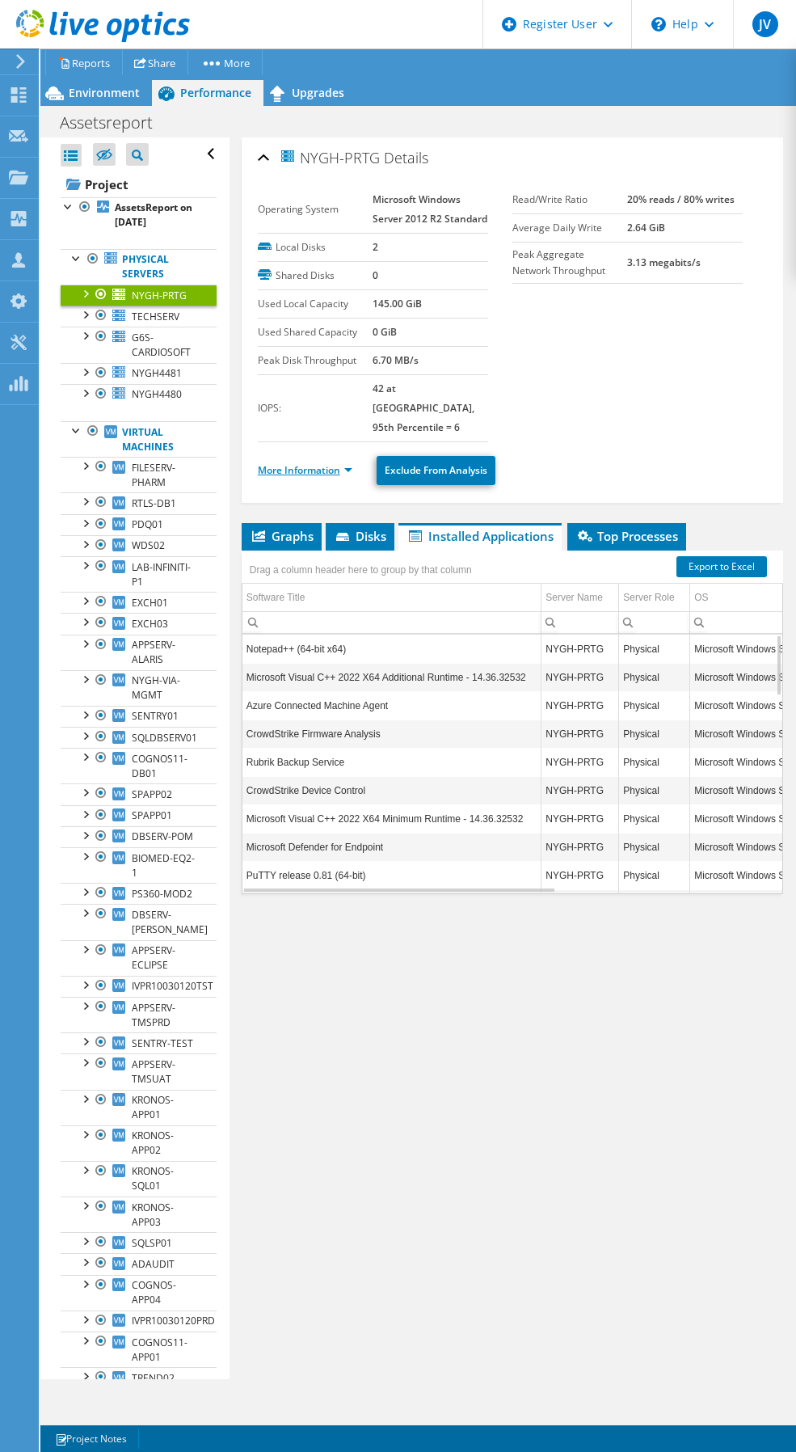
click at [349, 469] on link "More Information" at bounding box center [305, 470] width 95 height 14
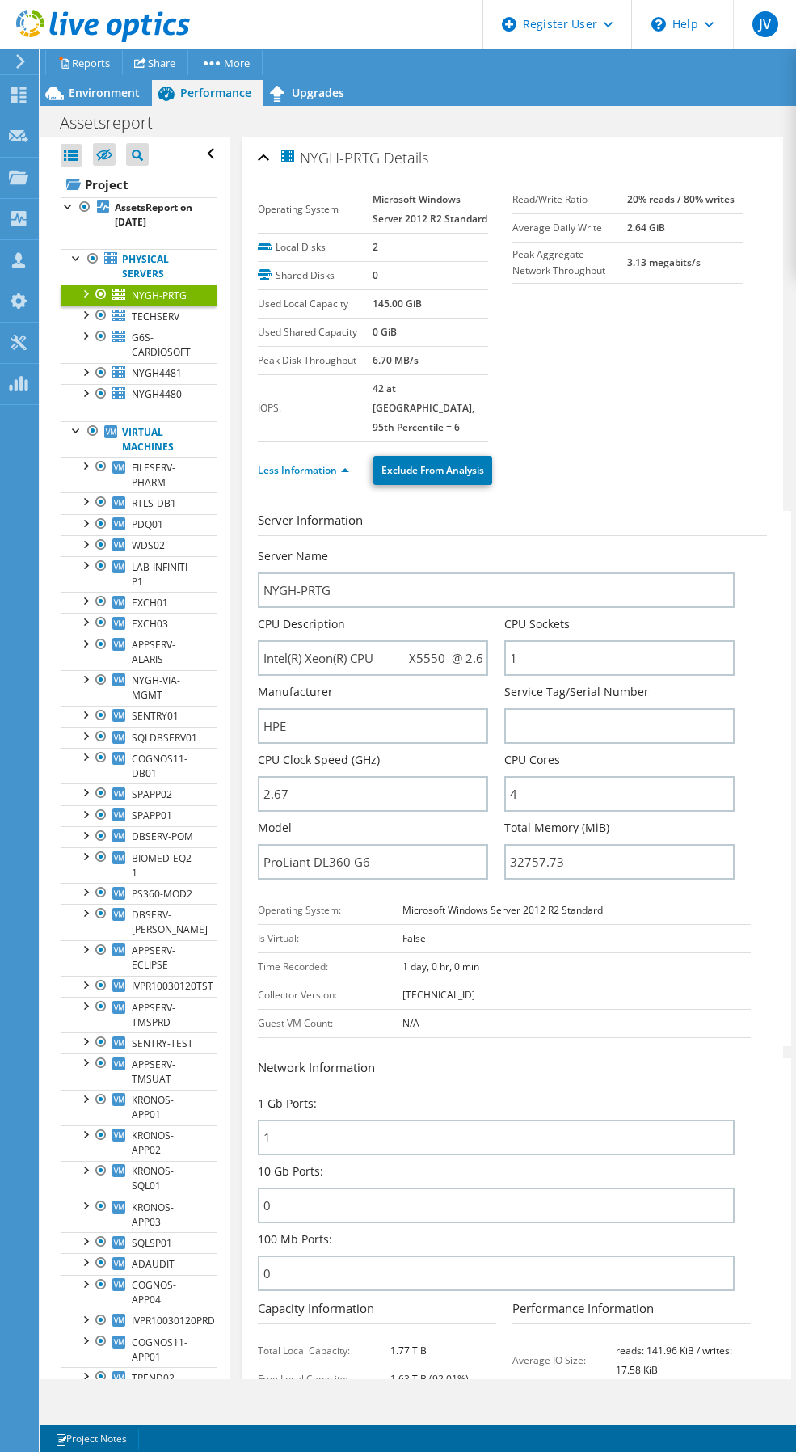
click at [332, 475] on link "Less Information" at bounding box center [303, 470] width 91 height 14
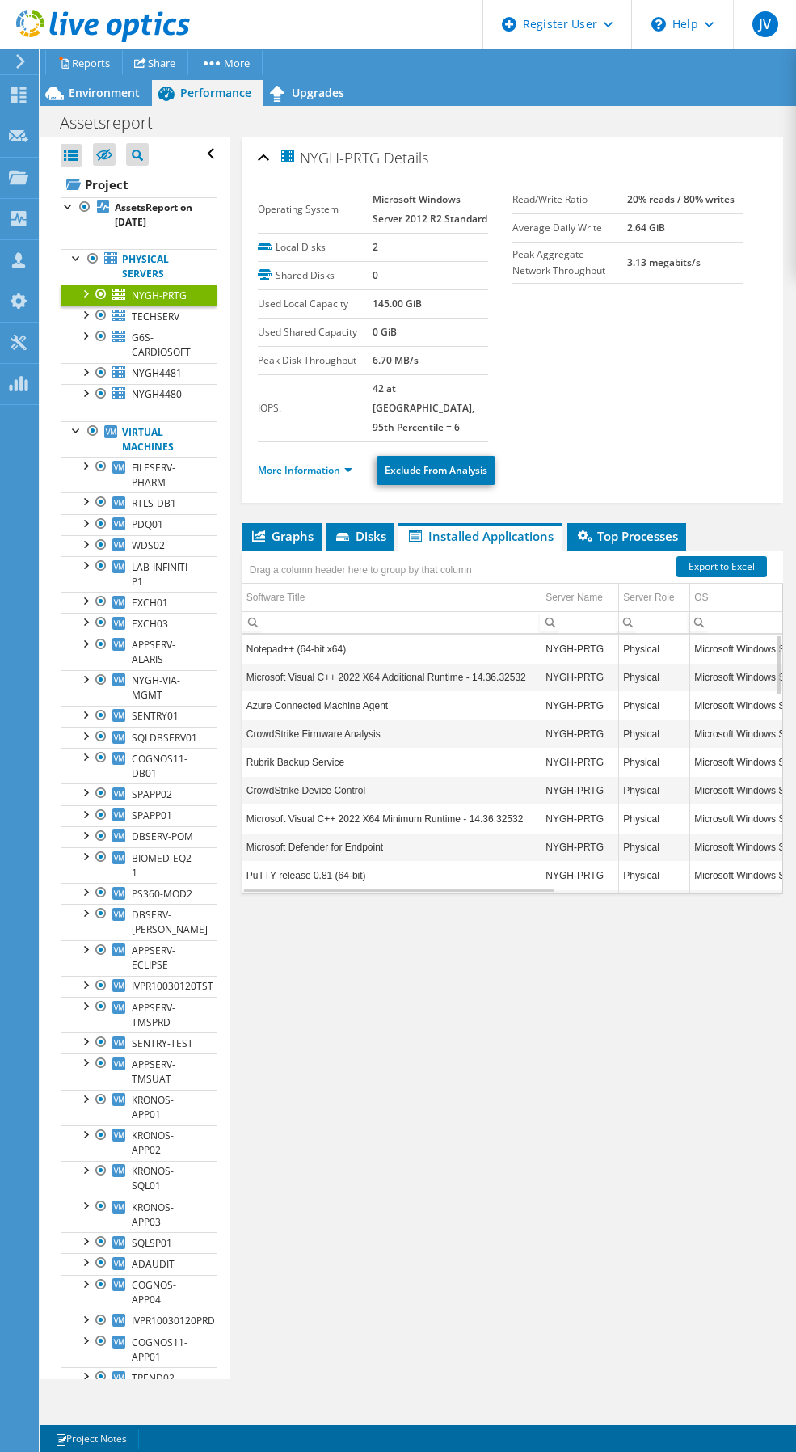
click at [332, 475] on link "More Information" at bounding box center [305, 470] width 95 height 14
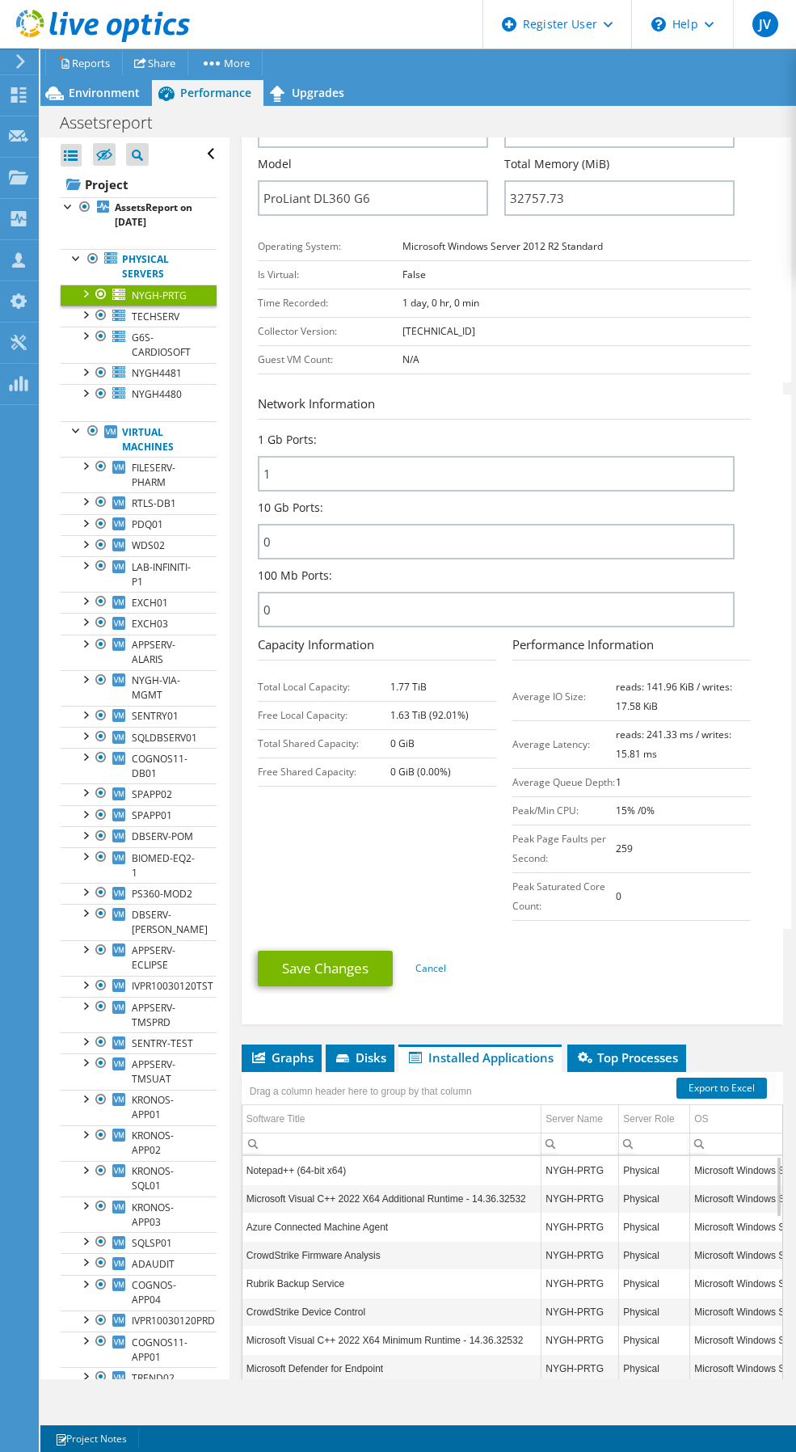
scroll to position [781, 0]
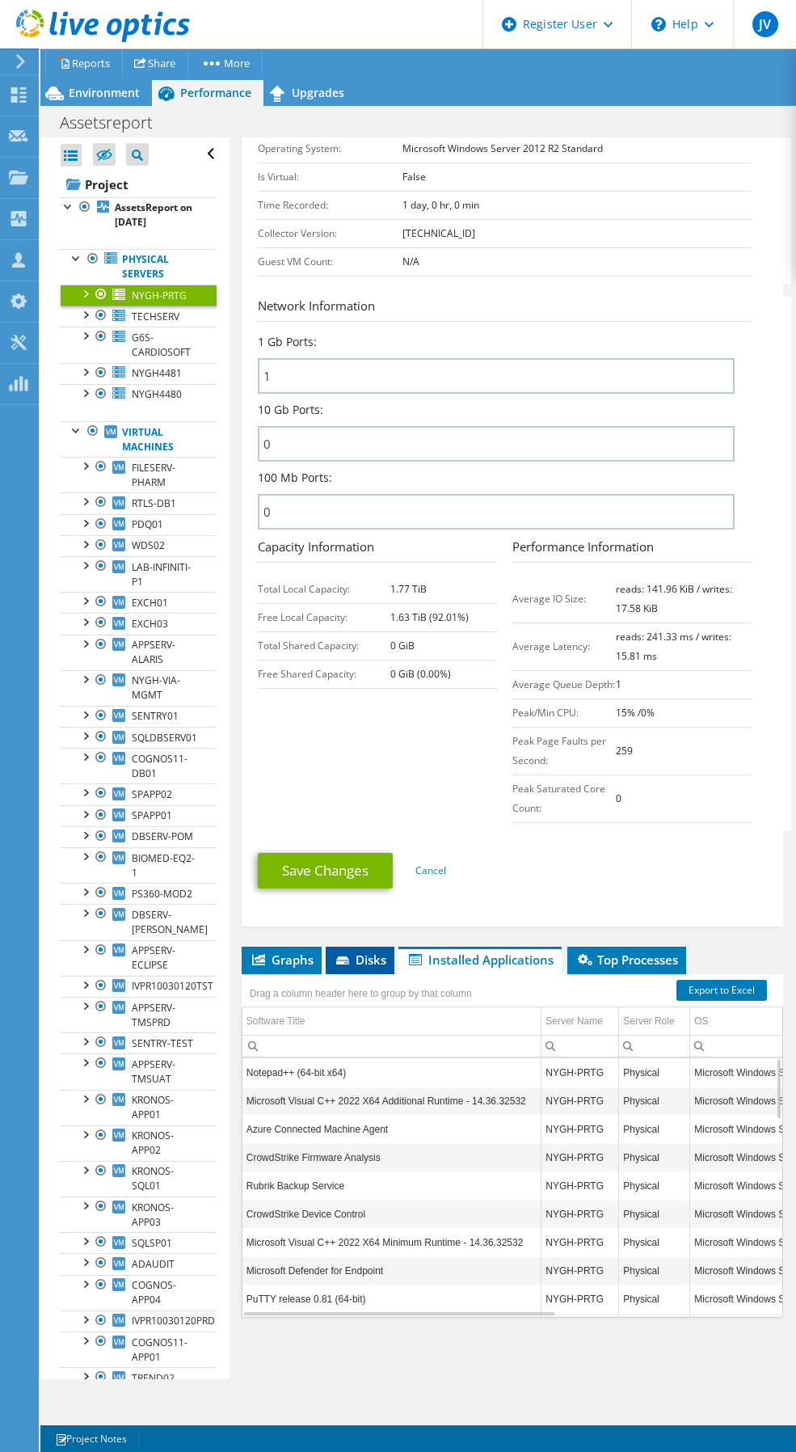
click at [345, 597] on icon at bounding box center [342, 960] width 13 height 8
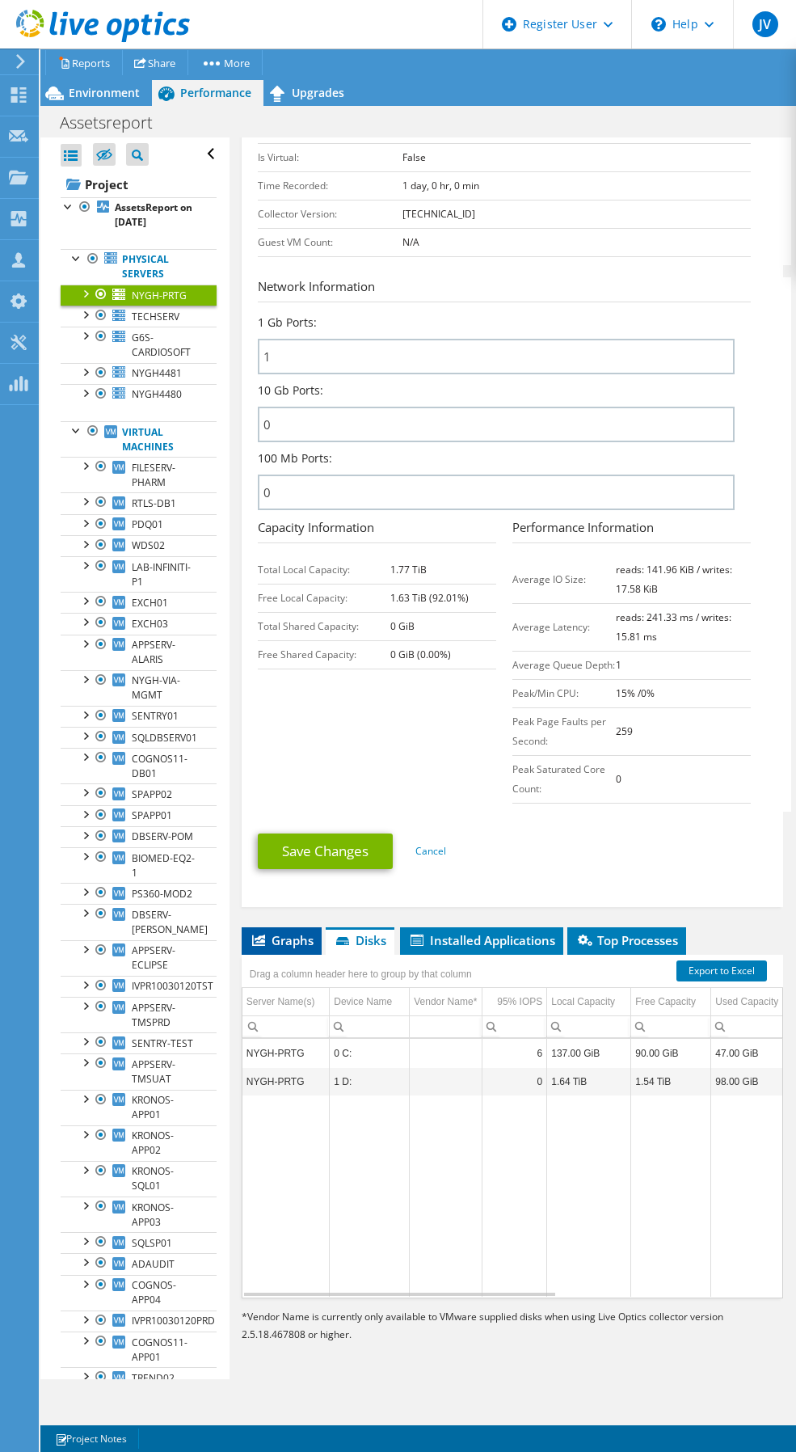
click at [277, 597] on span "Graphs" at bounding box center [282, 940] width 64 height 16
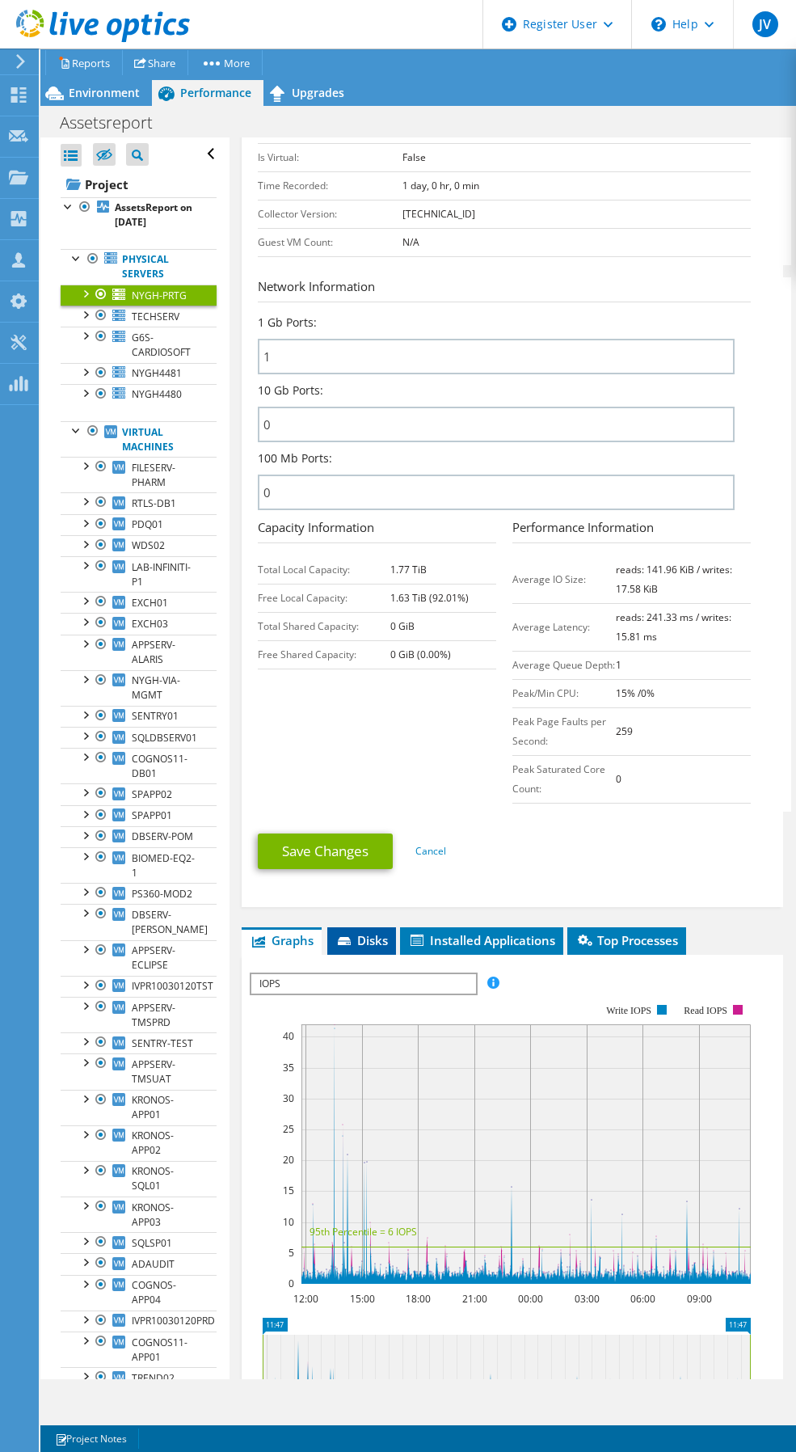
click at [373, 597] on span "Disks" at bounding box center [361, 940] width 53 height 16
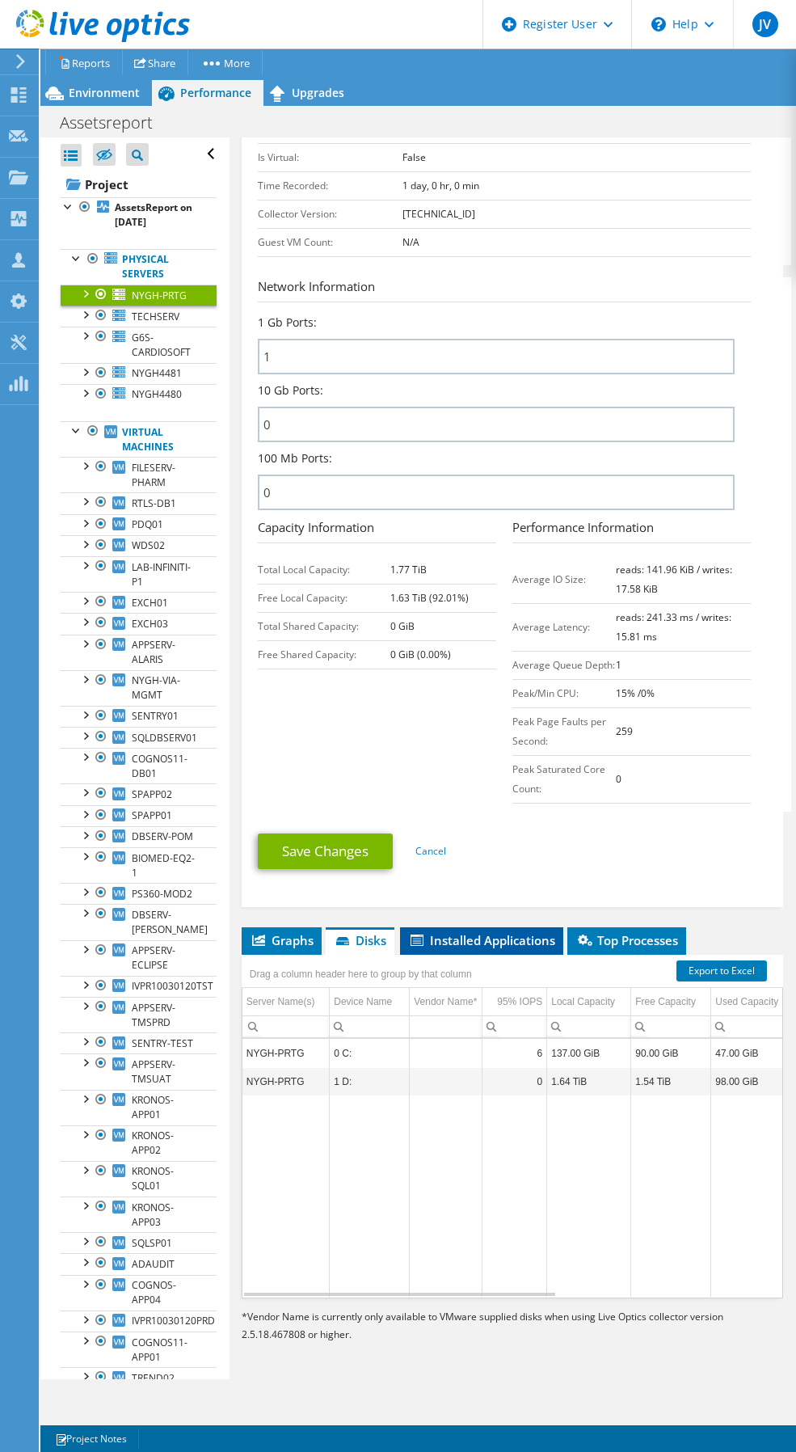
click at [443, 597] on span "Installed Applications" at bounding box center [481, 940] width 147 height 16
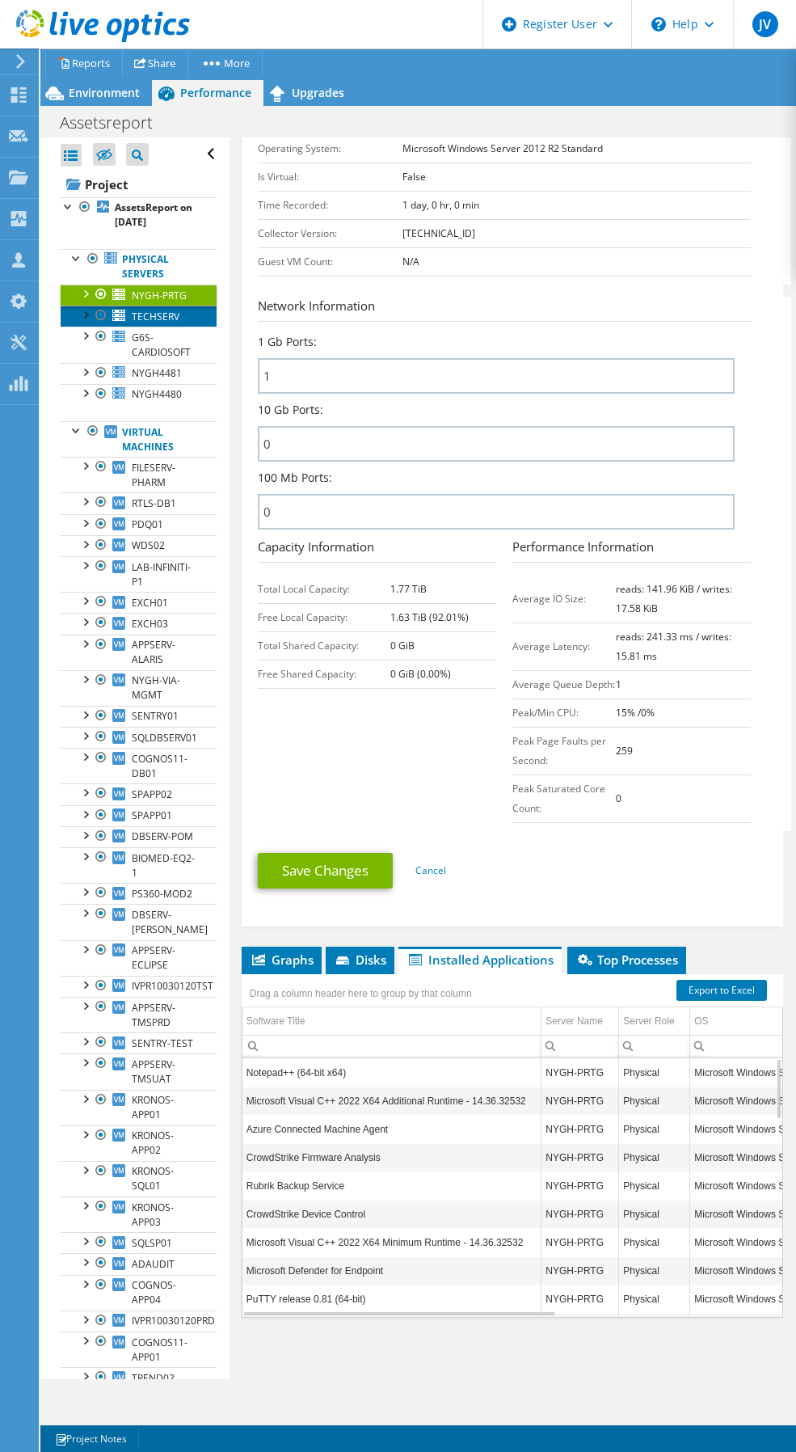
click at [166, 323] on span "TECHSERV" at bounding box center [156, 317] width 48 height 14
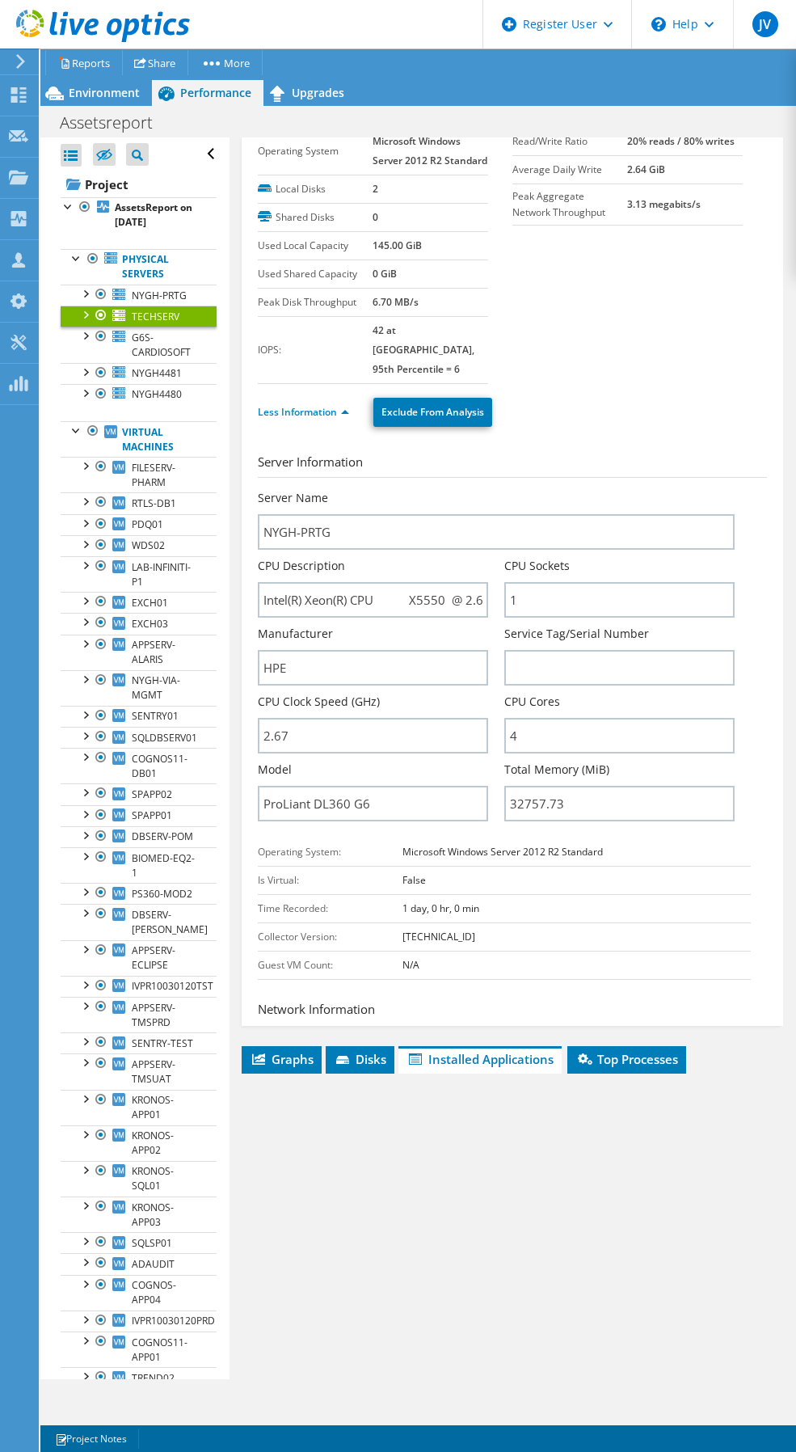
scroll to position [0, 0]
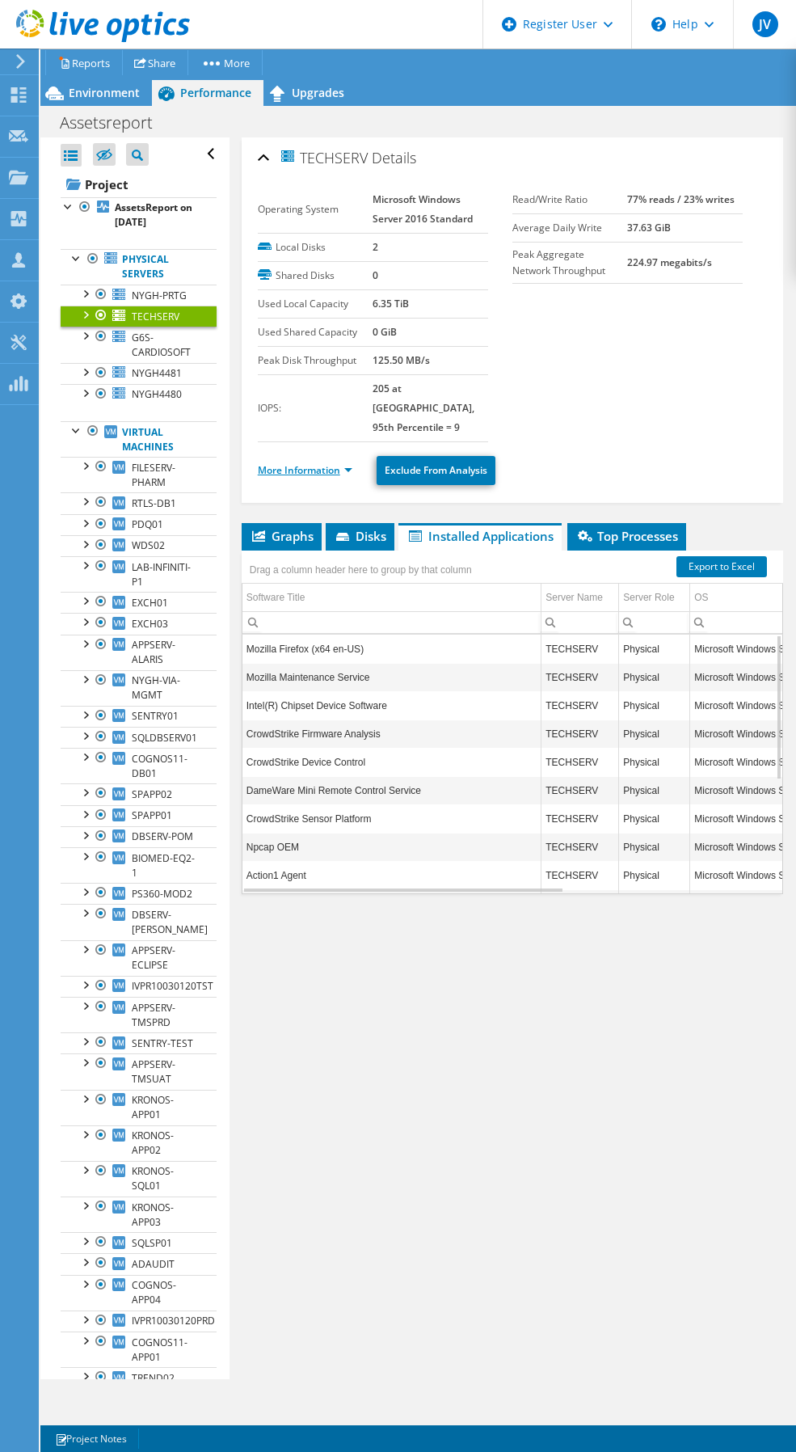
click at [344, 463] on link "More Information" at bounding box center [305, 470] width 95 height 14
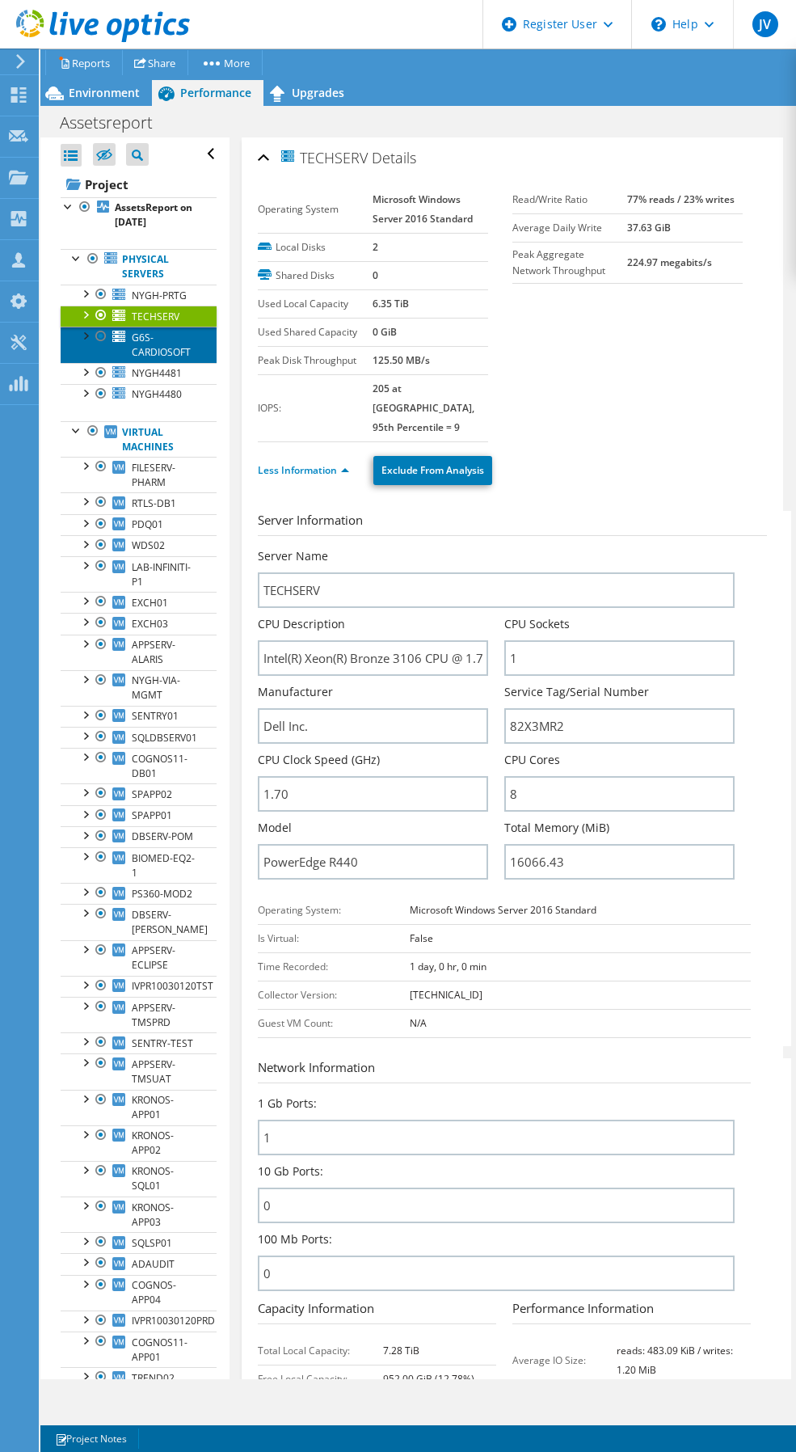
click at [157, 359] on span "G6S-CARDIOSOFT" at bounding box center [161, 345] width 59 height 28
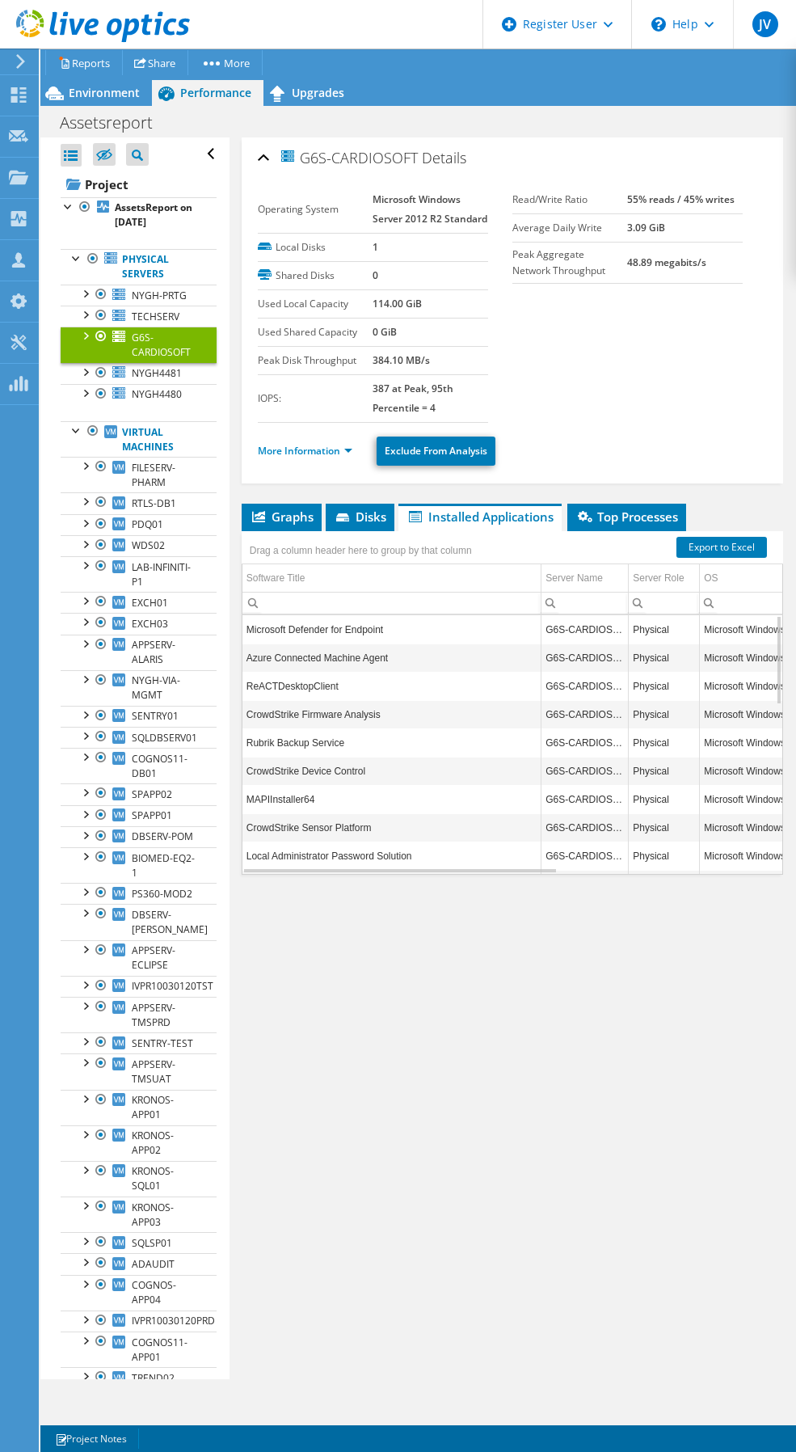
click at [352, 451] on ul "More Information Exclude From Analysis" at bounding box center [512, 448] width 509 height 33
click at [345, 457] on link "More Information" at bounding box center [305, 451] width 95 height 14
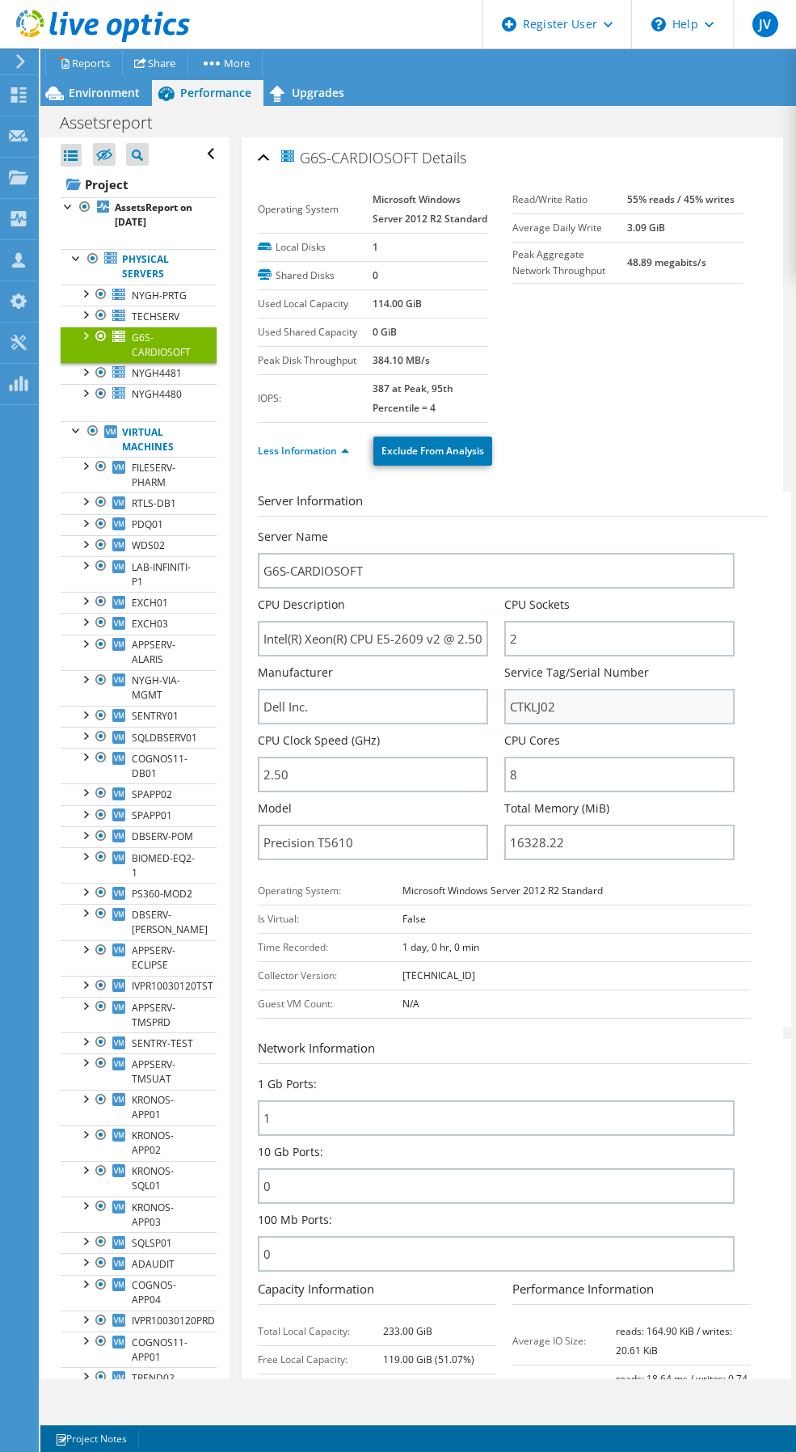
scroll to position [58, 0]
drag, startPoint x: 569, startPoint y: 858, endPoint x: 503, endPoint y: 871, distance: 67.5
click at [504, 860] on input "16328.22" at bounding box center [619, 842] width 230 height 36
click at [474, 868] on div "Model Precision T5610" at bounding box center [381, 834] width 247 height 68
drag, startPoint x: 371, startPoint y: 862, endPoint x: 270, endPoint y: 872, distance: 101.5
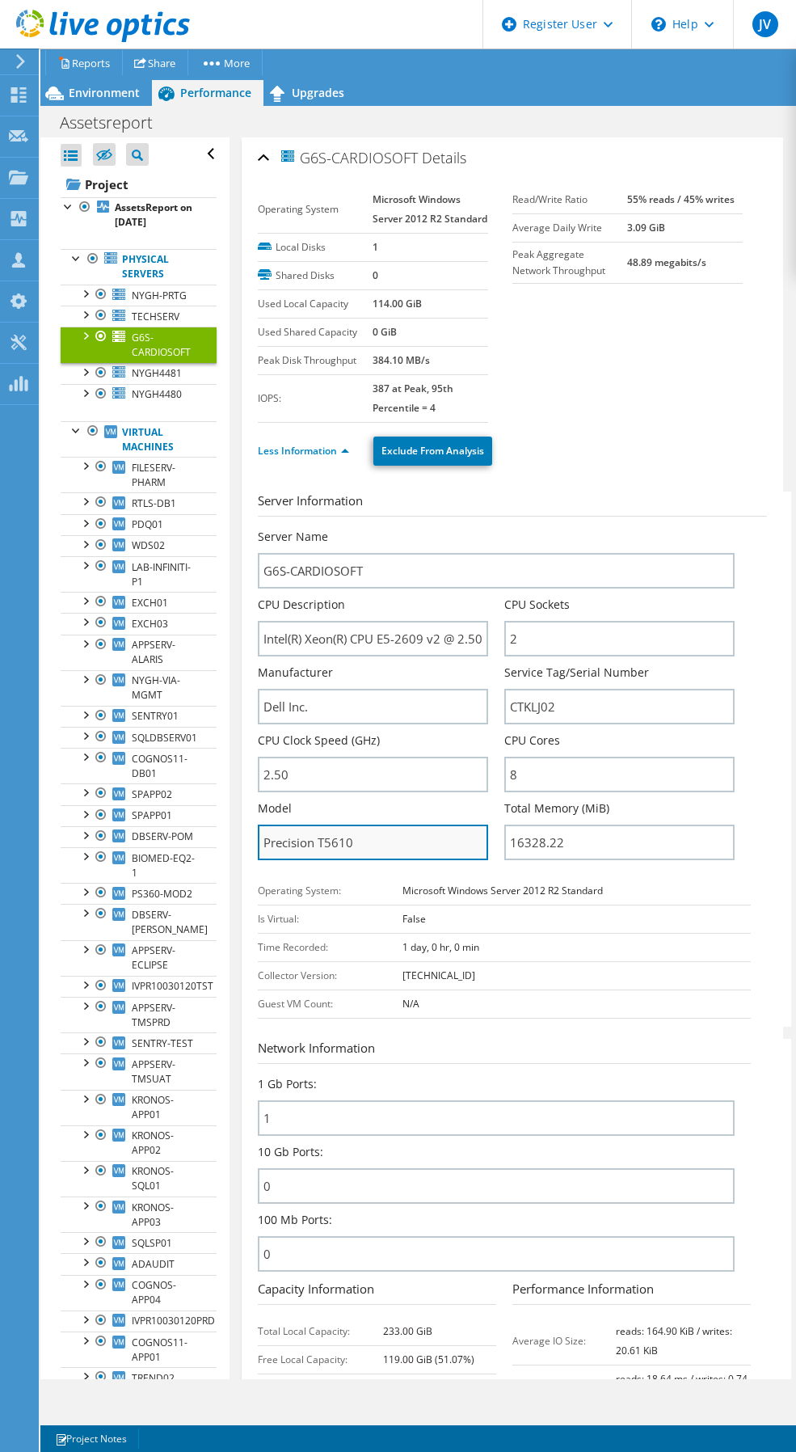
click at [270, 860] on input "Precision T5610" at bounding box center [373, 842] width 230 height 36
click at [382, 868] on div "Model Precision T5610" at bounding box center [381, 834] width 247 height 68
drag, startPoint x: 392, startPoint y: 863, endPoint x: 266, endPoint y: 864, distance: 126.1
click at [266, 860] on input "Precision T5610" at bounding box center [373, 842] width 230 height 36
click at [151, 323] on span "TECHSERV" at bounding box center [156, 317] width 48 height 14
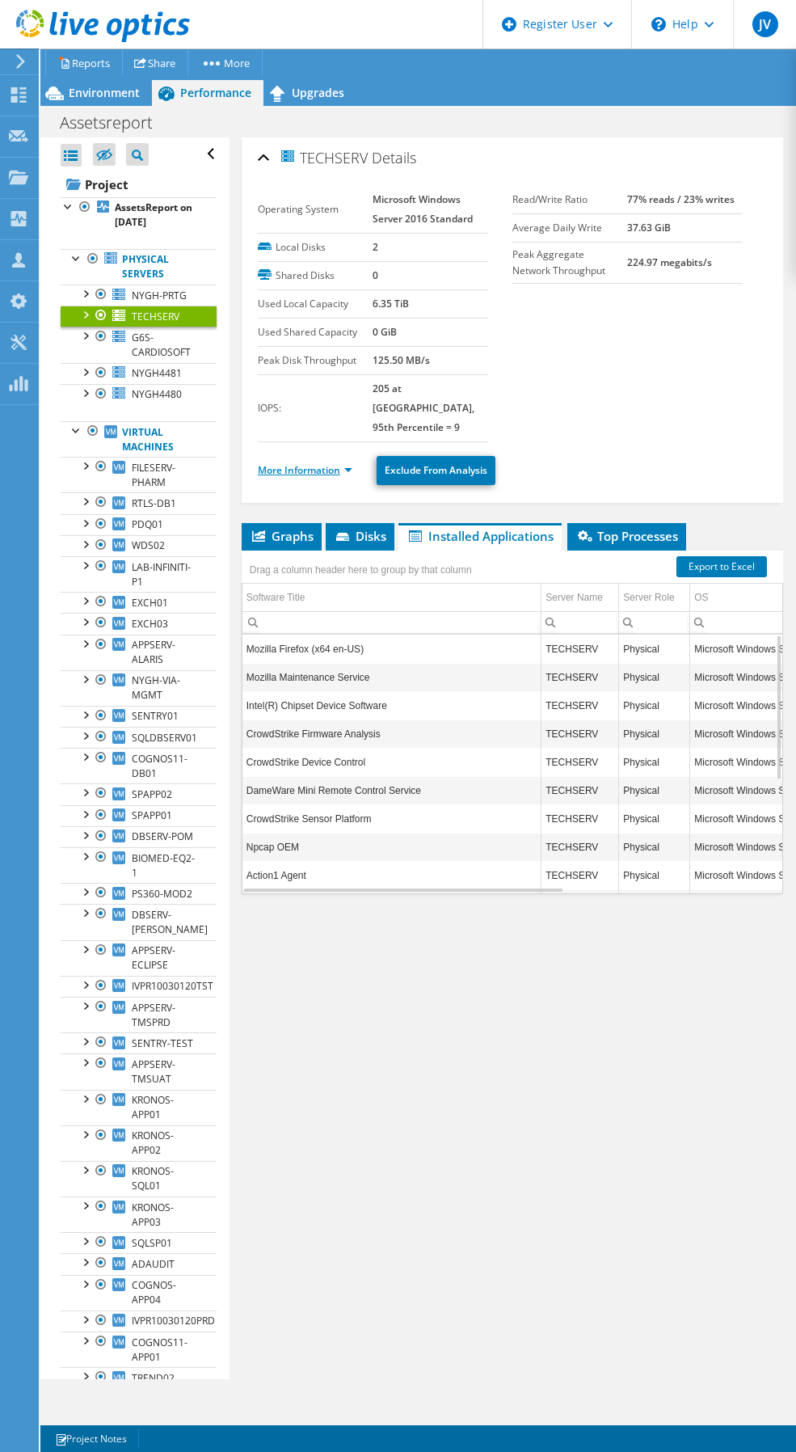
click at [343, 463] on link "More Information" at bounding box center [305, 470] width 95 height 14
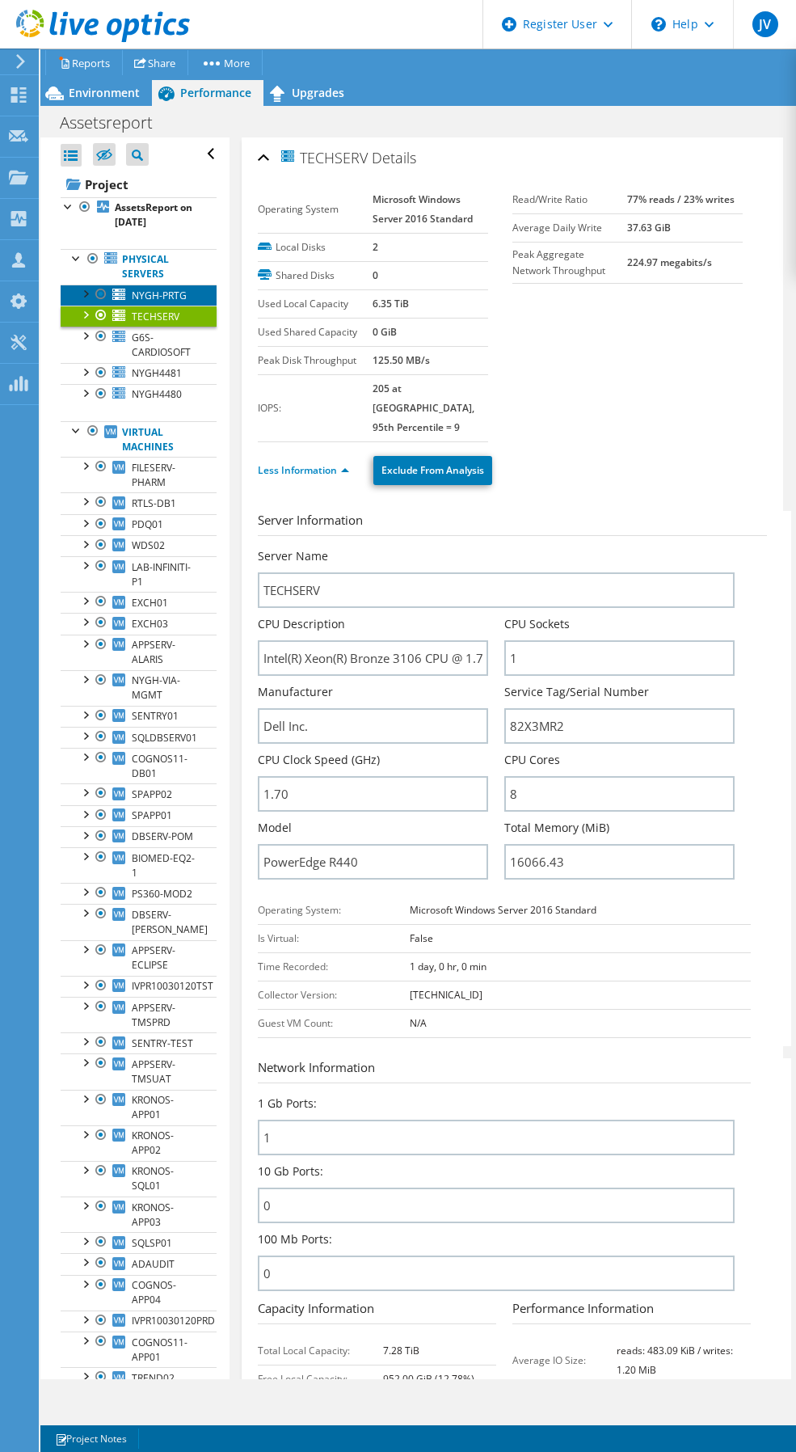
click at [149, 302] on span "NYGH-PRTG" at bounding box center [159, 296] width 55 height 14
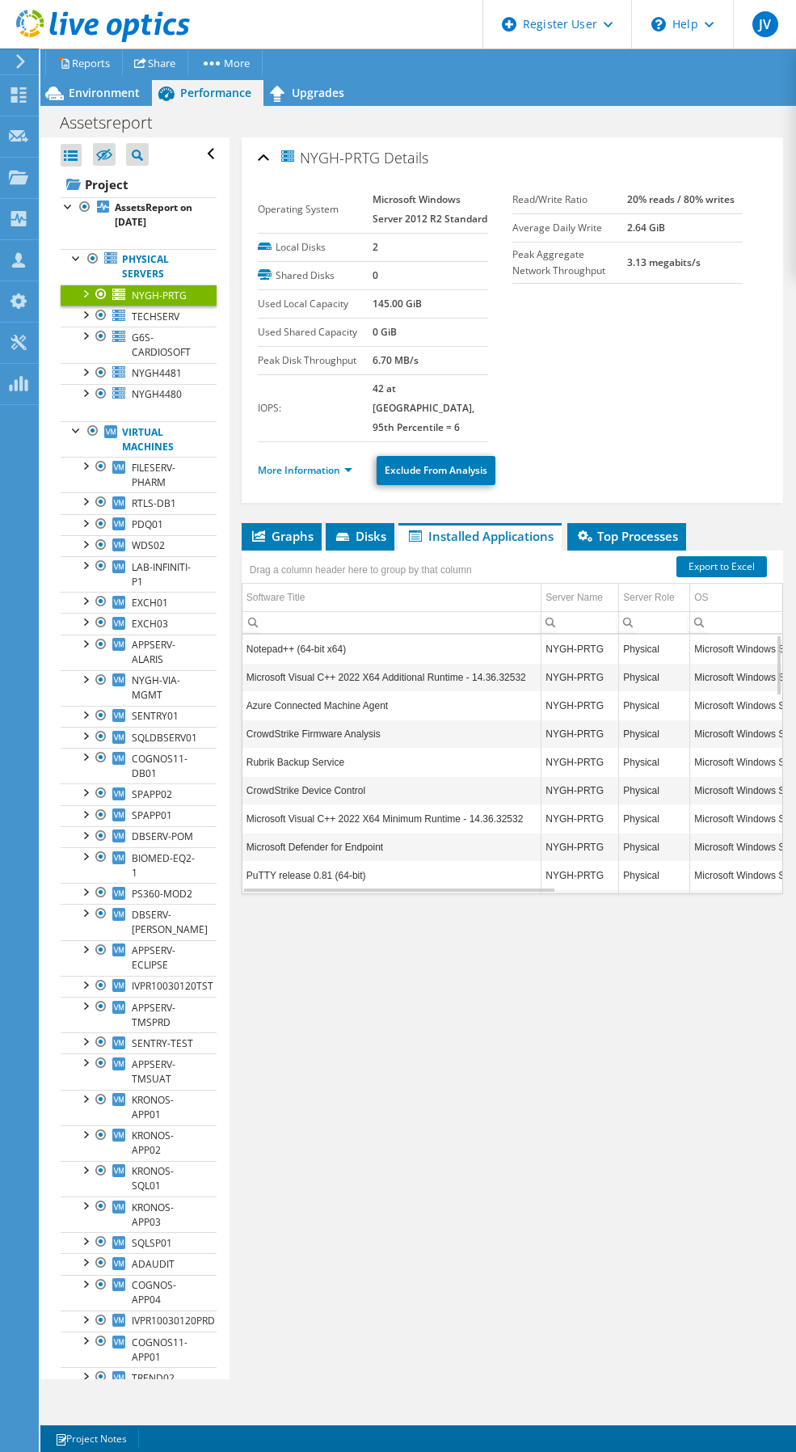
click at [340, 462] on li "More Information" at bounding box center [310, 471] width 104 height 18
click at [341, 474] on link "More Information" at bounding box center [305, 470] width 95 height 14
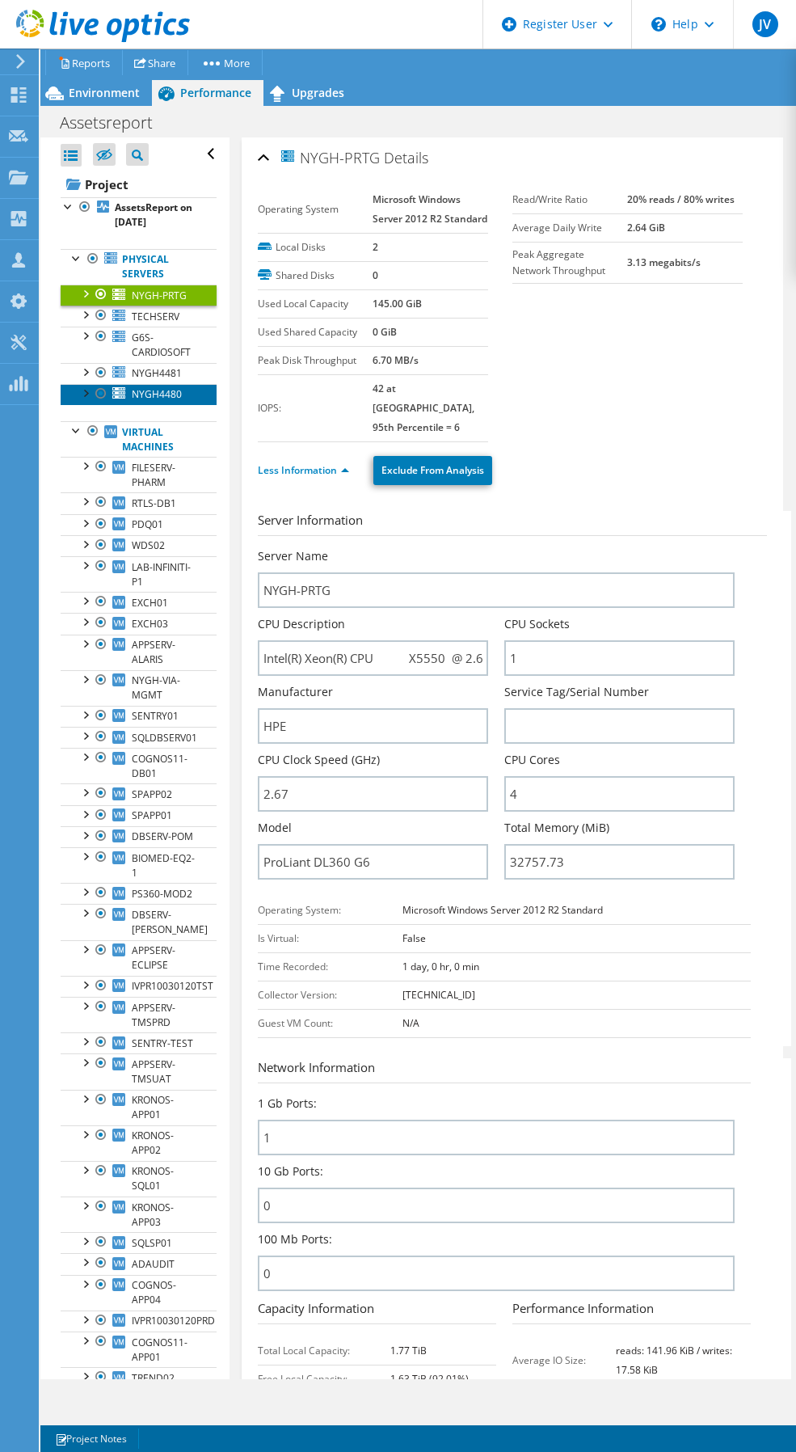
click at [141, 401] on span "NYGH4480" at bounding box center [157, 394] width 50 height 14
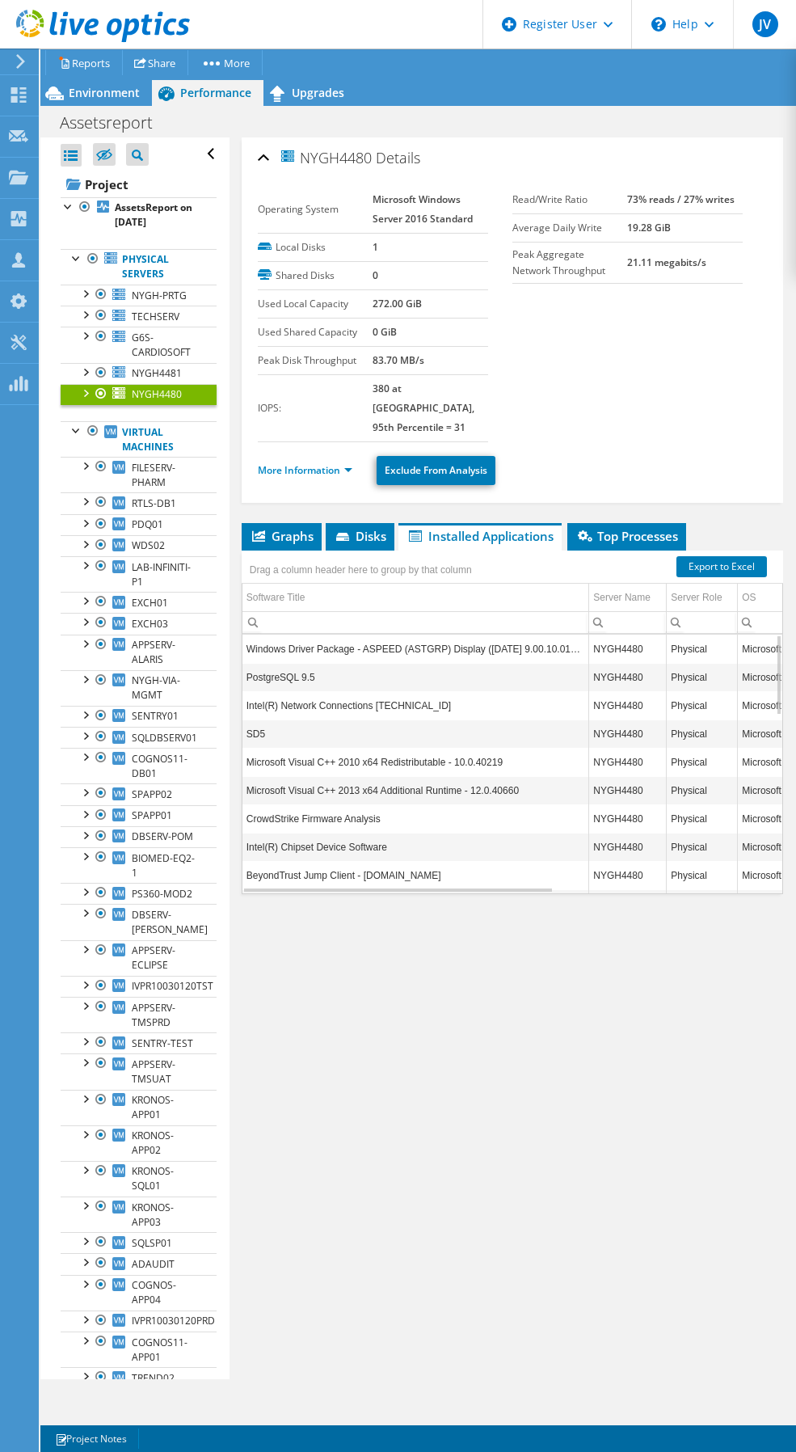
click at [348, 462] on li "More Information" at bounding box center [310, 471] width 104 height 18
click at [351, 463] on link "More Information" at bounding box center [305, 470] width 95 height 14
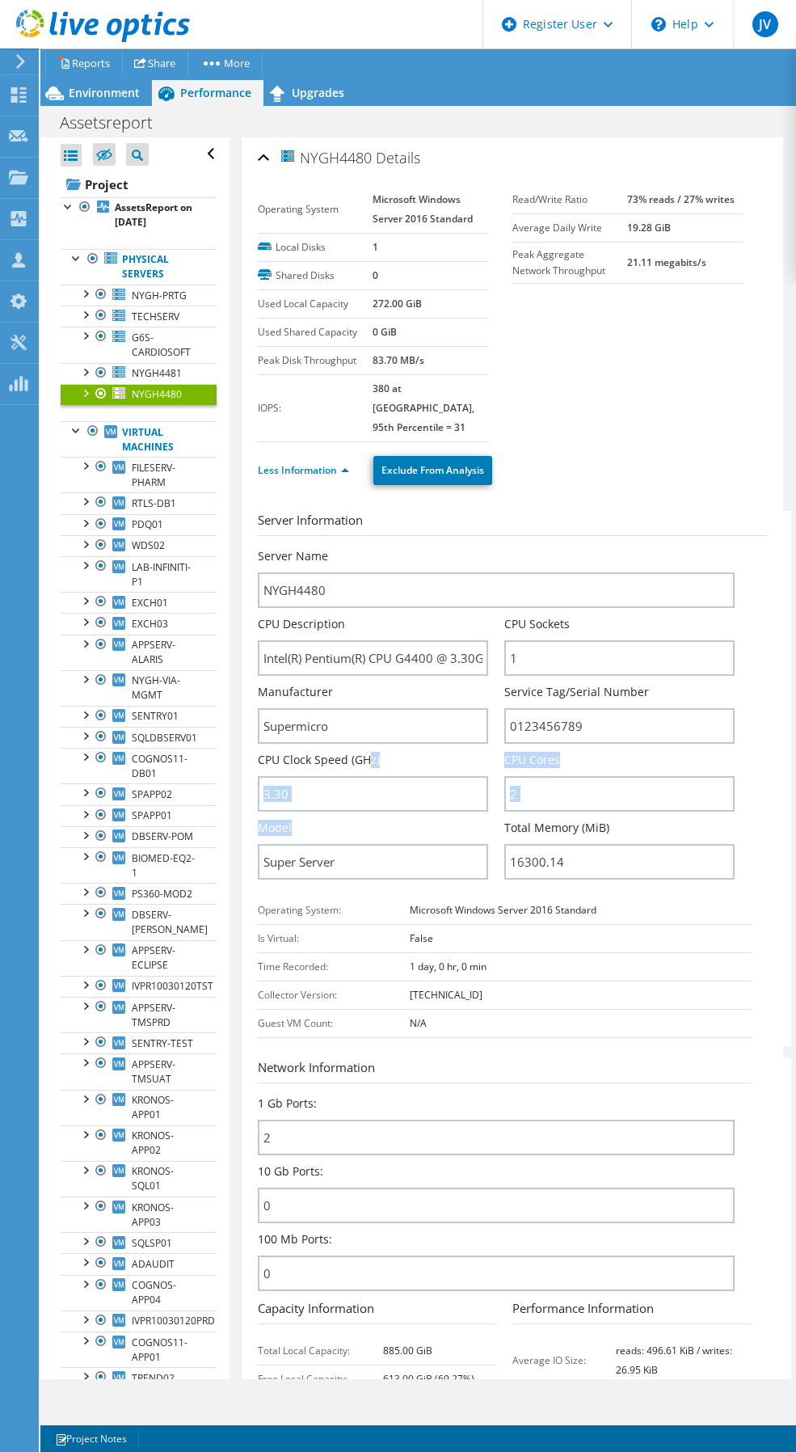
drag, startPoint x: 360, startPoint y: 787, endPoint x: 359, endPoint y: 804, distance: 17.1
click at [359, 548] on div "Server Name NYGH4480 CPU Description Intel(R) Pentium(R) CPU G4400 @ 3.30GHz CP…" at bounding box center [504, 548] width 493 height 0
click at [359, 820] on div "Model Super Server" at bounding box center [373, 850] width 230 height 60
click at [145, 550] on link "WDS02" at bounding box center [139, 545] width 156 height 21
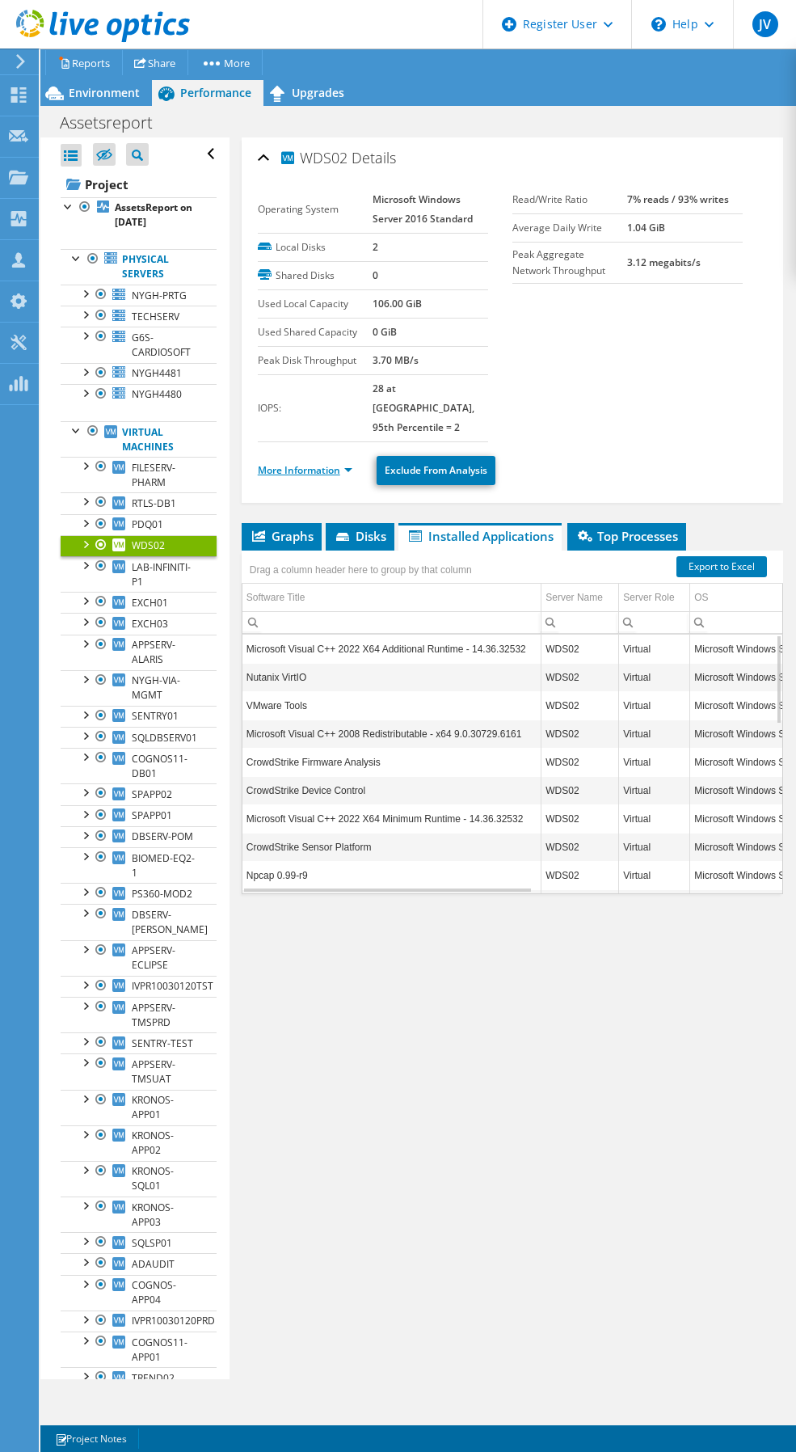
click at [345, 463] on link "More Information" at bounding box center [305, 470] width 95 height 14
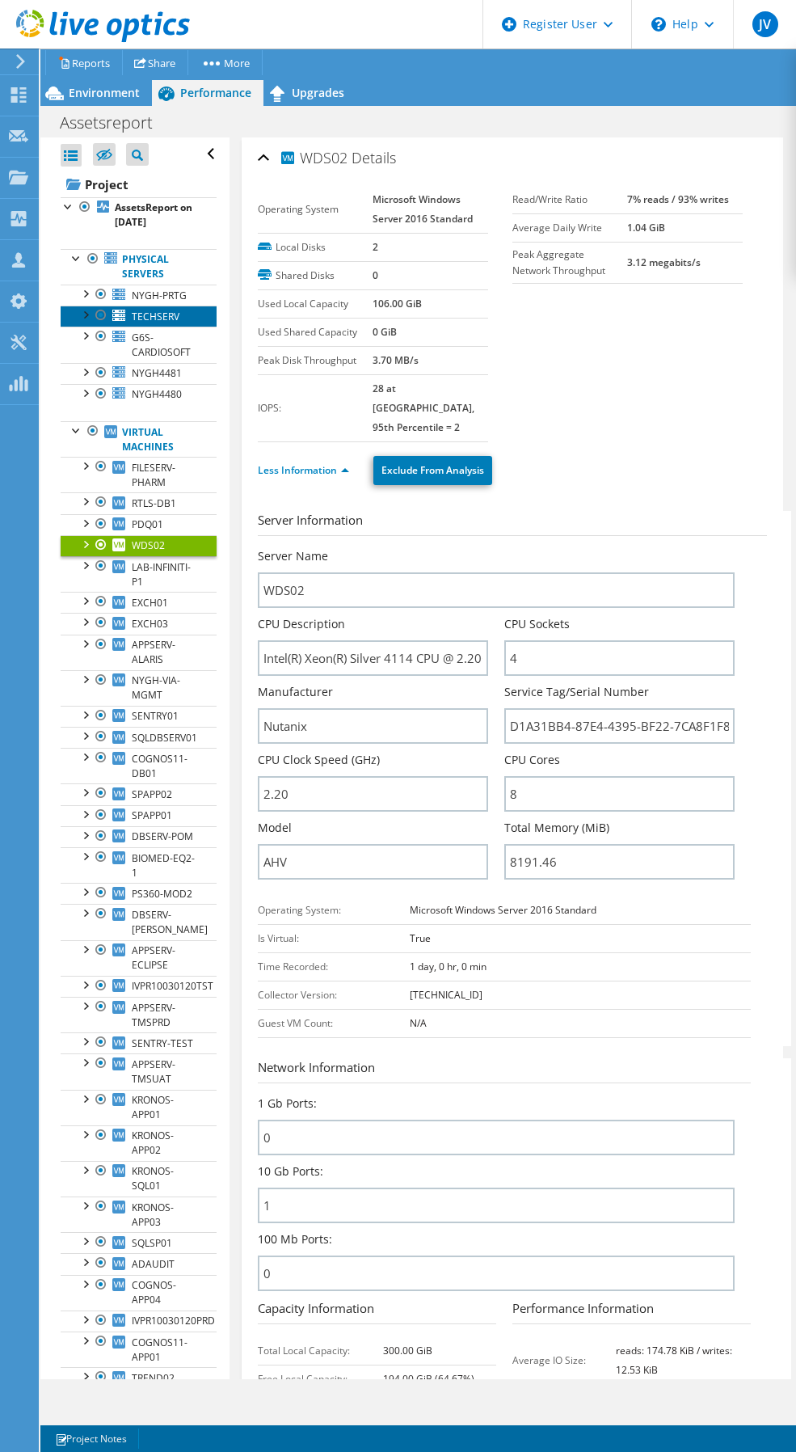
click at [145, 323] on span "TECHSERV" at bounding box center [156, 317] width 48 height 14
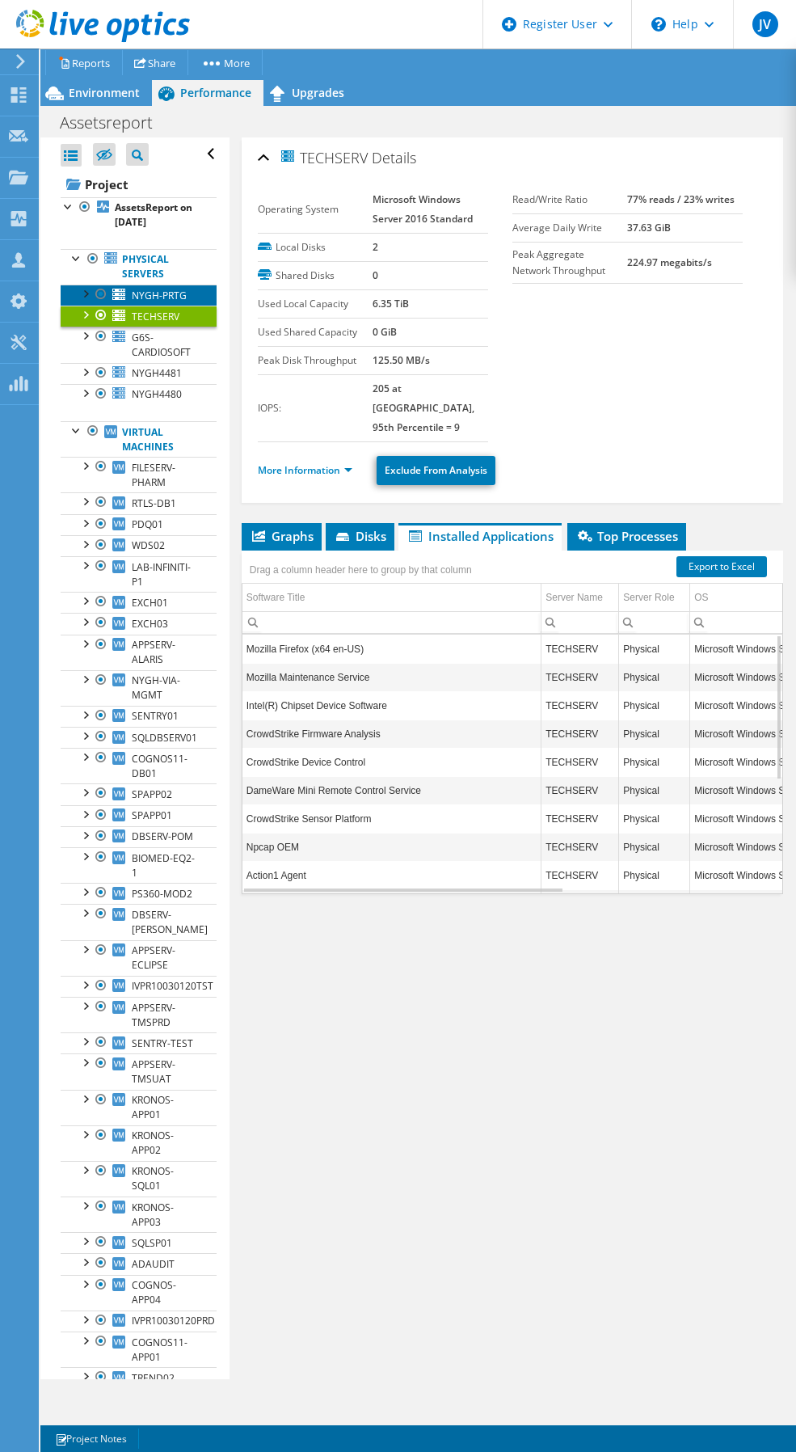
click at [145, 298] on span "NYGH-PRTG" at bounding box center [159, 296] width 55 height 14
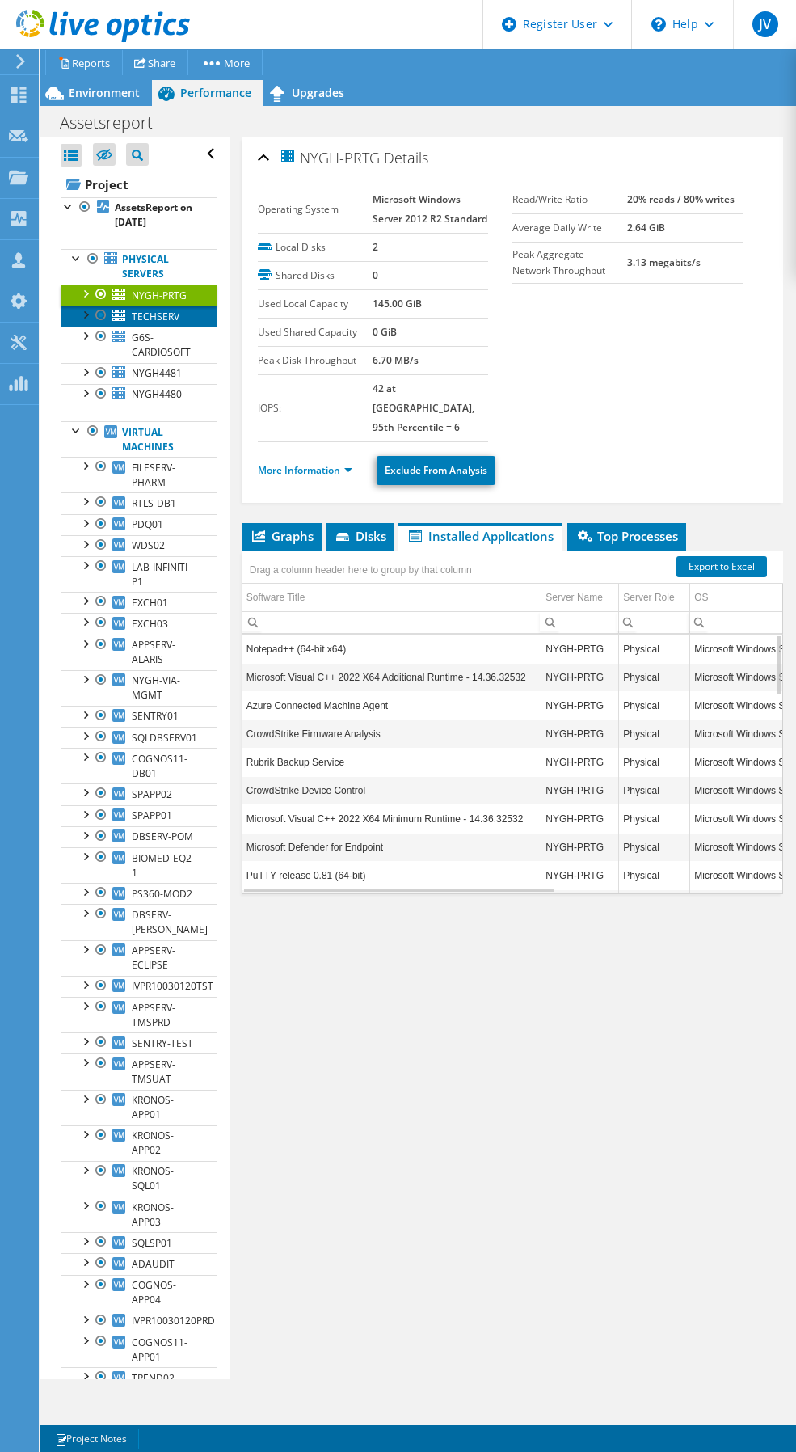
click at [158, 323] on span "TECHSERV" at bounding box center [156, 317] width 48 height 14
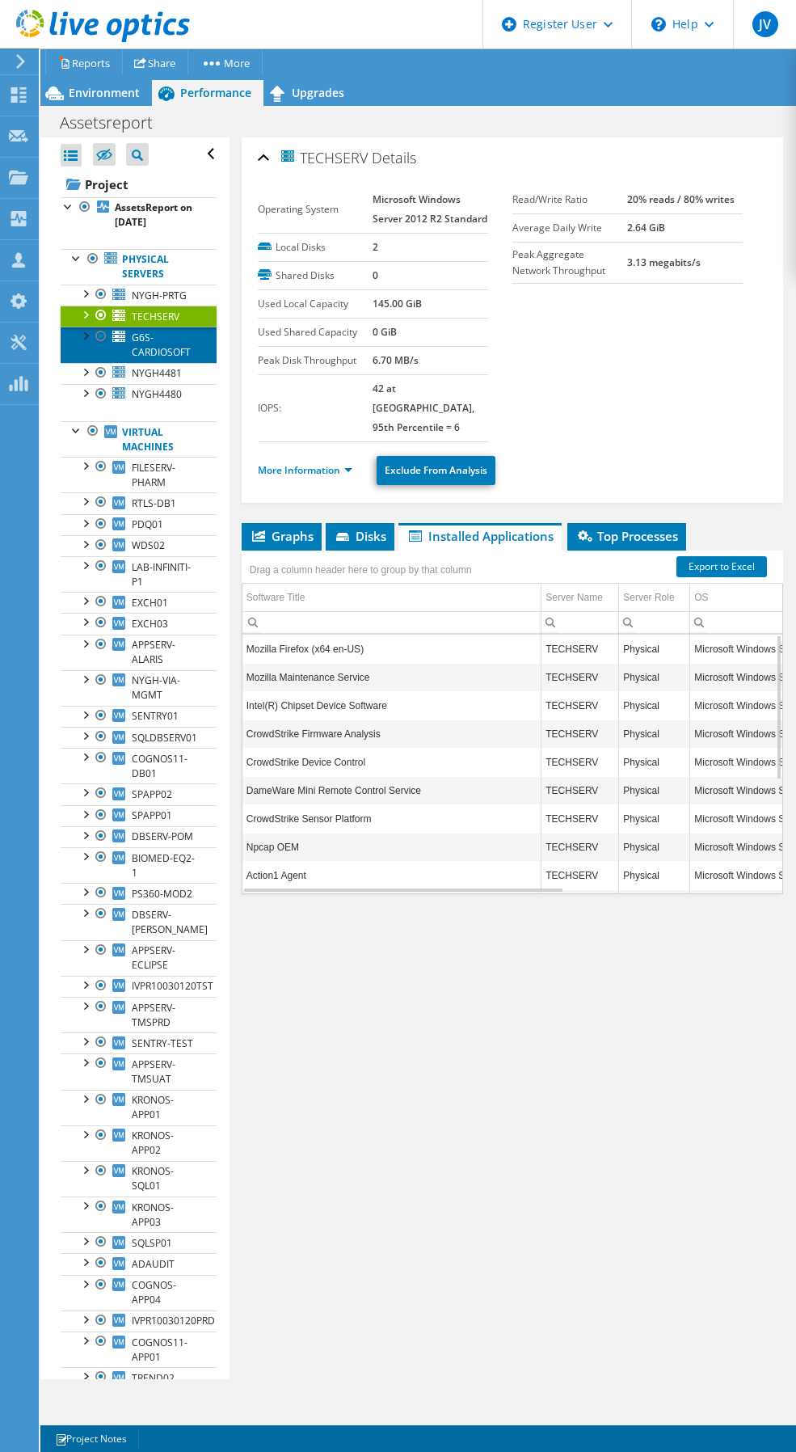
click at [159, 348] on link "G6S-CARDIOSOFT" at bounding box center [139, 345] width 156 height 36
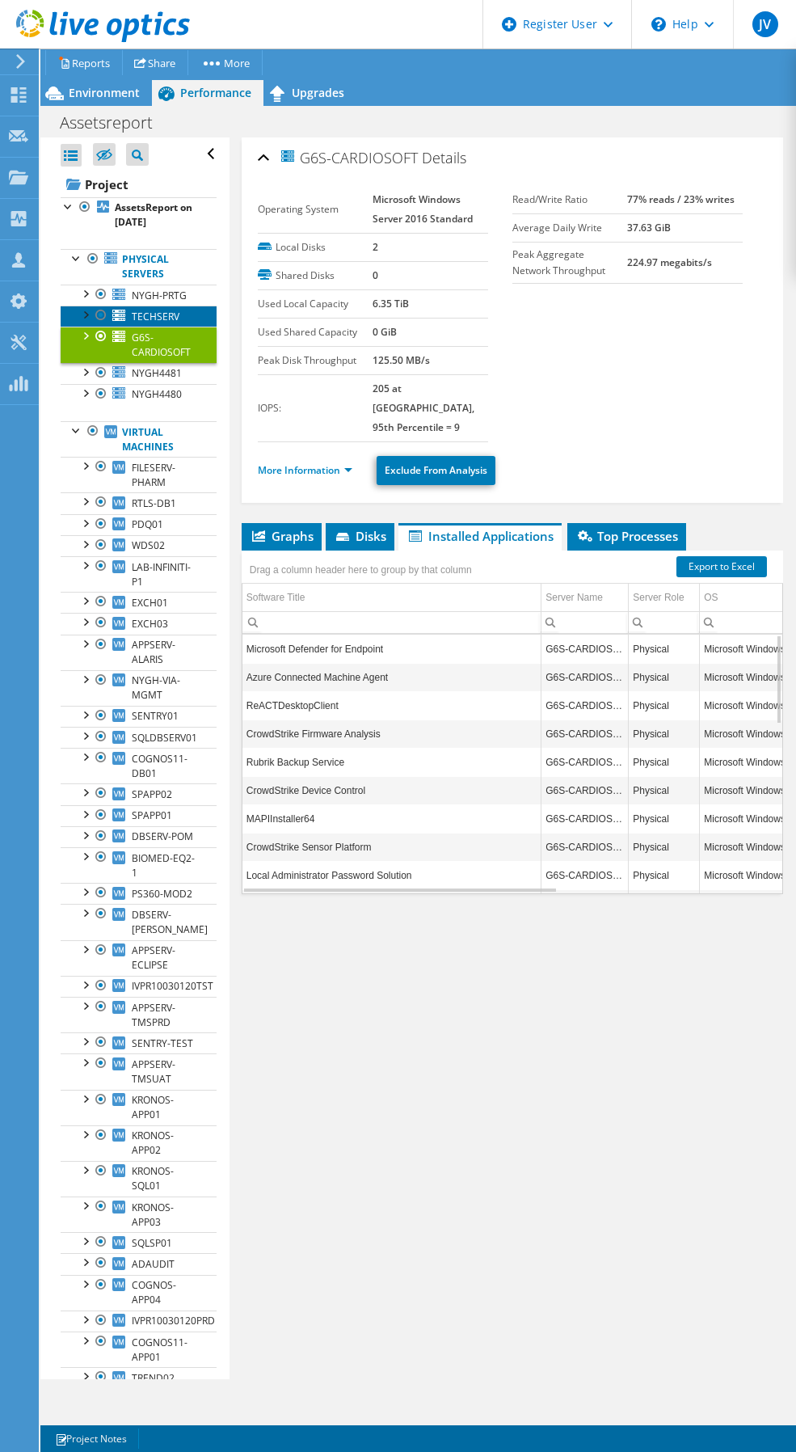
click at [157, 323] on span "TECHSERV" at bounding box center [156, 317] width 48 height 14
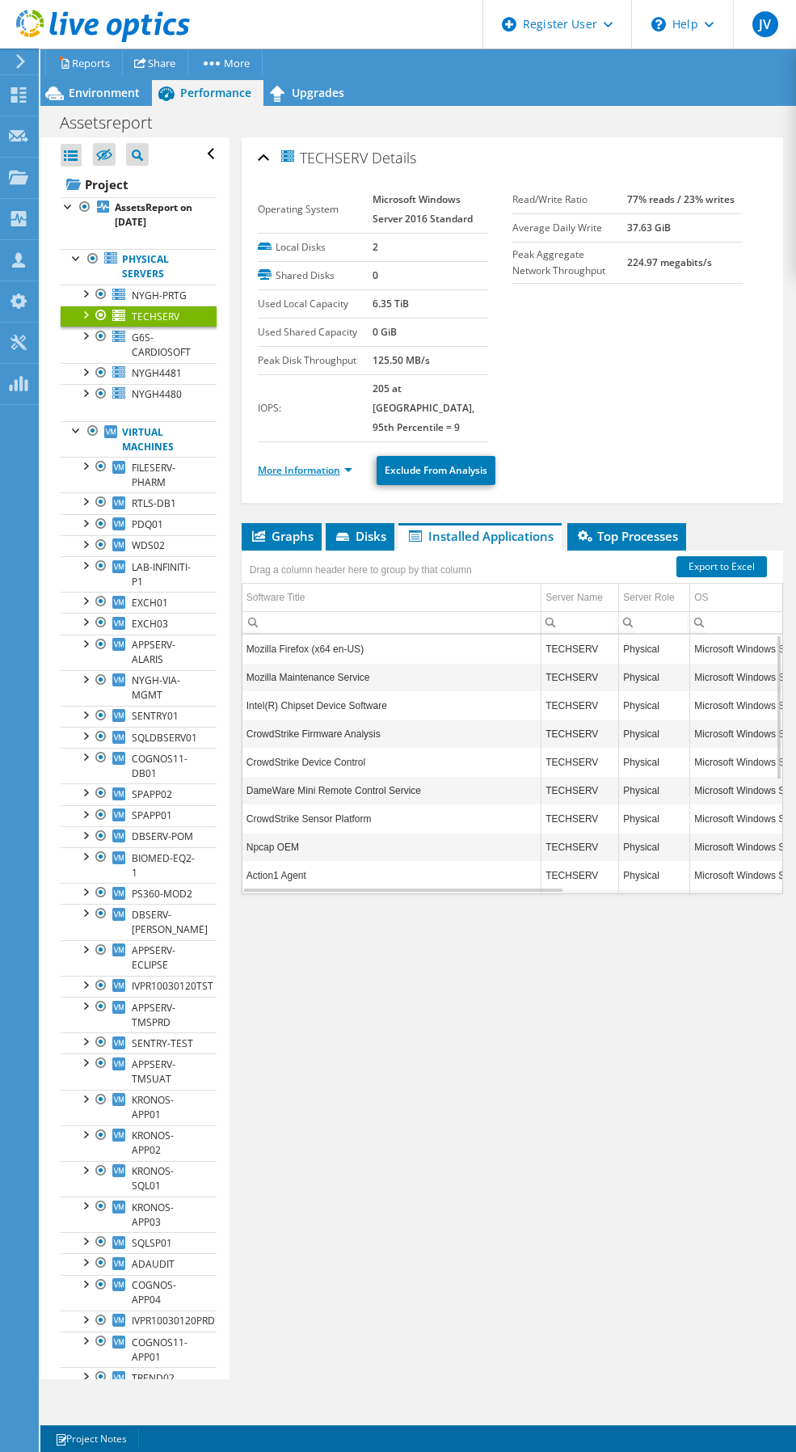
click at [346, 463] on link "More Information" at bounding box center [305, 470] width 95 height 14
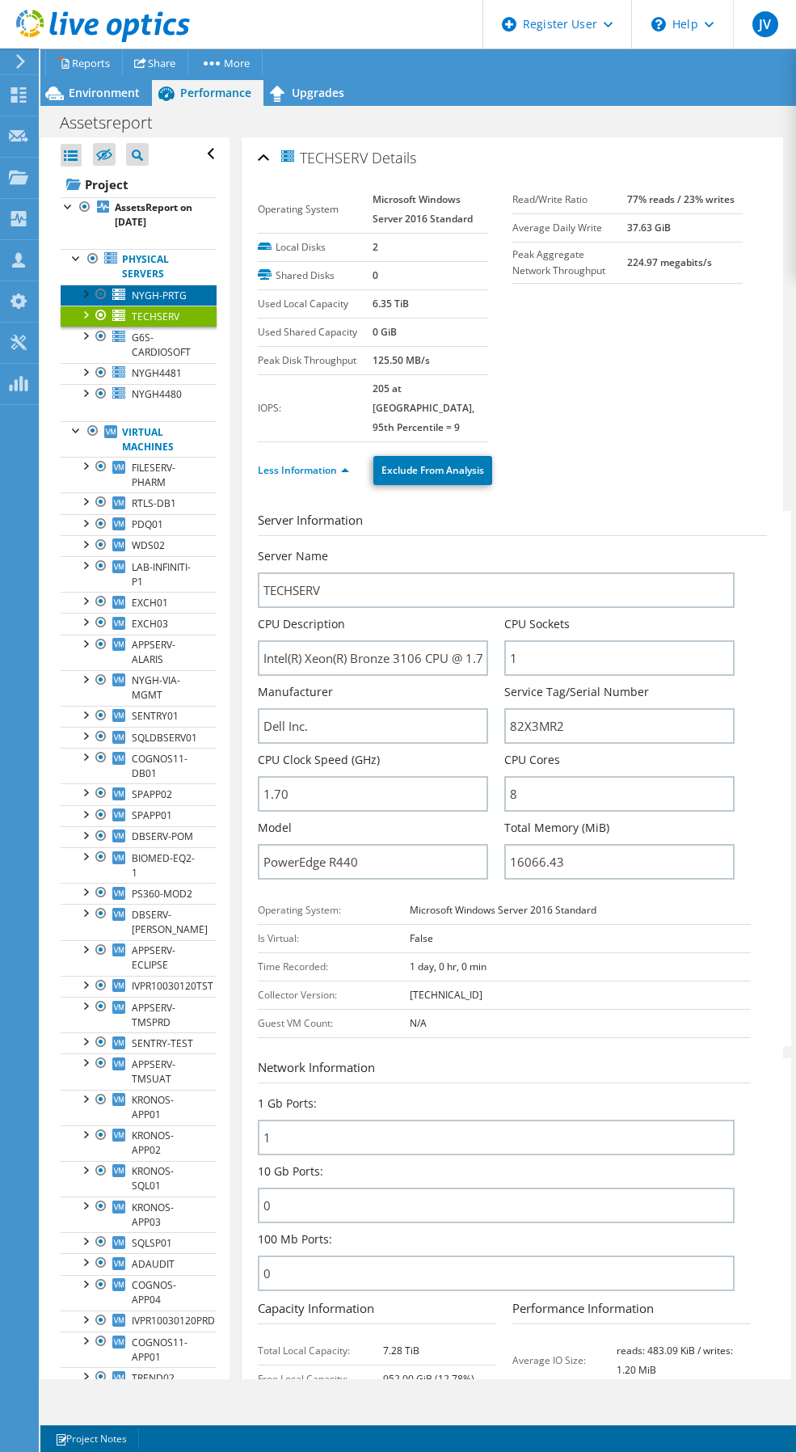
click at [141, 293] on span "NYGH-PRTG" at bounding box center [159, 296] width 55 height 14
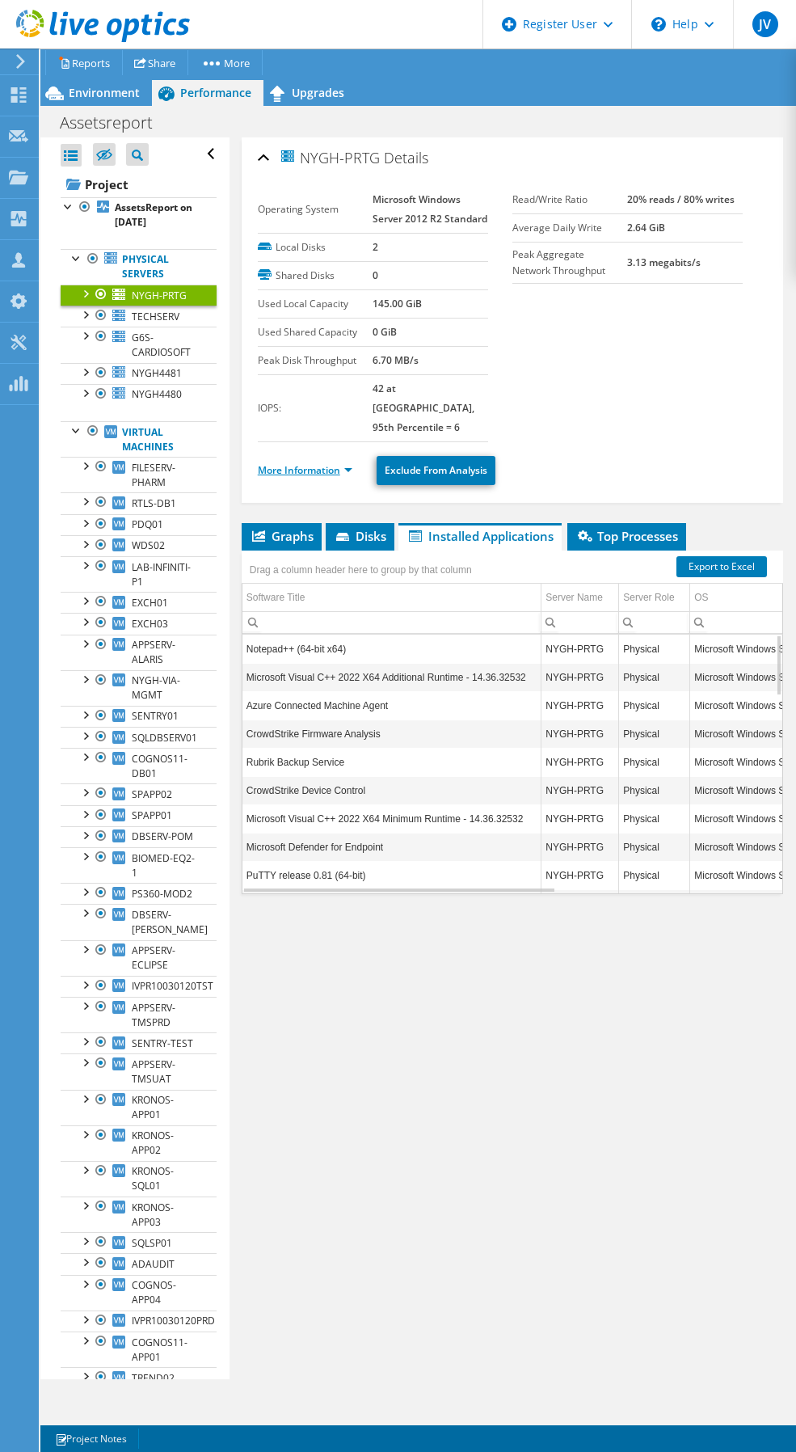
click at [351, 473] on link "More Information" at bounding box center [305, 470] width 95 height 14
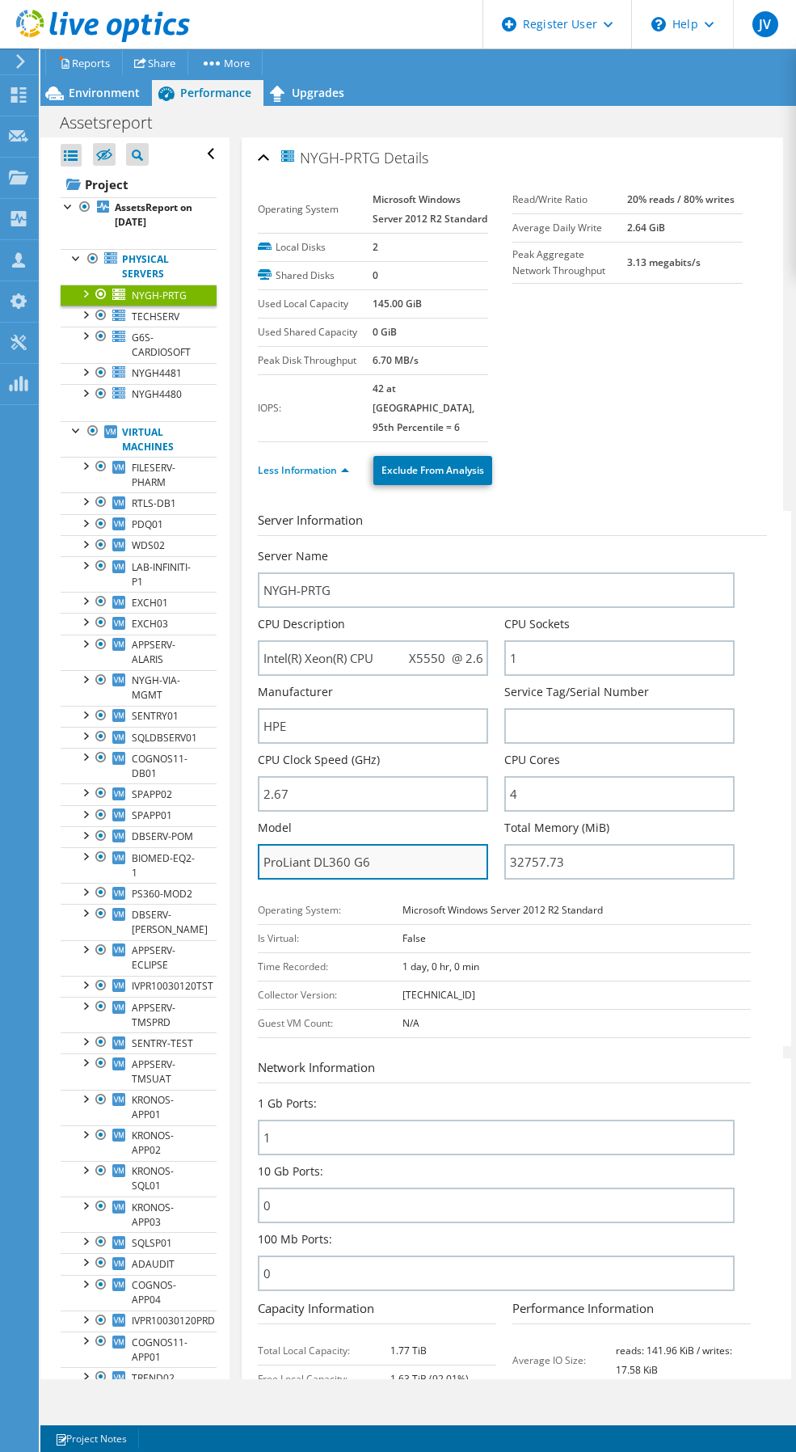
drag, startPoint x: 371, startPoint y: 860, endPoint x: 258, endPoint y: 871, distance: 113.6
click at [258, 871] on input "ProLiant DL360 G6" at bounding box center [373, 862] width 230 height 36
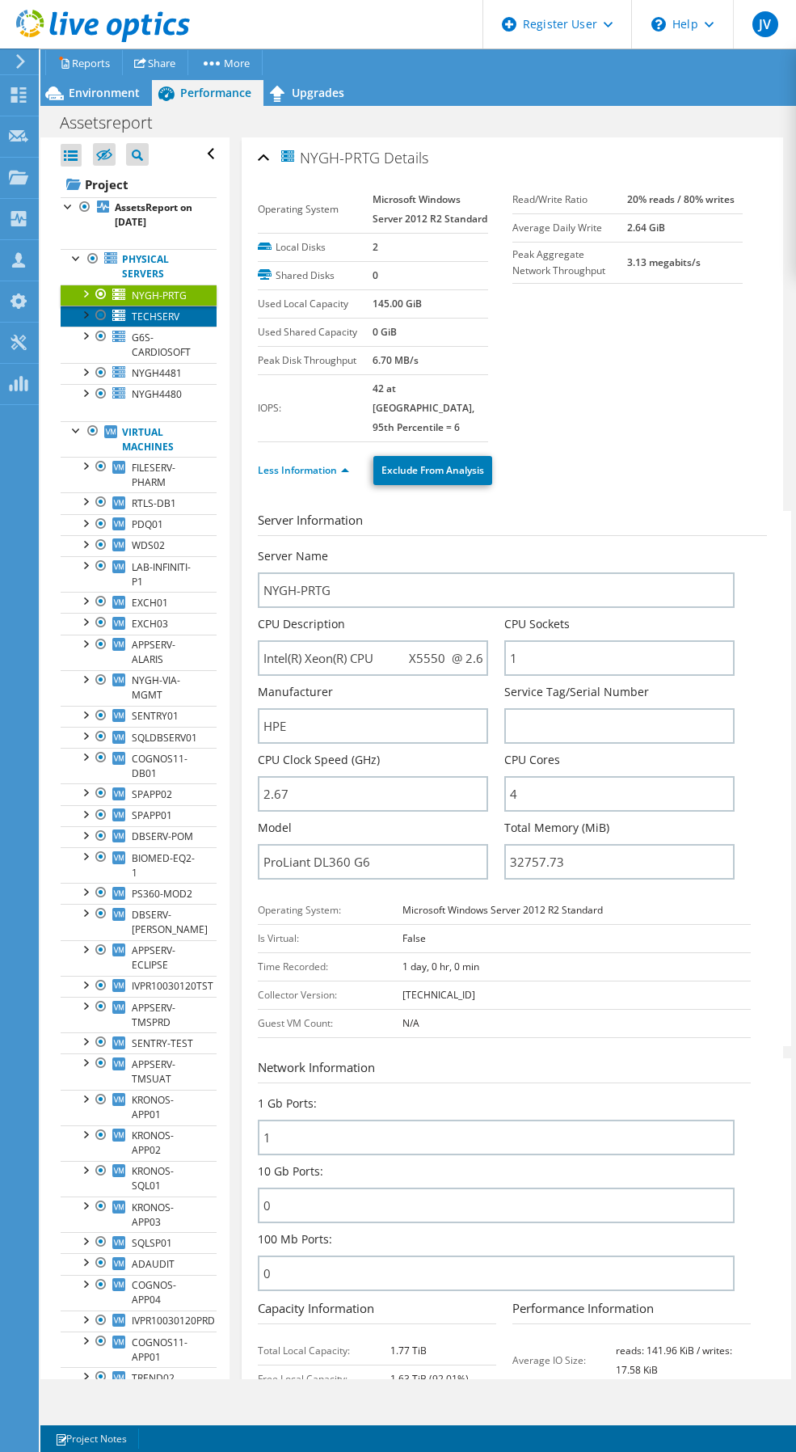
click at [158, 323] on span "TECHSERV" at bounding box center [156, 317] width 48 height 14
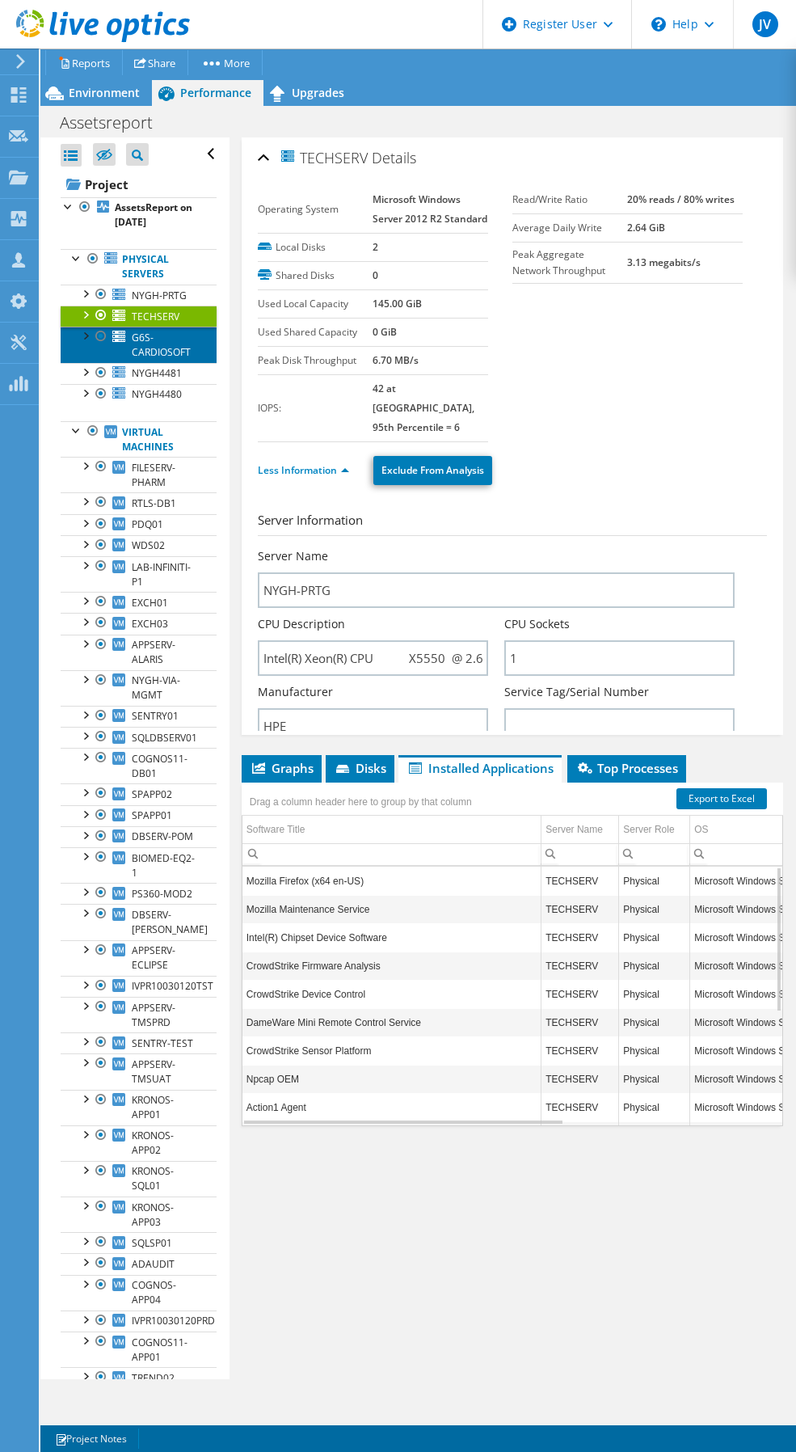
click at [158, 359] on span "G6S-CARDIOSOFT" at bounding box center [161, 345] width 59 height 28
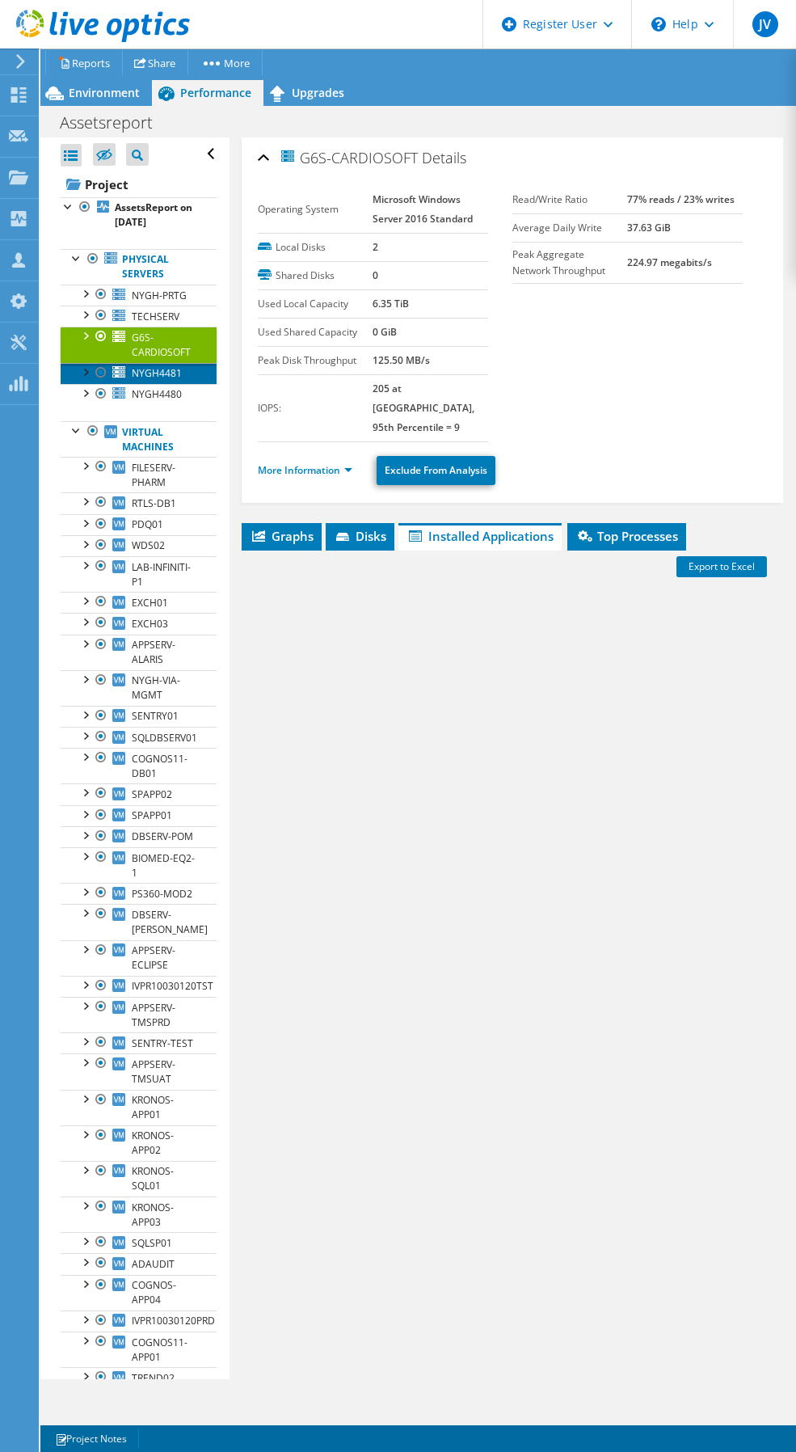
click at [156, 380] on span "NYGH4481" at bounding box center [157, 373] width 50 height 14
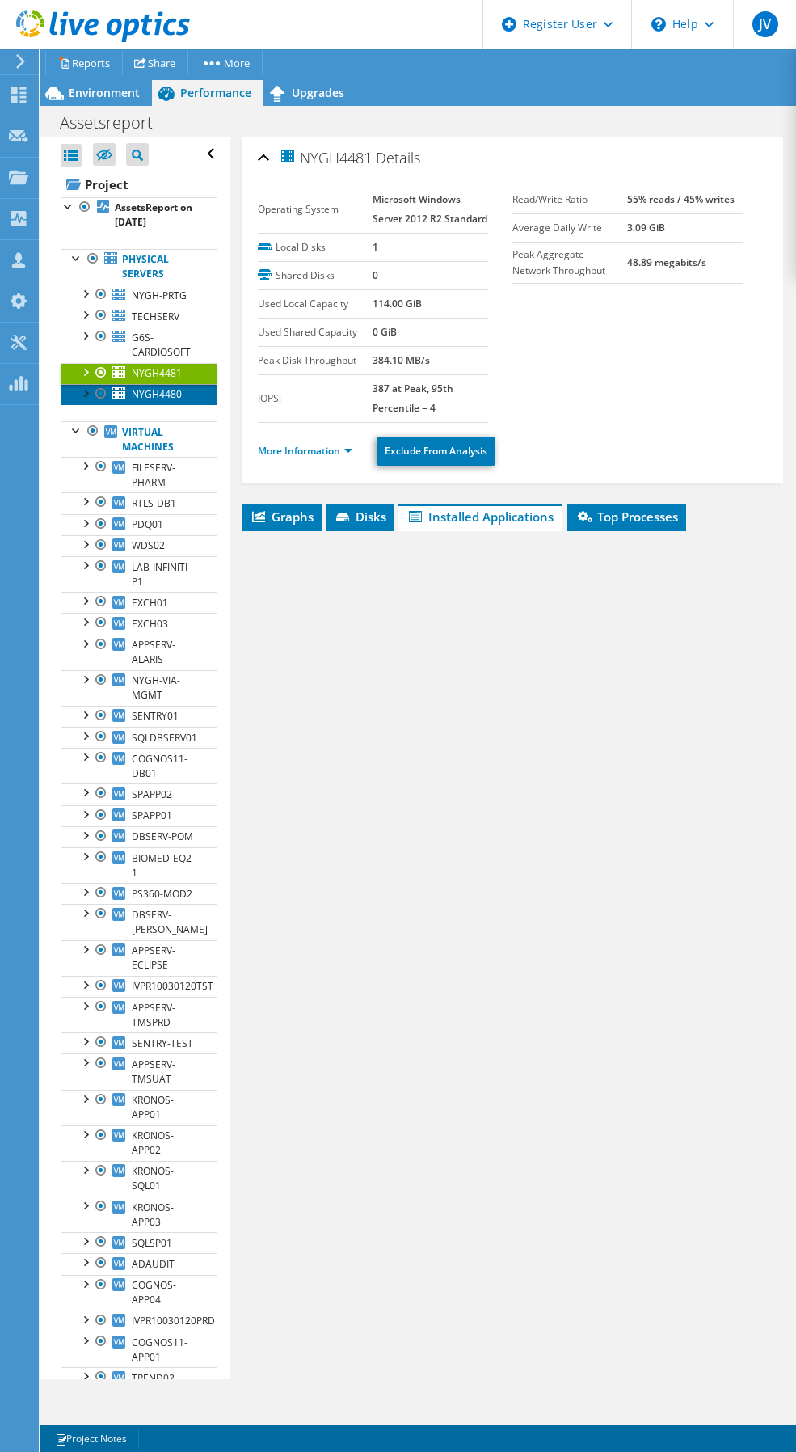
click at [162, 401] on span "NYGH4480" at bounding box center [157, 394] width 50 height 14
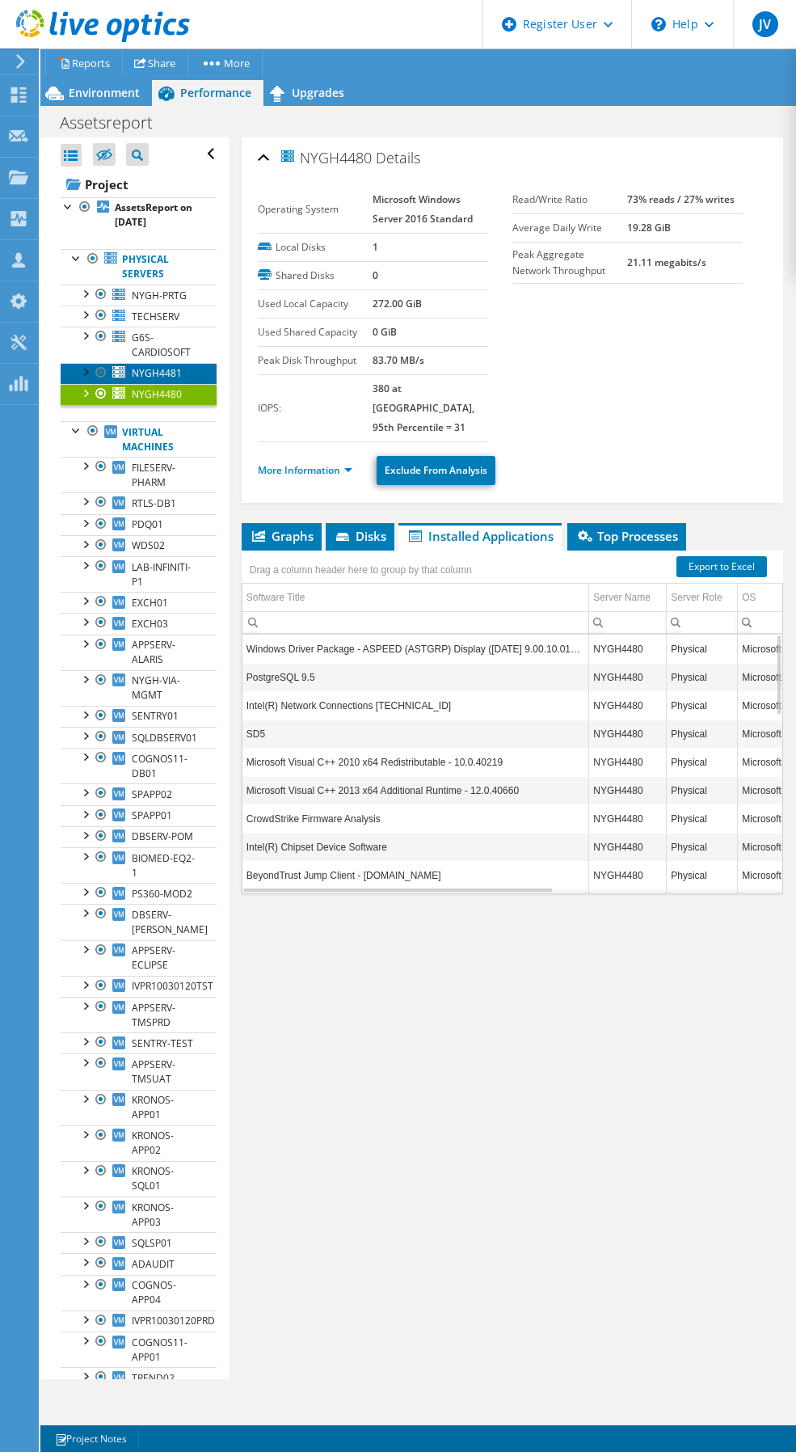
click at [161, 380] on span "NYGH4481" at bounding box center [157, 373] width 50 height 14
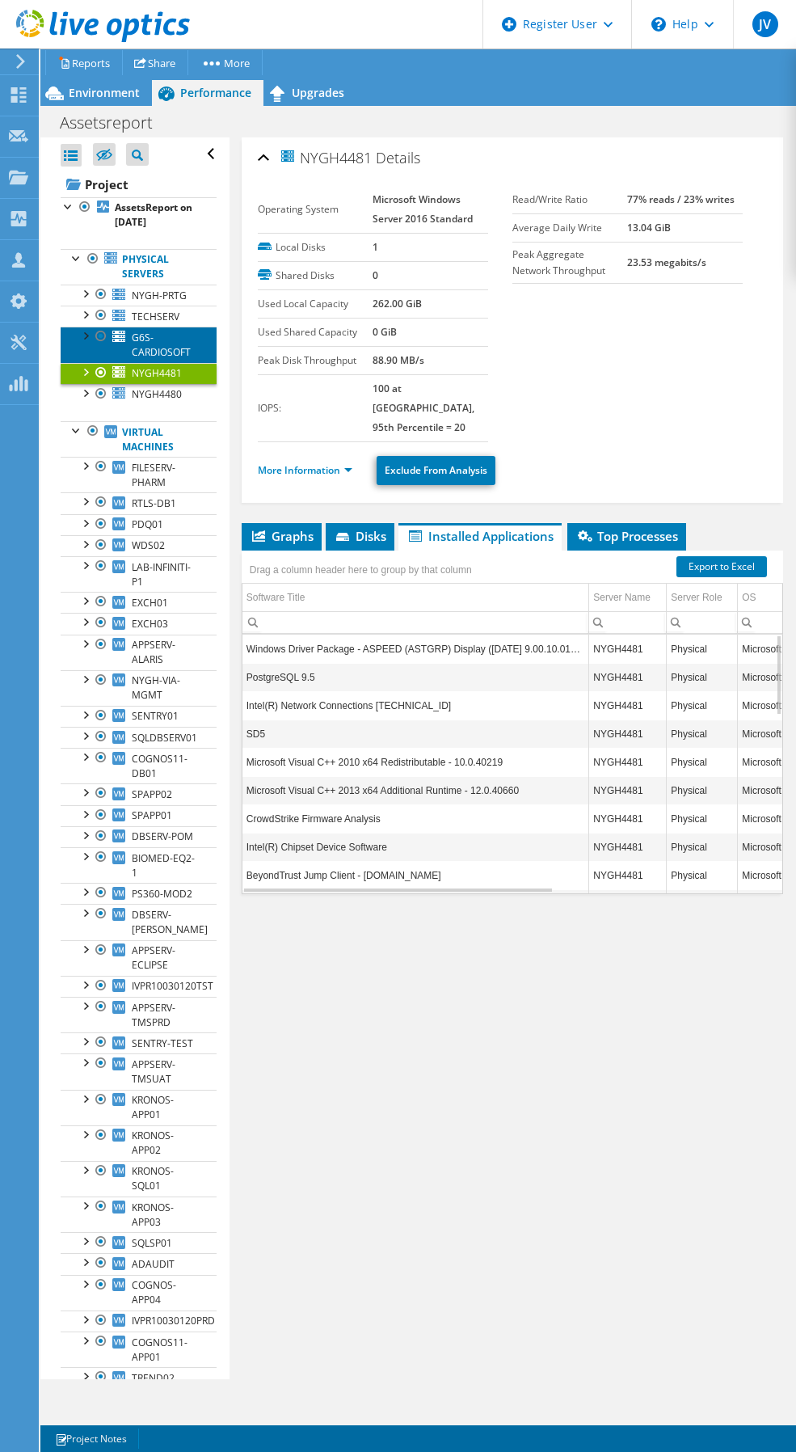
click at [164, 359] on span "G6S-CARDIOSOFT" at bounding box center [161, 345] width 59 height 28
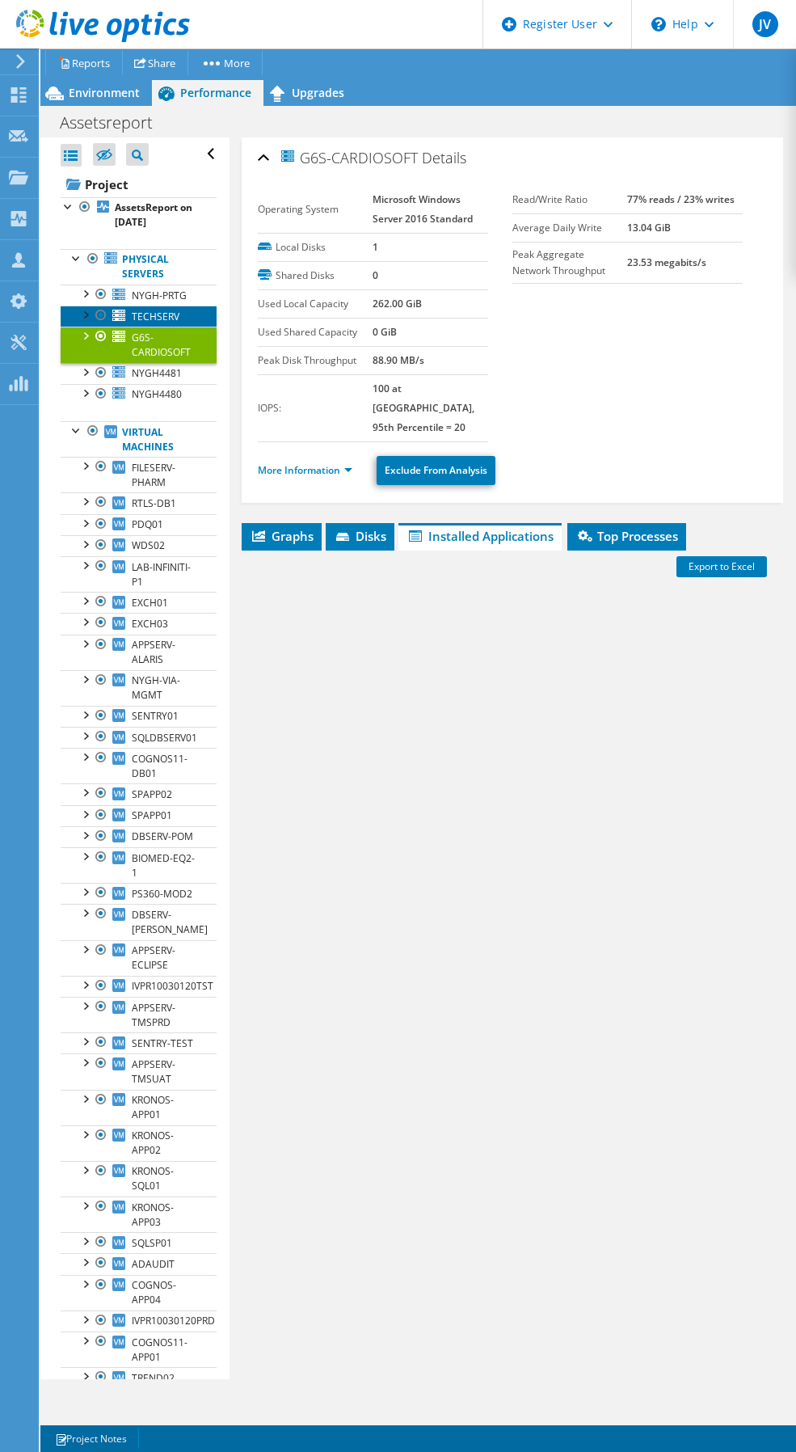
click at [169, 323] on span "TECHSERV" at bounding box center [156, 317] width 48 height 14
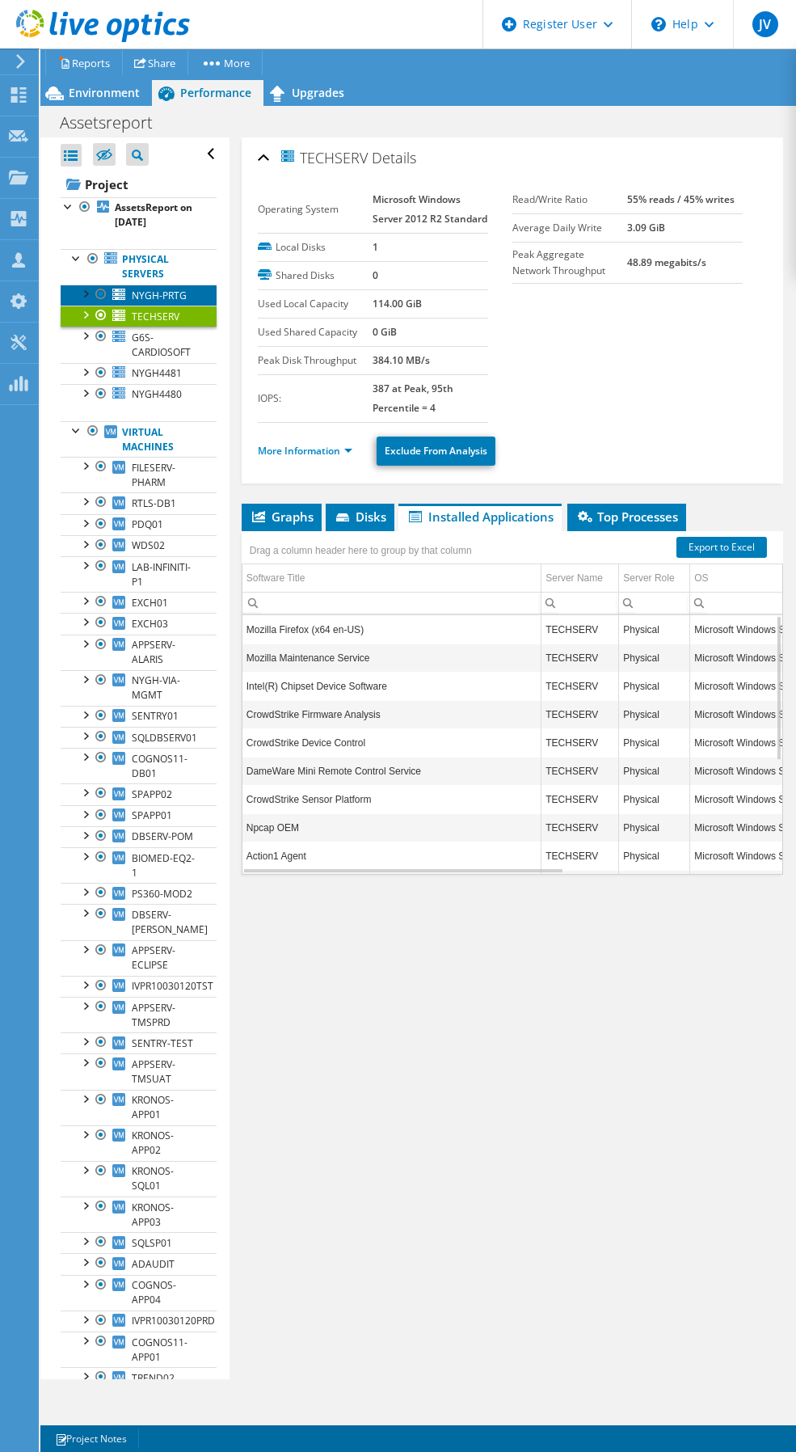
click at [168, 306] on link "NYGH-PRTG" at bounding box center [139, 295] width 156 height 21
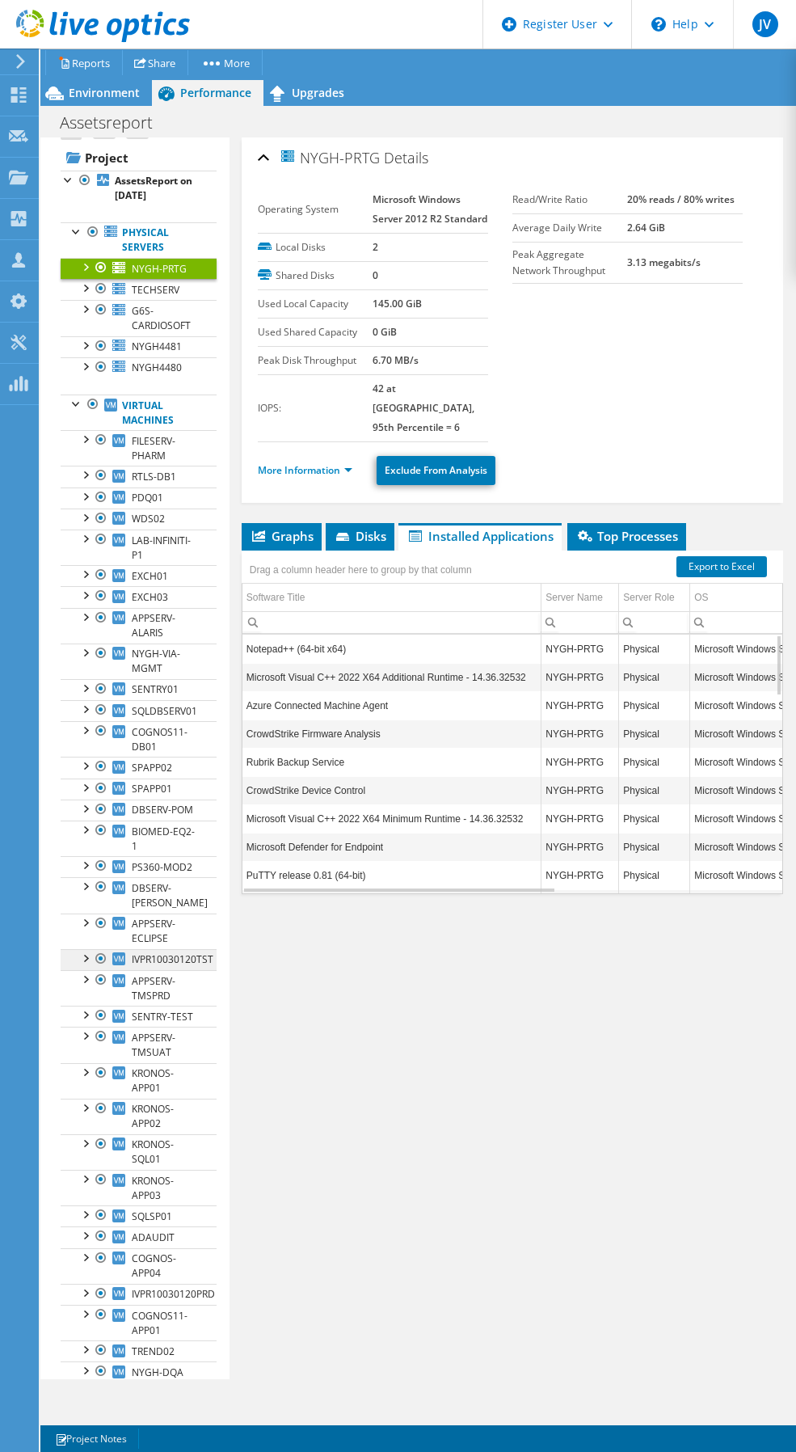
scroll to position [0, 0]
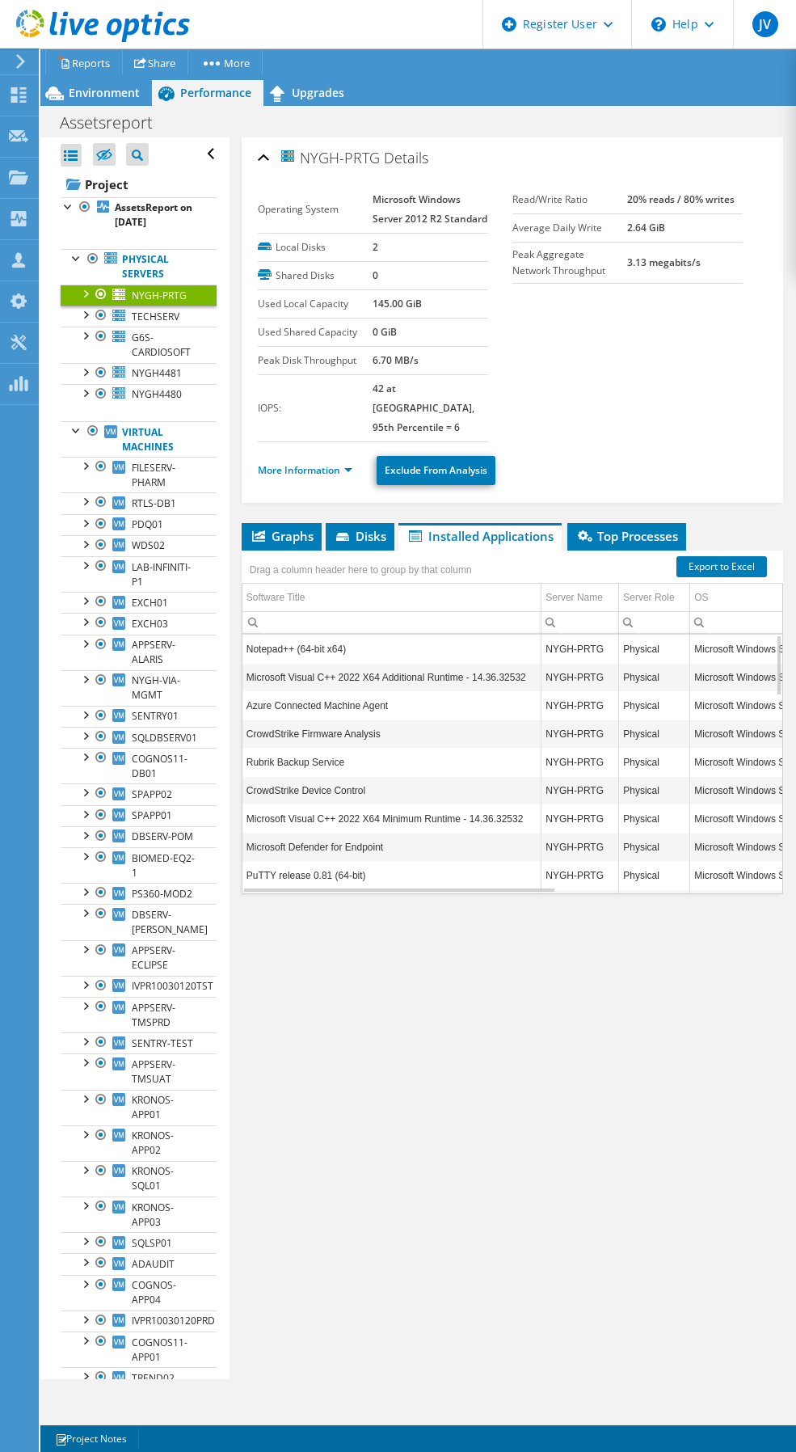
drag, startPoint x: 400, startPoint y: 1147, endPoint x: 287, endPoint y: 1078, distance: 132.4
click at [400, 1147] on div "NYGH-PRTG Details Operating System Microsoft Windows Server 2012 R2 Standard Lo…" at bounding box center [513, 758] width 566 height 1242
click at [348, 471] on link "More Information" at bounding box center [305, 470] width 95 height 14
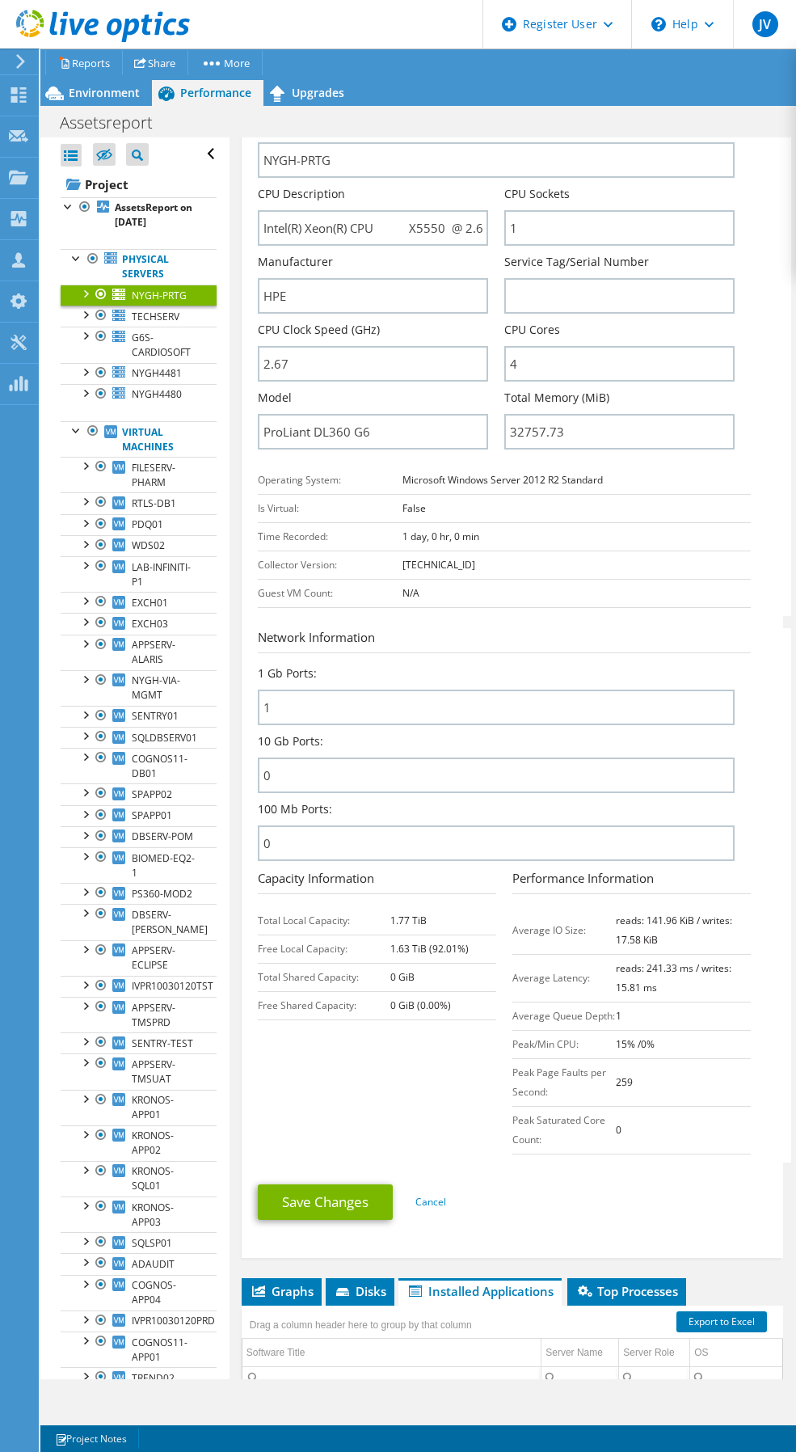
scroll to position [485, 0]
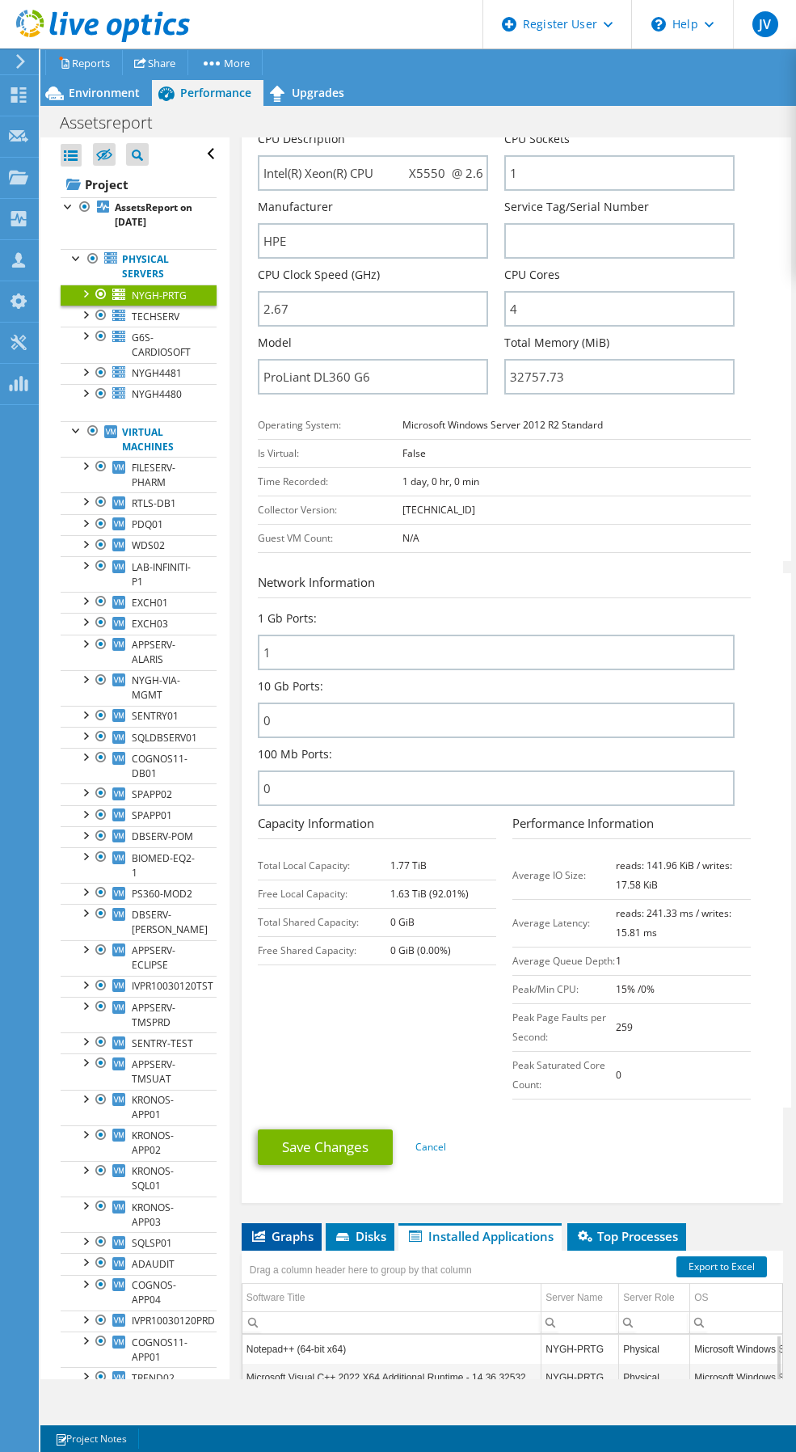
click at [306, 1244] on span "Graphs" at bounding box center [282, 1236] width 64 height 16
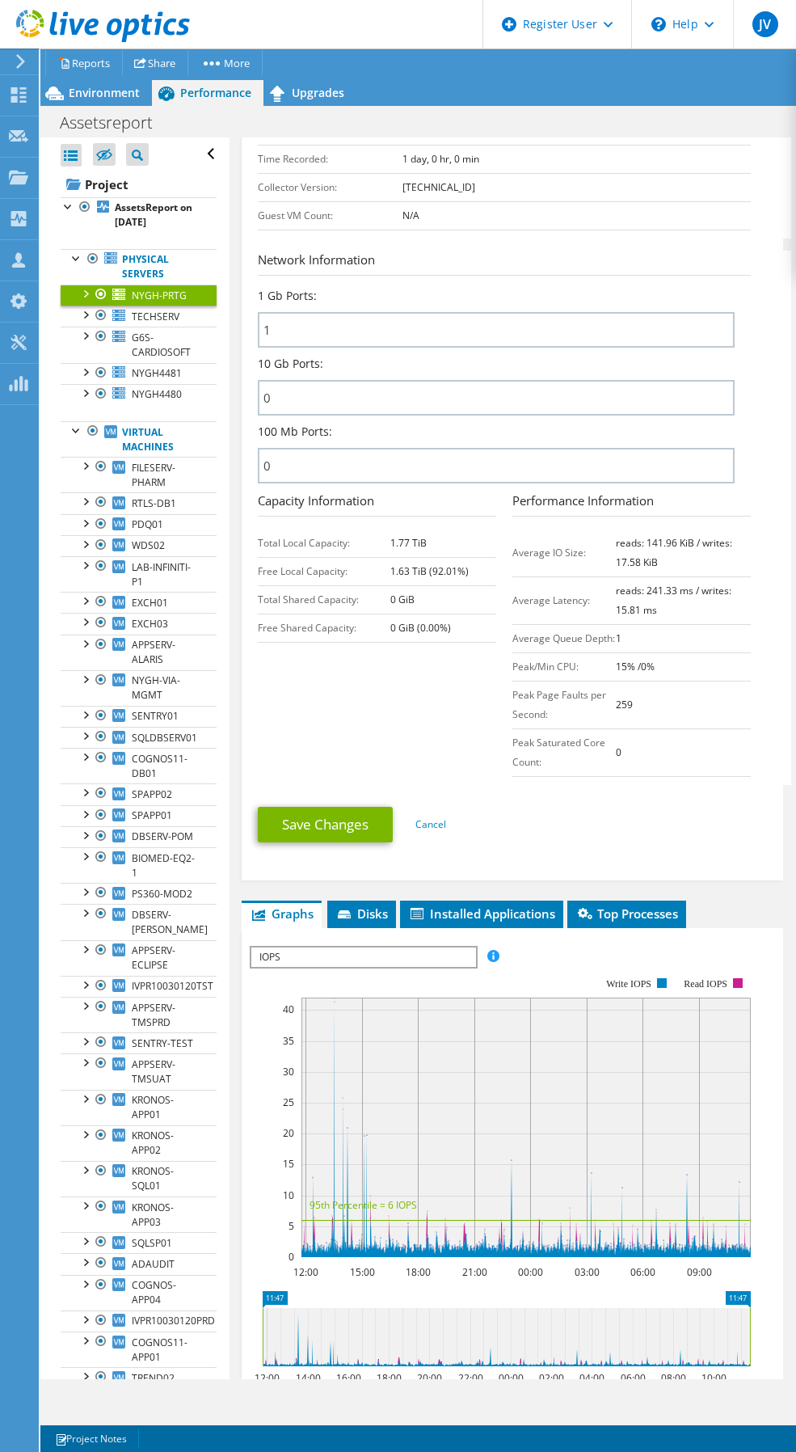
scroll to position [808, 0]
click at [412, 966] on span "IOPS" at bounding box center [363, 955] width 224 height 19
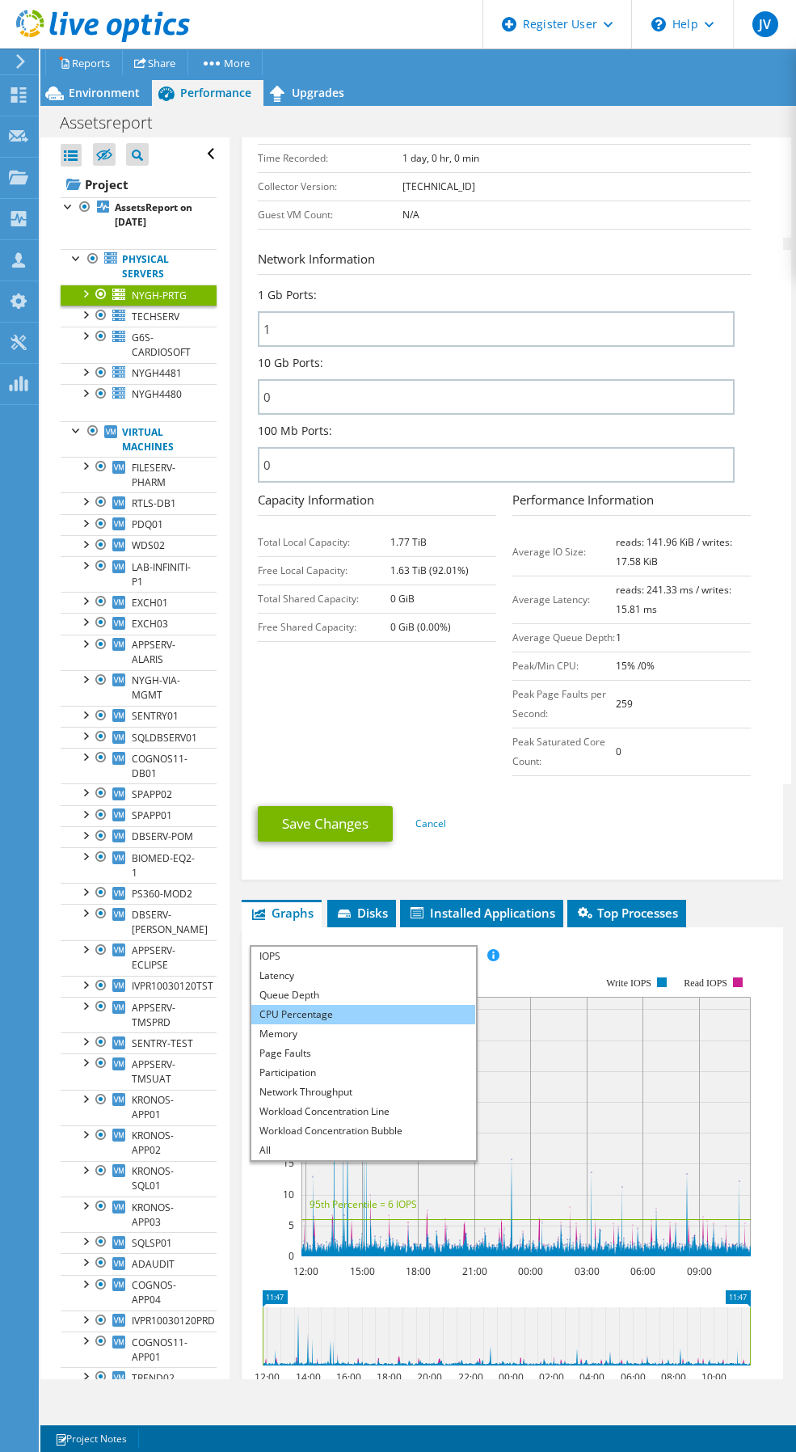
click at [380, 1024] on li "CPU Percentage" at bounding box center [363, 1014] width 224 height 19
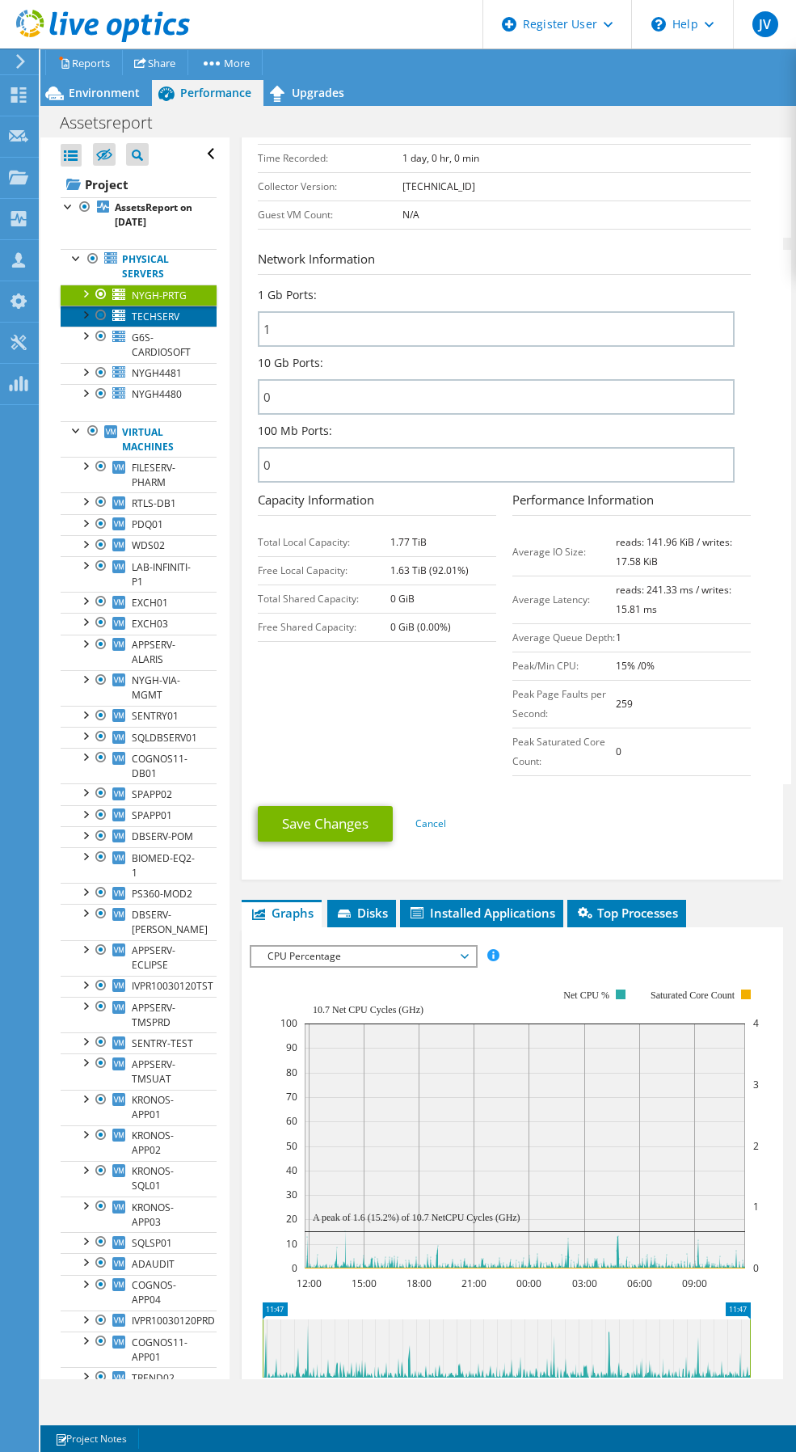
click at [162, 327] on link "TECHSERV" at bounding box center [139, 316] width 156 height 21
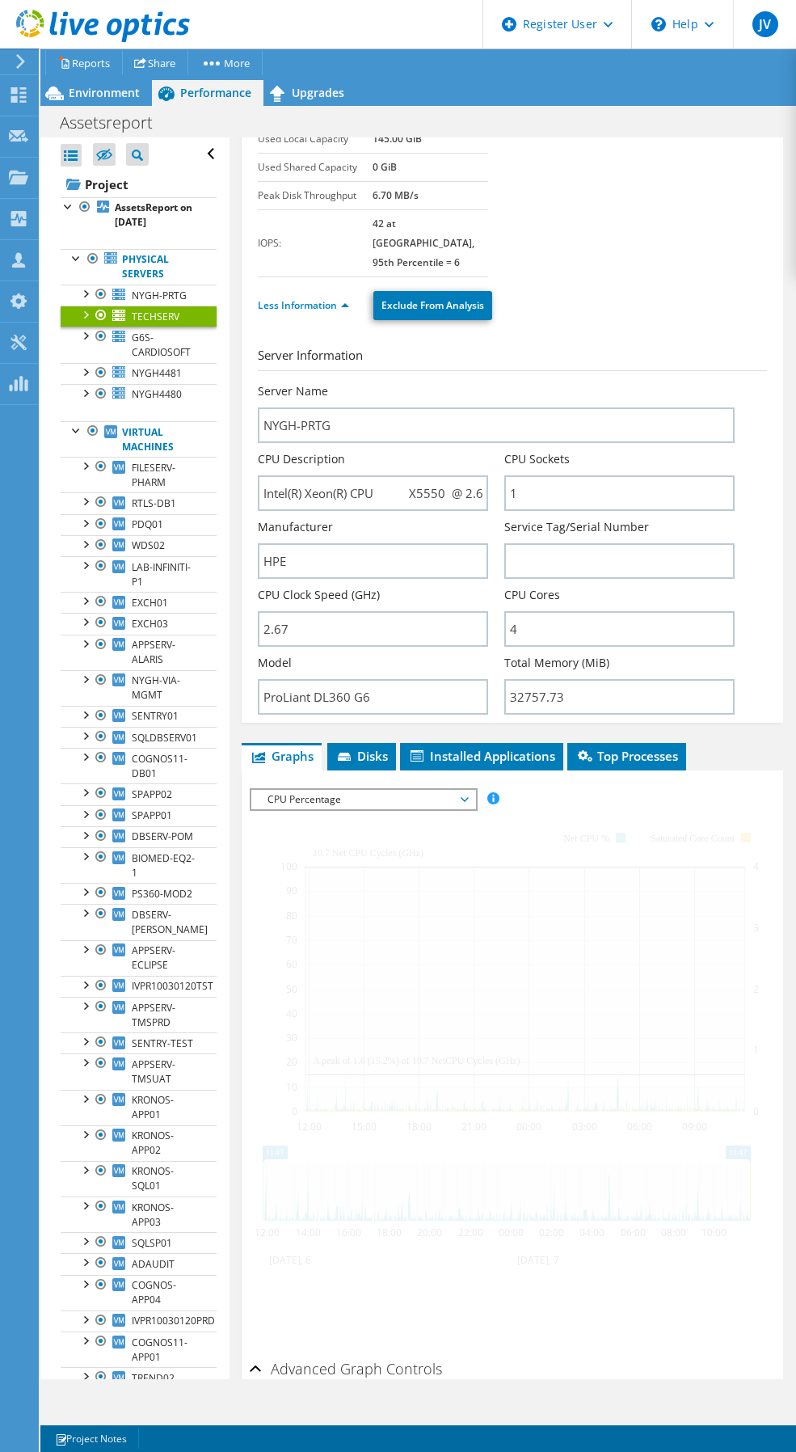
scroll to position [0, 0]
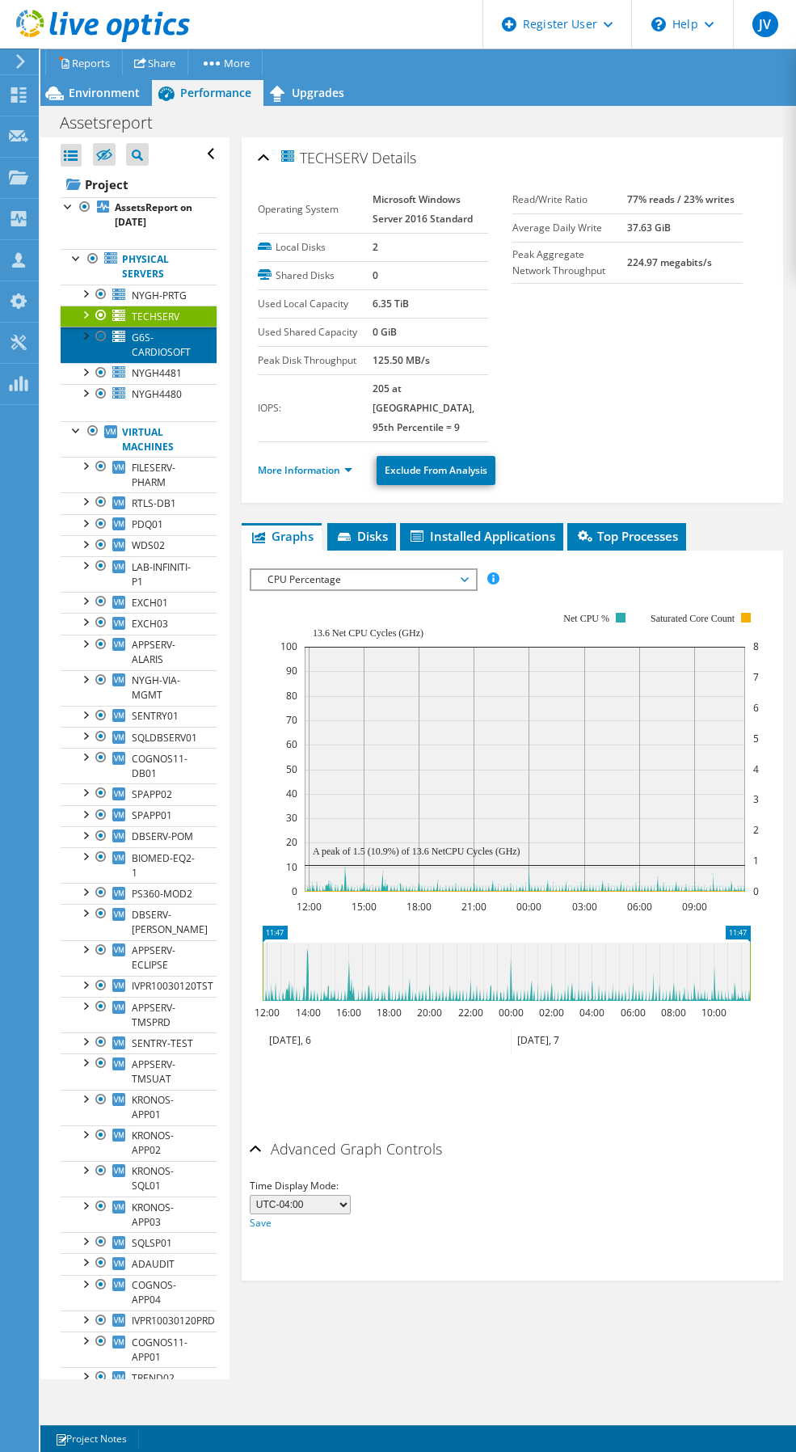
click at [154, 359] on span "G6S-CARDIOSOFT" at bounding box center [161, 345] width 59 height 28
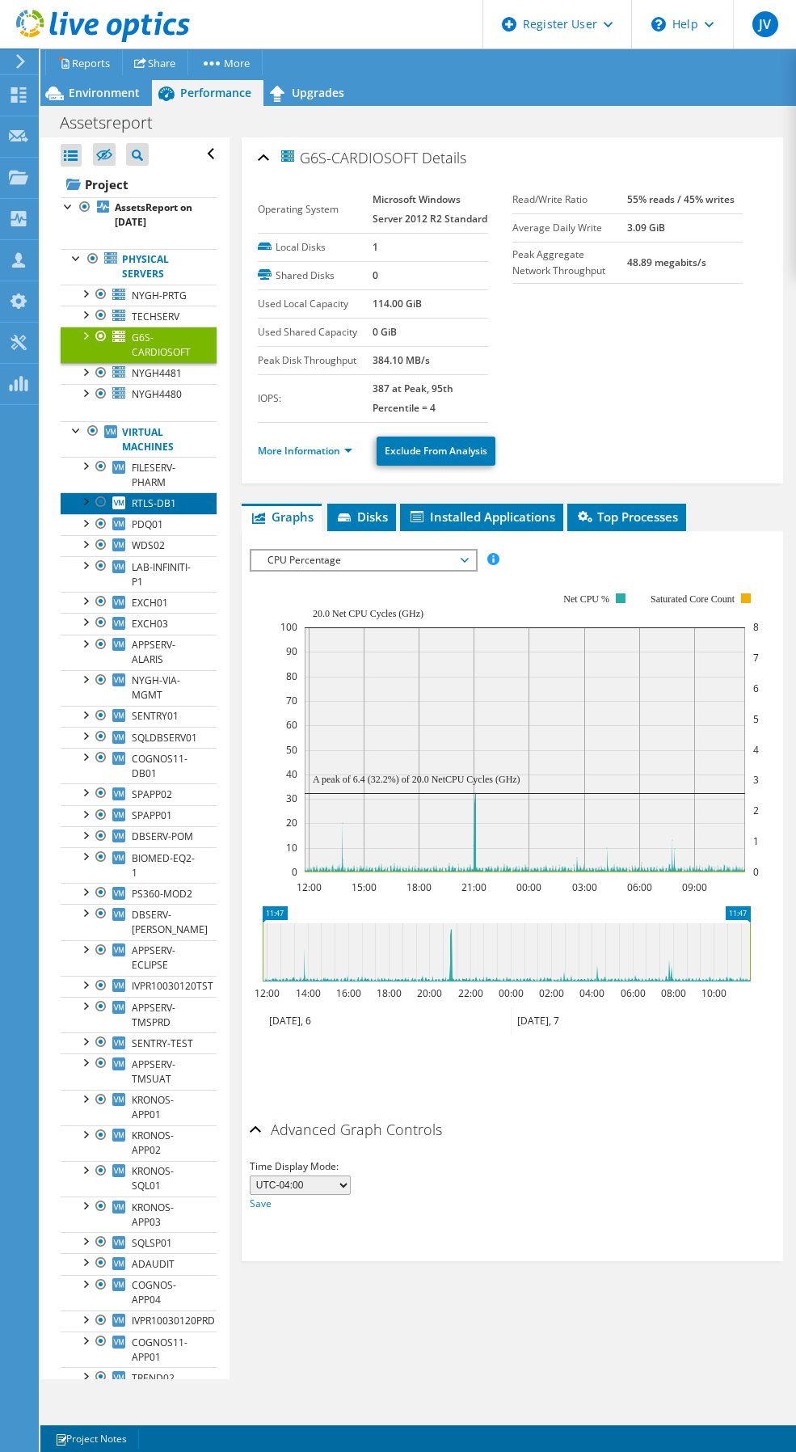
click at [150, 510] on span "RTLS-DB1" at bounding box center [154, 503] width 44 height 14
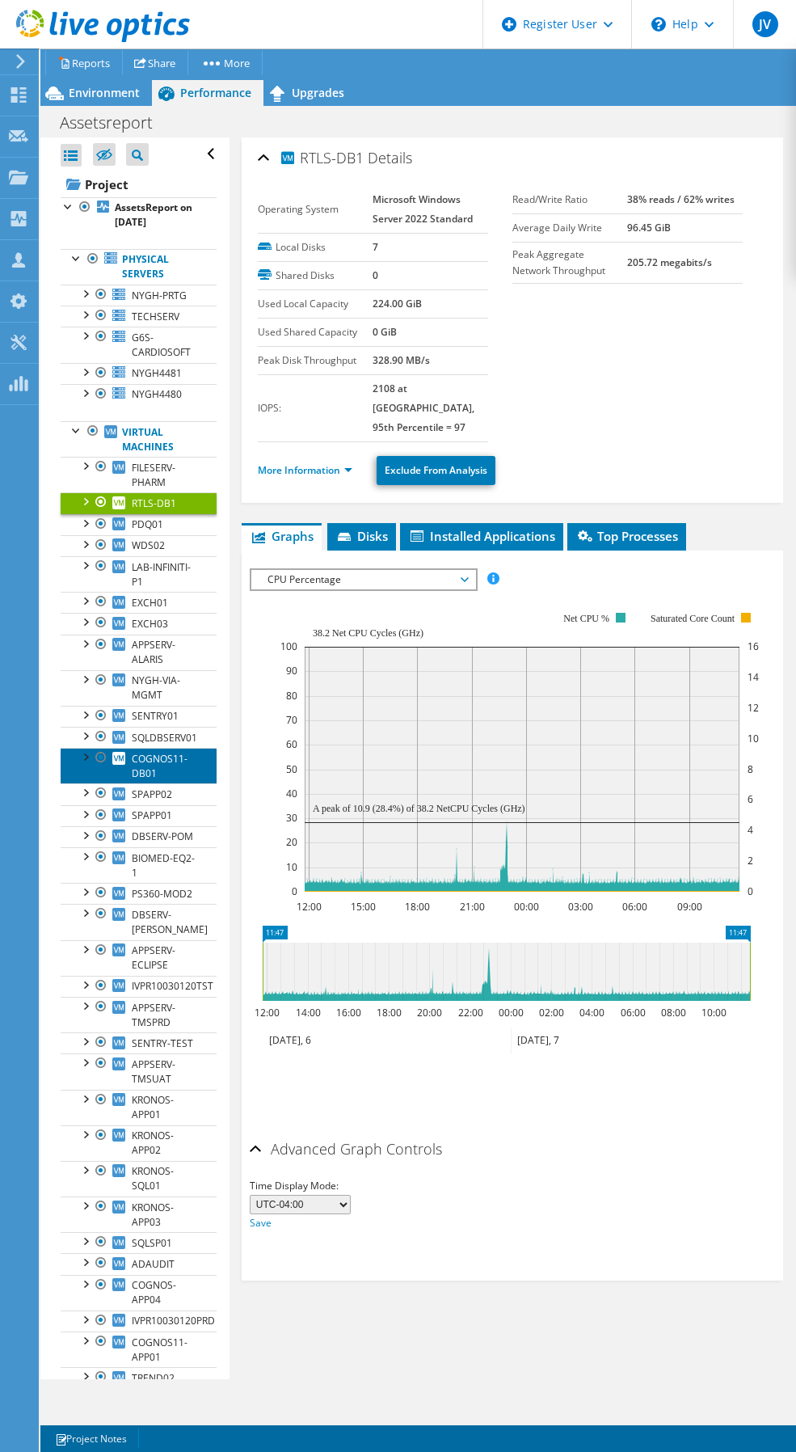
click at [154, 768] on span "COGNOS11-DB01" at bounding box center [160, 766] width 56 height 28
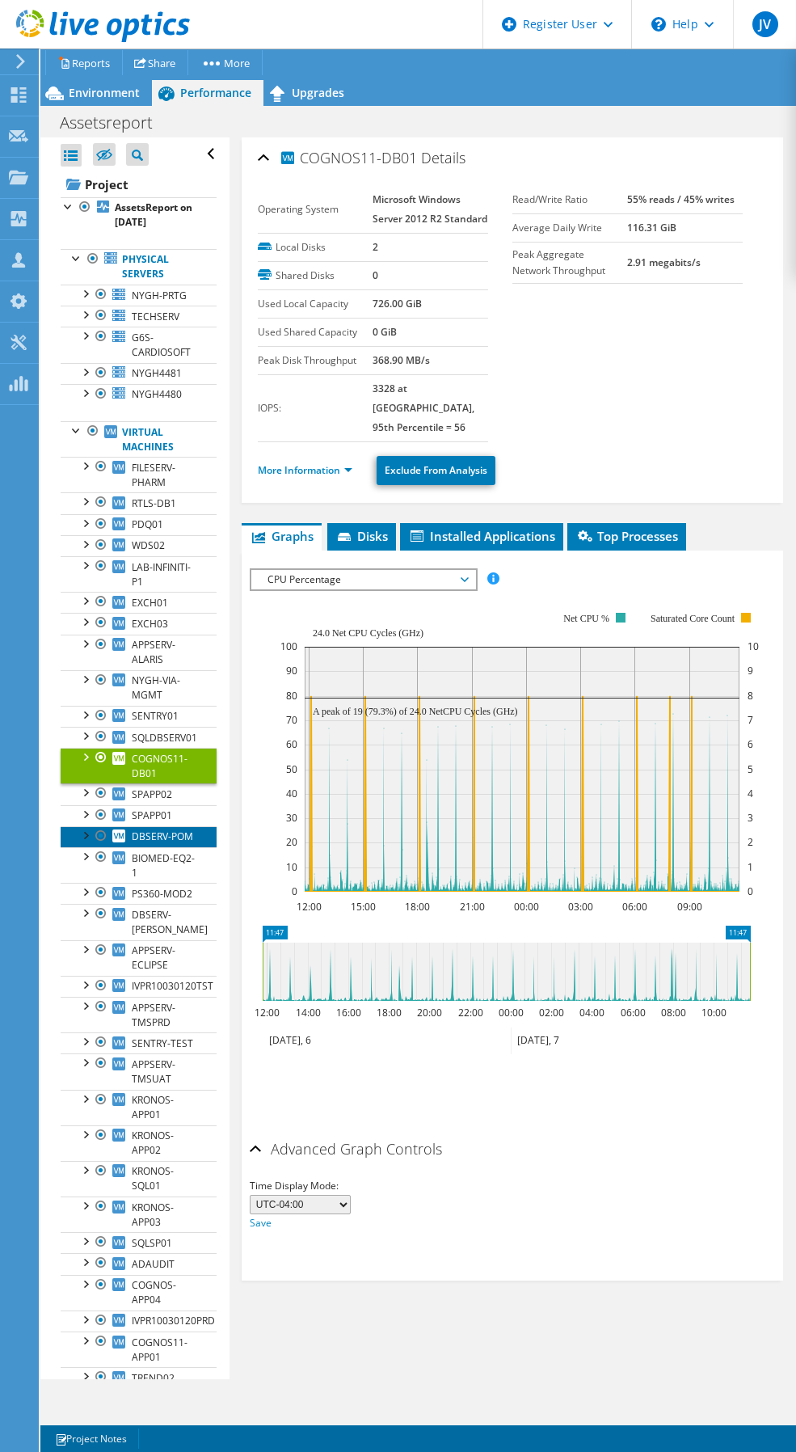
click at [129, 847] on link "DBSERV-POM" at bounding box center [139, 836] width 156 height 21
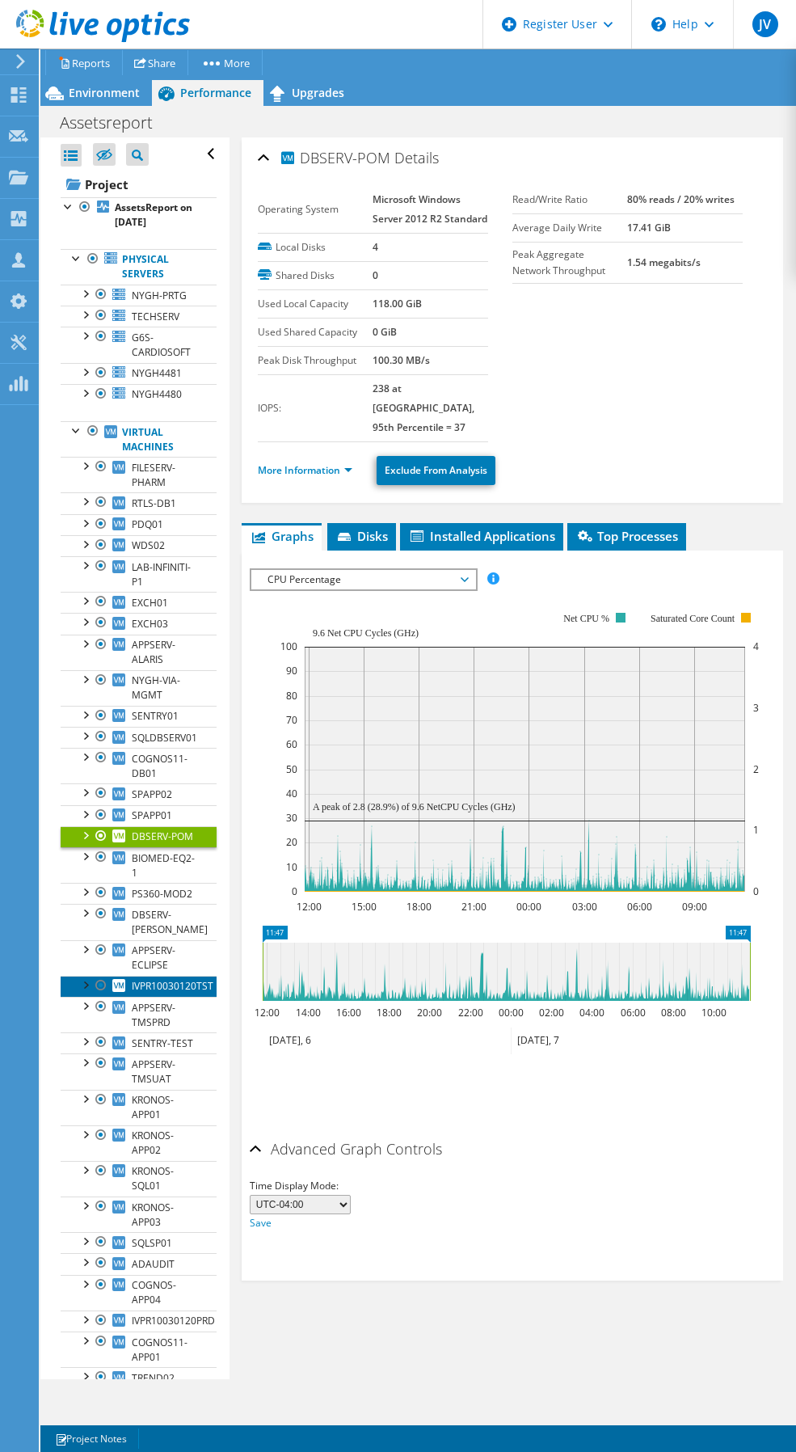
click at [151, 997] on link "IVPR10030120TST" at bounding box center [139, 986] width 156 height 21
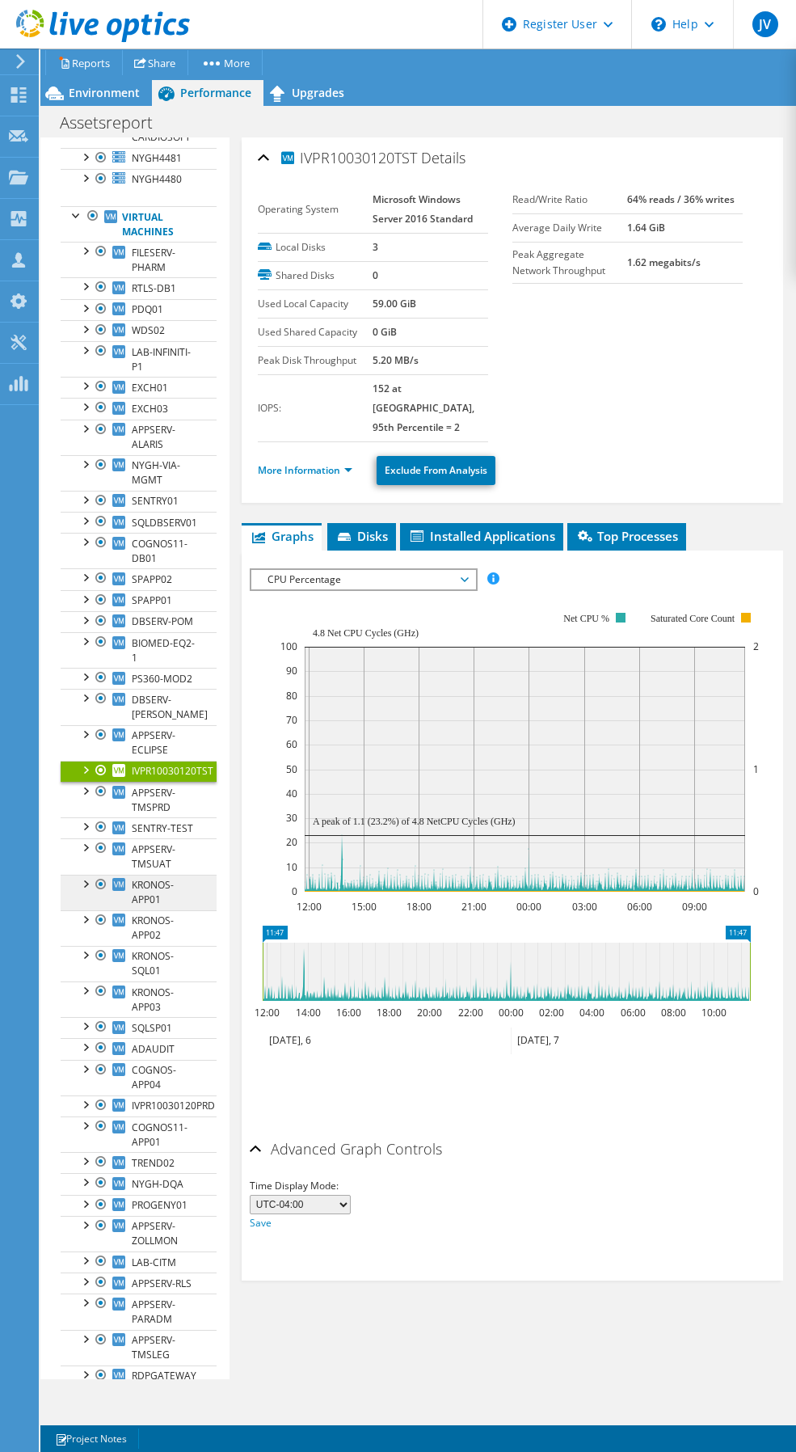
scroll to position [242, 0]
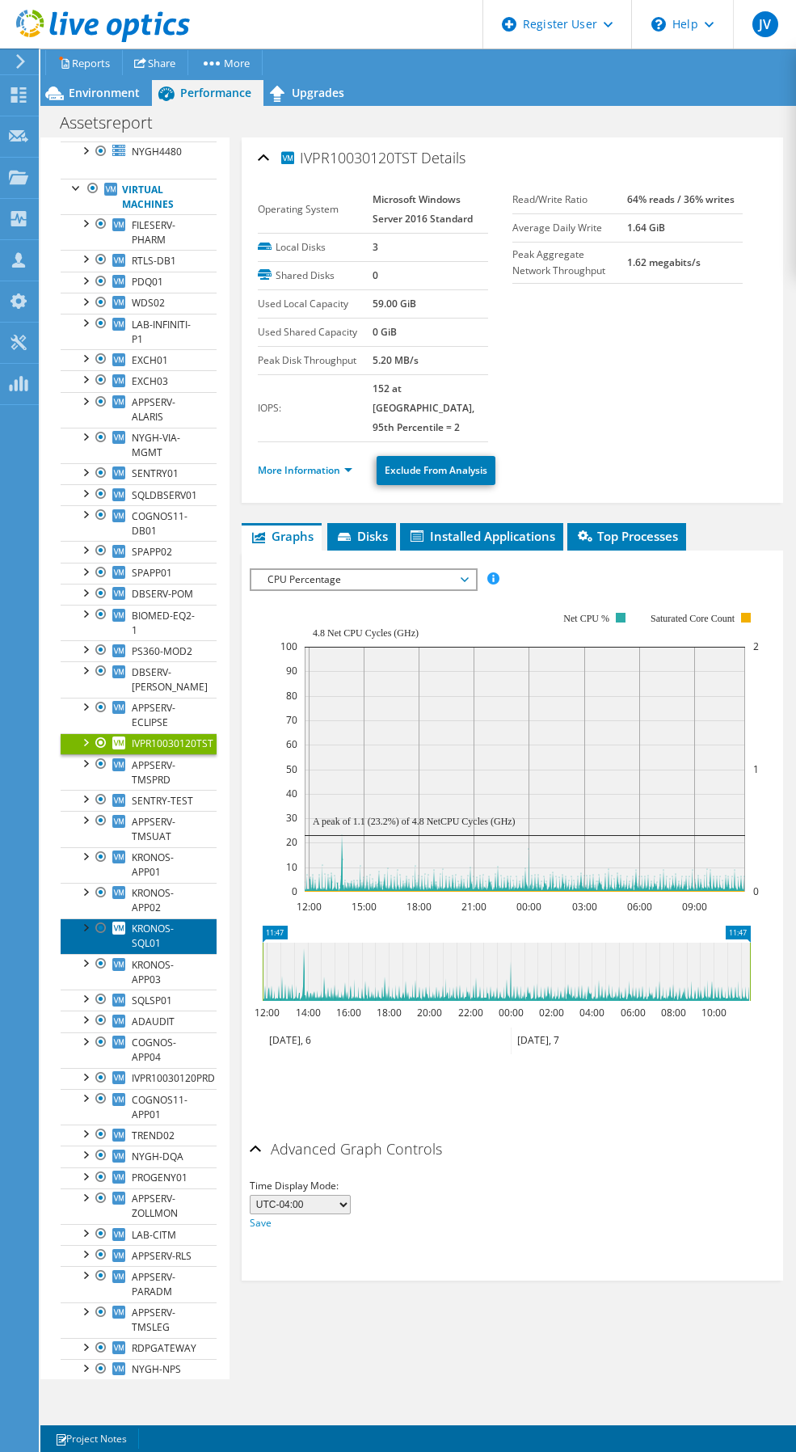
click at [136, 950] on span "KRONOS-SQL01" at bounding box center [153, 935] width 42 height 28
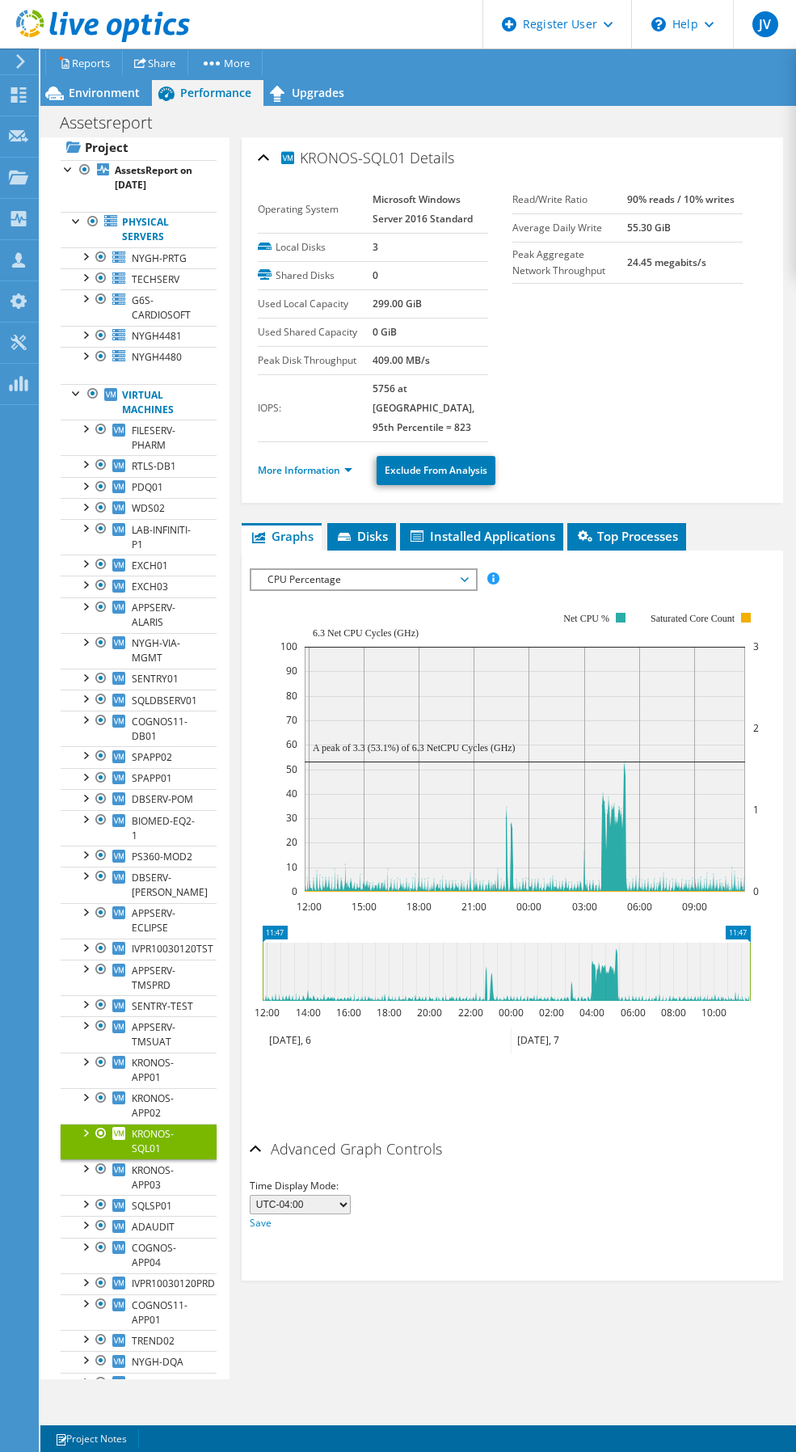
scroll to position [0, 0]
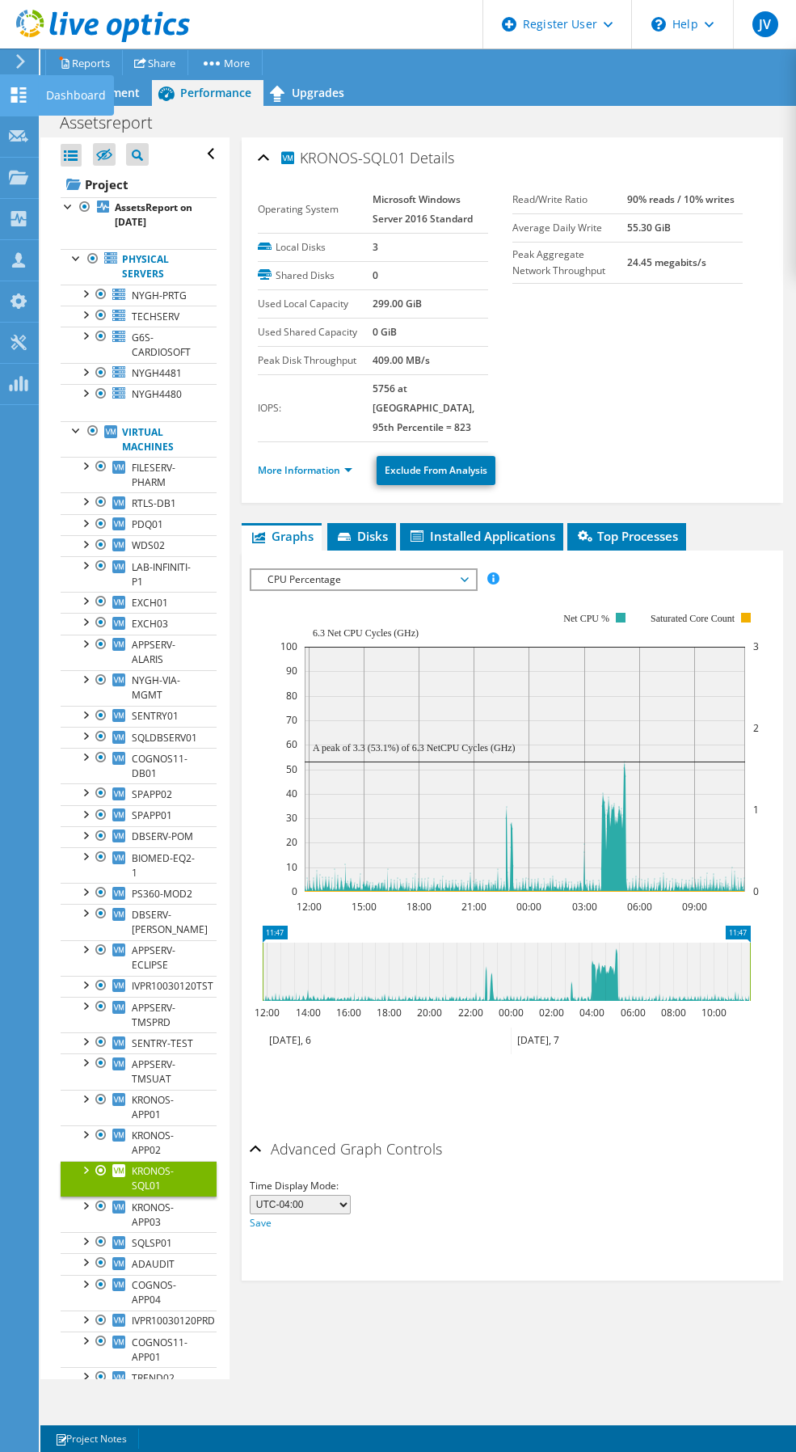
click at [61, 97] on div "Dashboard" at bounding box center [76, 95] width 76 height 40
click at [99, 91] on span "Environment" at bounding box center [104, 92] width 71 height 15
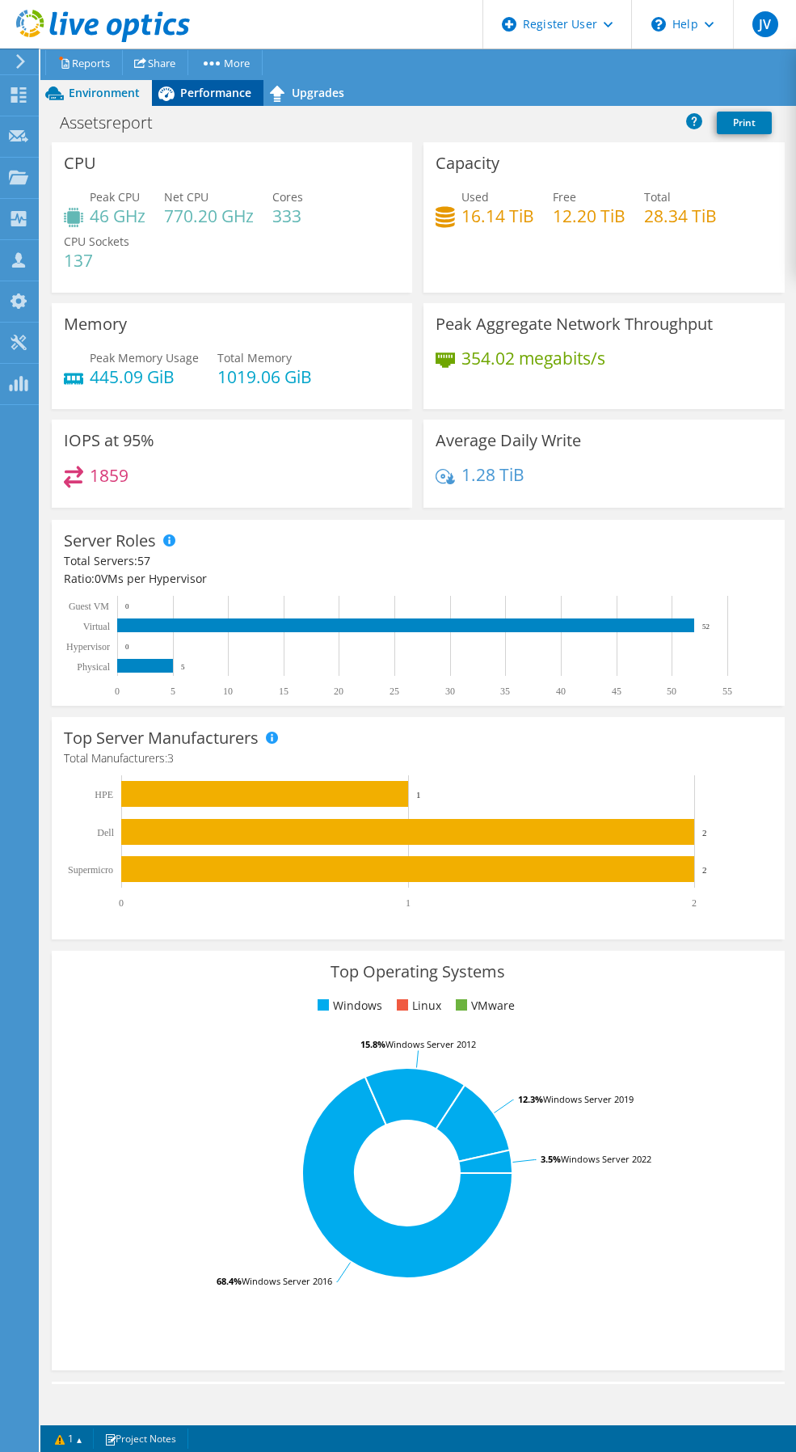
click at [211, 96] on span "Performance" at bounding box center [215, 92] width 71 height 15
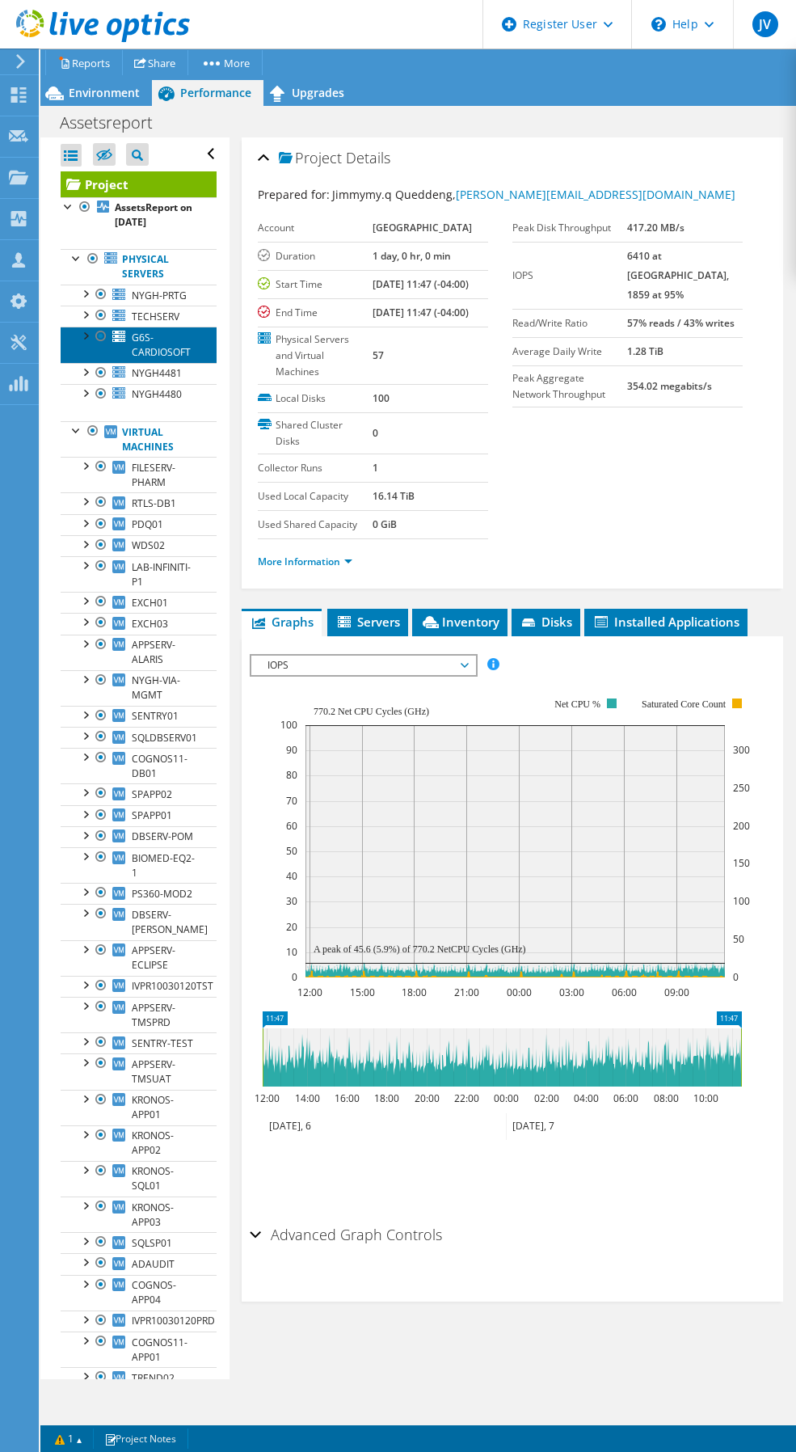
click at [162, 359] on span "G6S-CARDIOSOFT" at bounding box center [161, 345] width 59 height 28
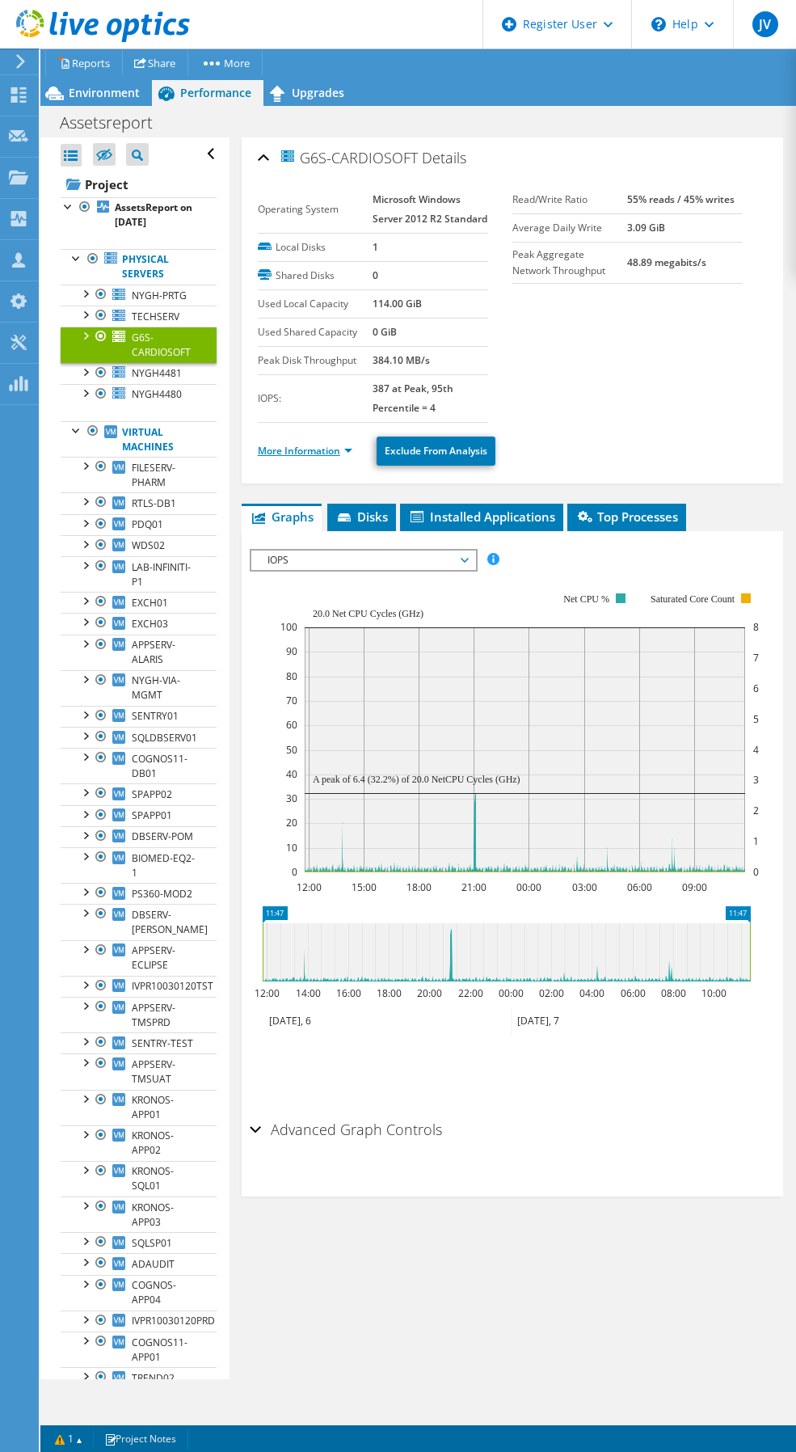
click at [349, 457] on link "More Information" at bounding box center [305, 451] width 95 height 14
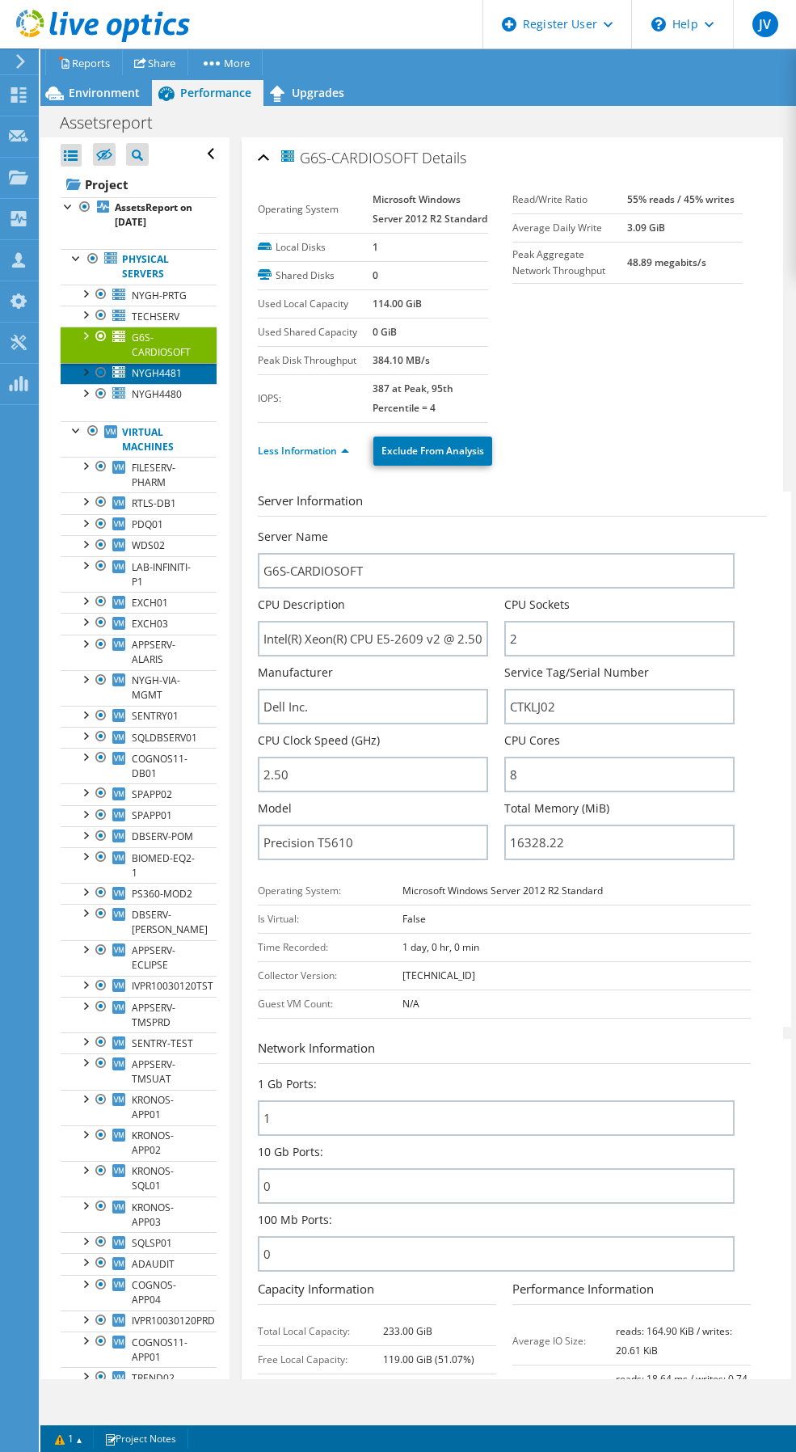
click at [150, 384] on link "NYGH4481" at bounding box center [139, 373] width 156 height 21
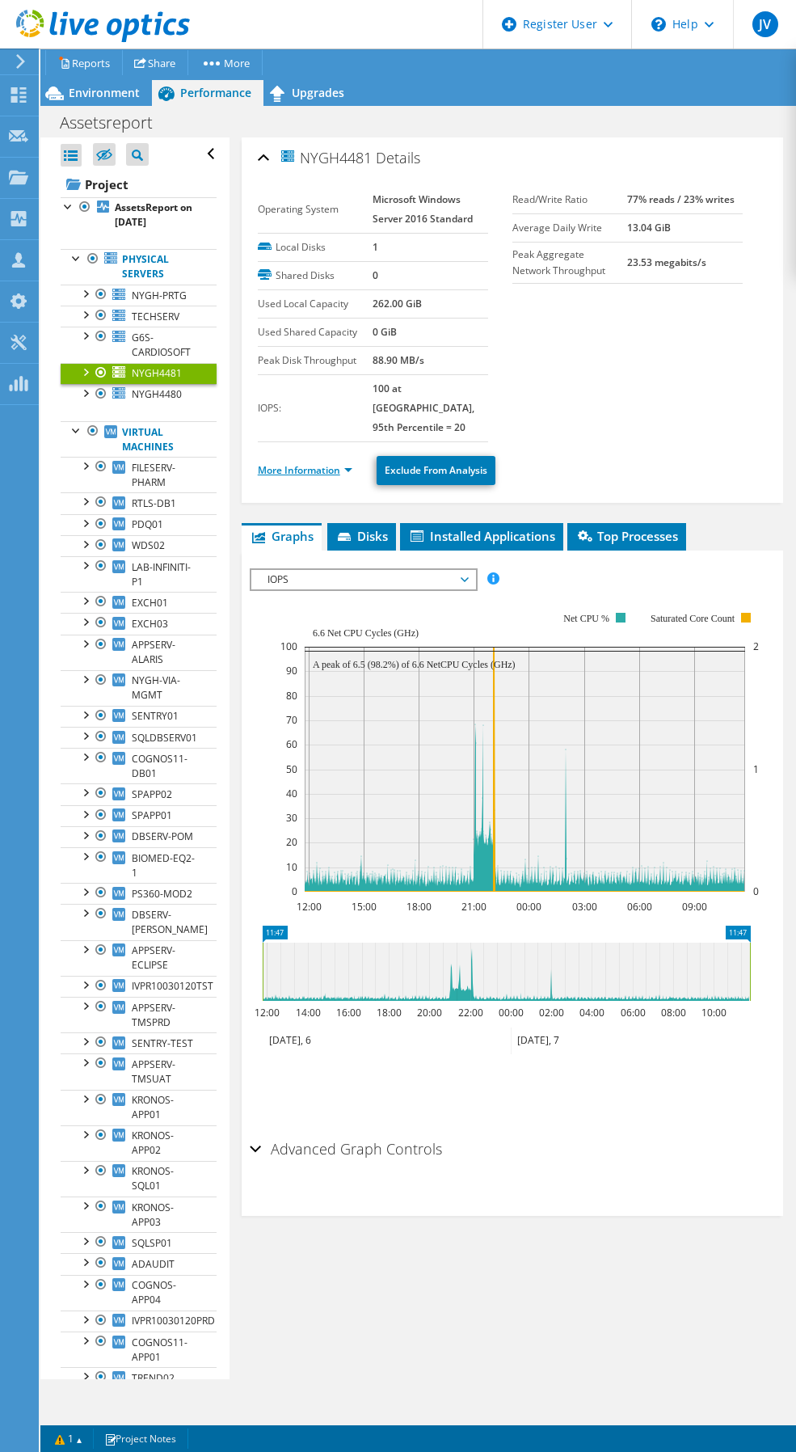
click at [326, 463] on link "More Information" at bounding box center [305, 470] width 95 height 14
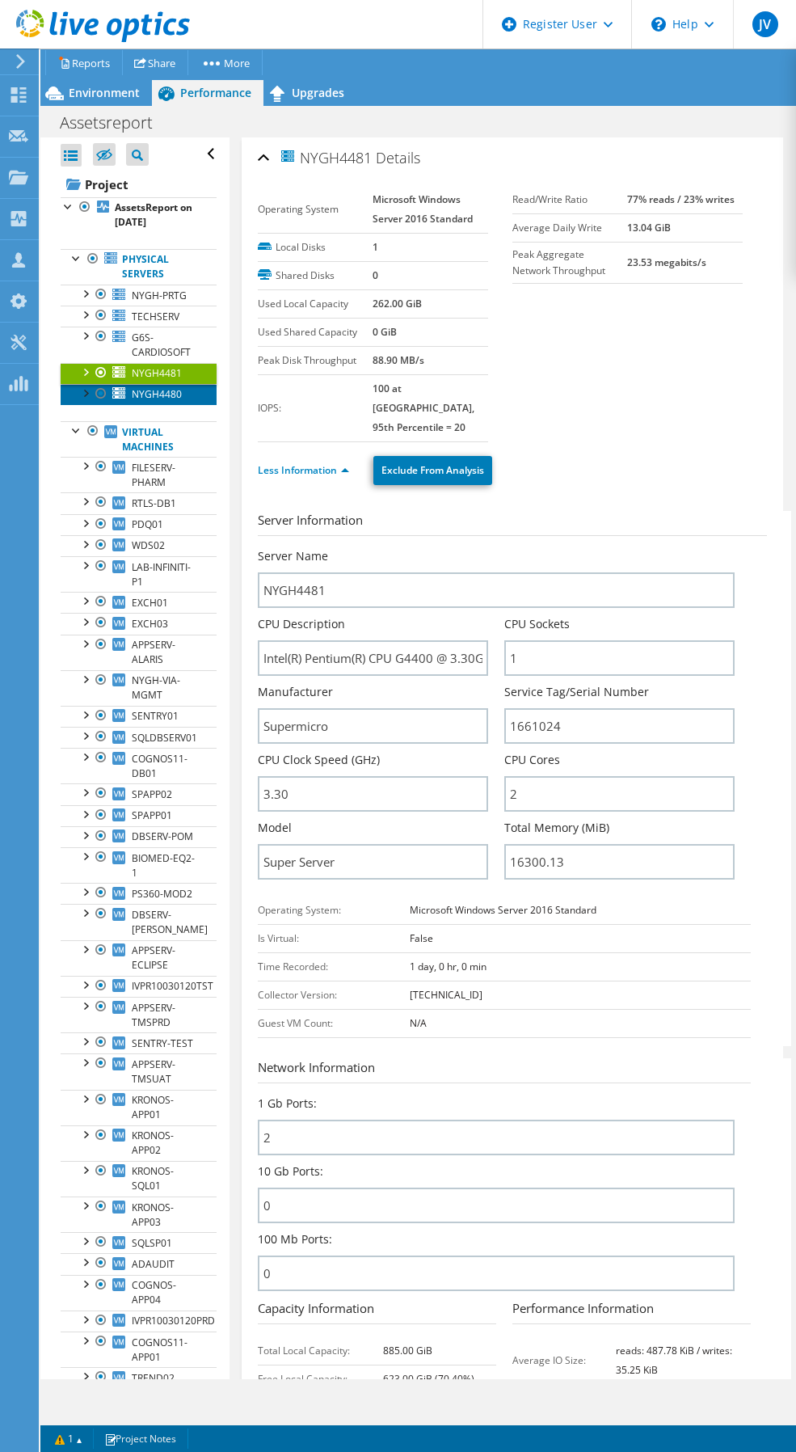
click at [160, 401] on span "NYGH4480" at bounding box center [157, 394] width 50 height 14
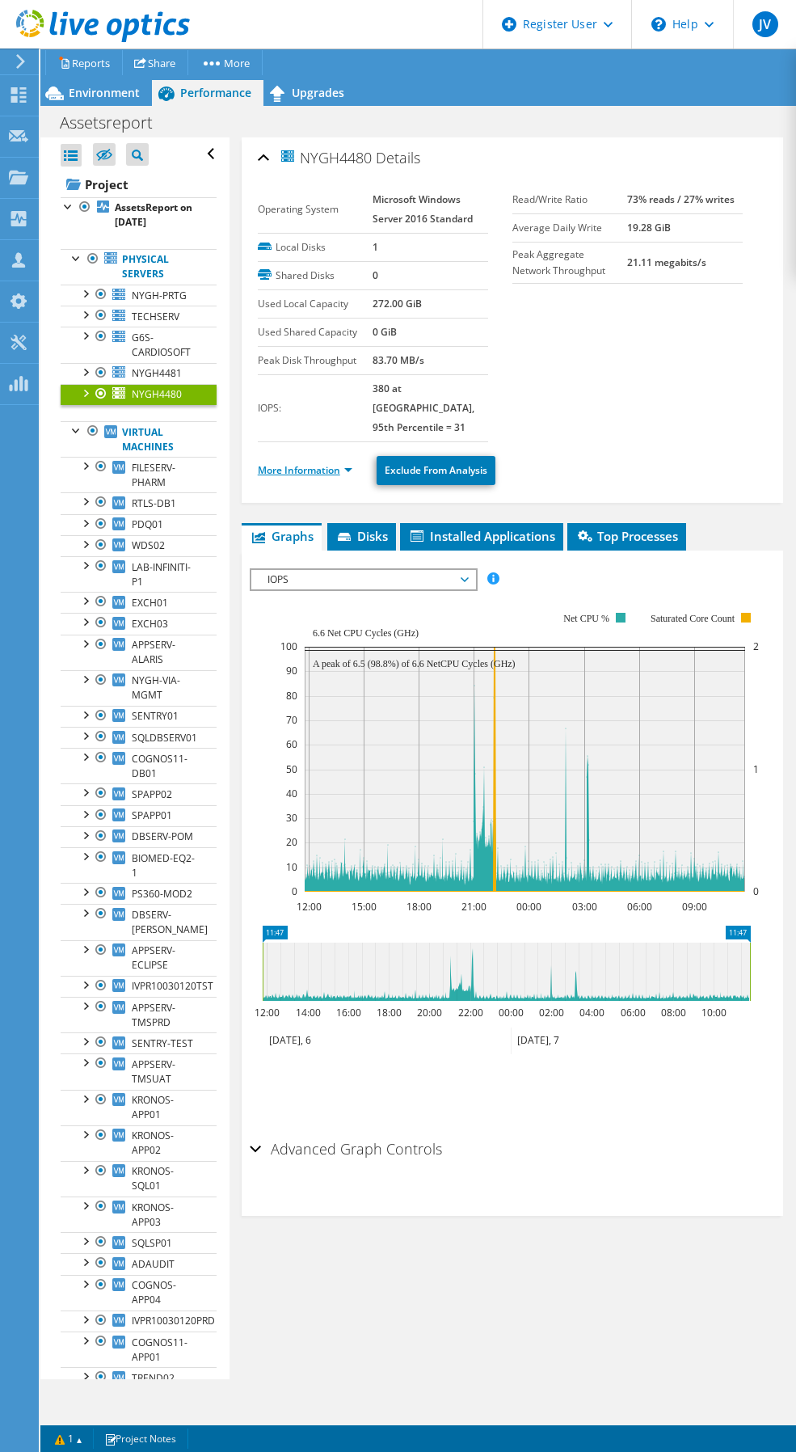
click at [318, 463] on link "More Information" at bounding box center [305, 470] width 95 height 14
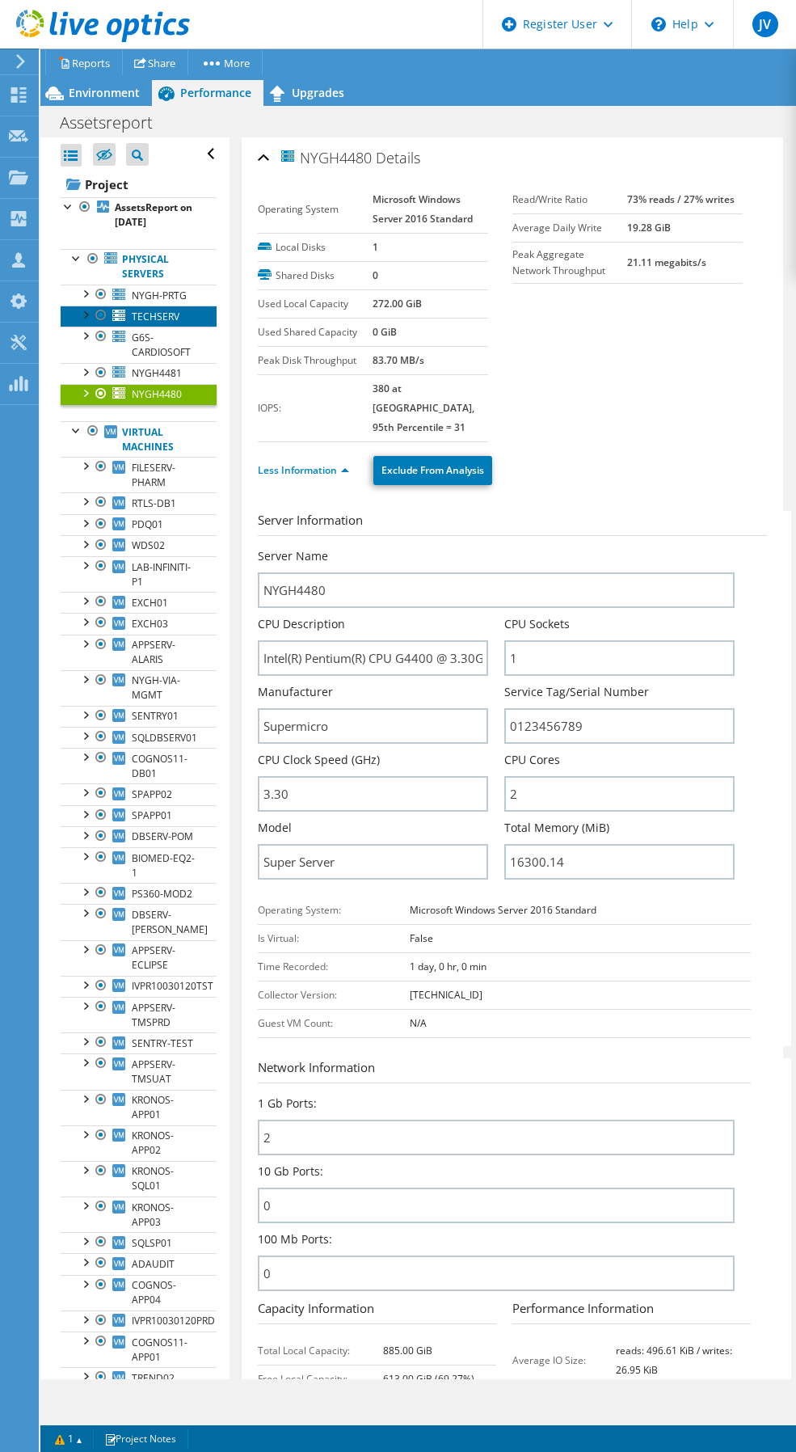
click at [158, 323] on span "TECHSERV" at bounding box center [156, 317] width 48 height 14
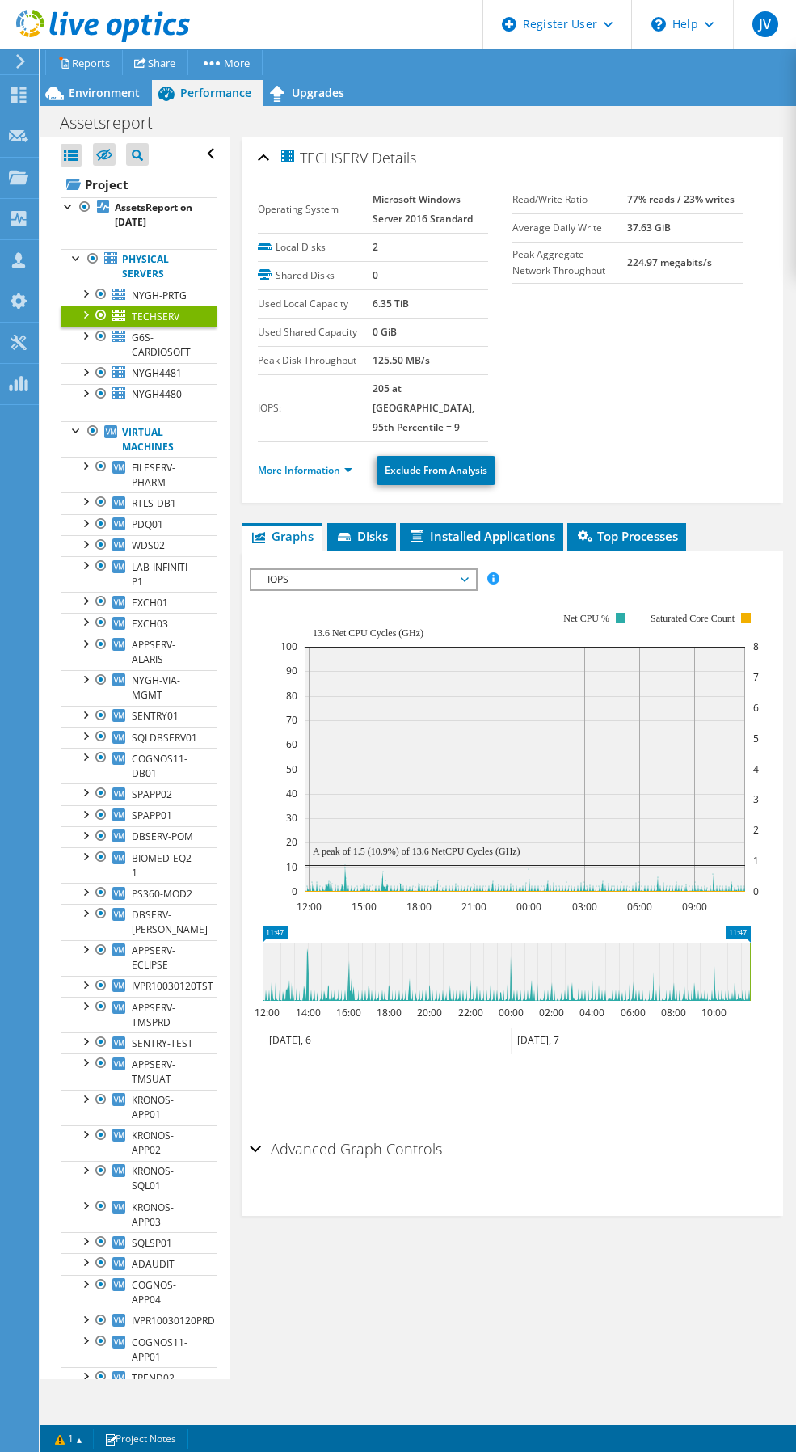
click at [309, 463] on link "More Information" at bounding box center [305, 470] width 95 height 14
